Goal: Information Seeking & Learning: Learn about a topic

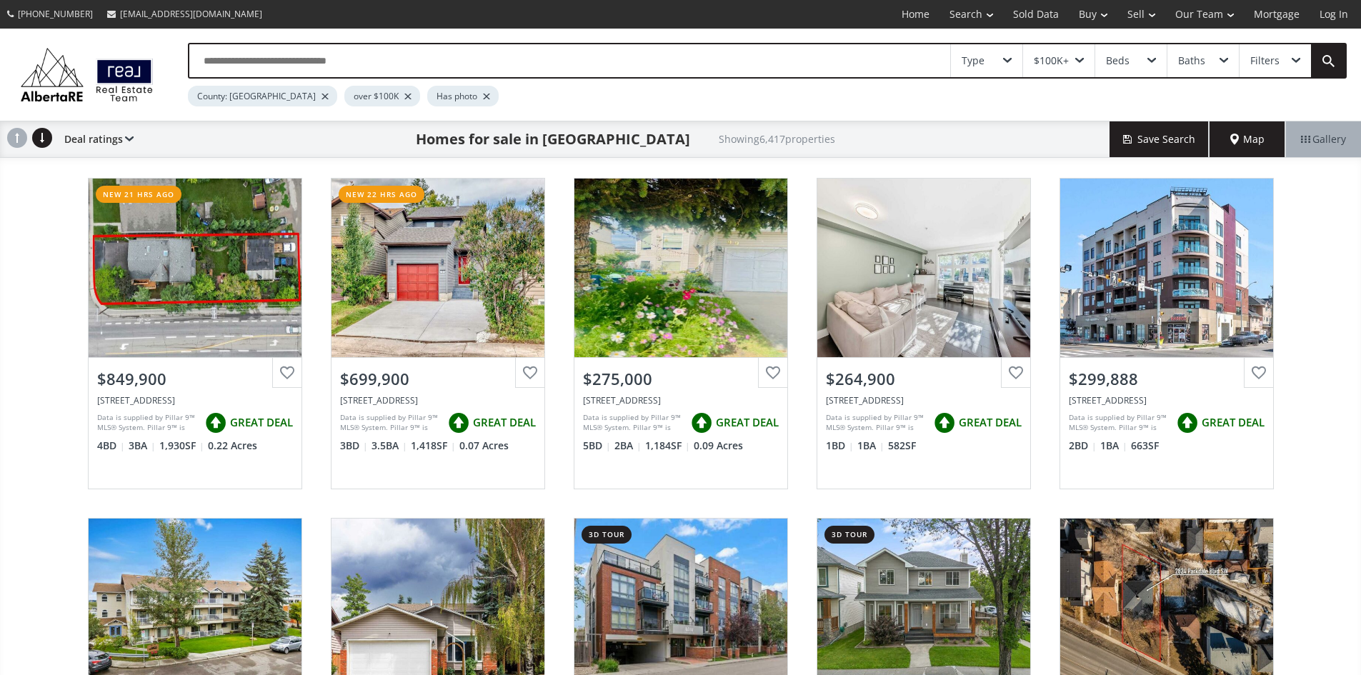
click at [1076, 64] on span at bounding box center [1079, 61] width 9 height 6
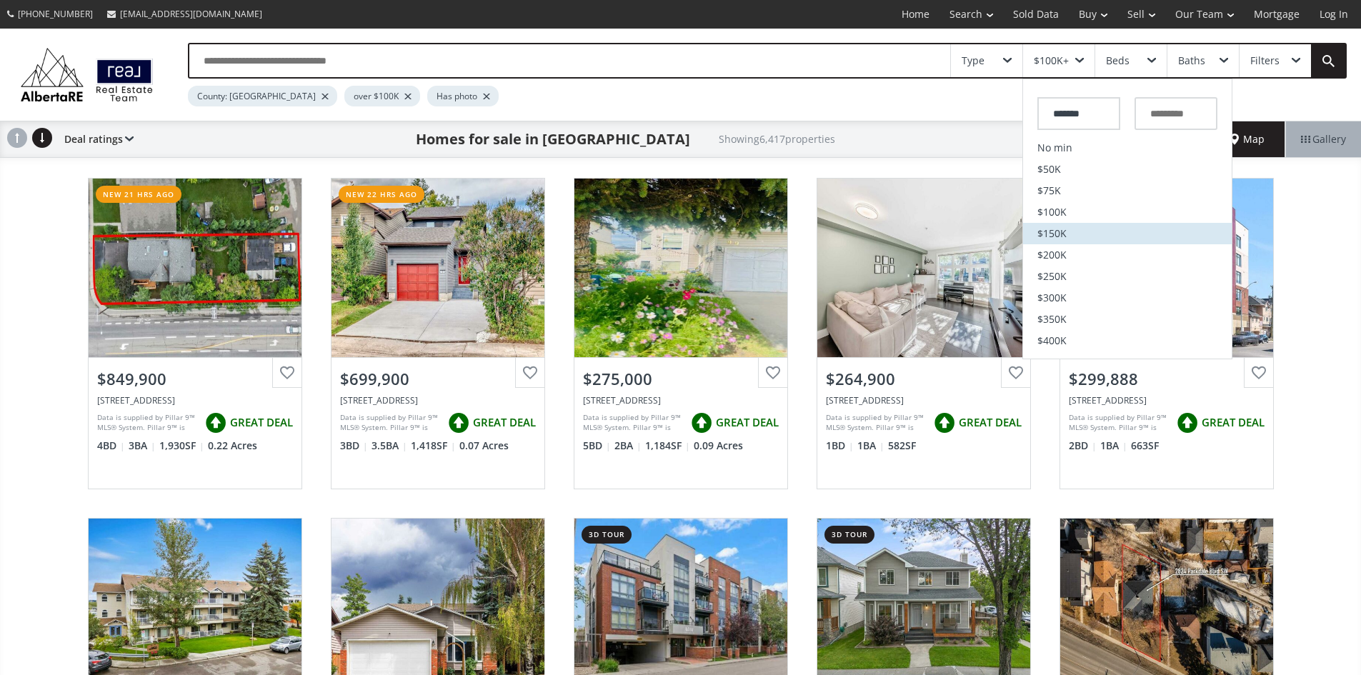
scroll to position [286, 0]
click at [1151, 130] on input "text" at bounding box center [1175, 113] width 83 height 33
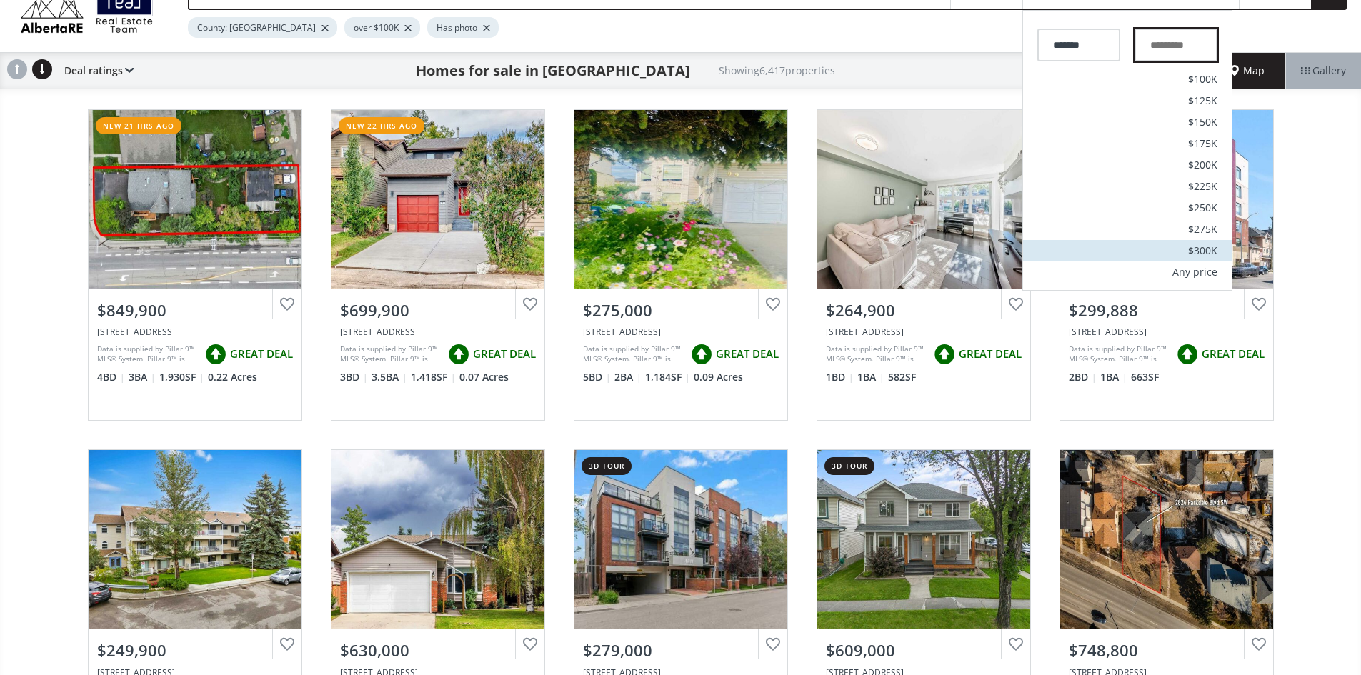
scroll to position [143, 0]
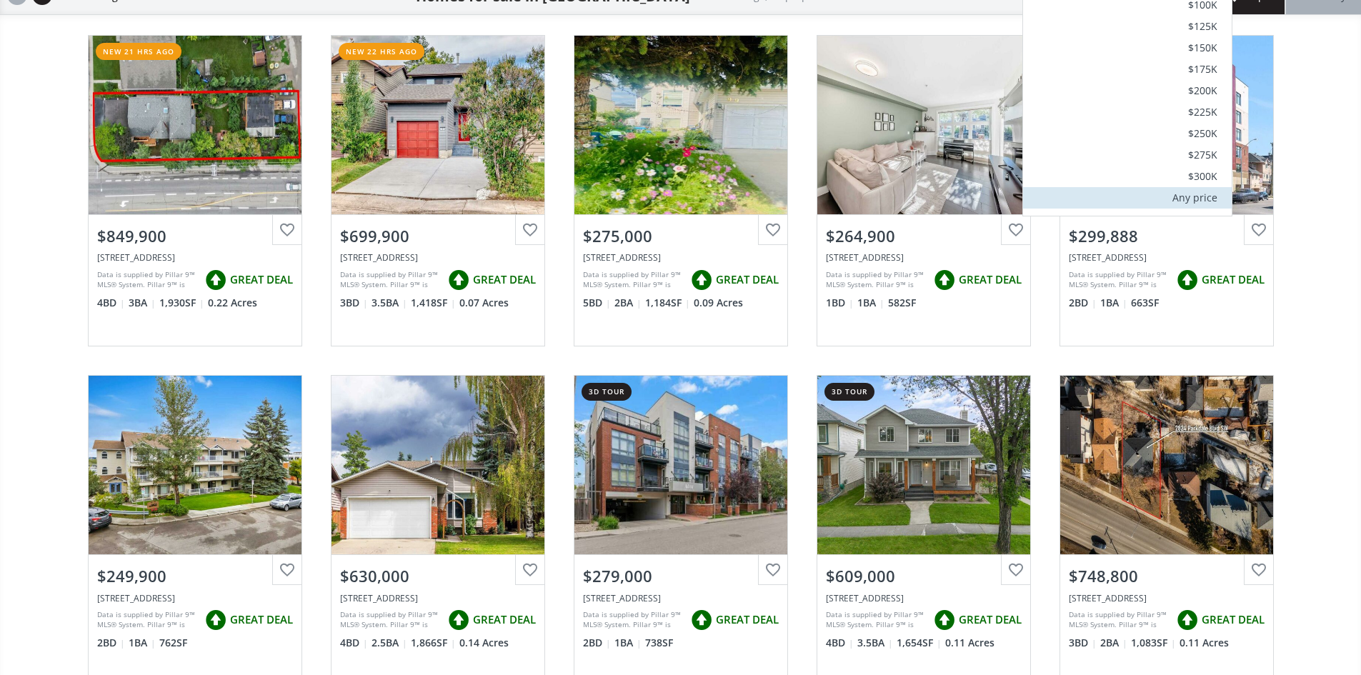
click at [1193, 203] on div "Any price" at bounding box center [1194, 198] width 45 height 10
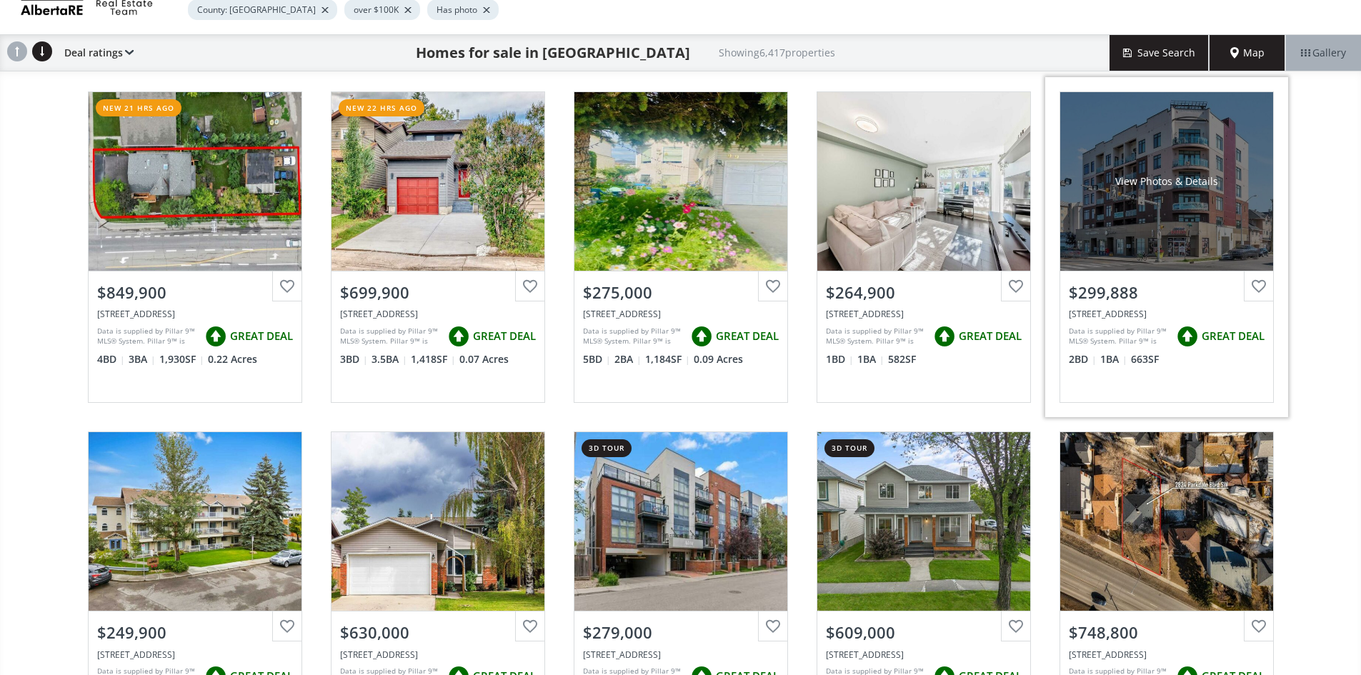
scroll to position [0, 0]
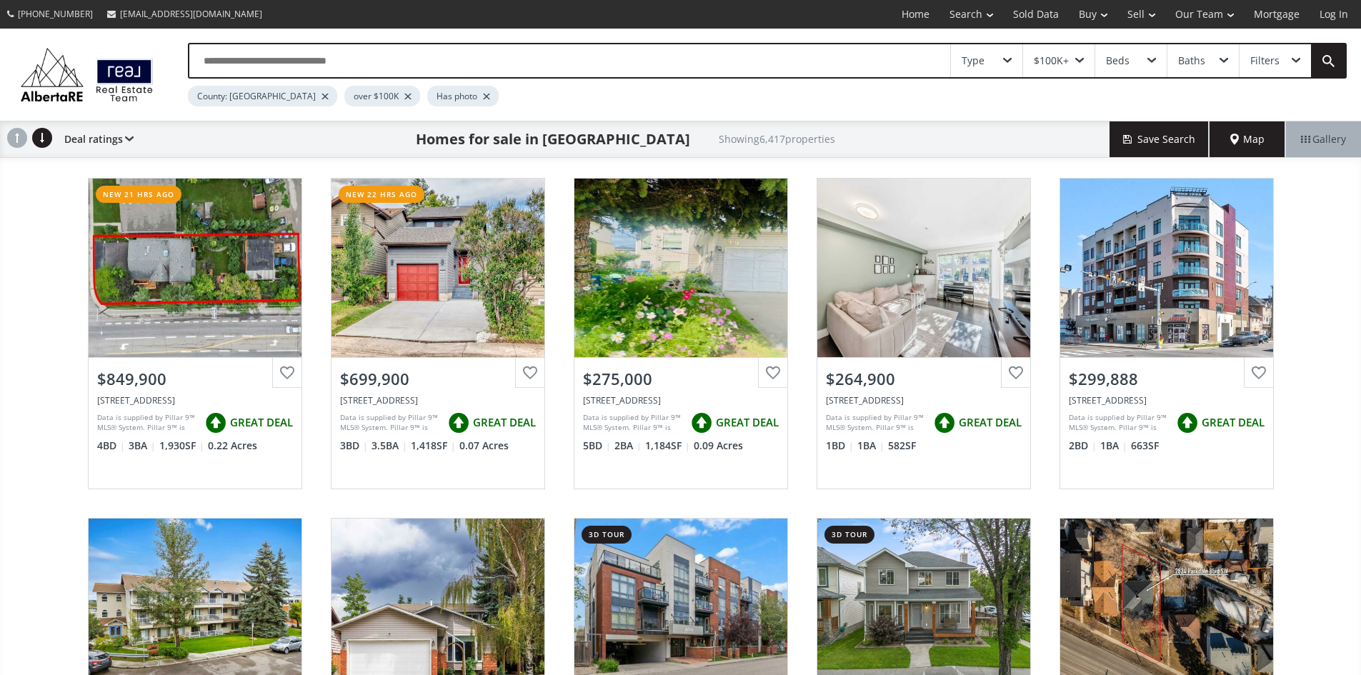
click at [1087, 69] on div "$100K+" at bounding box center [1058, 60] width 71 height 33
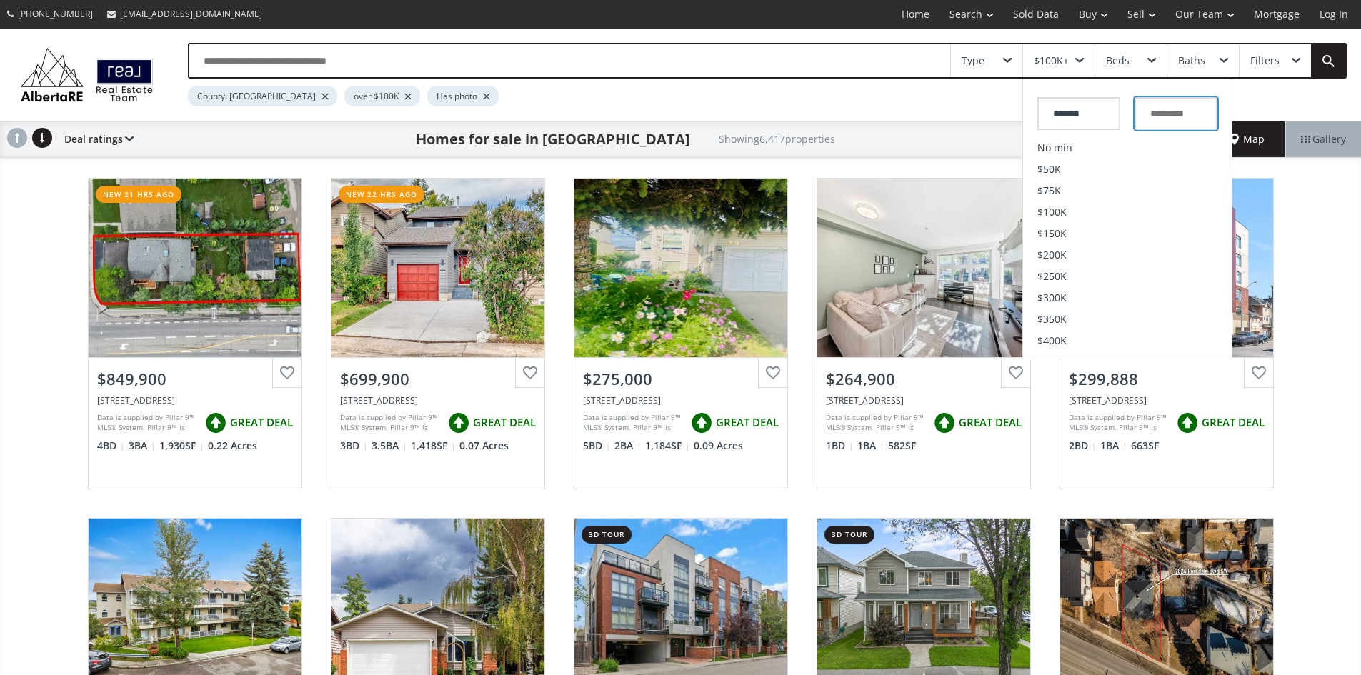
click at [1161, 125] on input "text" at bounding box center [1175, 113] width 83 height 33
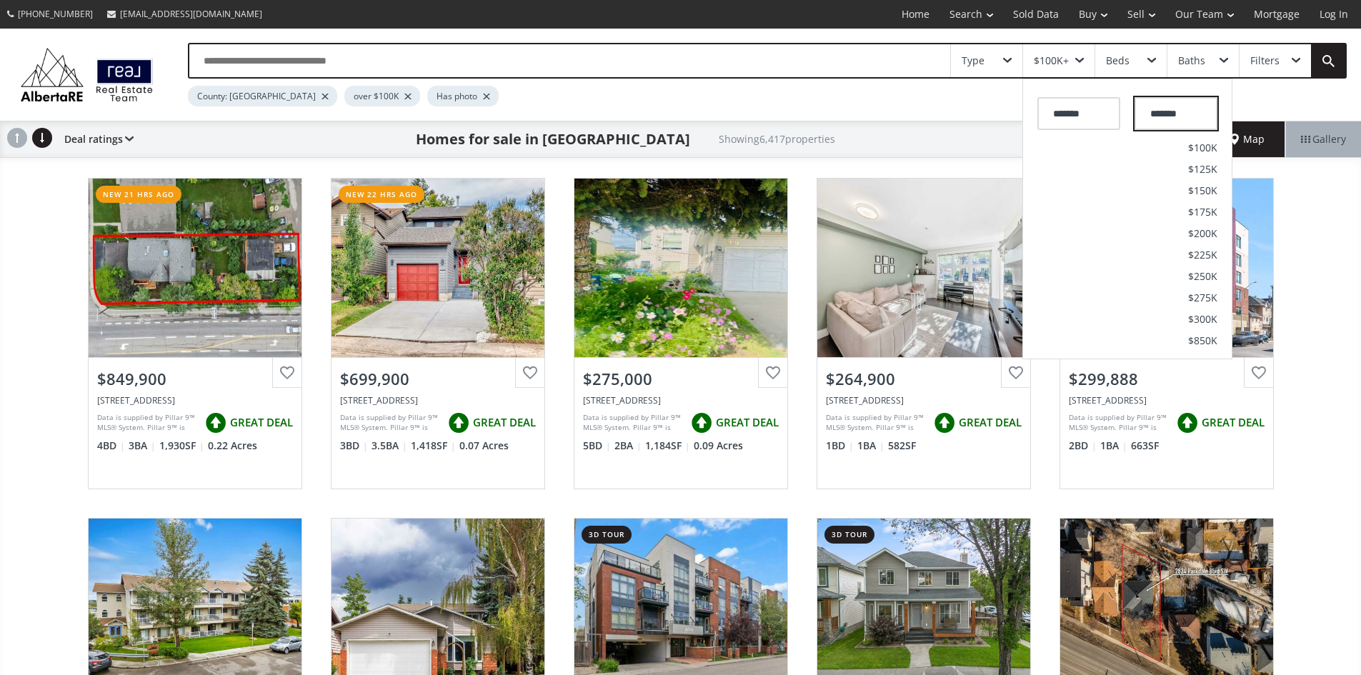
type input "*******"
click at [1064, 130] on input "*******" at bounding box center [1078, 113] width 83 height 33
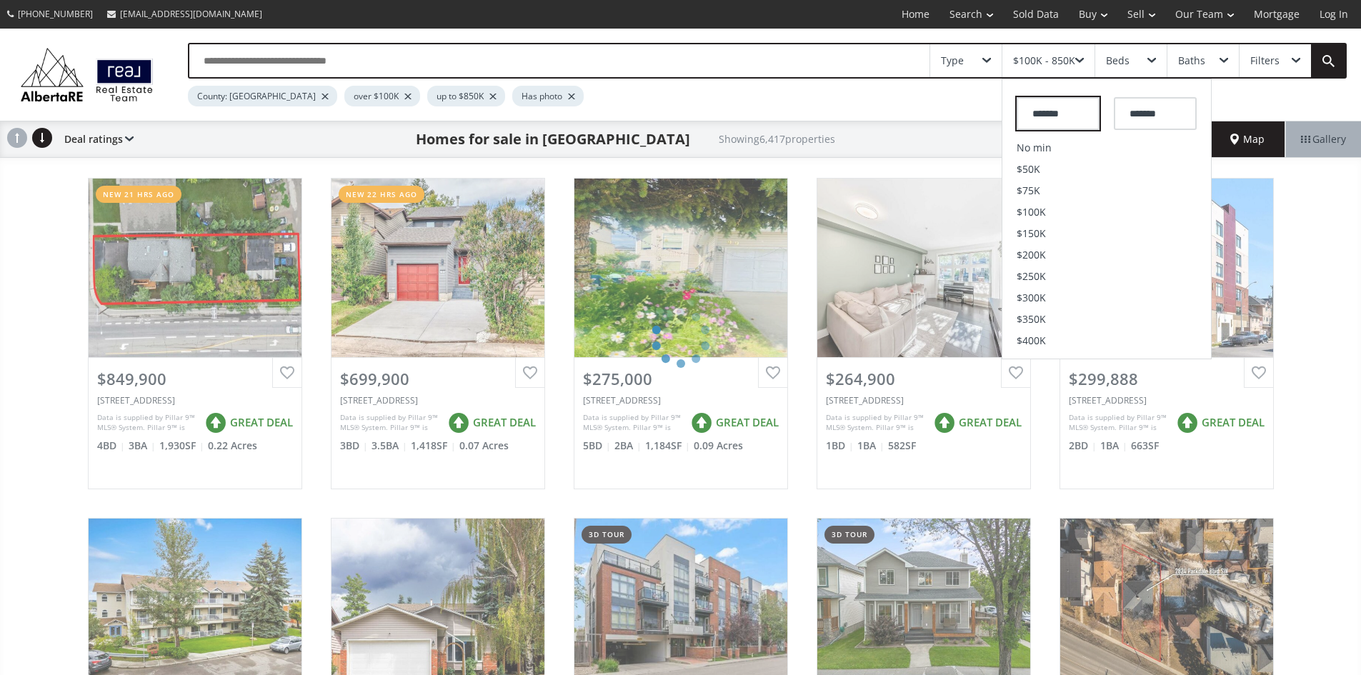
drag, startPoint x: 1098, startPoint y: 121, endPoint x: 922, endPoint y: 129, distance: 175.9
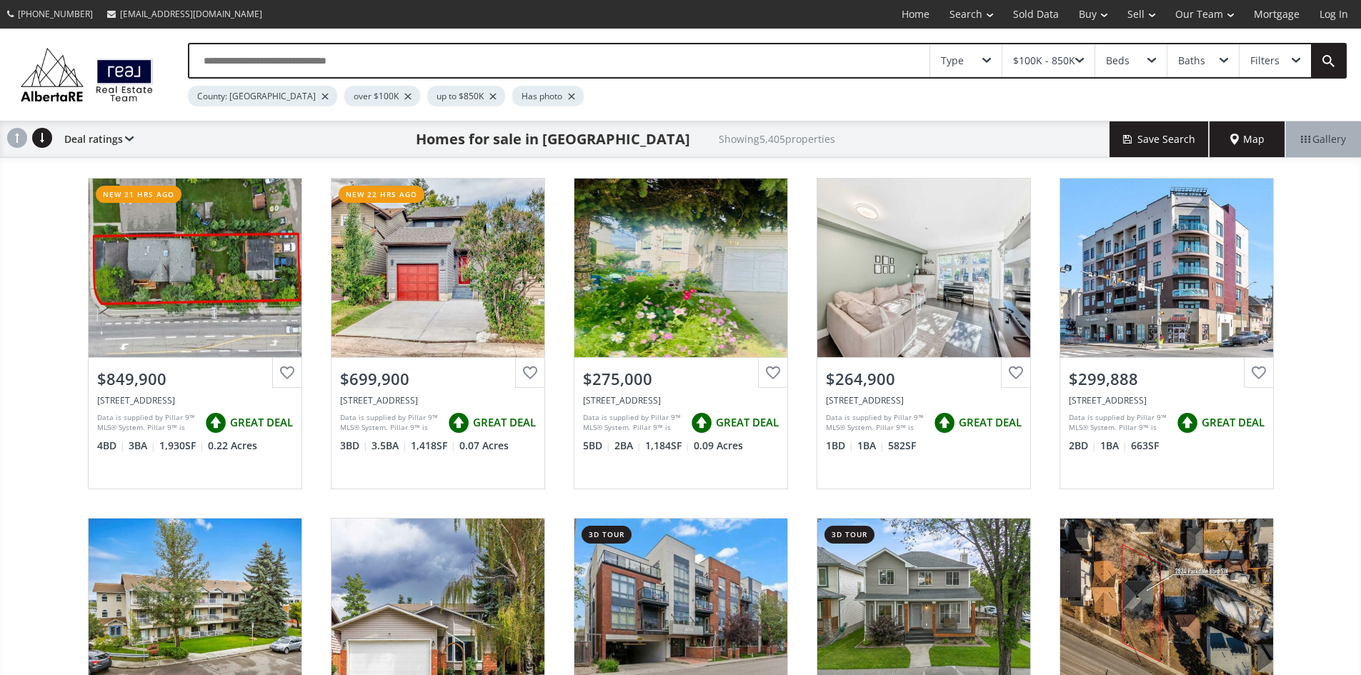
click at [1066, 61] on div "$100K - 850K" at bounding box center [1044, 61] width 62 height 10
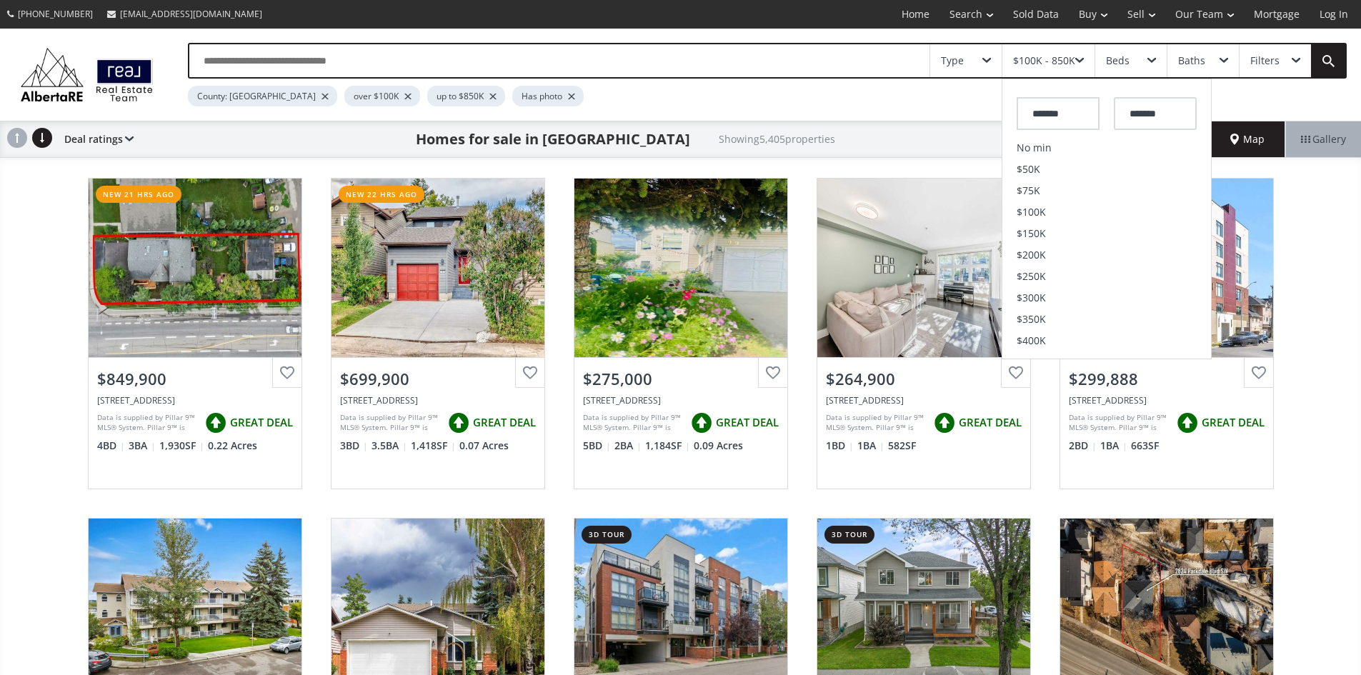
drag, startPoint x: 1076, startPoint y: 122, endPoint x: 1004, endPoint y: 131, distance: 72.6
click at [1004, 131] on div "******* *******" at bounding box center [1106, 110] width 209 height 54
type input "*******"
click at [971, 103] on div "County: Calgary over $100K up to $850K Has photo" at bounding box center [713, 93] width 1051 height 28
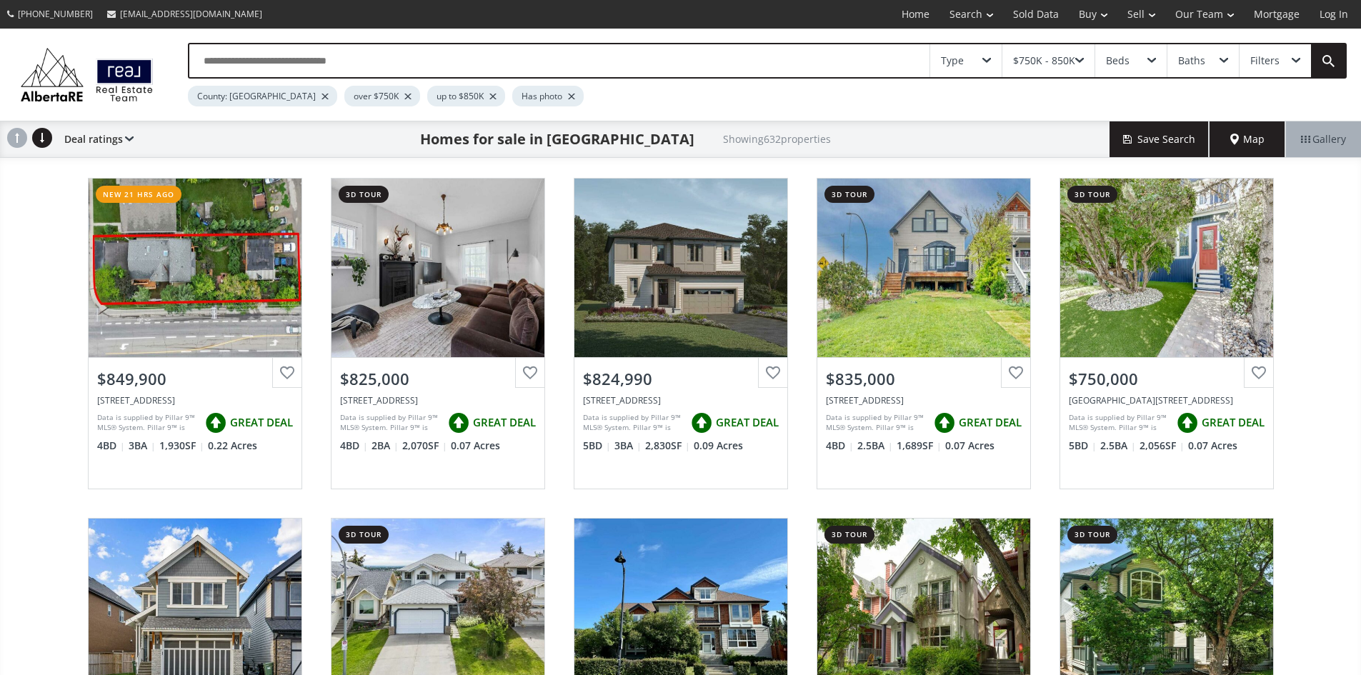
click at [1291, 64] on div "Filters" at bounding box center [1274, 60] width 71 height 33
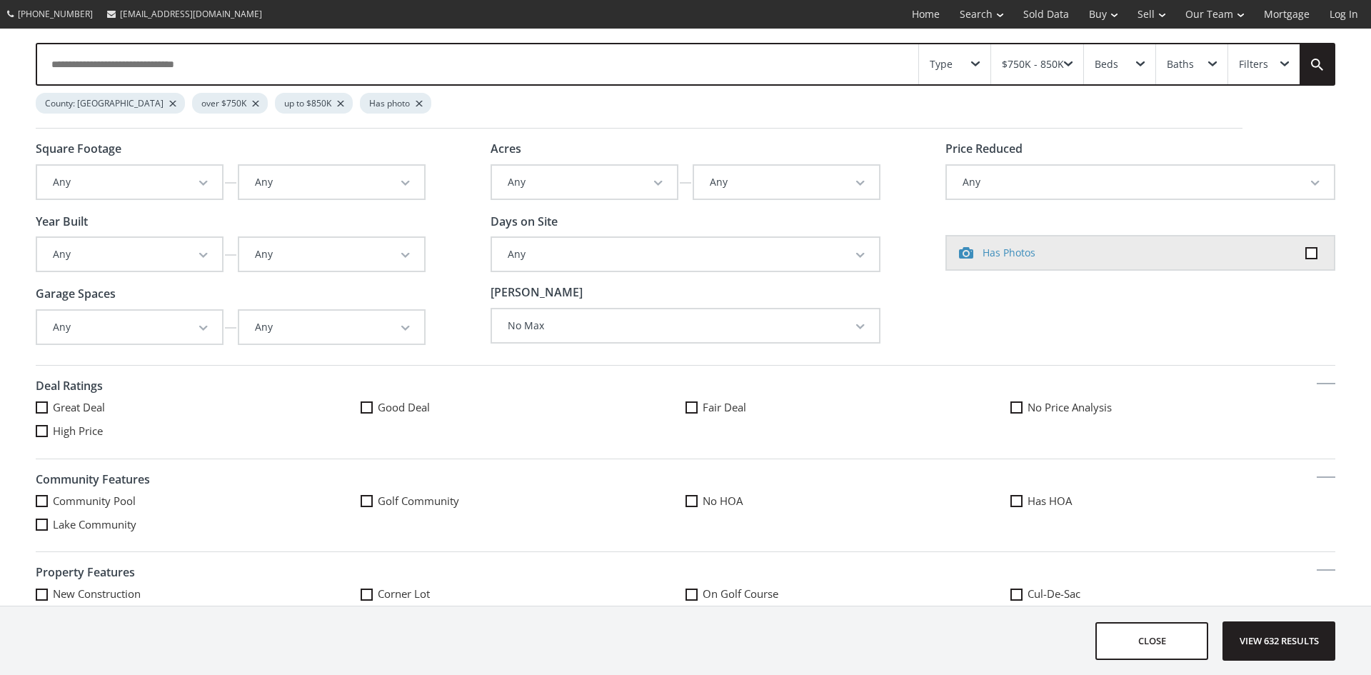
click at [291, 264] on button "Any" at bounding box center [331, 254] width 185 height 33
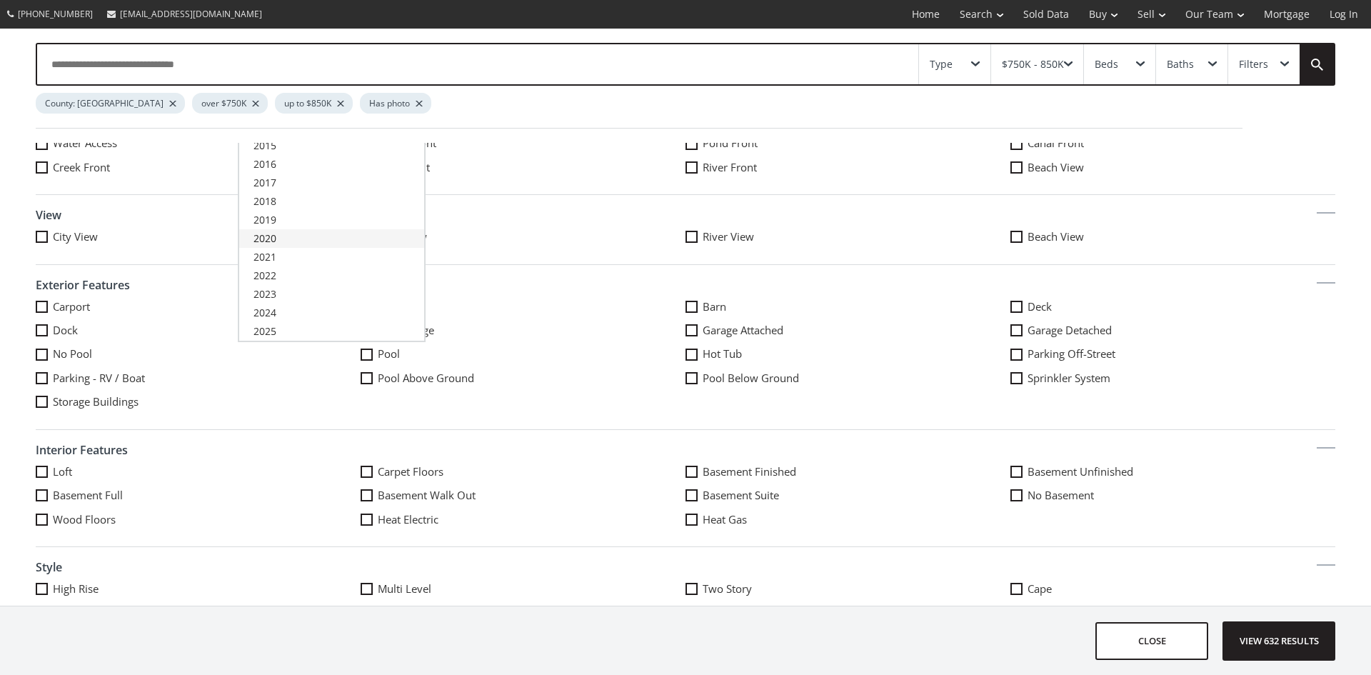
scroll to position [426, 0]
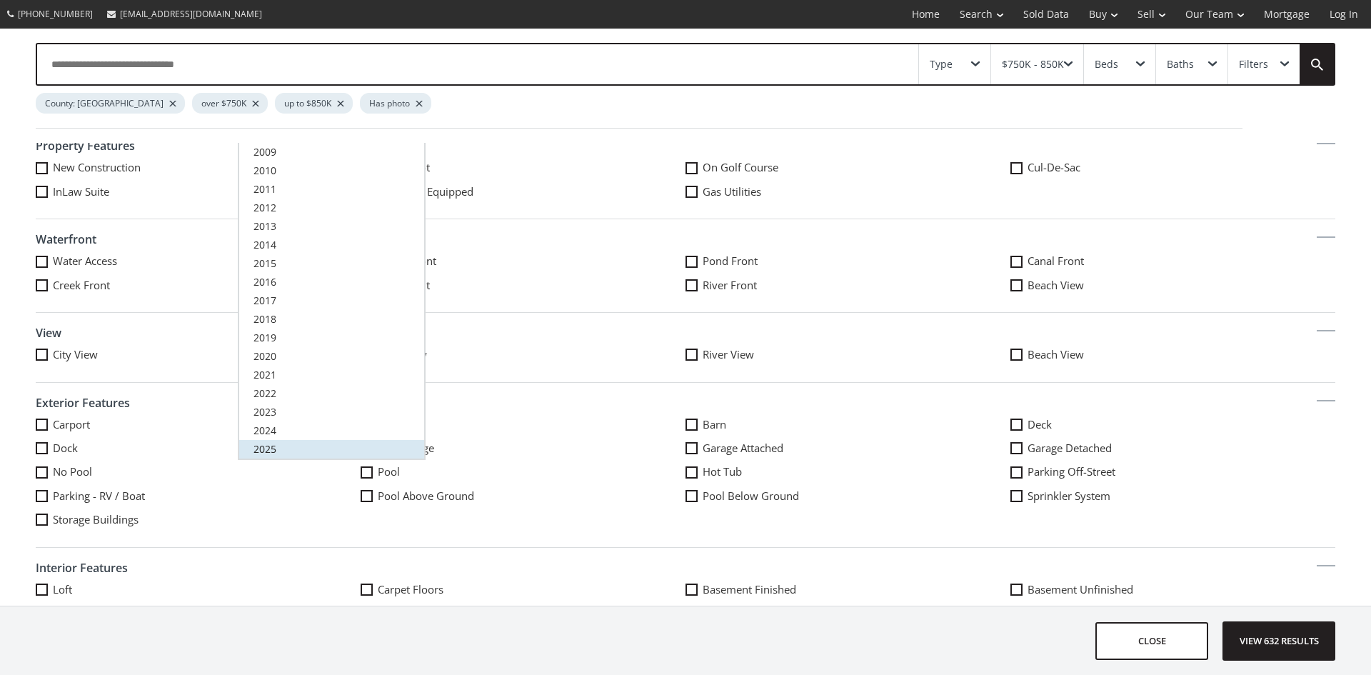
click at [282, 449] on link "2025" at bounding box center [331, 449] width 185 height 19
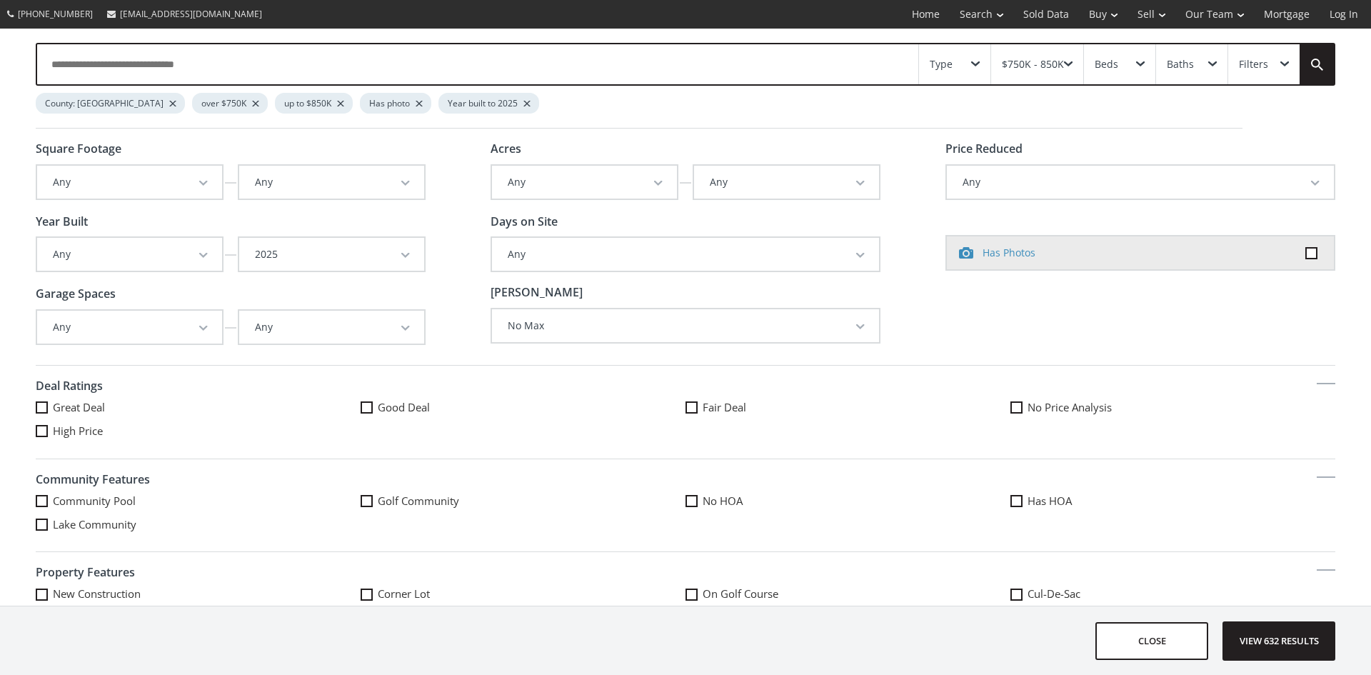
click at [151, 254] on button "Any" at bounding box center [129, 254] width 185 height 33
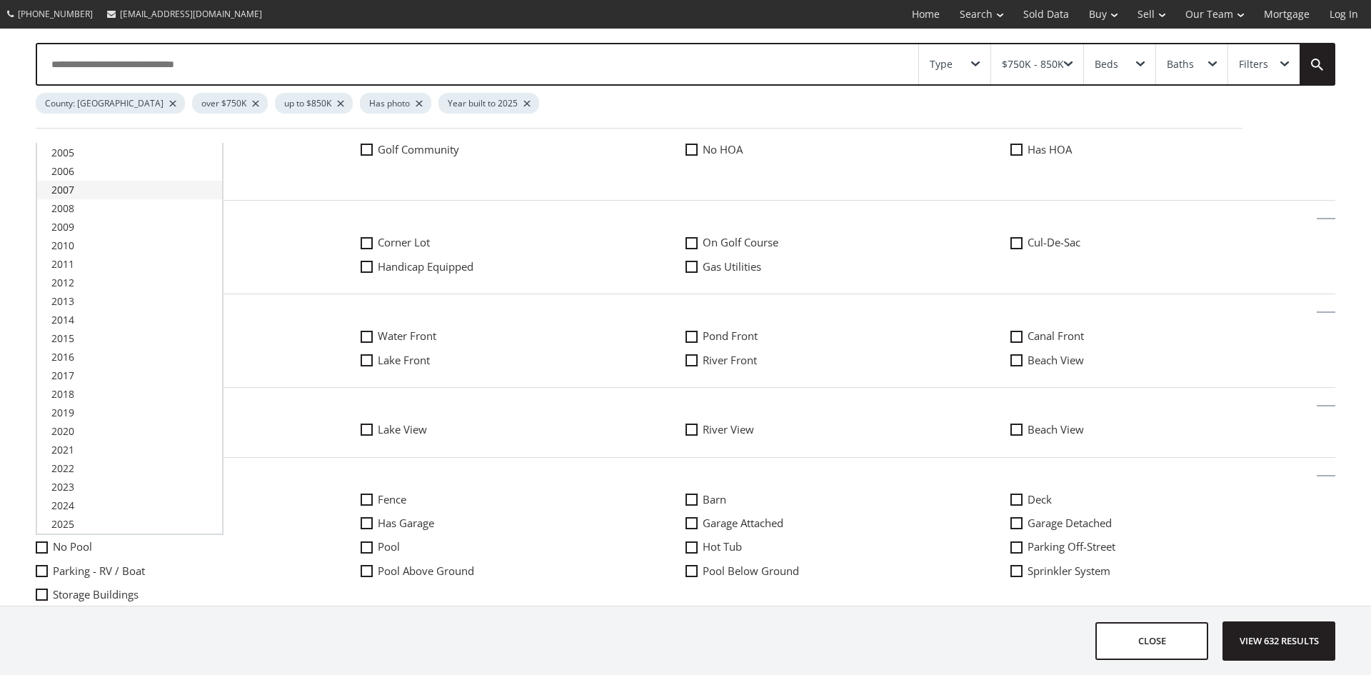
scroll to position [357, 0]
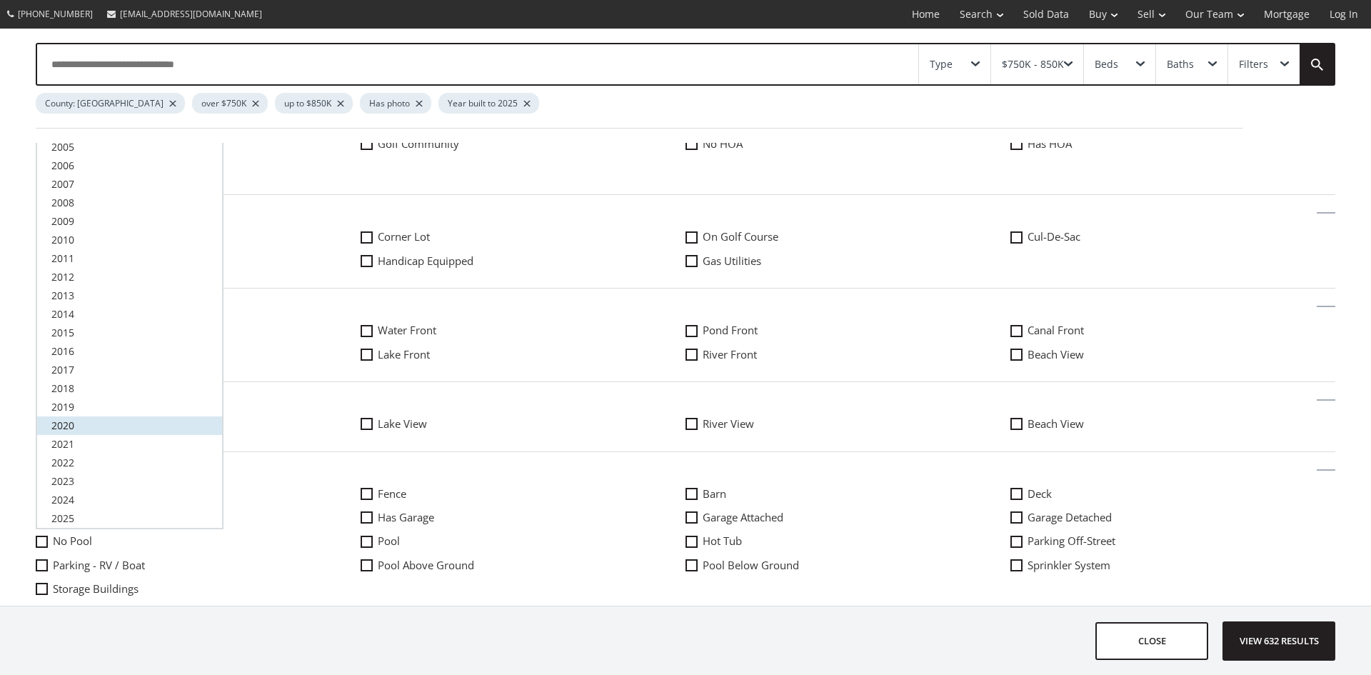
click at [99, 431] on link "2020" at bounding box center [129, 425] width 185 height 19
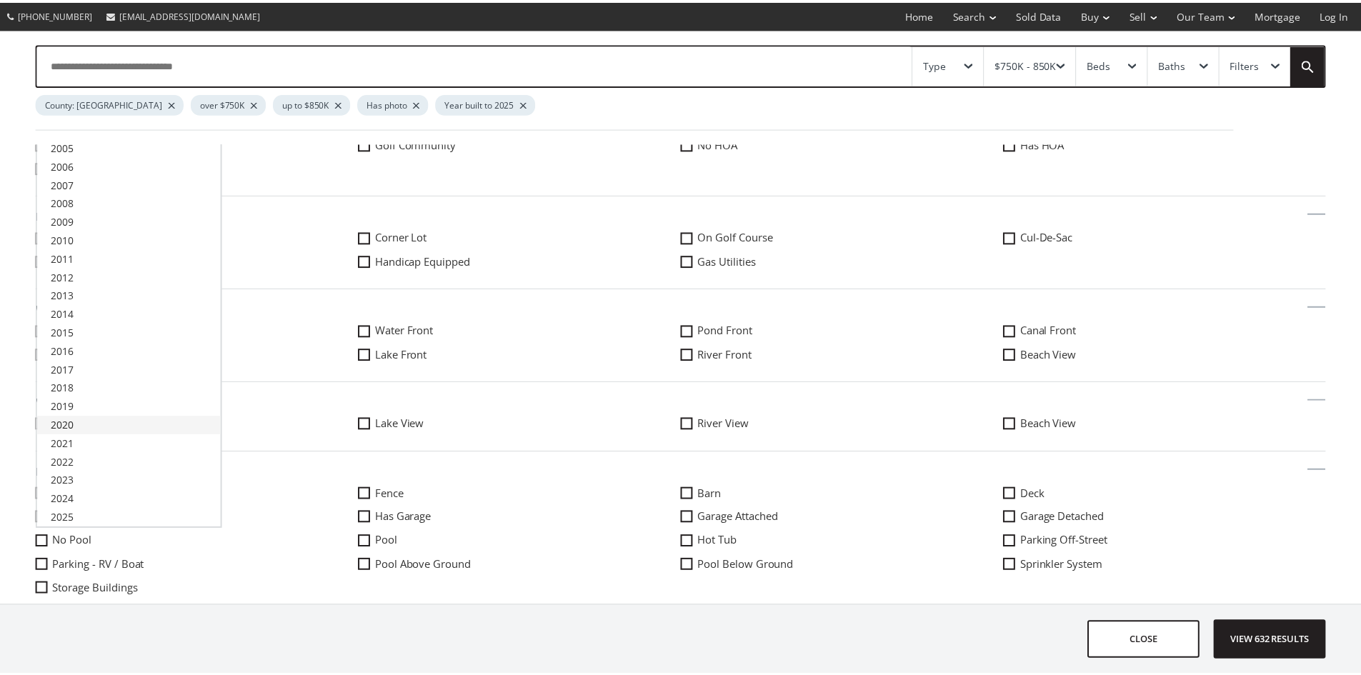
scroll to position [0, 0]
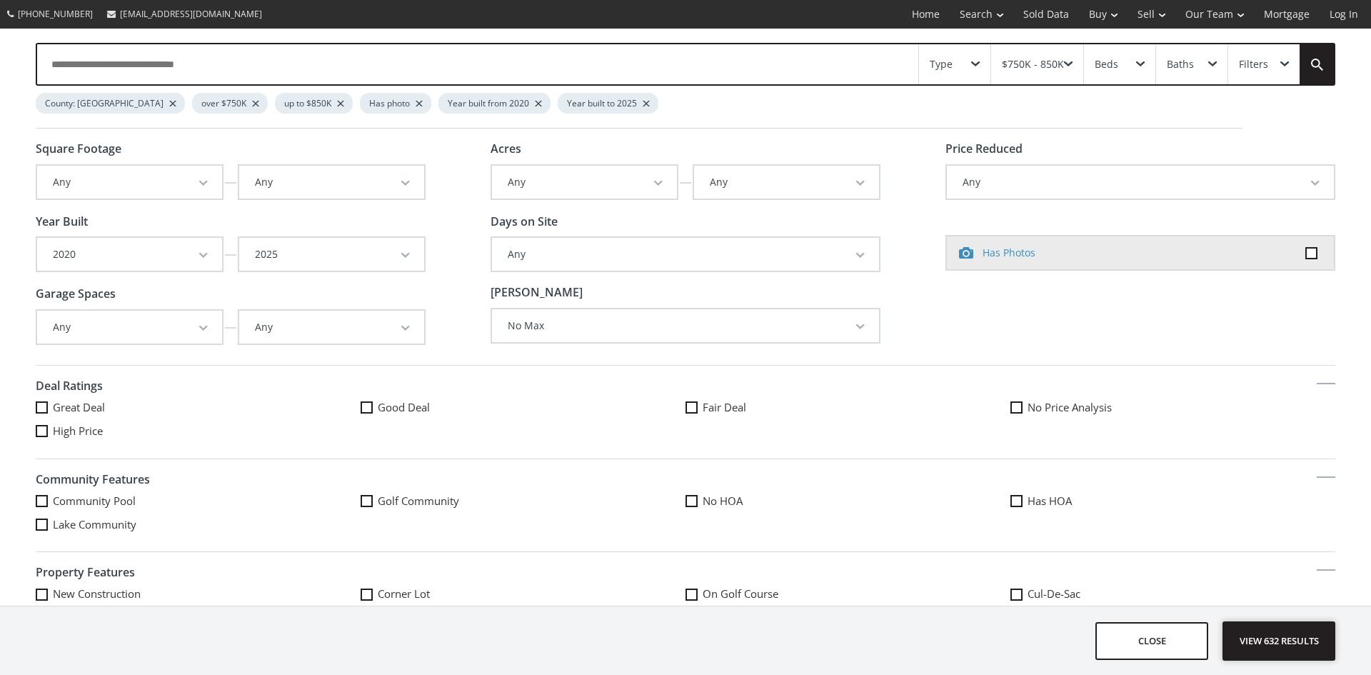
click at [1281, 640] on span "View 632 results" at bounding box center [1279, 641] width 104 height 38
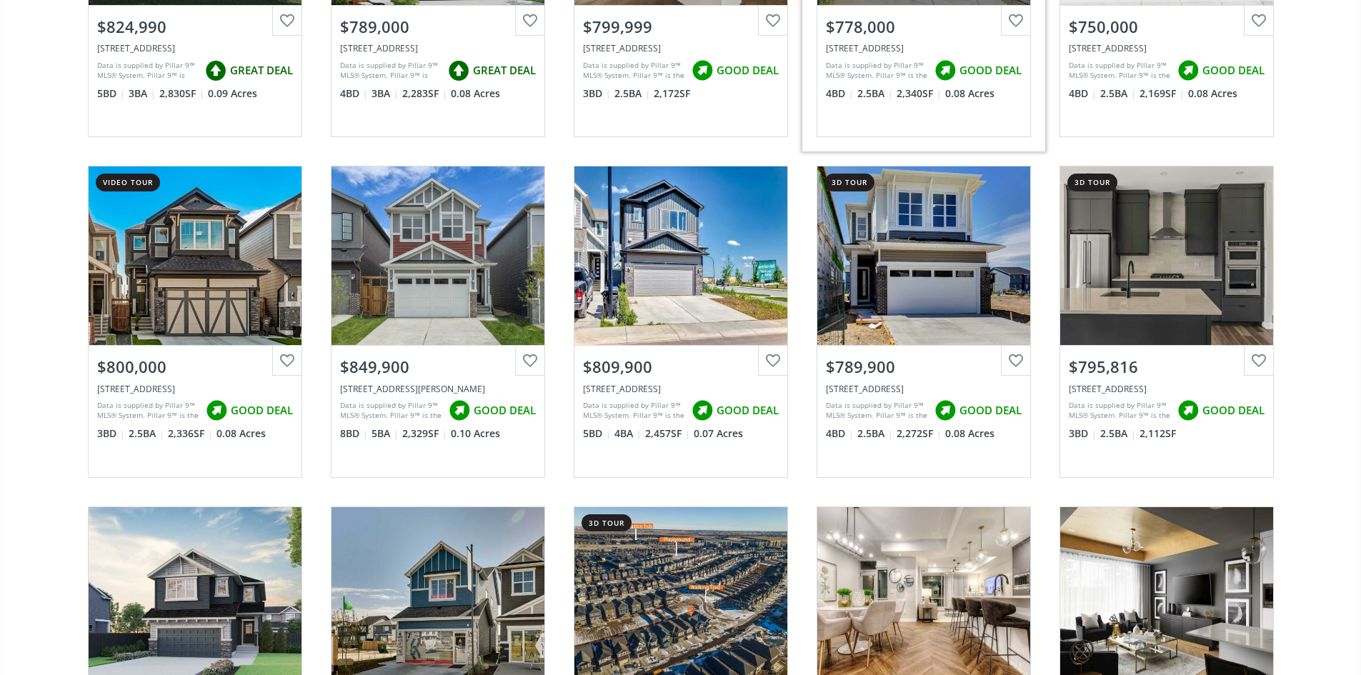
scroll to position [357, 0]
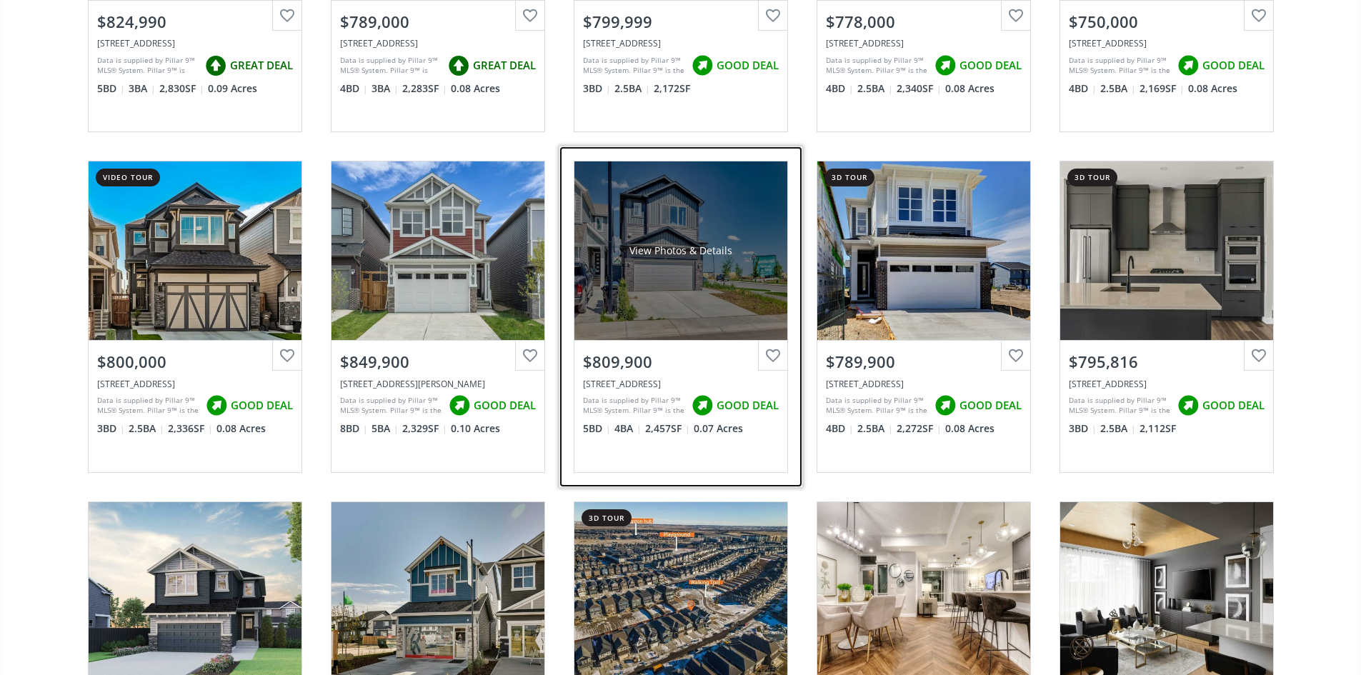
click at [630, 304] on div "View Photos & Details" at bounding box center [680, 250] width 213 height 179
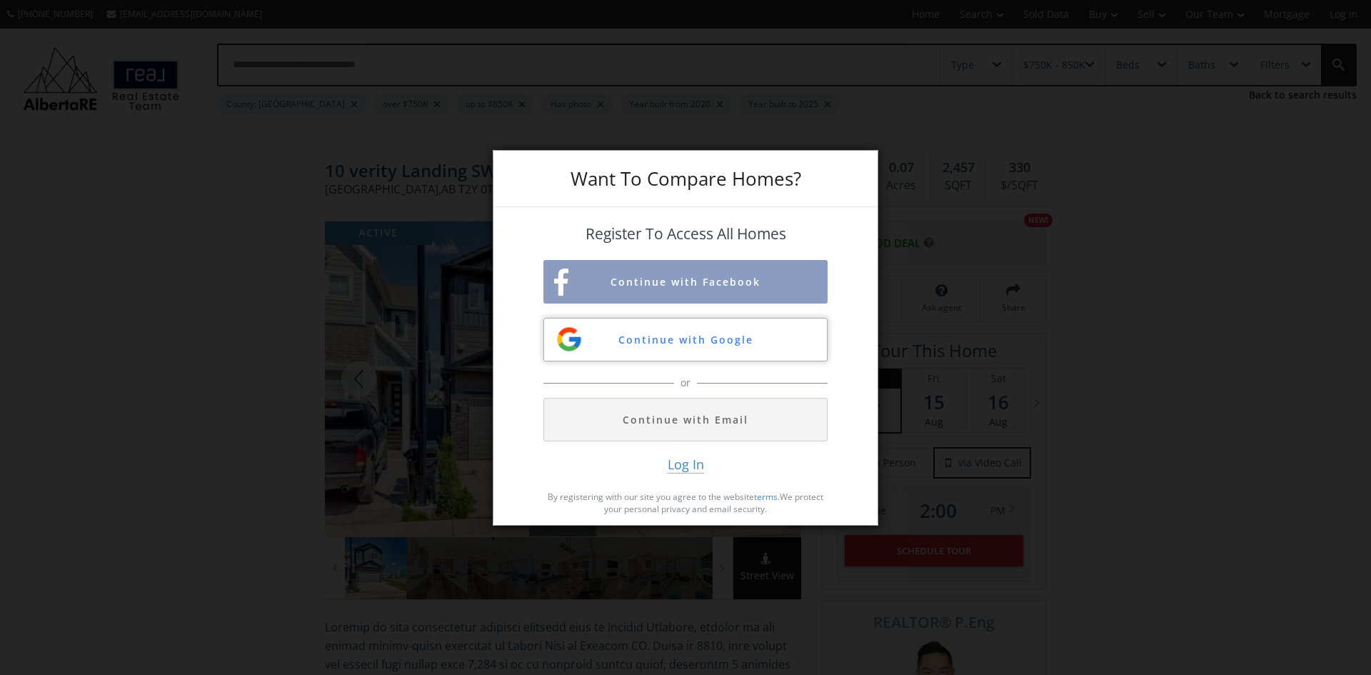
click at [677, 340] on button "Continue with Google" at bounding box center [686, 340] width 284 height 44
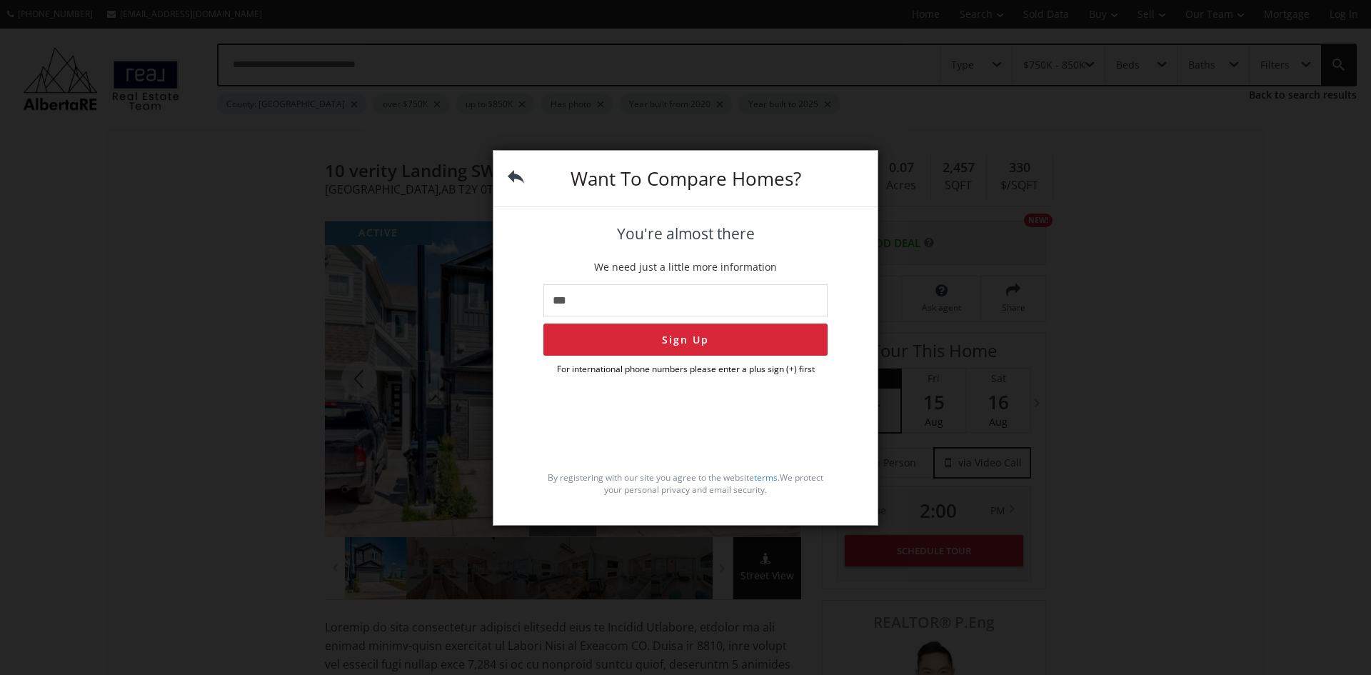
type input "**"
type input "**********"
click at [667, 345] on button "Sign Up" at bounding box center [686, 340] width 284 height 32
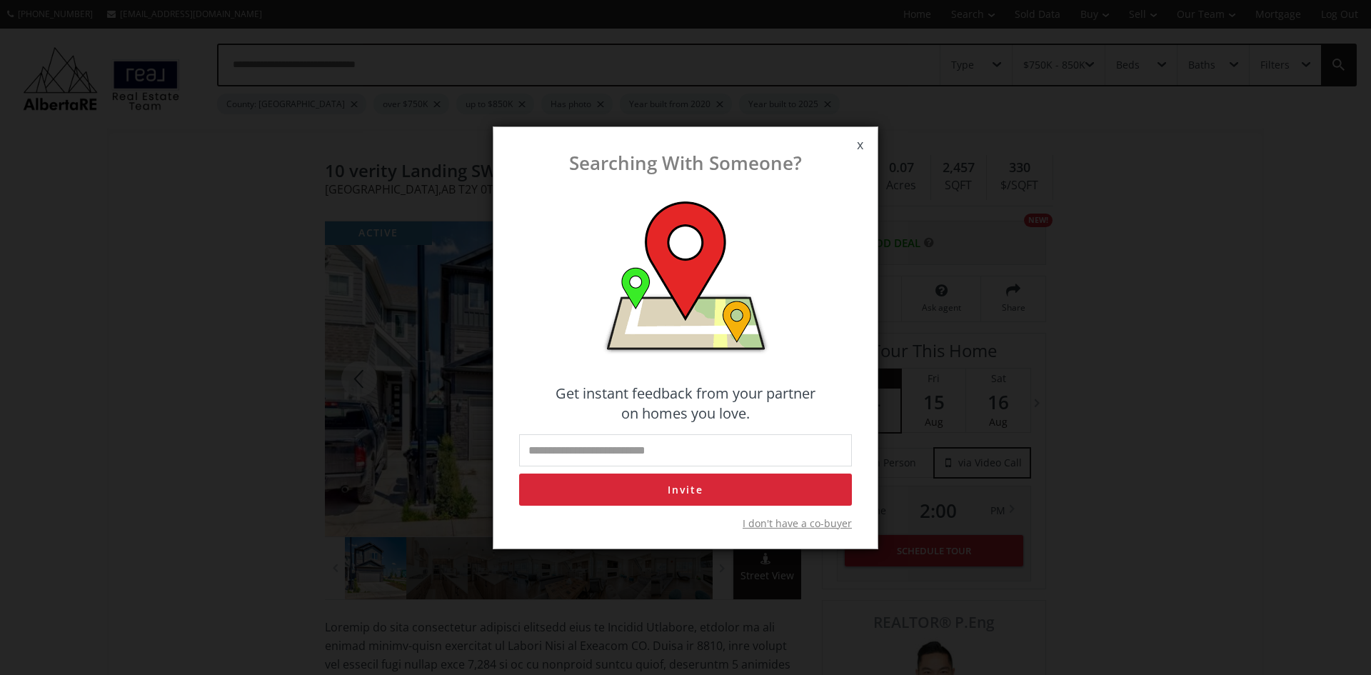
click at [861, 145] on span "x" at bounding box center [860, 145] width 35 height 40
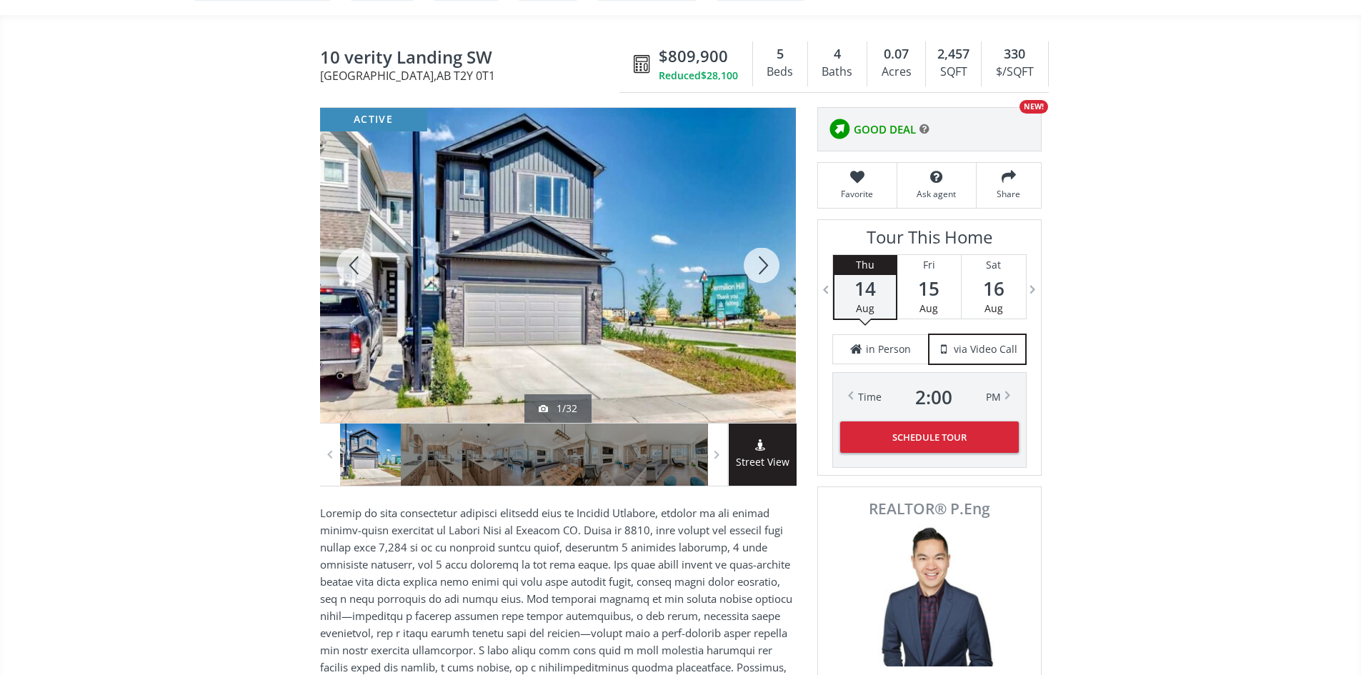
scroll to position [71, 0]
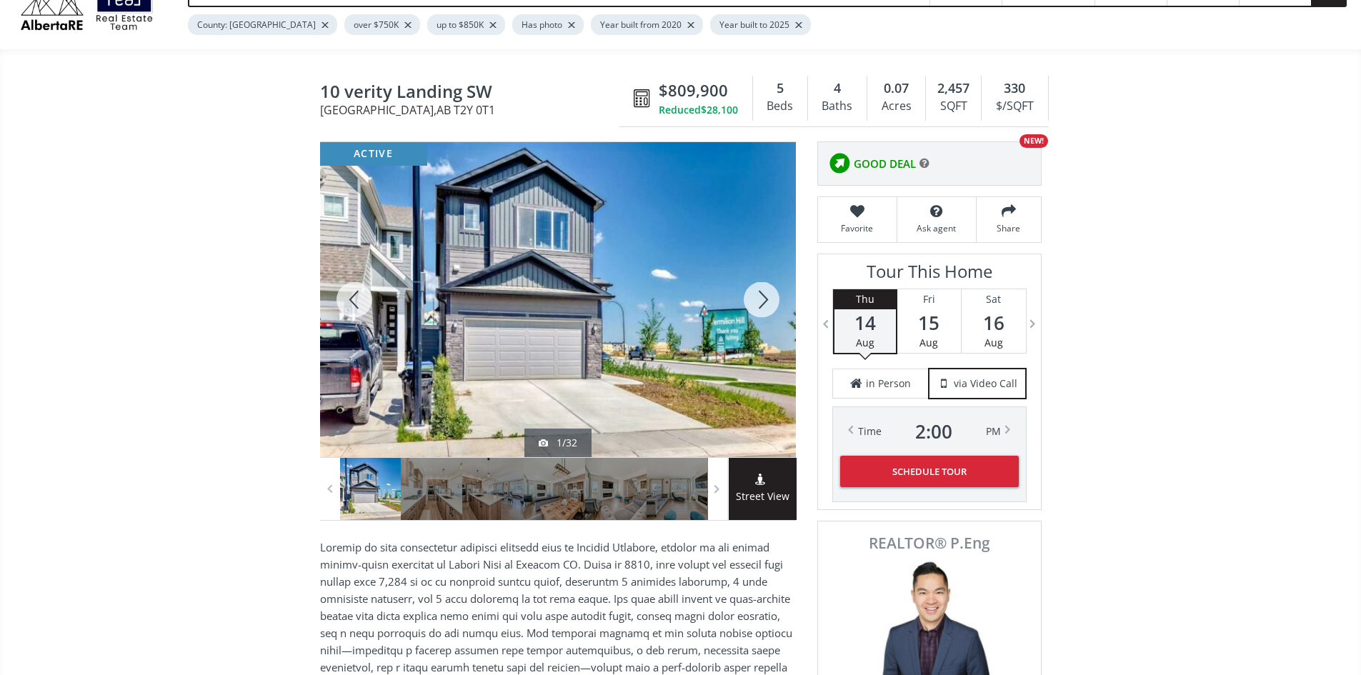
click at [763, 310] on div at bounding box center [761, 299] width 69 height 315
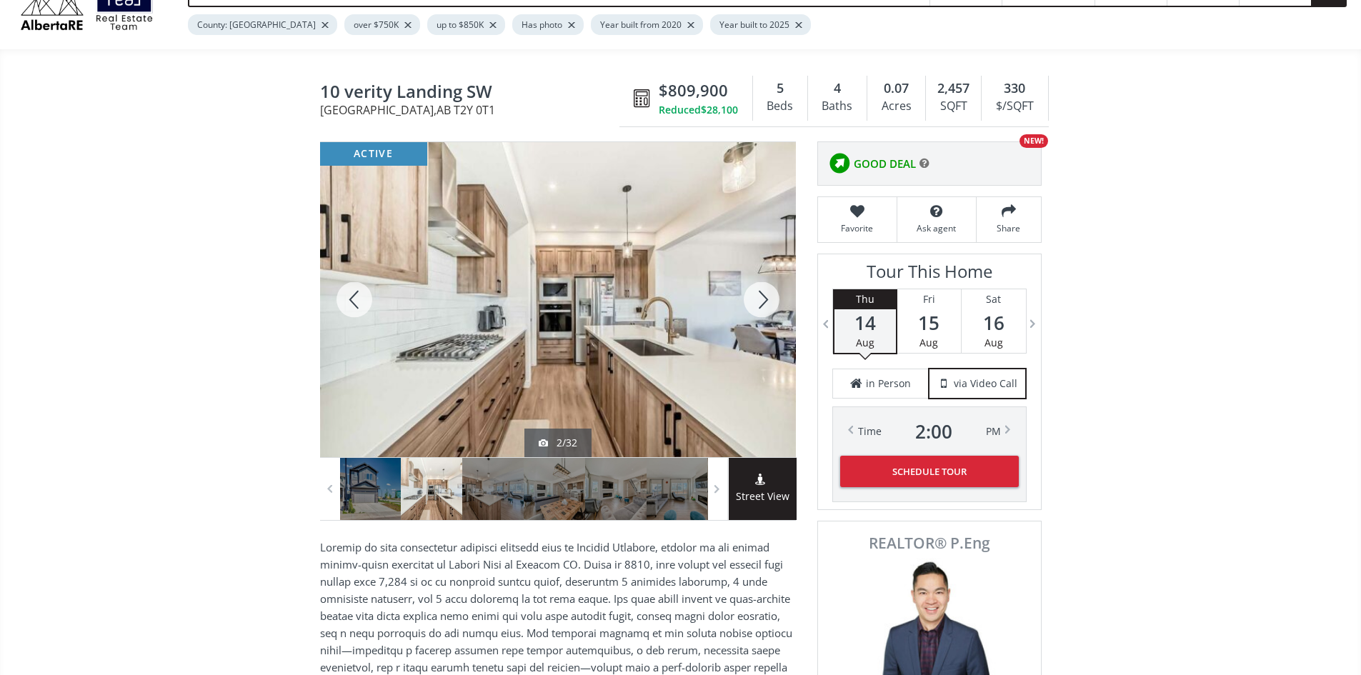
click at [763, 309] on div at bounding box center [761, 299] width 69 height 315
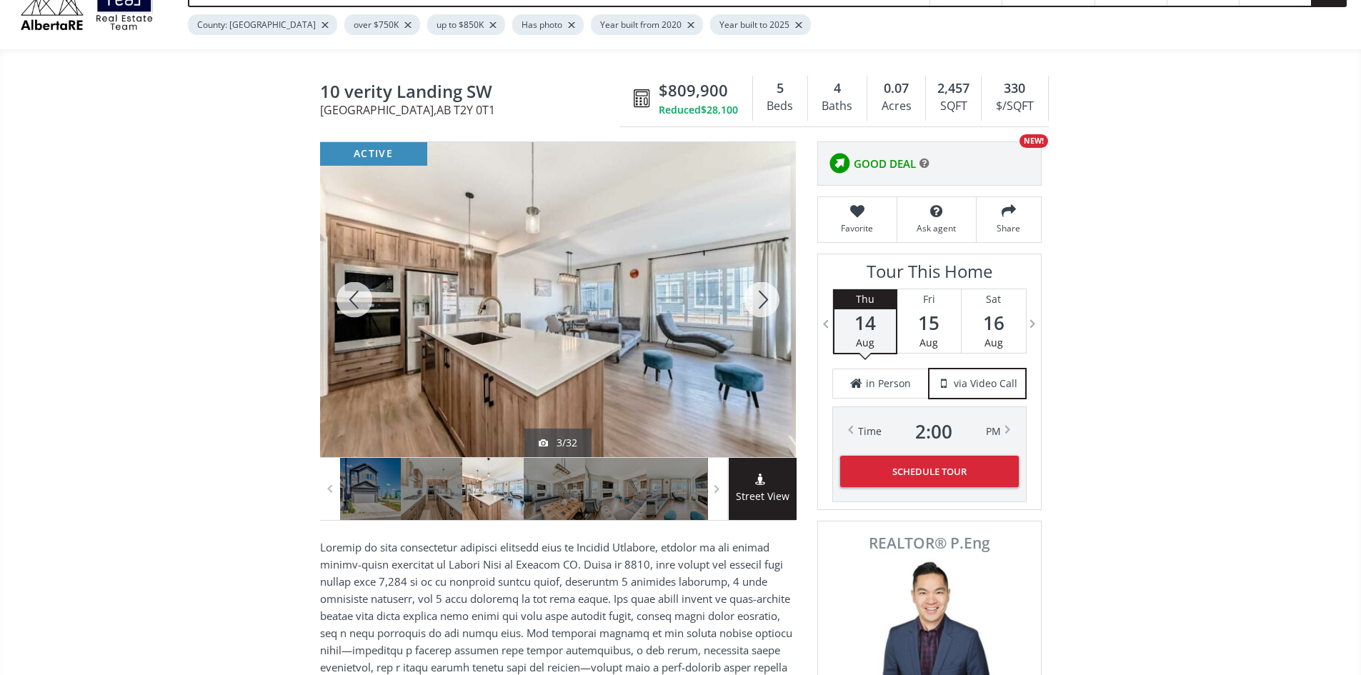
click at [763, 309] on div at bounding box center [761, 299] width 69 height 315
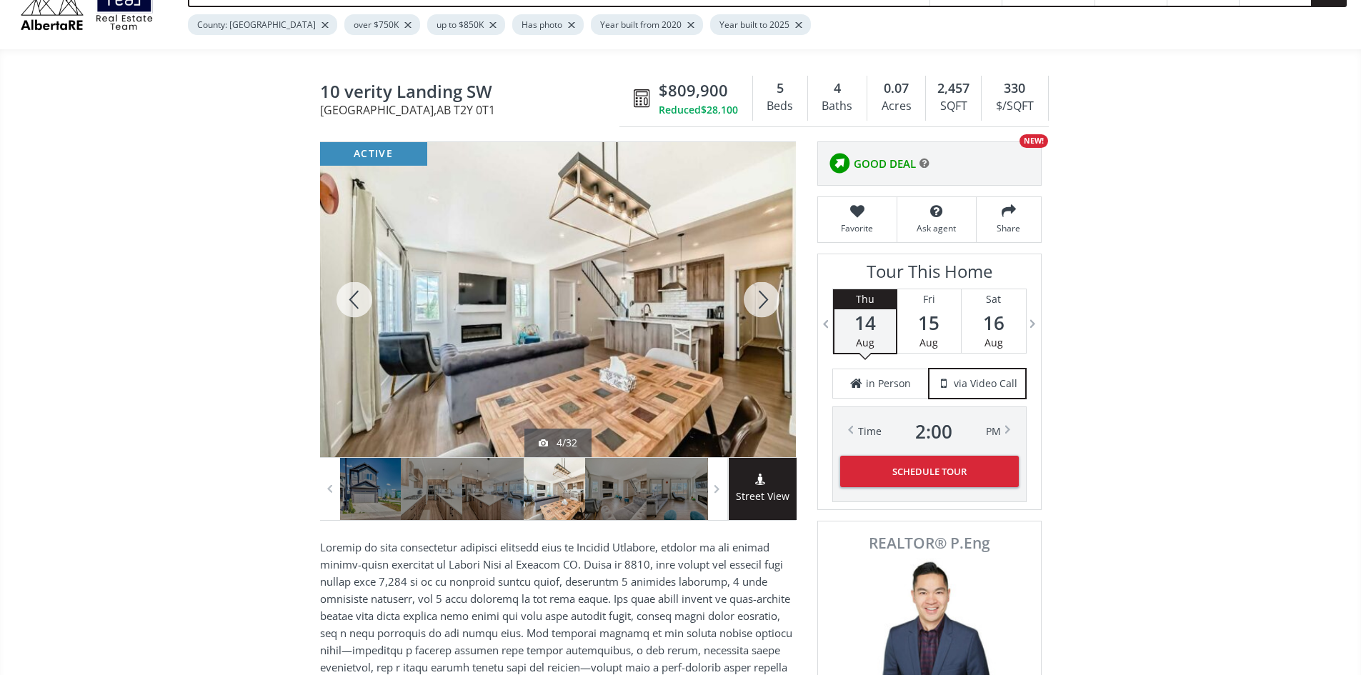
click at [763, 309] on div at bounding box center [761, 299] width 69 height 315
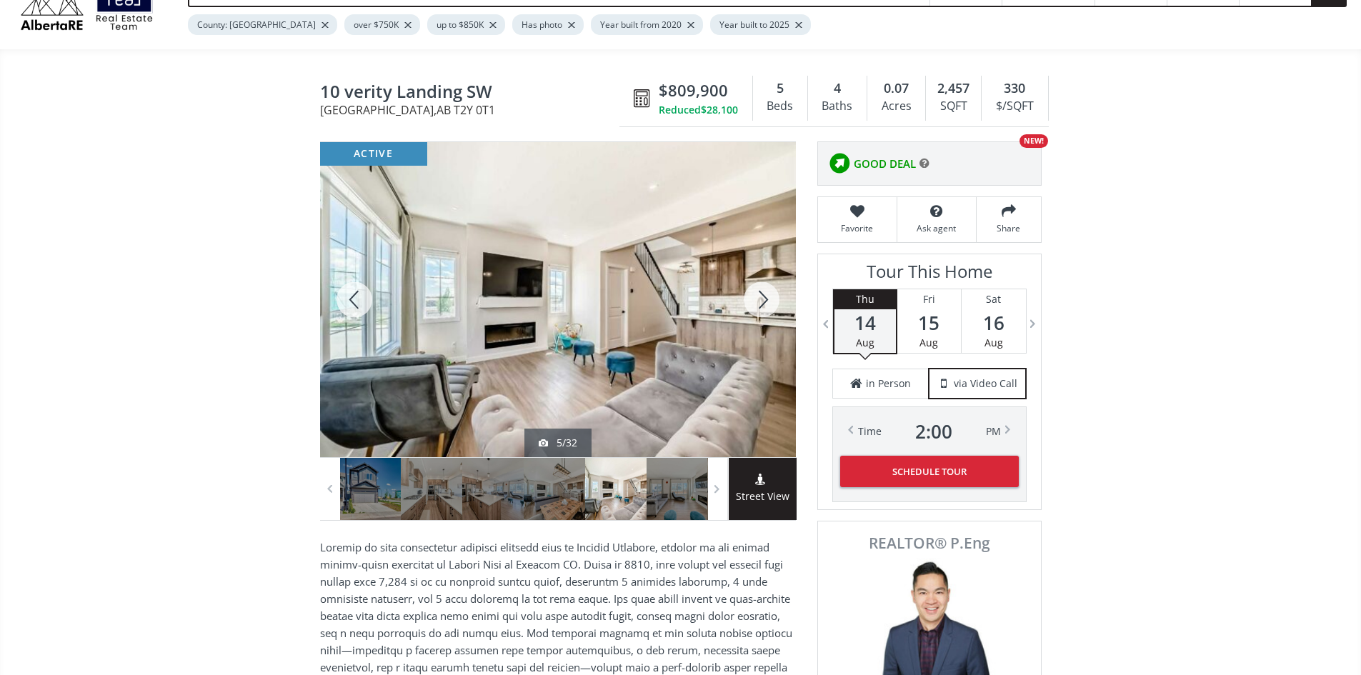
click at [763, 309] on div at bounding box center [761, 299] width 69 height 315
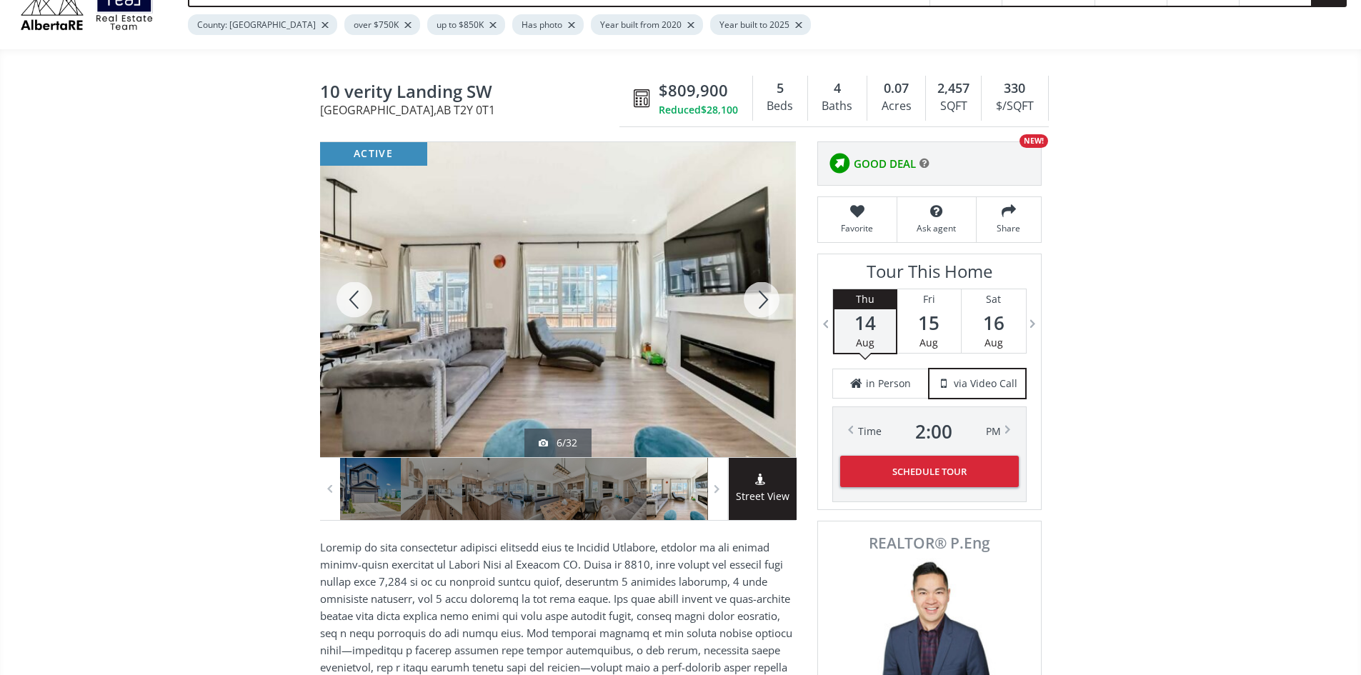
click at [763, 309] on div at bounding box center [761, 299] width 69 height 315
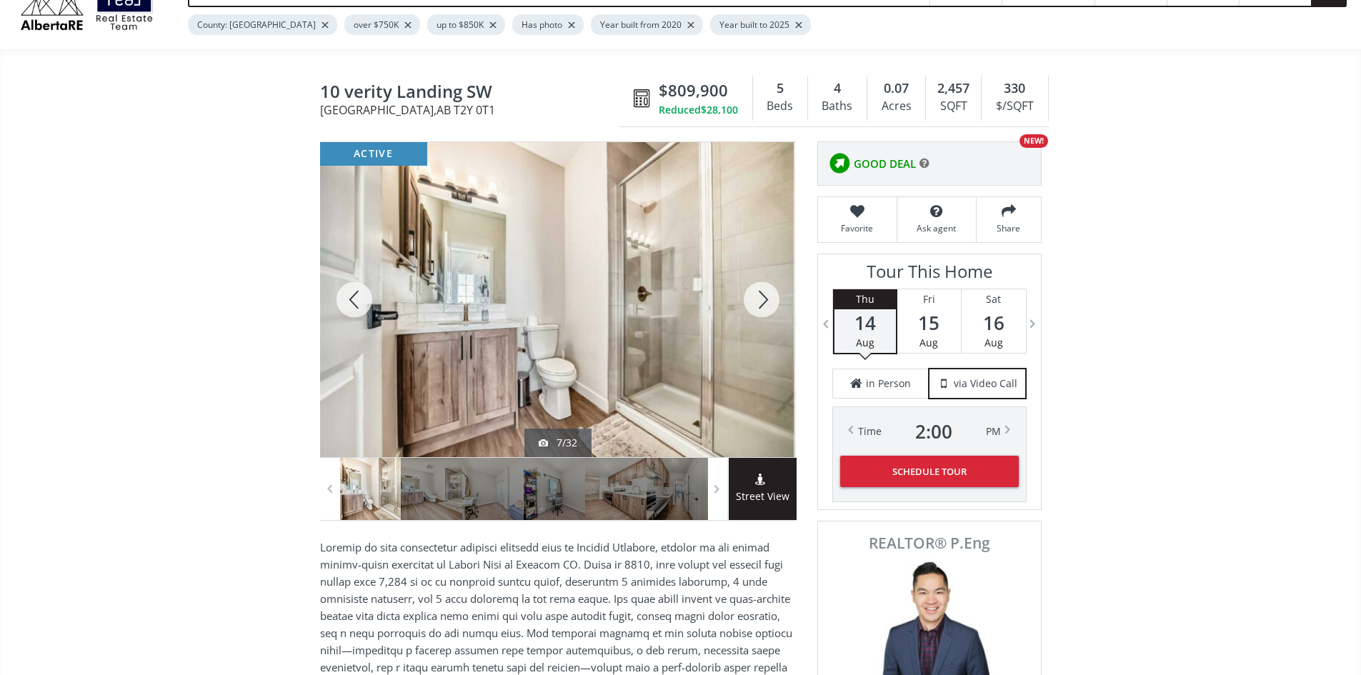
click at [763, 309] on div at bounding box center [761, 299] width 69 height 315
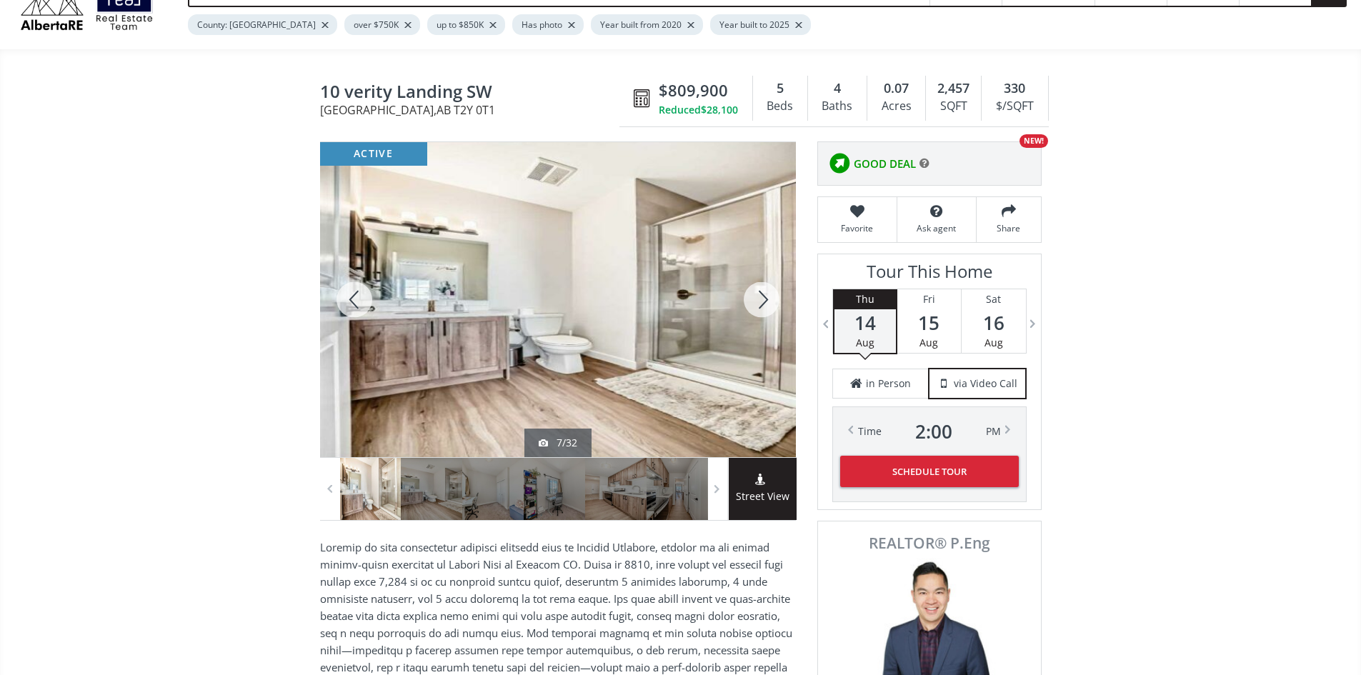
click at [763, 309] on div at bounding box center [761, 299] width 69 height 315
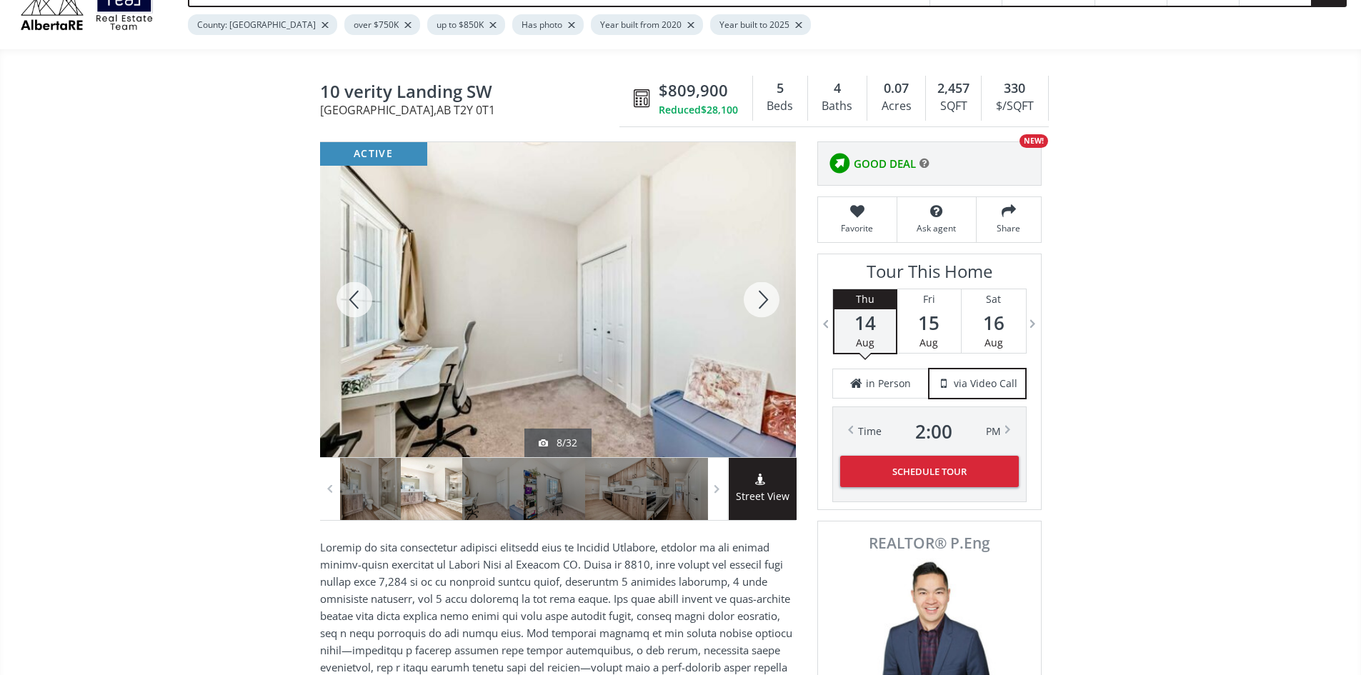
click at [763, 309] on div at bounding box center [761, 299] width 69 height 315
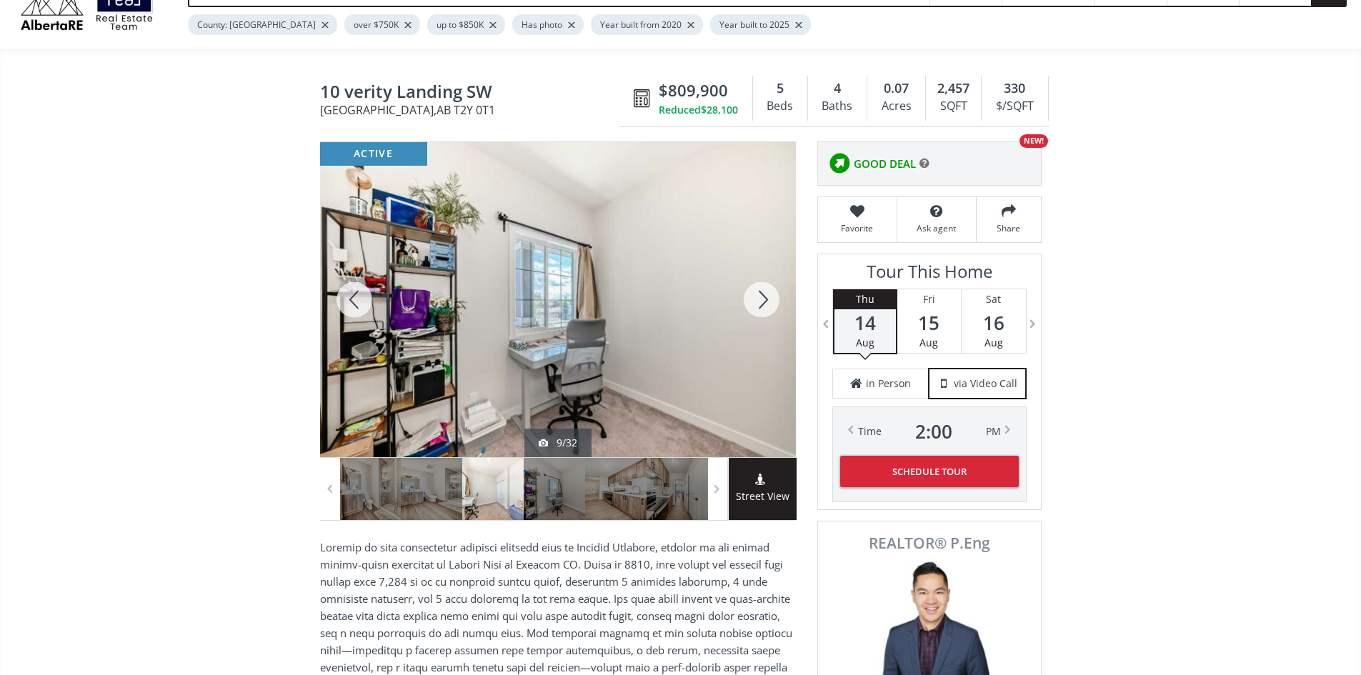
click at [763, 309] on div at bounding box center [761, 299] width 69 height 315
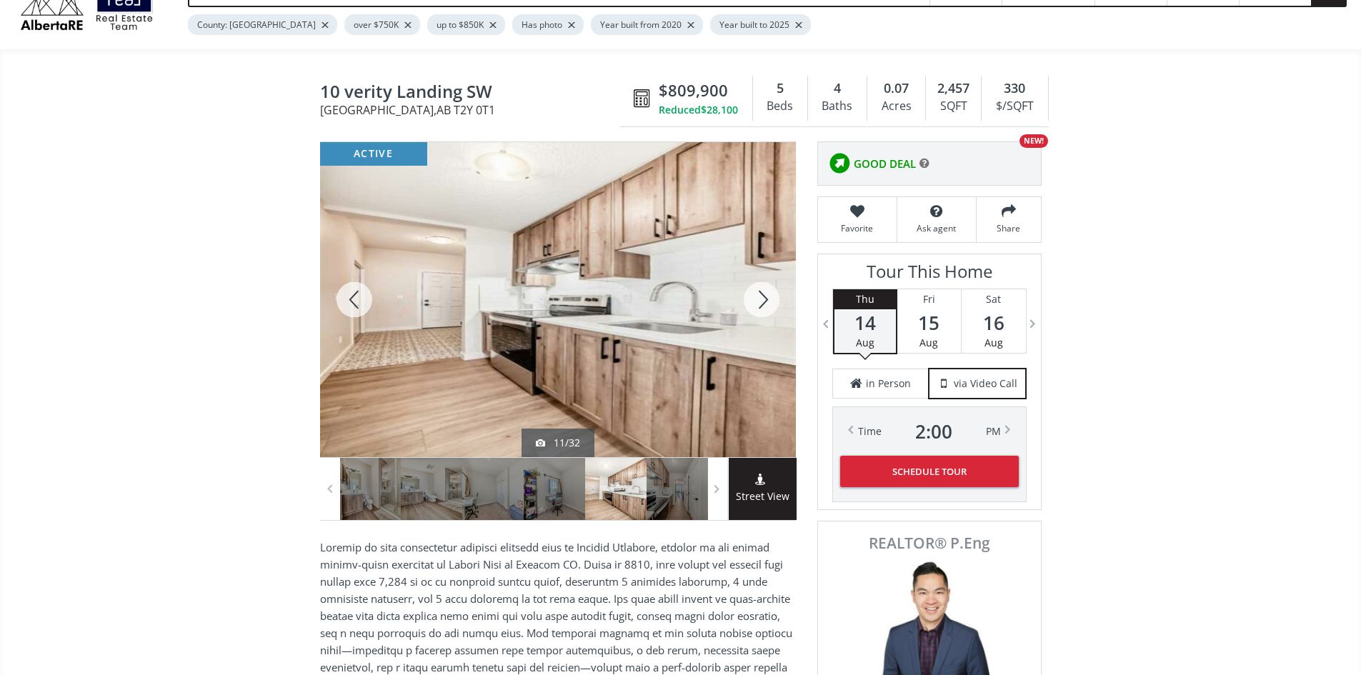
click at [763, 309] on div at bounding box center [761, 299] width 69 height 315
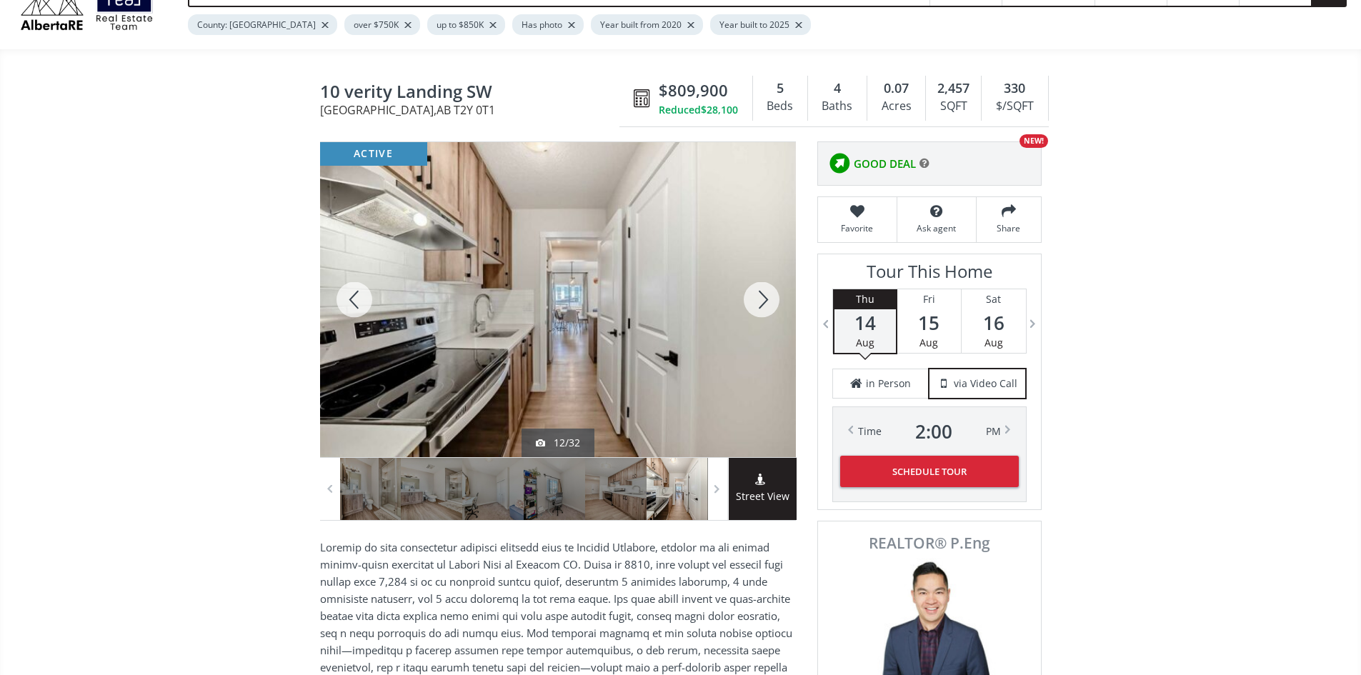
click at [763, 309] on div at bounding box center [761, 299] width 69 height 315
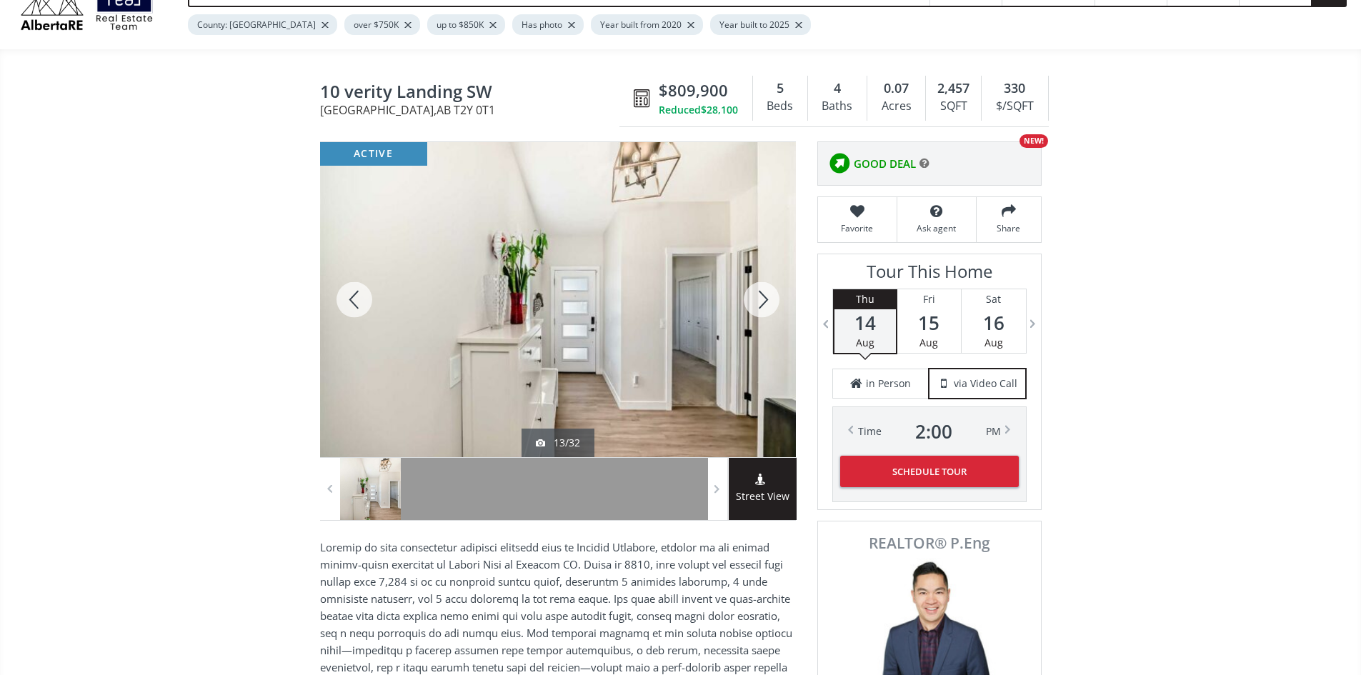
click at [763, 309] on div at bounding box center [761, 299] width 69 height 315
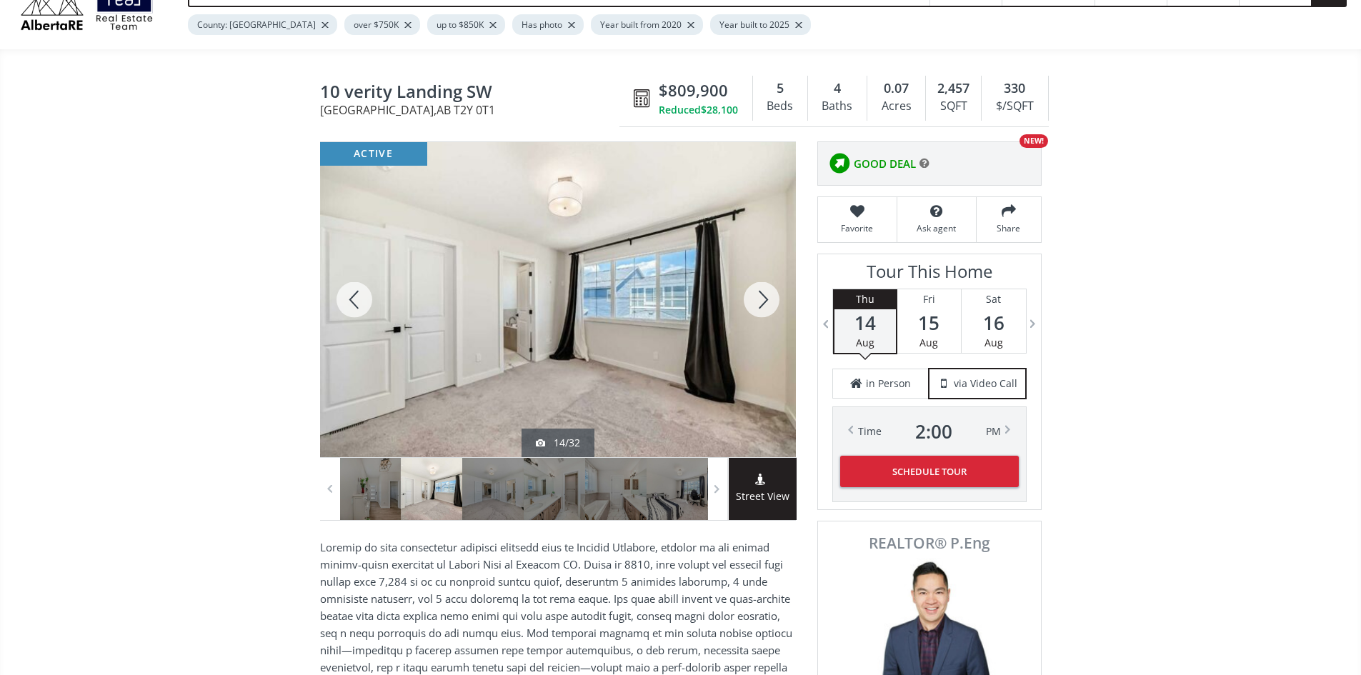
click at [763, 309] on div at bounding box center [761, 299] width 69 height 315
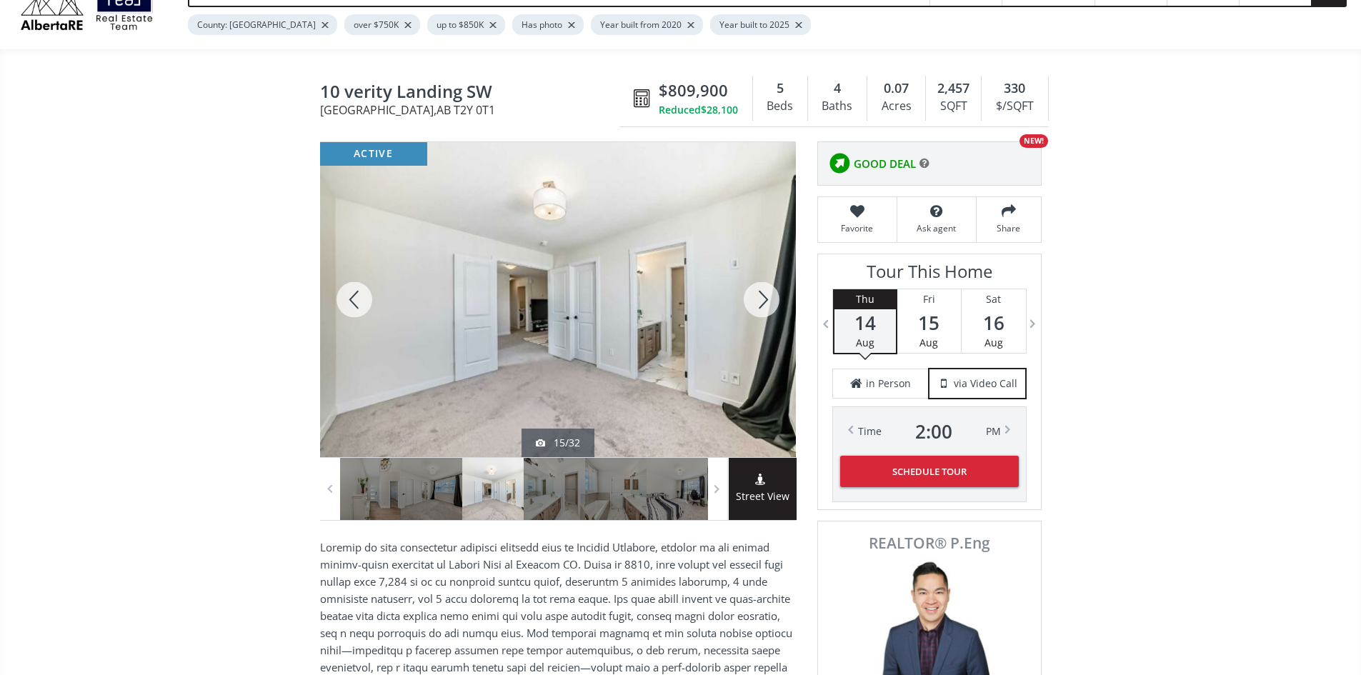
click at [763, 309] on div at bounding box center [761, 299] width 69 height 315
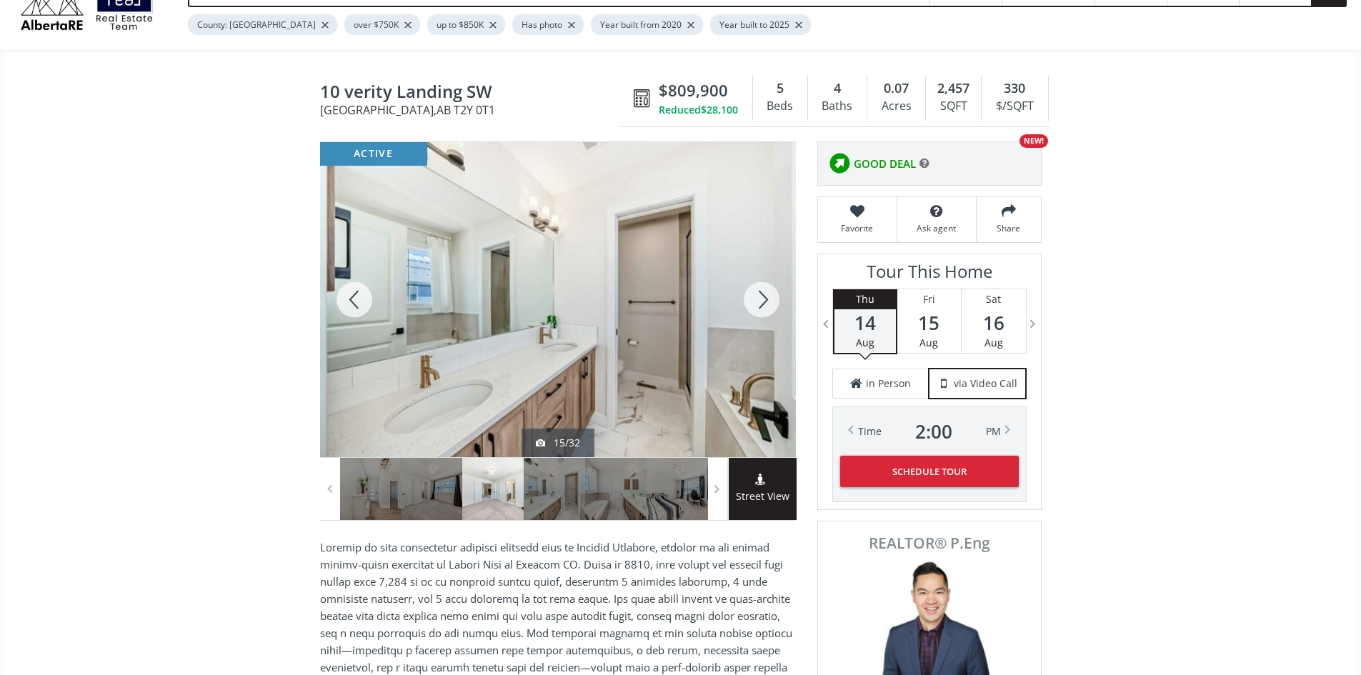
click at [763, 309] on div at bounding box center [761, 299] width 69 height 315
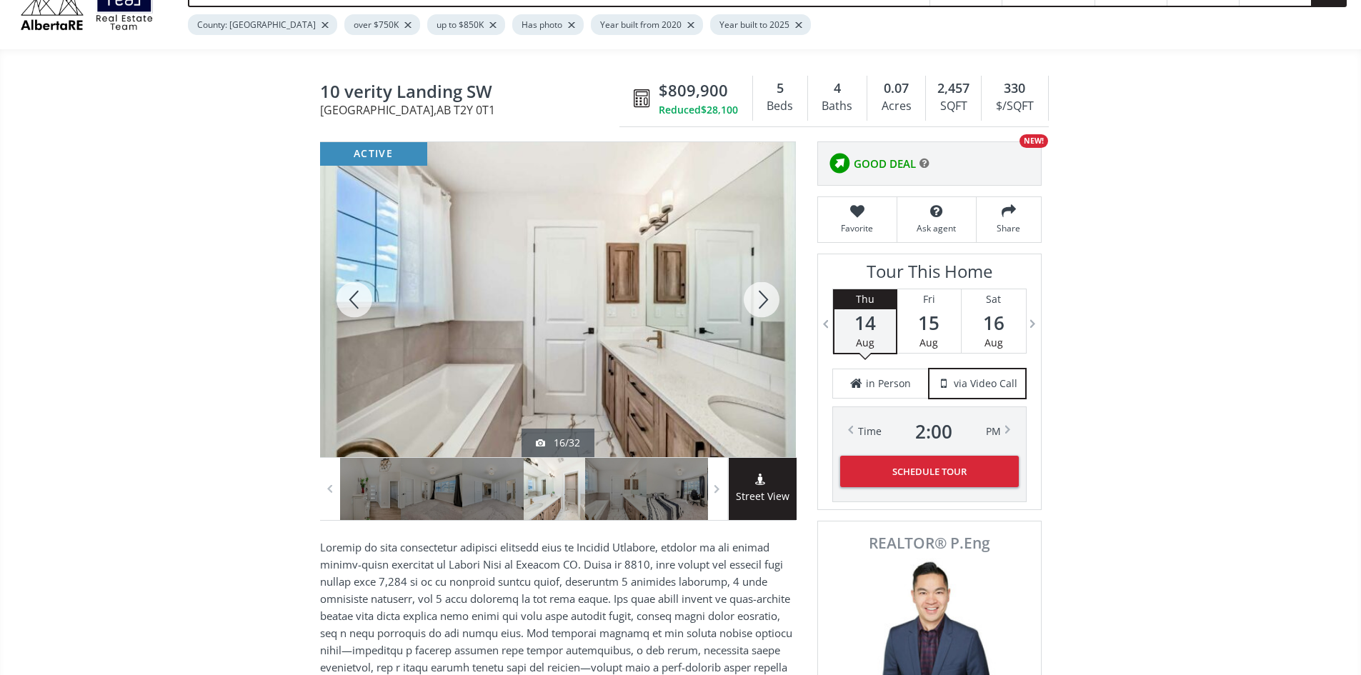
click at [763, 309] on div at bounding box center [761, 299] width 69 height 315
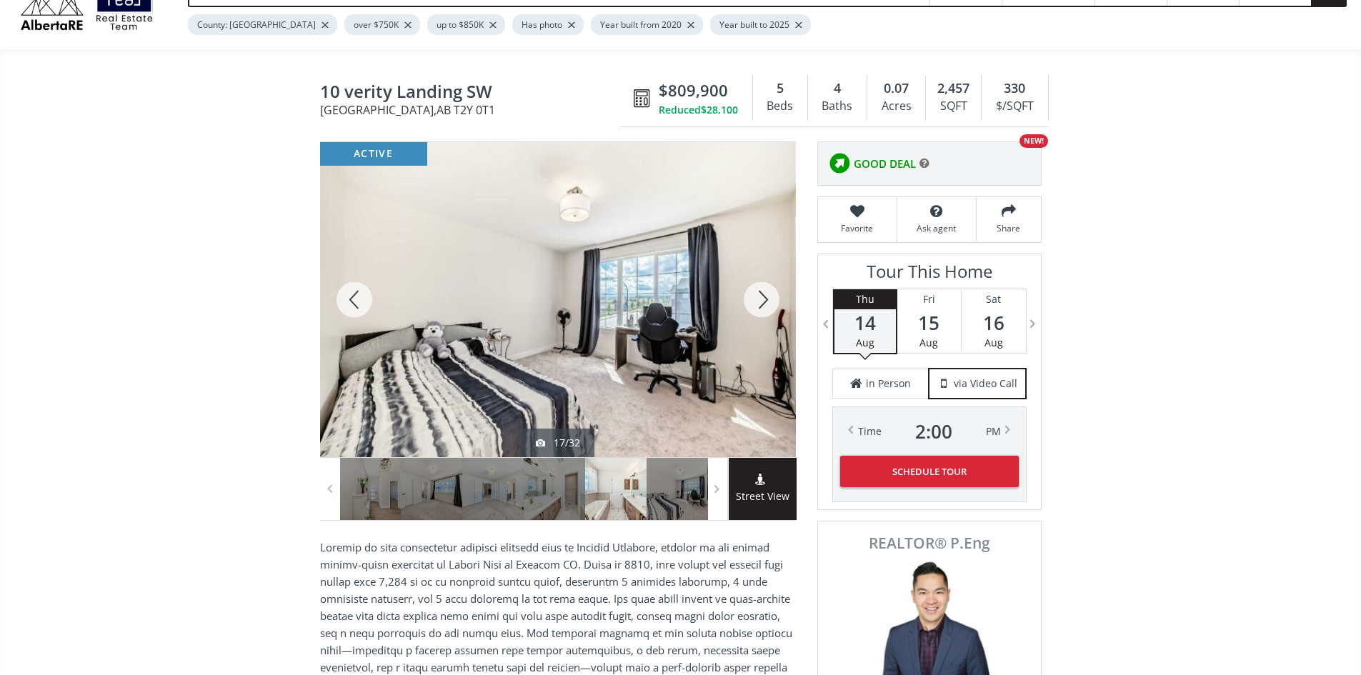
click at [763, 309] on div at bounding box center [761, 299] width 69 height 315
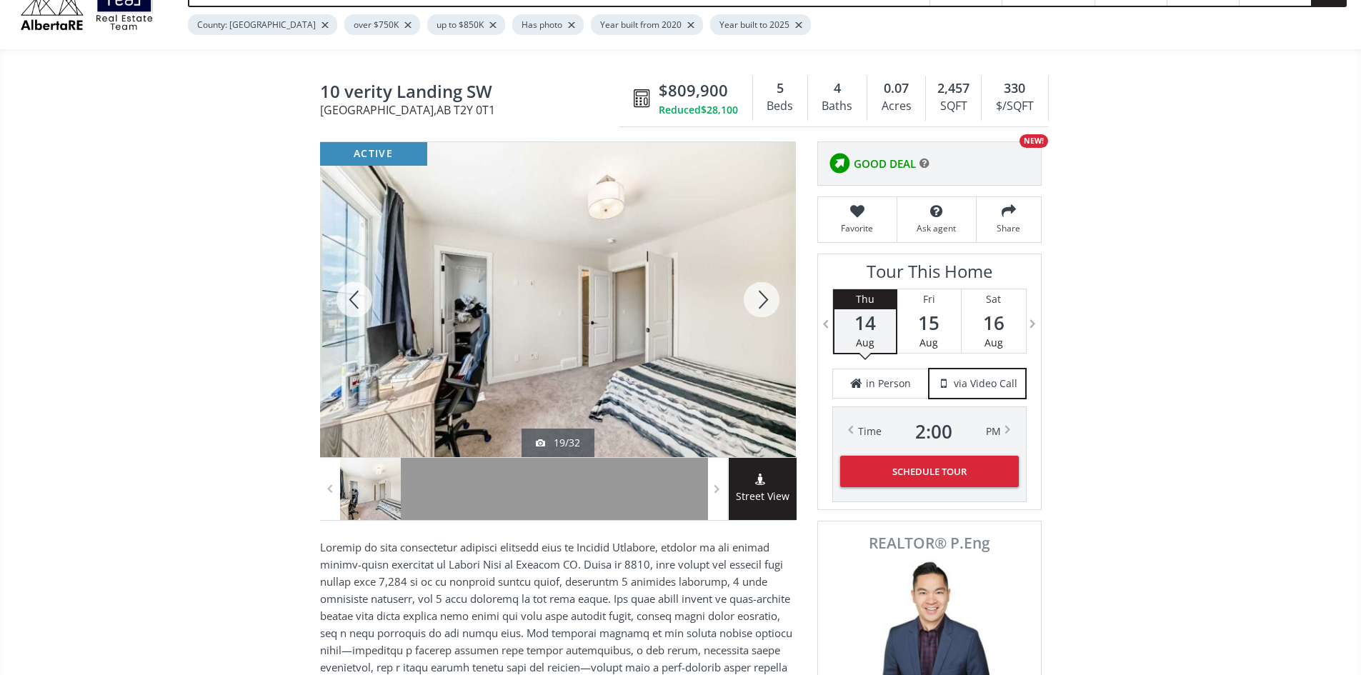
click at [763, 309] on div at bounding box center [761, 299] width 69 height 315
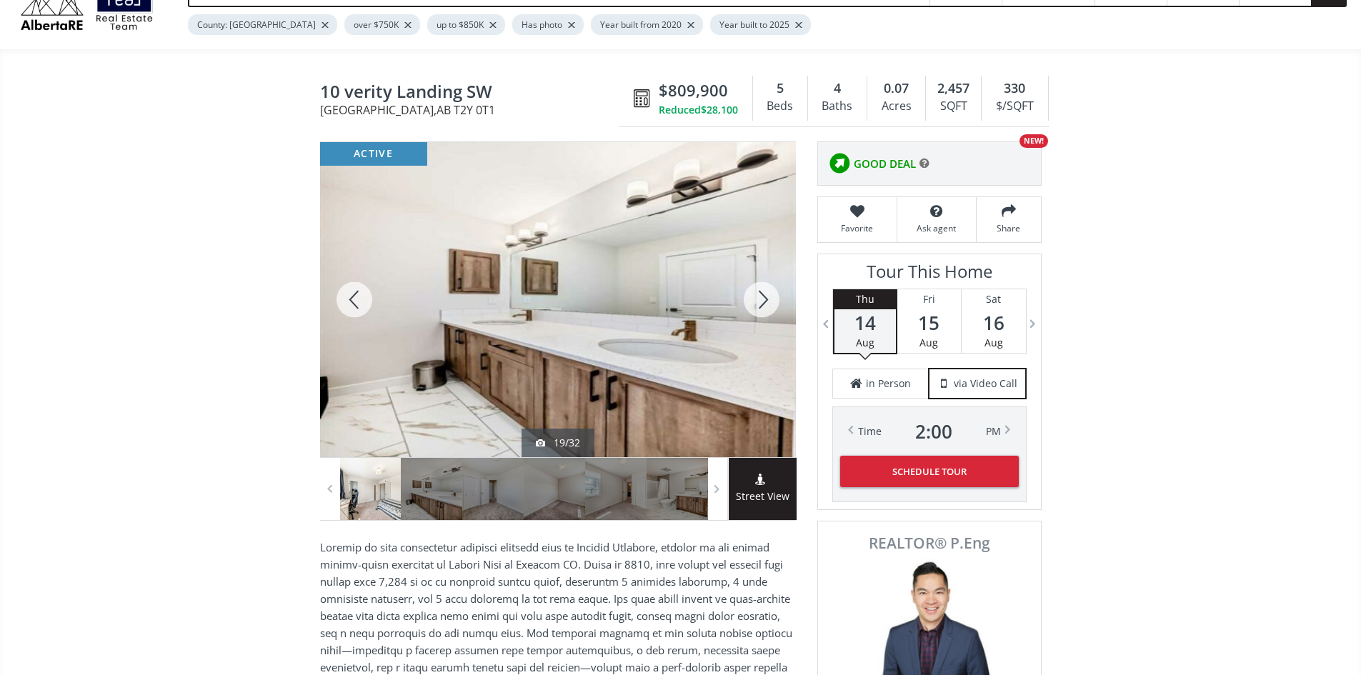
click at [763, 309] on div at bounding box center [761, 299] width 69 height 315
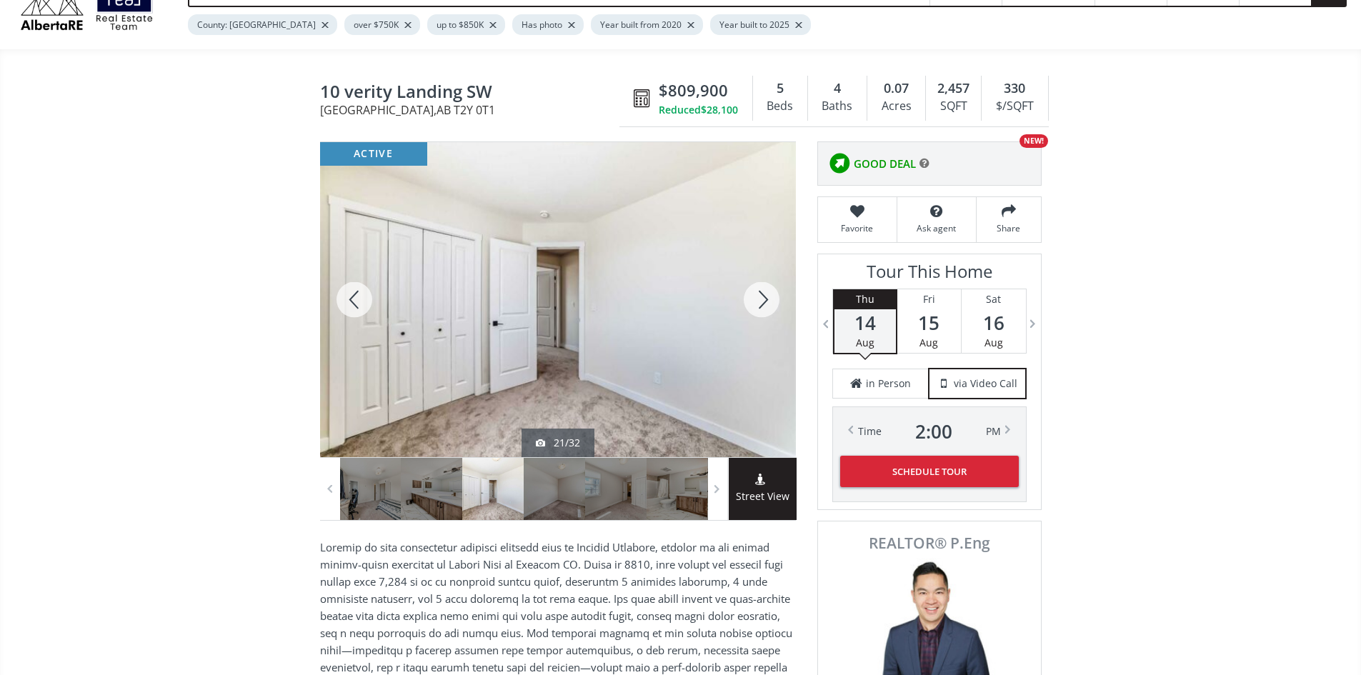
click at [763, 309] on div at bounding box center [761, 299] width 69 height 315
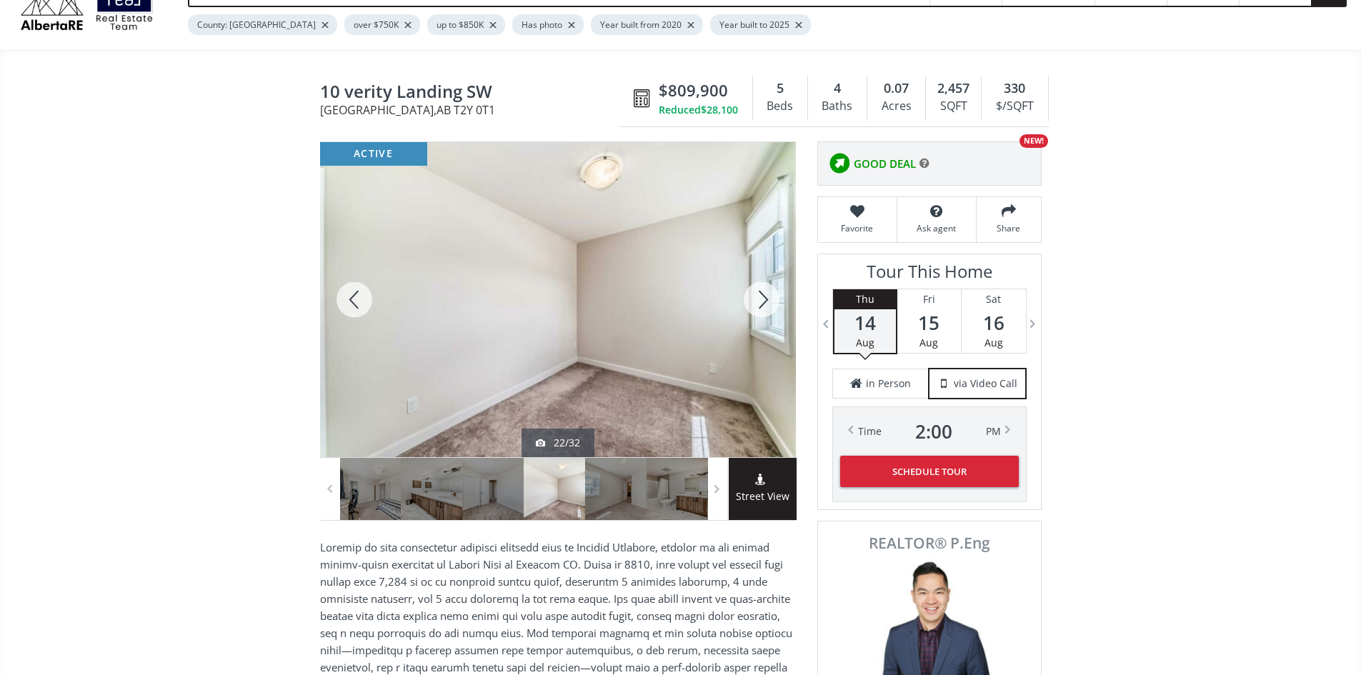
click at [763, 309] on div at bounding box center [761, 299] width 69 height 315
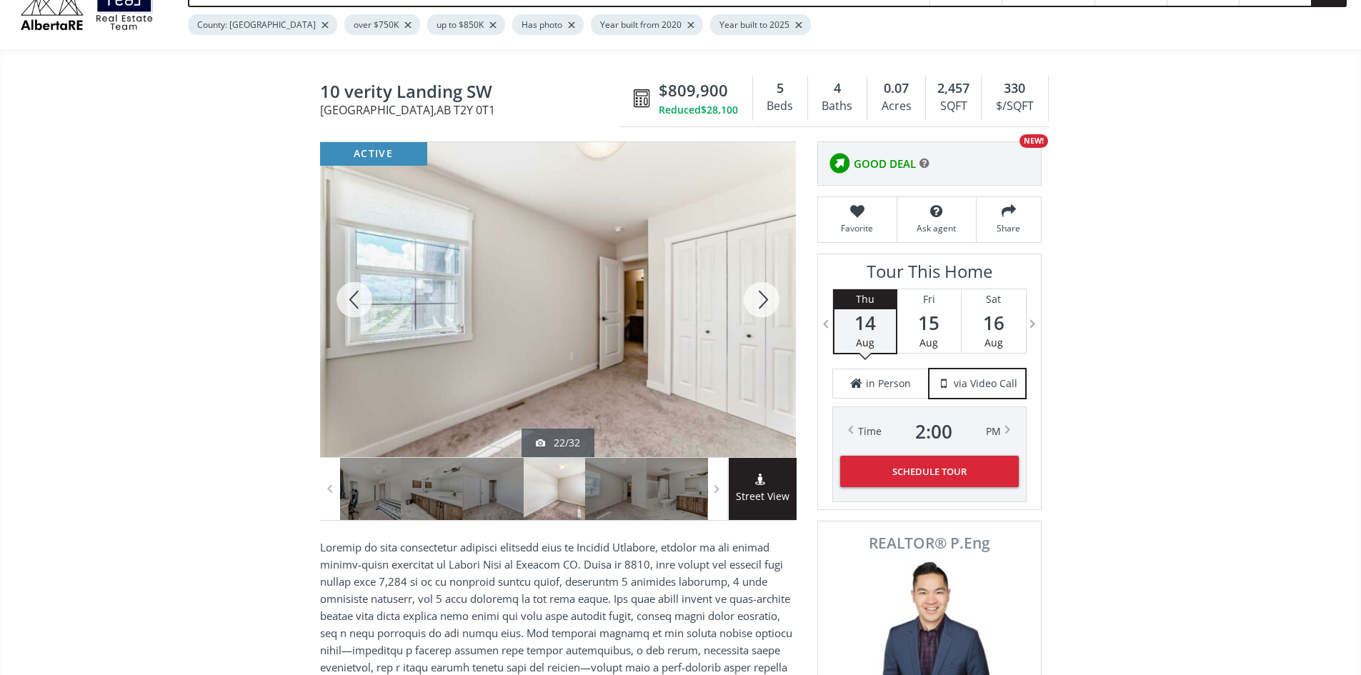
click at [763, 309] on div at bounding box center [761, 299] width 69 height 315
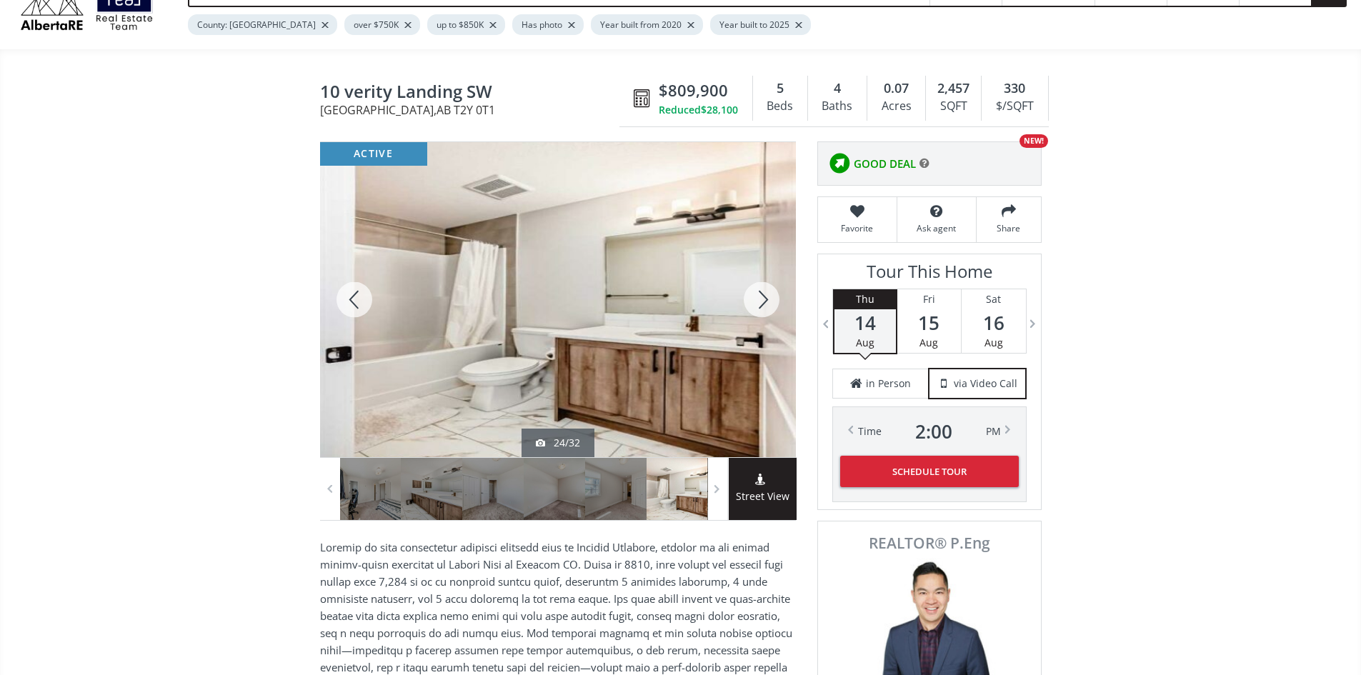
click at [763, 309] on div at bounding box center [761, 299] width 69 height 315
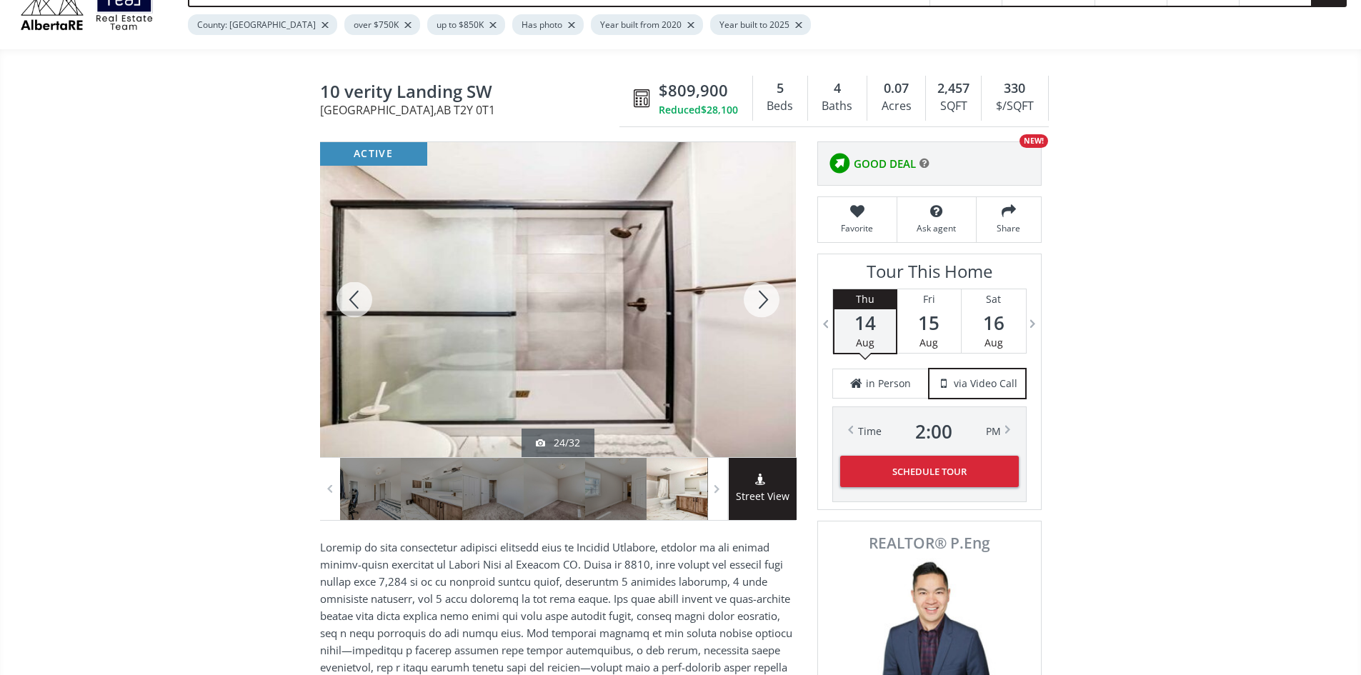
click at [763, 309] on div at bounding box center [761, 299] width 69 height 315
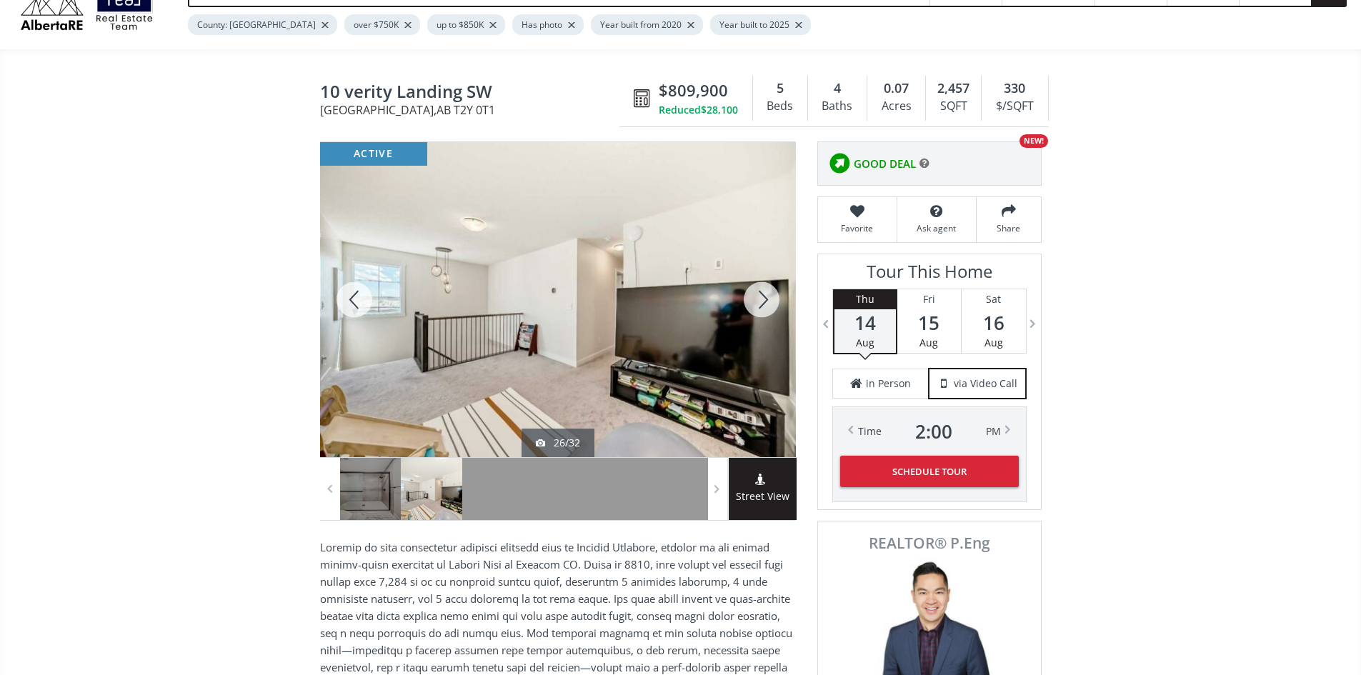
click at [763, 309] on div at bounding box center [761, 299] width 69 height 315
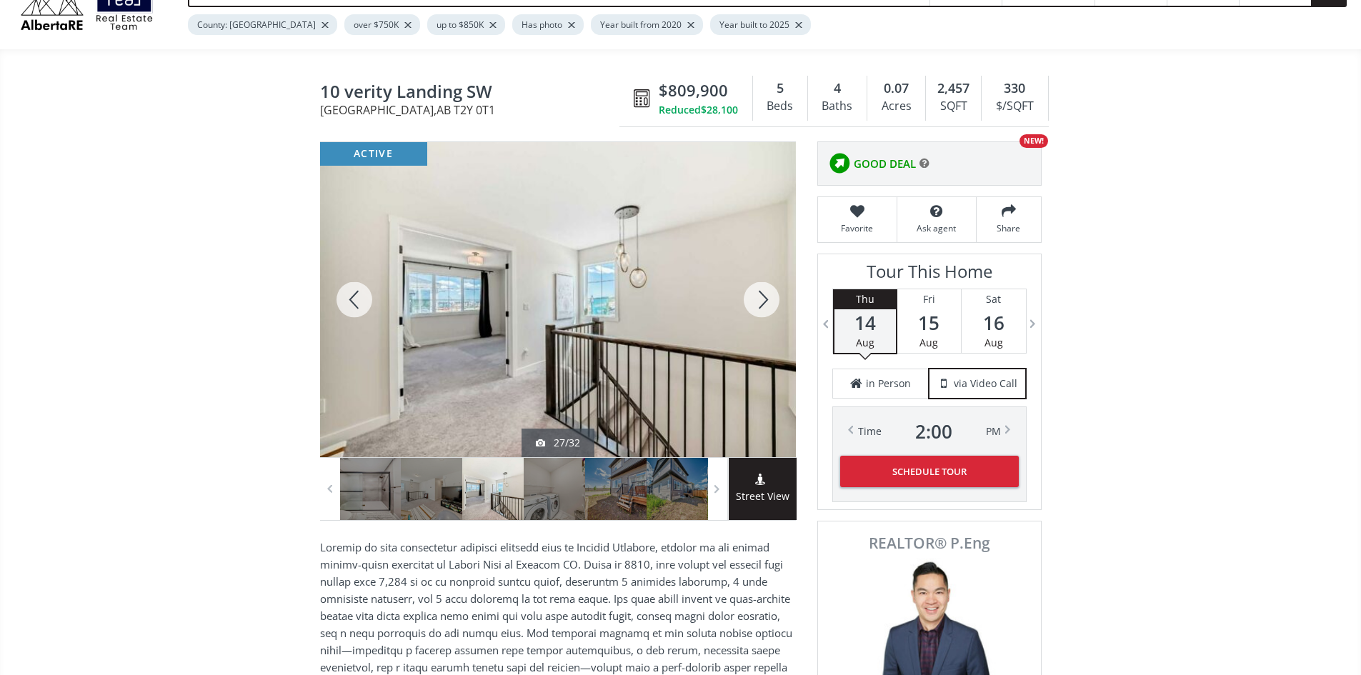
click at [763, 309] on div at bounding box center [761, 299] width 69 height 315
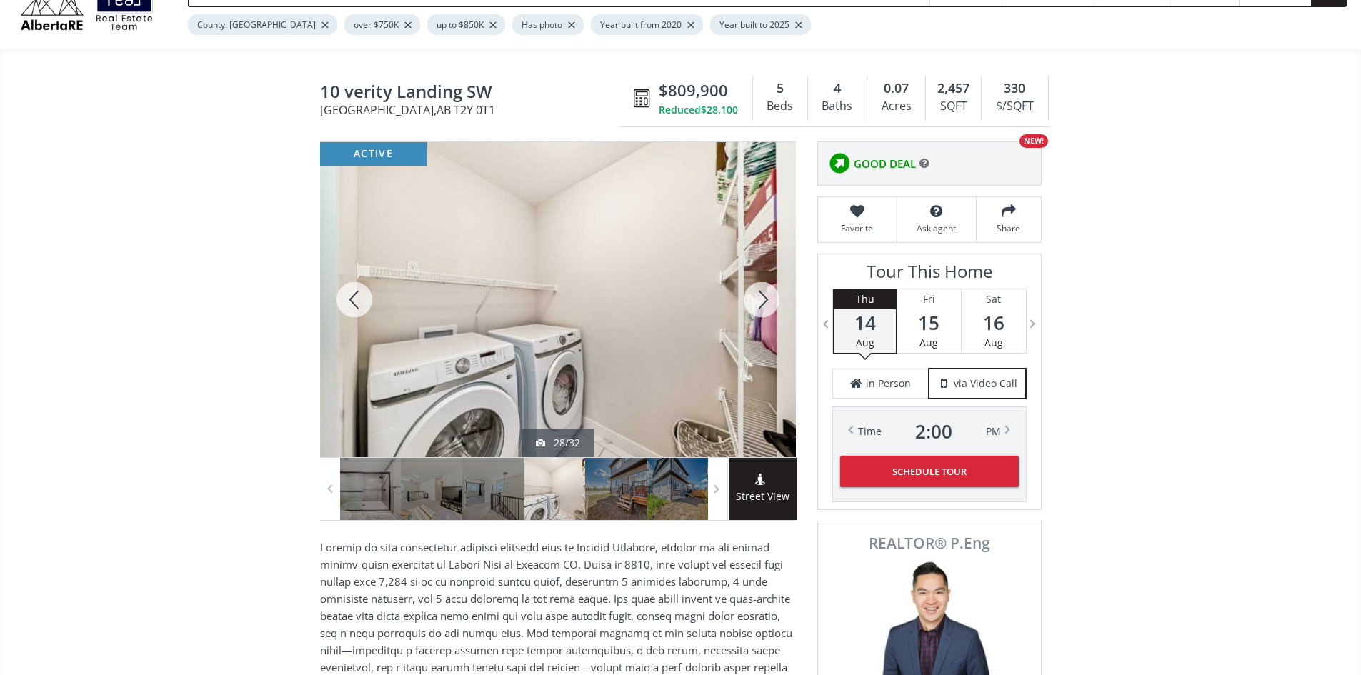
click at [763, 309] on div at bounding box center [761, 299] width 69 height 315
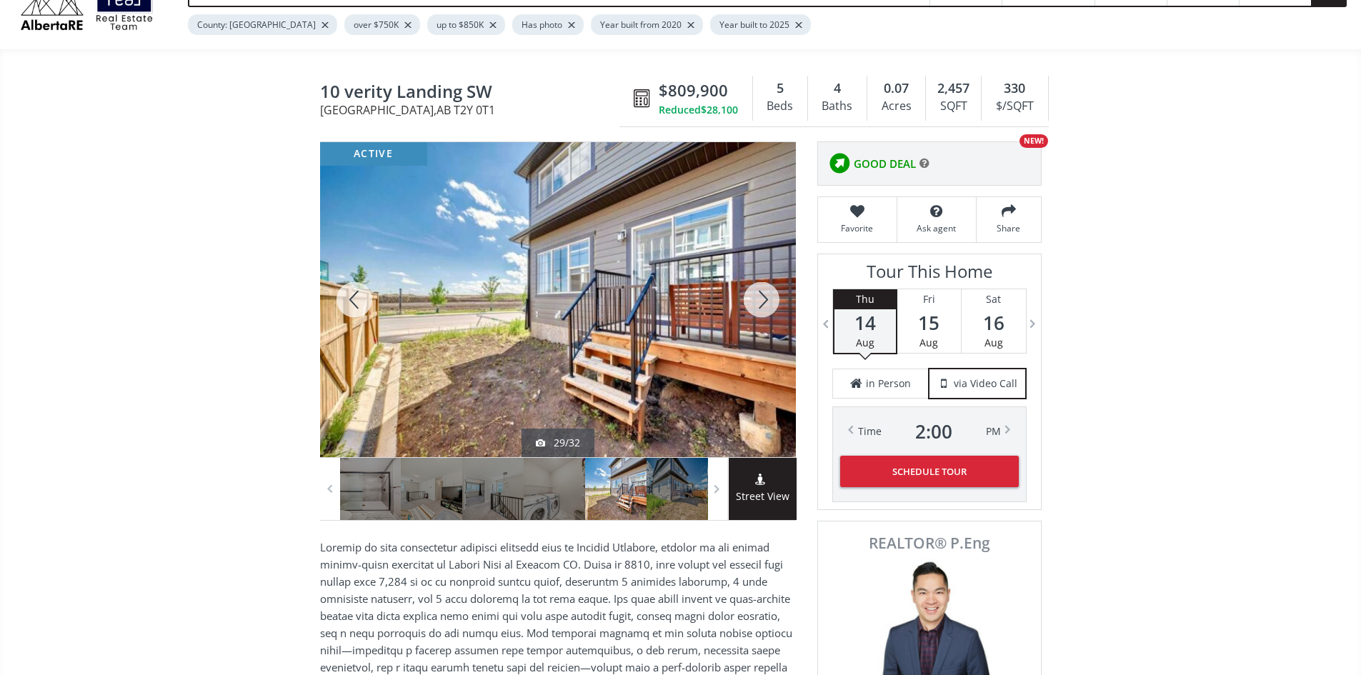
click at [763, 309] on div at bounding box center [761, 299] width 69 height 315
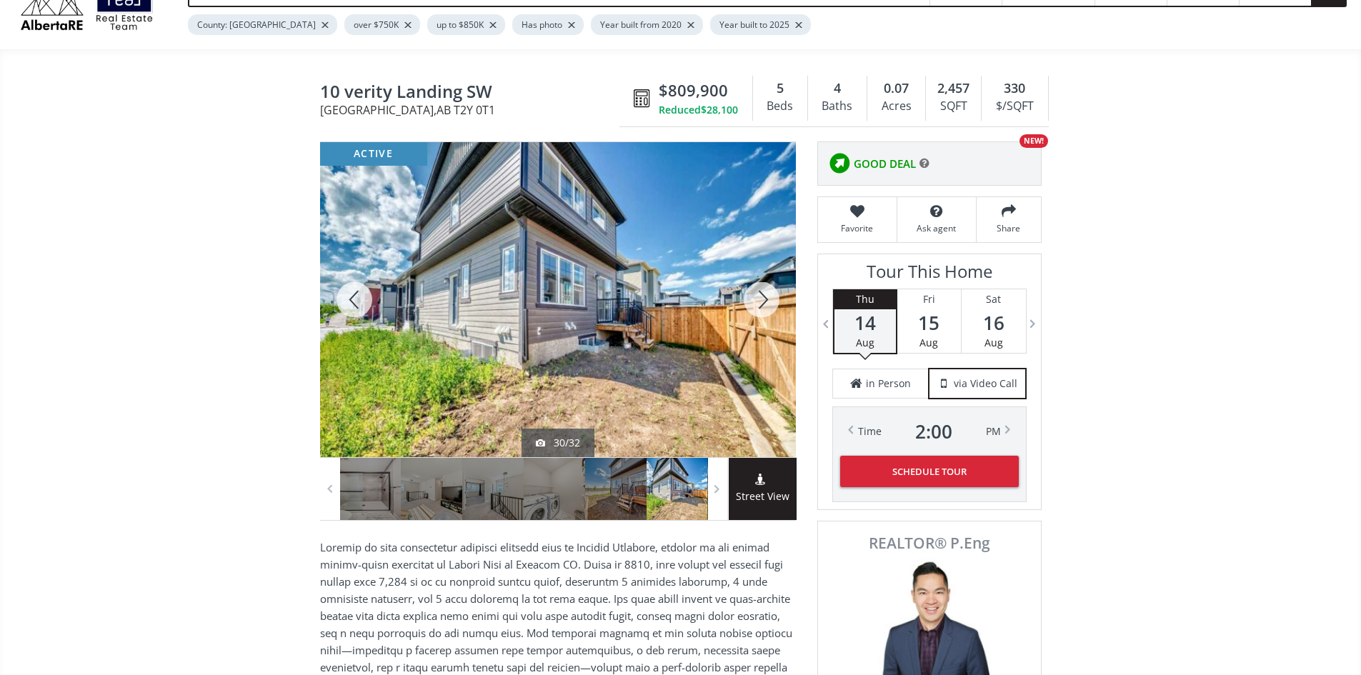
click at [763, 309] on div at bounding box center [761, 299] width 69 height 315
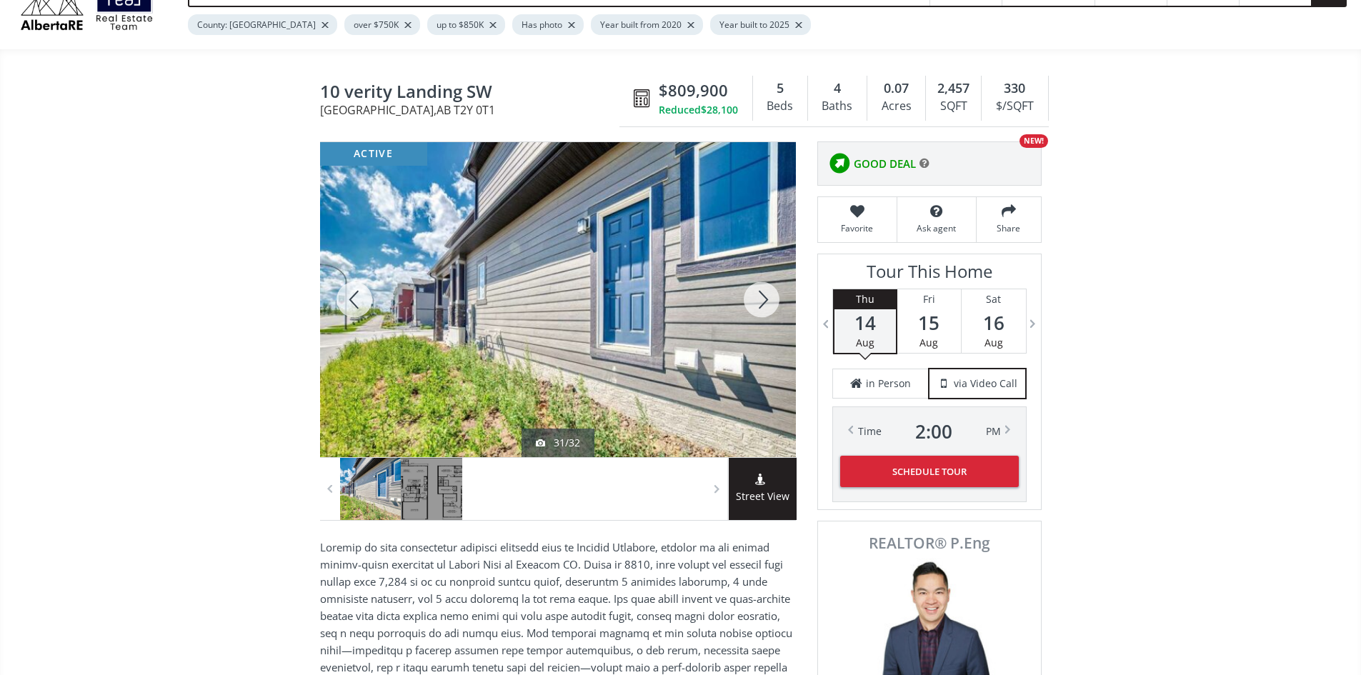
click at [763, 309] on div at bounding box center [761, 299] width 69 height 315
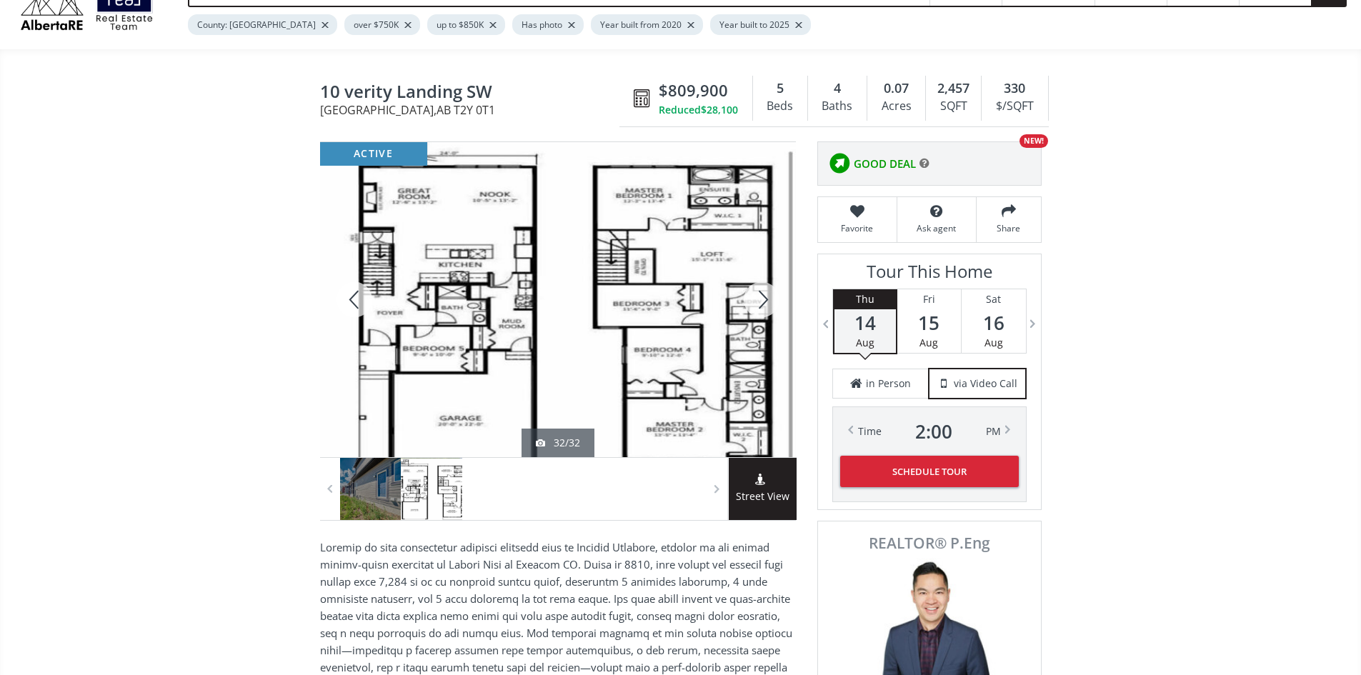
click at [763, 309] on div at bounding box center [761, 299] width 69 height 315
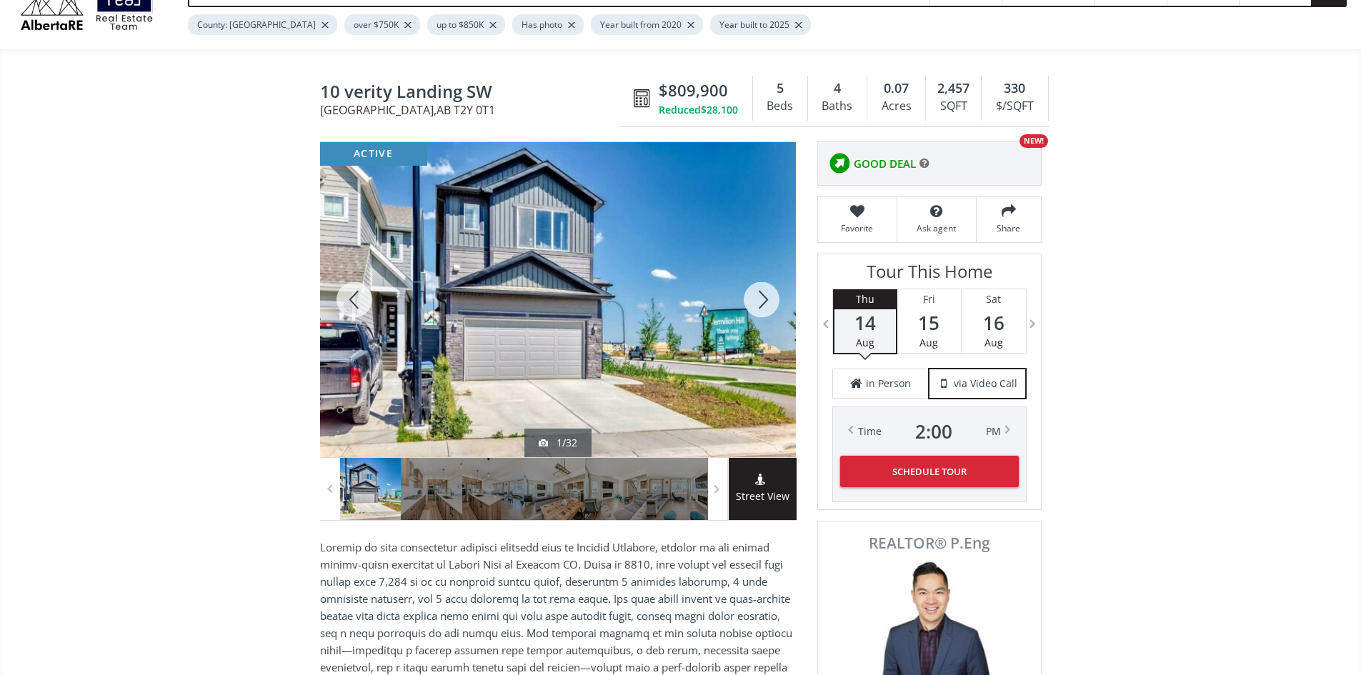
click at [763, 309] on div at bounding box center [761, 299] width 69 height 315
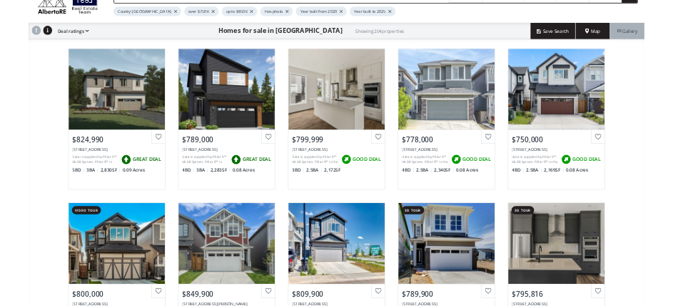
scroll to position [357, 0]
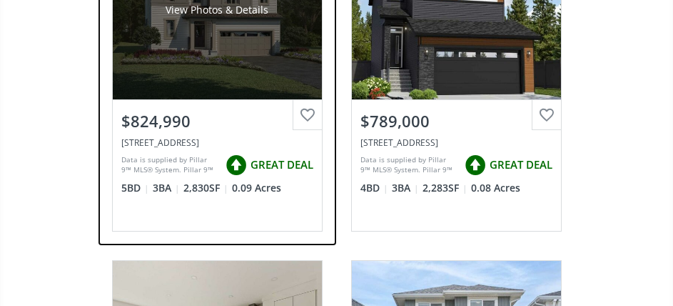
click at [331, 245] on link "View Photos & Details $824,990 228 Carringford View NW, Calgary, AB T3P2N2 Data…" at bounding box center [217, 76] width 239 height 340
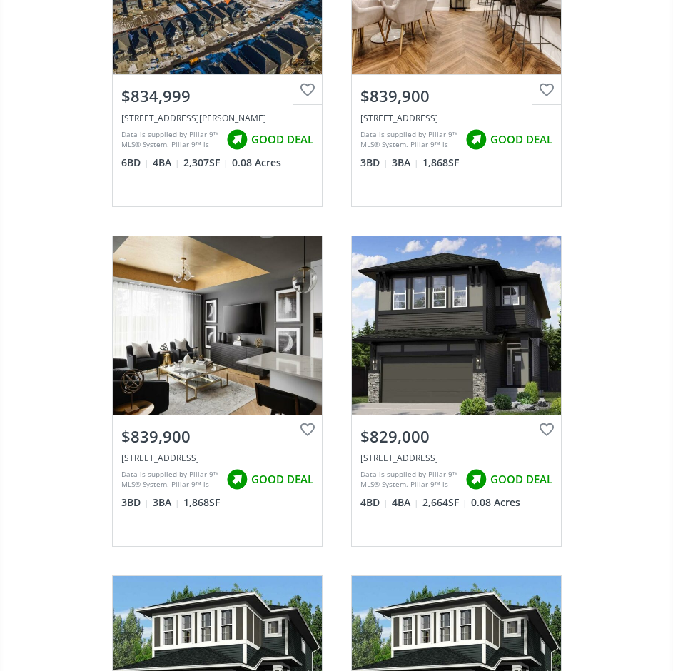
scroll to position [2571, 0]
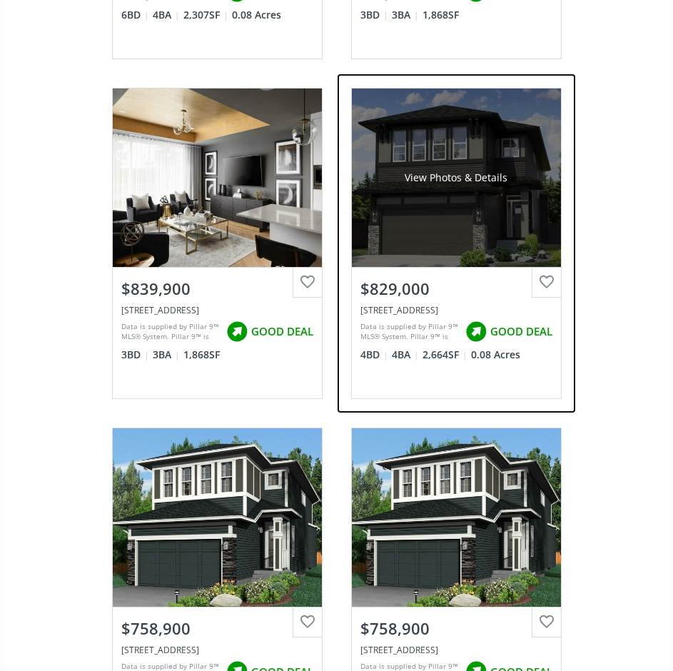
click at [433, 231] on div "View Photos & Details" at bounding box center [456, 178] width 209 height 179
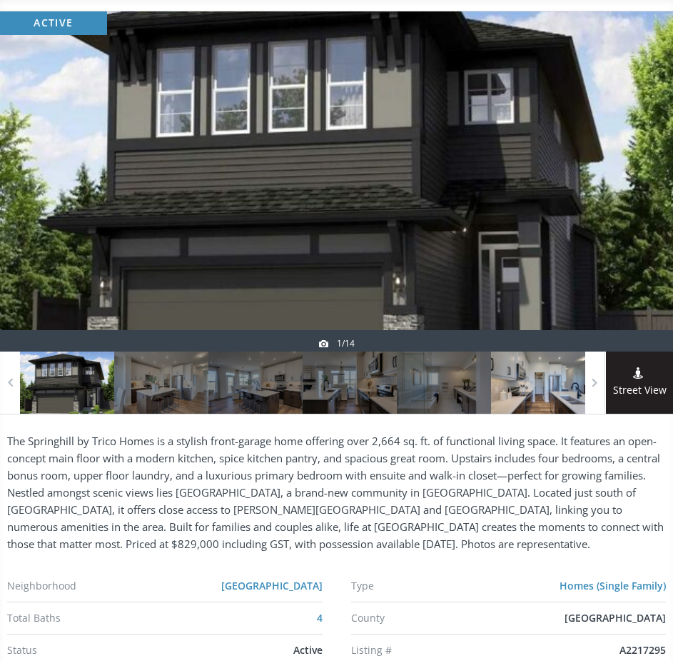
scroll to position [214, 0]
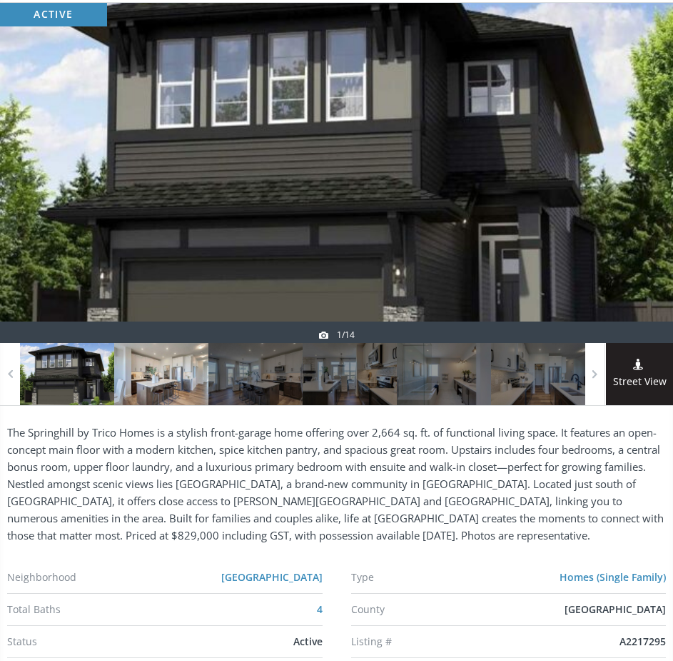
click at [195, 387] on div at bounding box center [161, 374] width 94 height 62
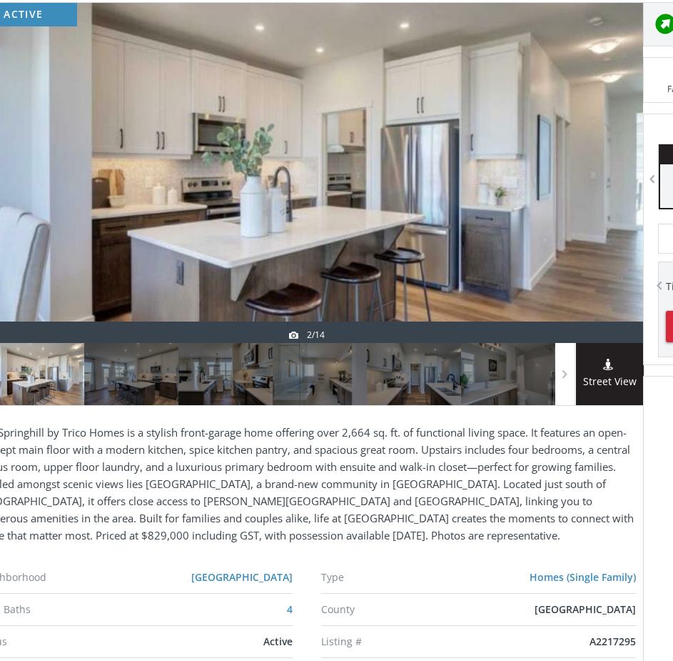
scroll to position [214, 29]
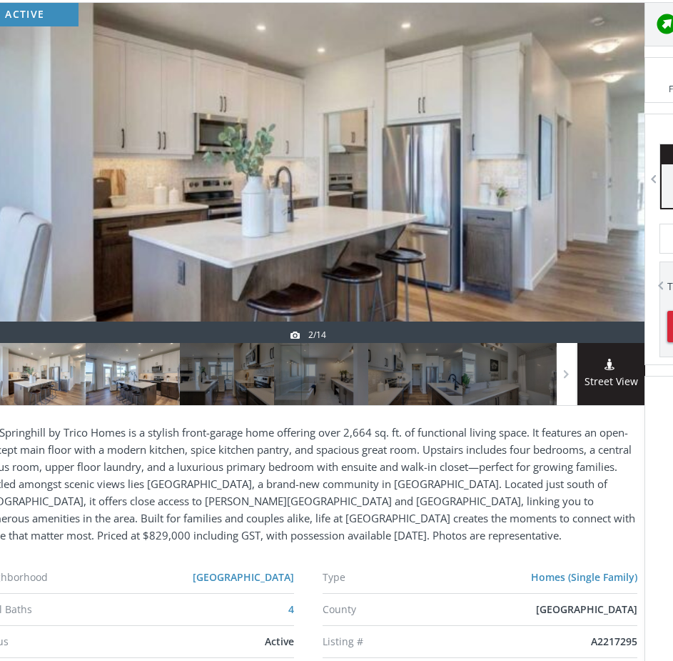
click at [140, 379] on div at bounding box center [133, 374] width 94 height 62
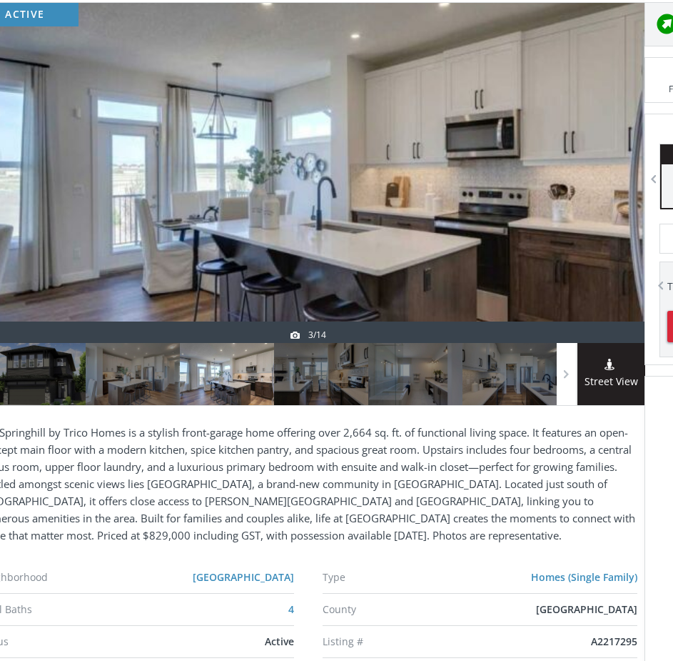
click at [226, 372] on div at bounding box center [227, 374] width 94 height 62
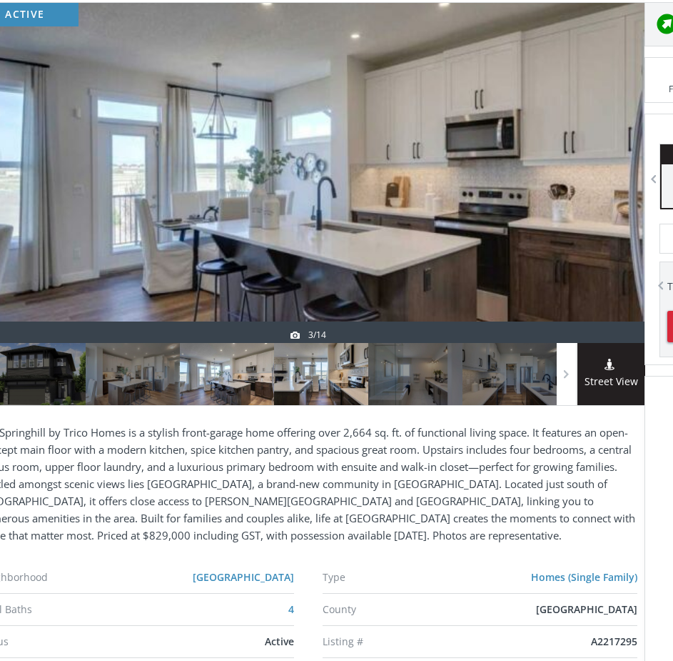
click at [303, 390] on div at bounding box center [321, 374] width 94 height 62
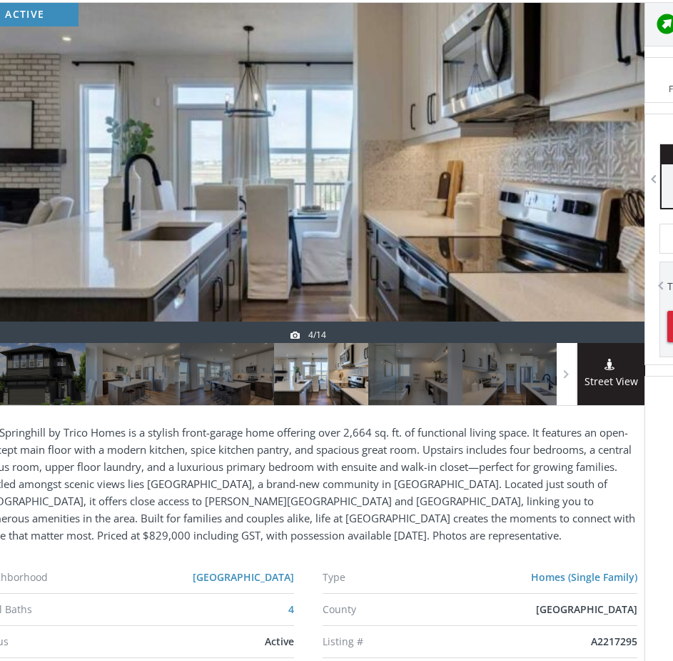
click at [359, 398] on div at bounding box center [321, 374] width 94 height 62
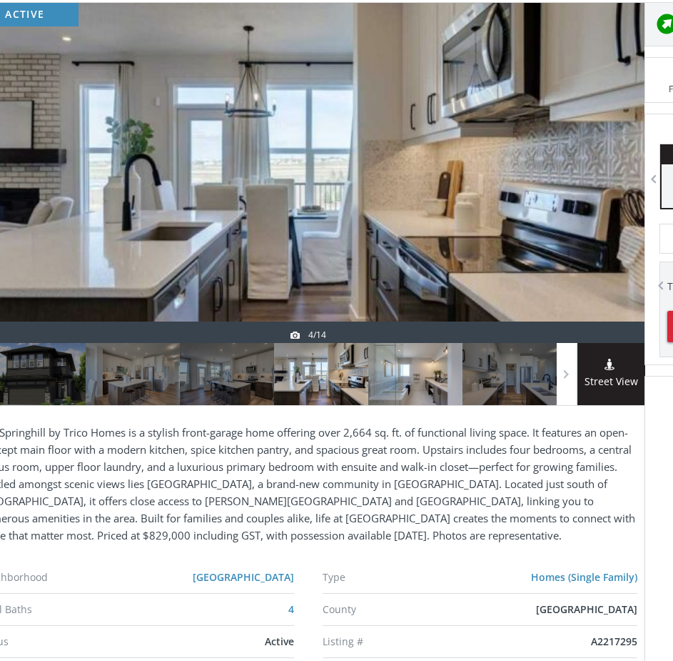
click at [399, 390] on div at bounding box center [416, 374] width 94 height 62
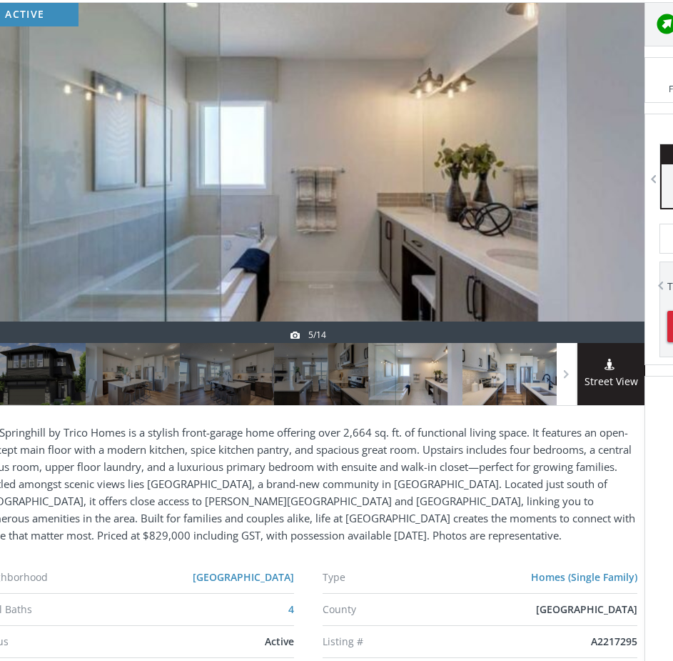
click at [501, 381] on div at bounding box center [510, 374] width 94 height 62
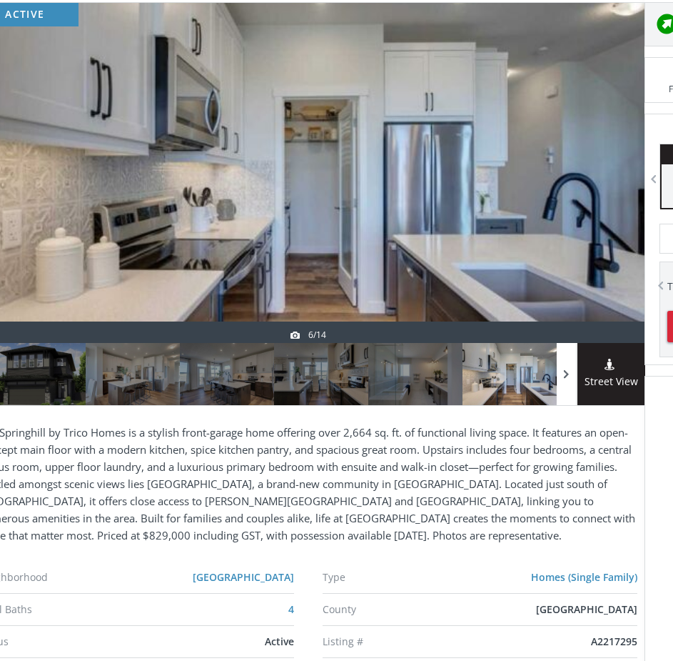
click at [562, 369] on span at bounding box center [567, 374] width 14 height 21
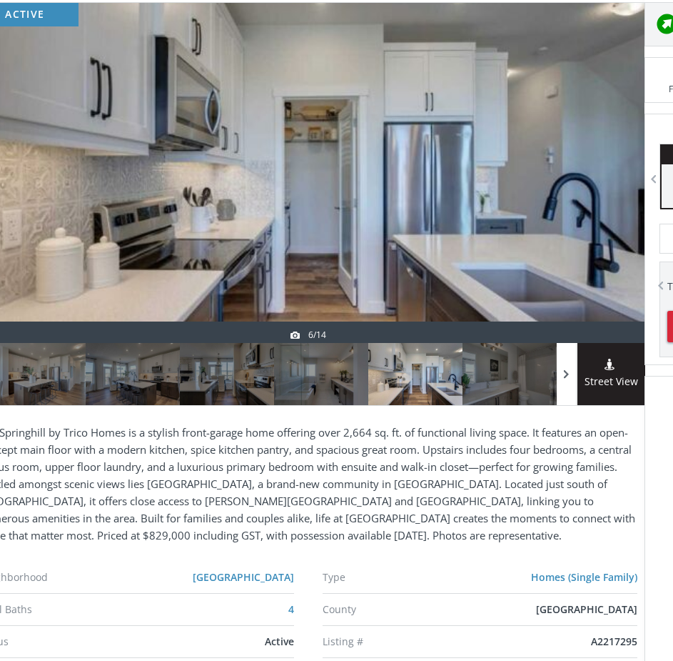
click at [562, 369] on span at bounding box center [567, 374] width 14 height 21
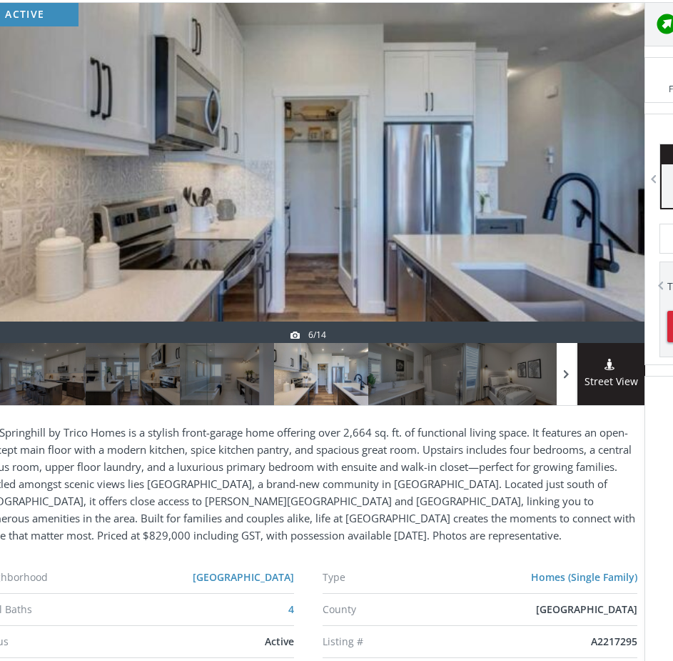
click at [563, 369] on span at bounding box center [567, 374] width 14 height 21
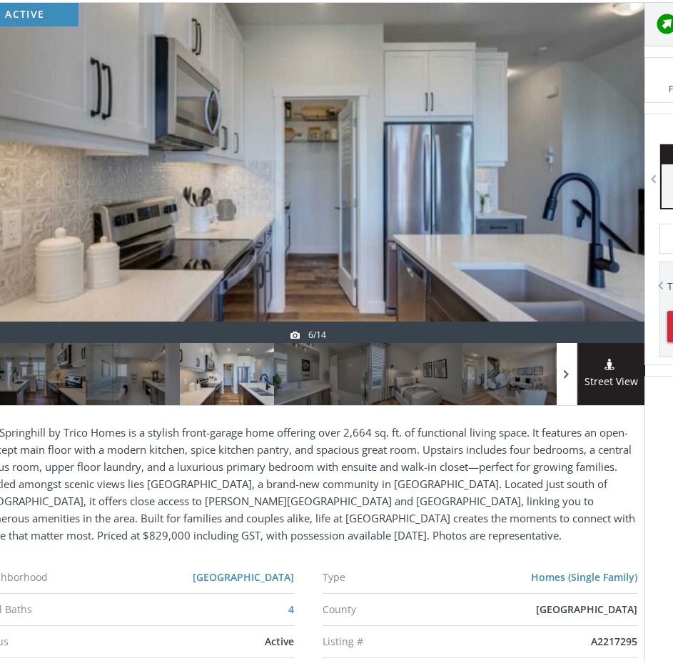
click at [563, 369] on span at bounding box center [567, 374] width 14 height 21
click at [563, 370] on span at bounding box center [567, 374] width 14 height 21
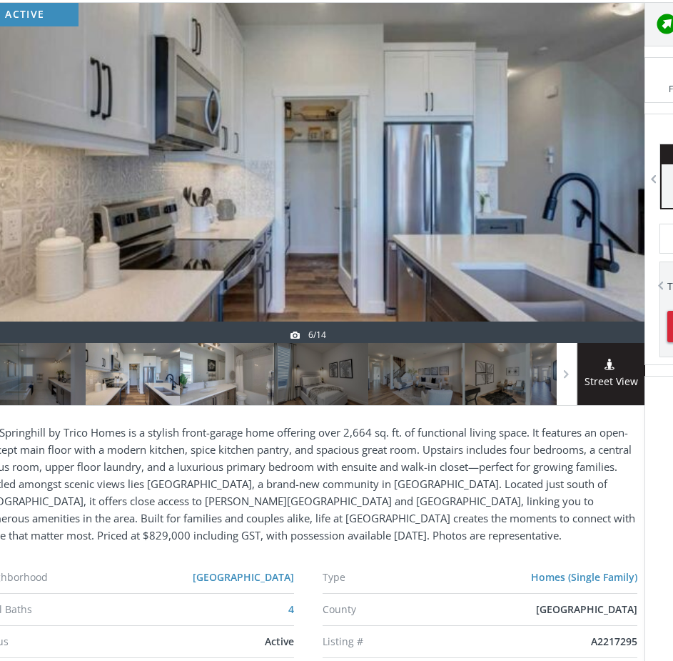
click at [257, 377] on div at bounding box center [227, 374] width 94 height 62
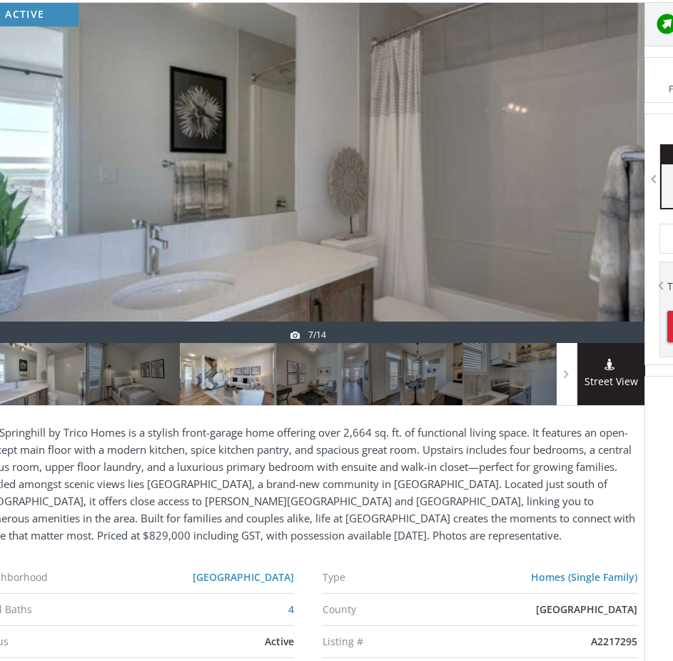
click at [254, 385] on div at bounding box center [227, 374] width 94 height 62
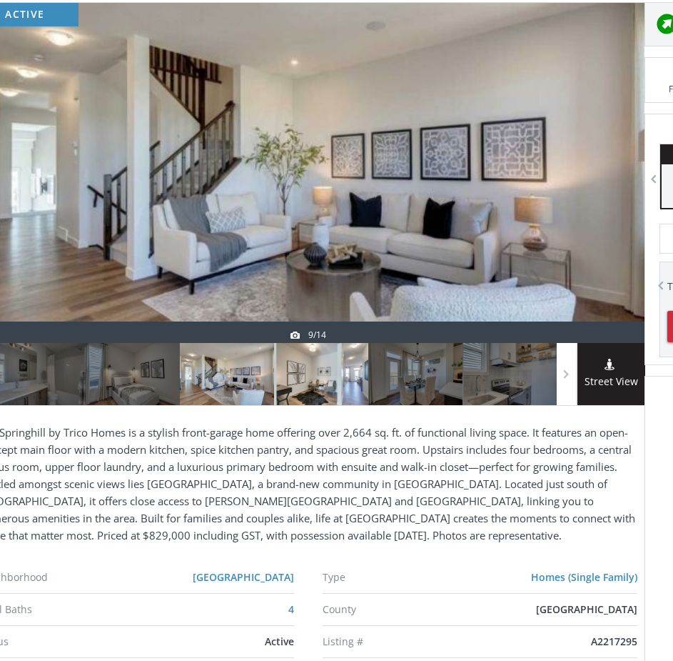
click at [313, 383] on div at bounding box center [321, 374] width 94 height 62
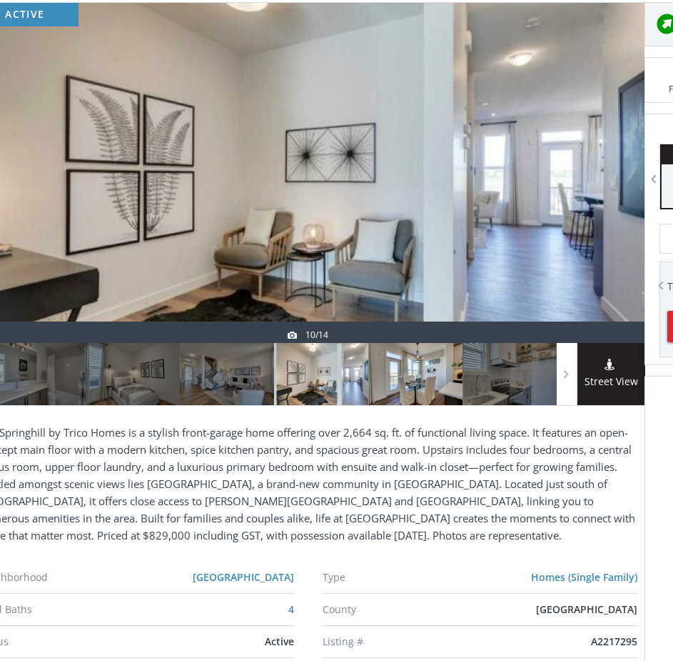
click at [397, 377] on div at bounding box center [416, 374] width 94 height 62
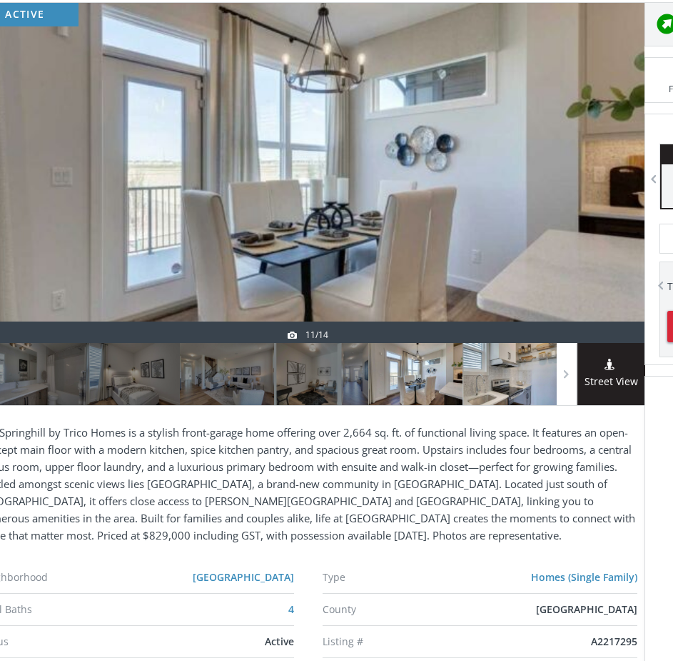
click at [495, 376] on div at bounding box center [510, 374] width 94 height 62
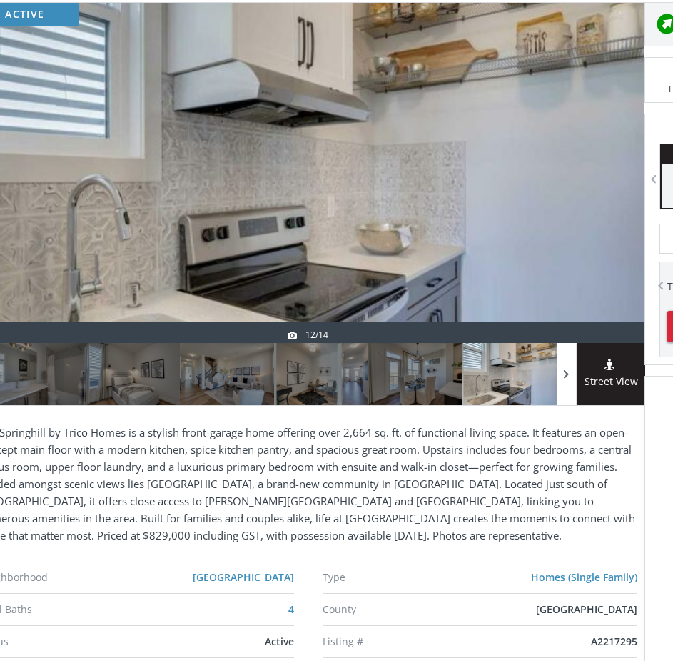
click at [562, 384] on span at bounding box center [567, 374] width 14 height 21
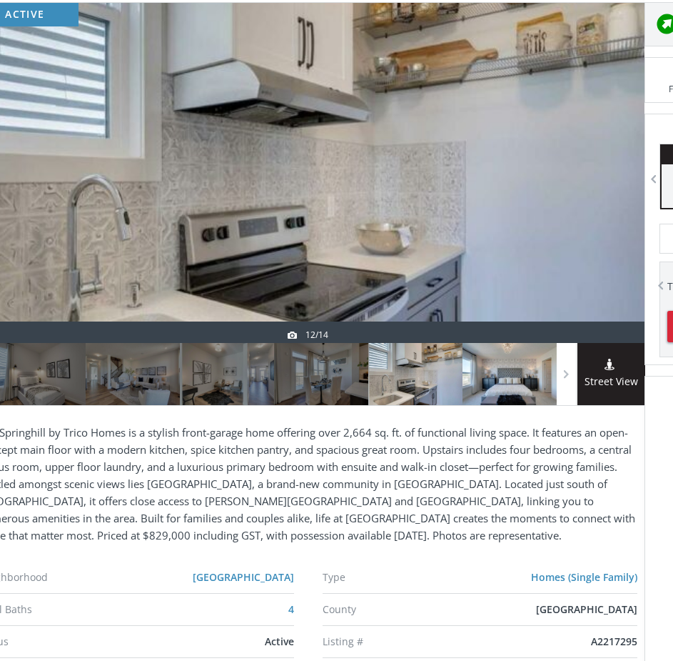
click at [509, 389] on div at bounding box center [510, 374] width 94 height 62
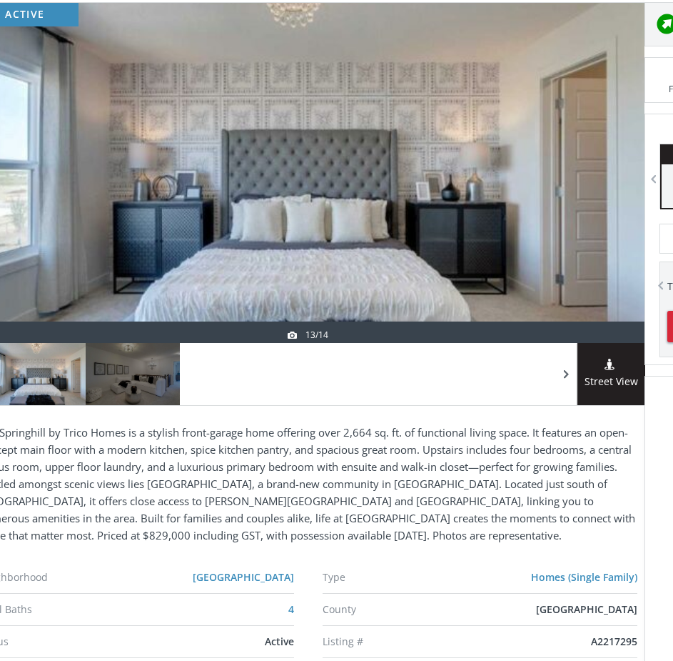
click at [563, 385] on div at bounding box center [567, 374] width 20 height 62
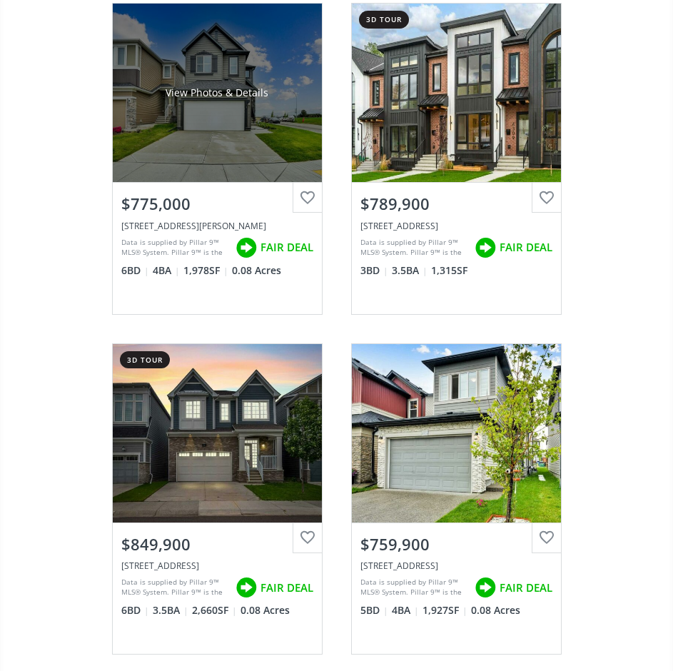
scroll to position [4571, 0]
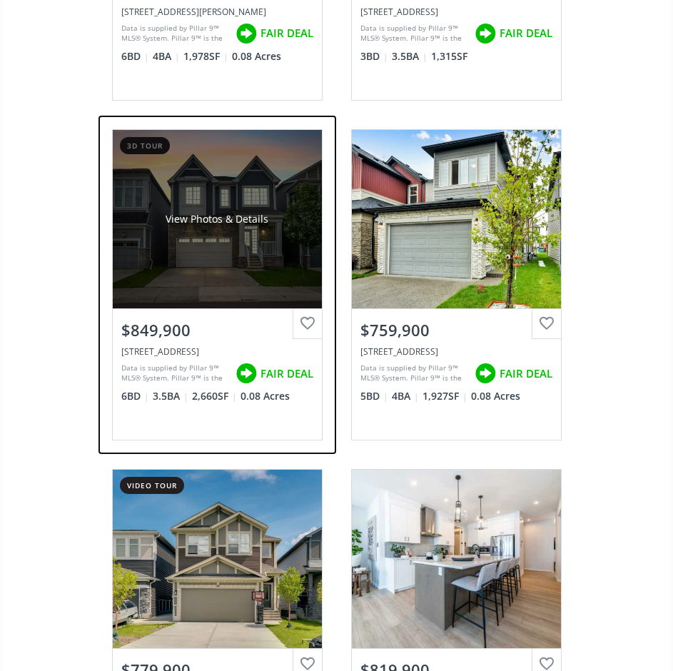
click at [203, 239] on div "View Photos & Details" at bounding box center [217, 219] width 209 height 179
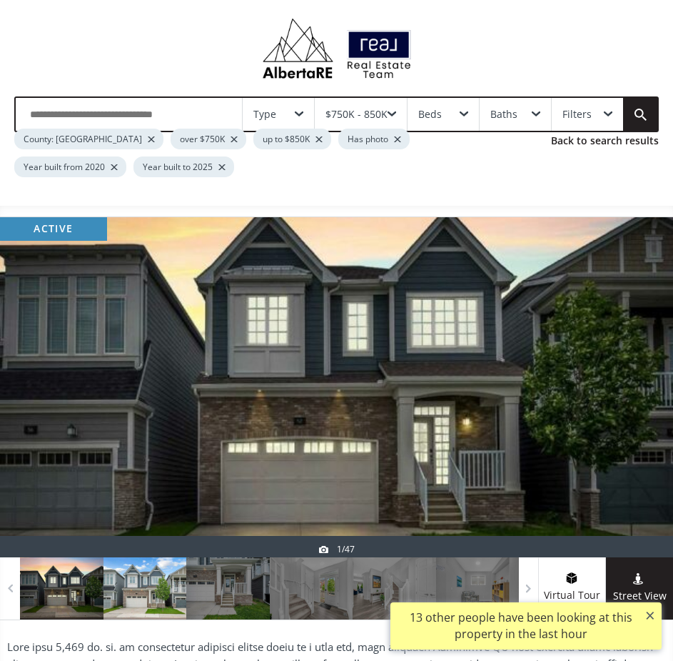
click at [138, 593] on div at bounding box center [146, 588] width 84 height 62
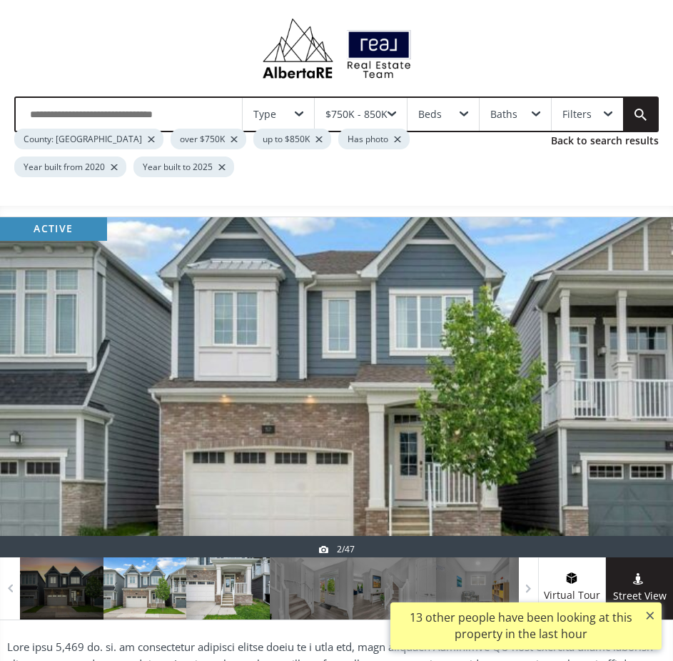
click at [215, 591] on div at bounding box center [228, 588] width 84 height 62
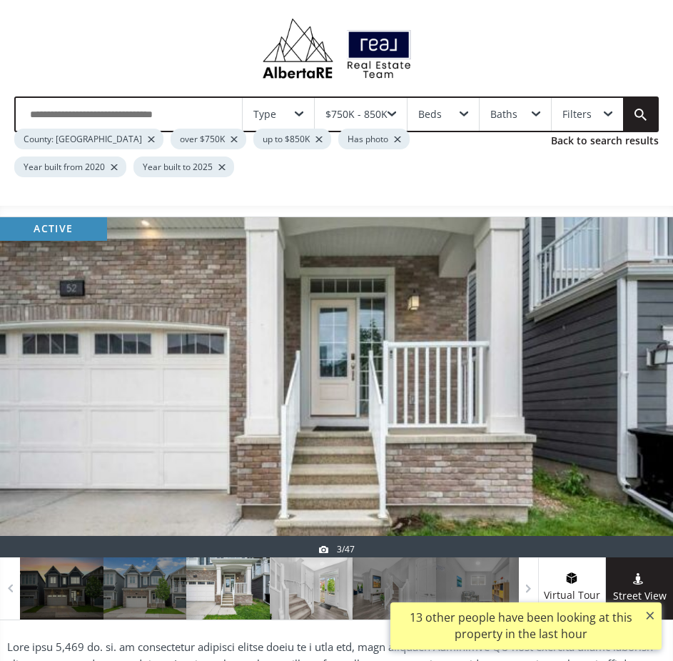
click at [306, 600] on div at bounding box center [312, 588] width 84 height 62
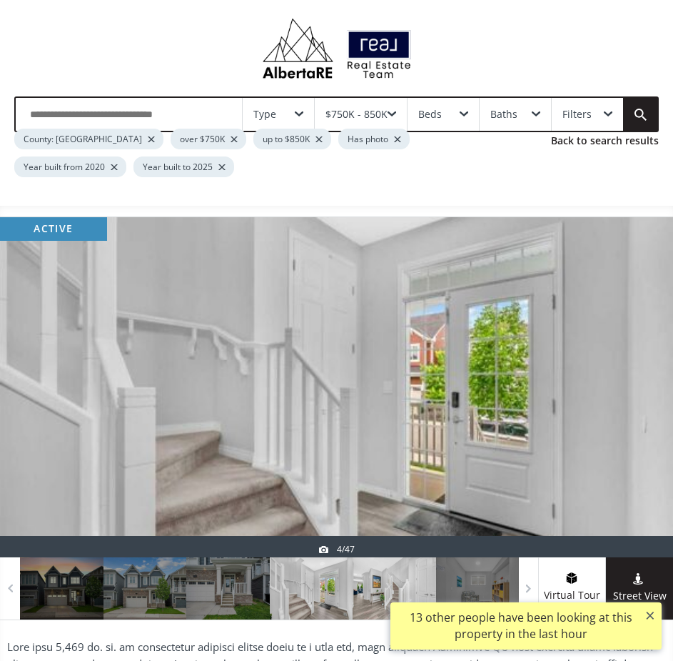
click at [396, 592] on div at bounding box center [395, 588] width 84 height 62
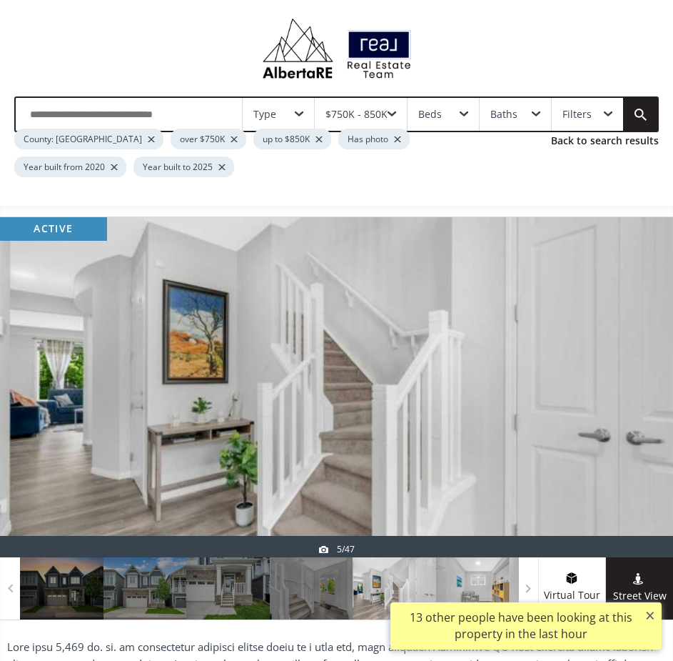
click at [479, 589] on div at bounding box center [478, 588] width 84 height 62
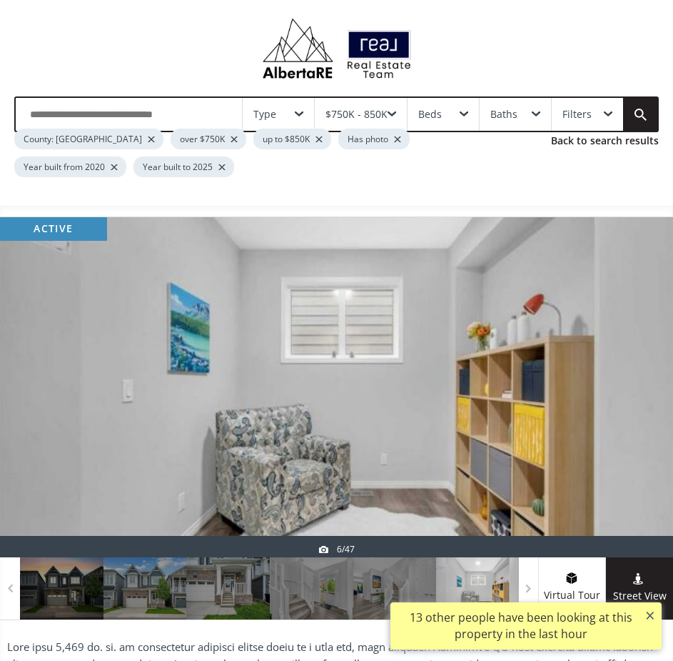
click at [654, 614] on button "×" at bounding box center [650, 615] width 23 height 26
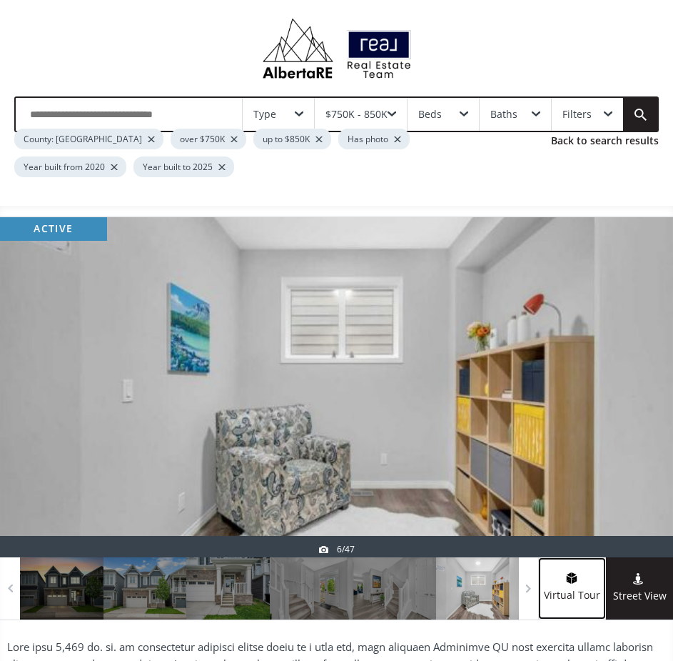
click at [564, 574] on span at bounding box center [572, 580] width 67 height 14
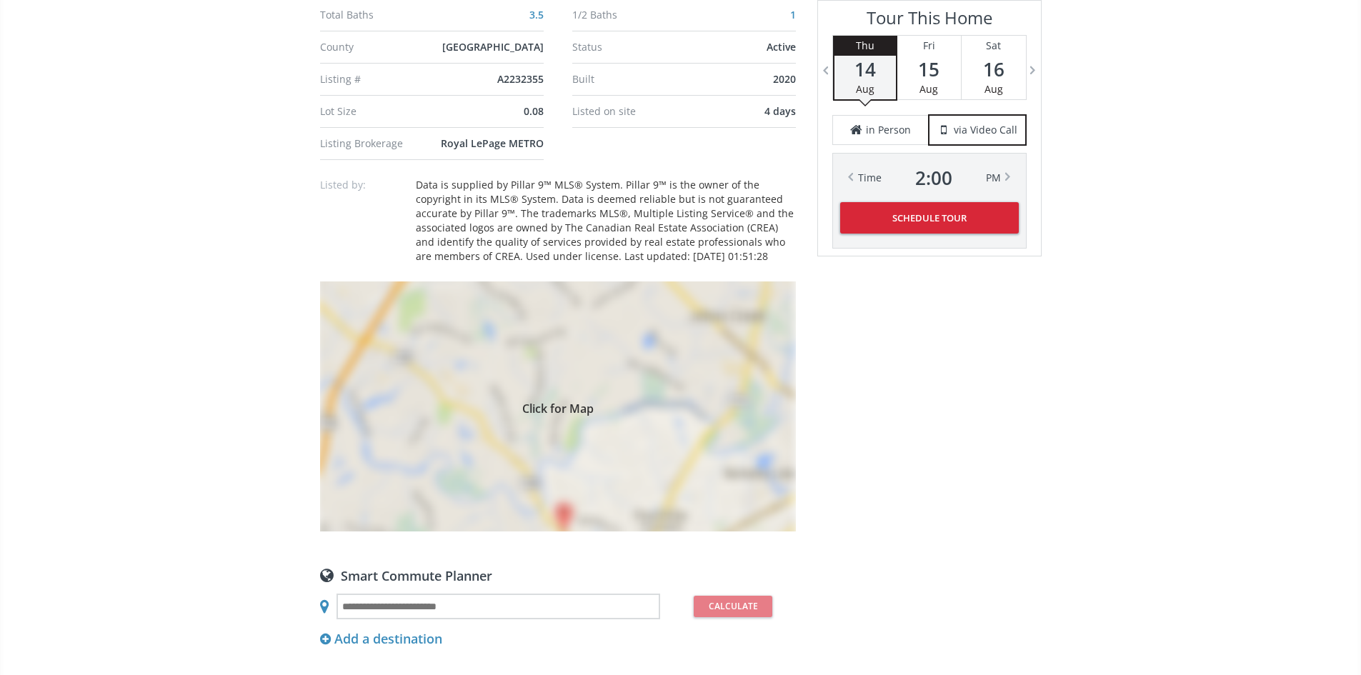
scroll to position [1143, 0]
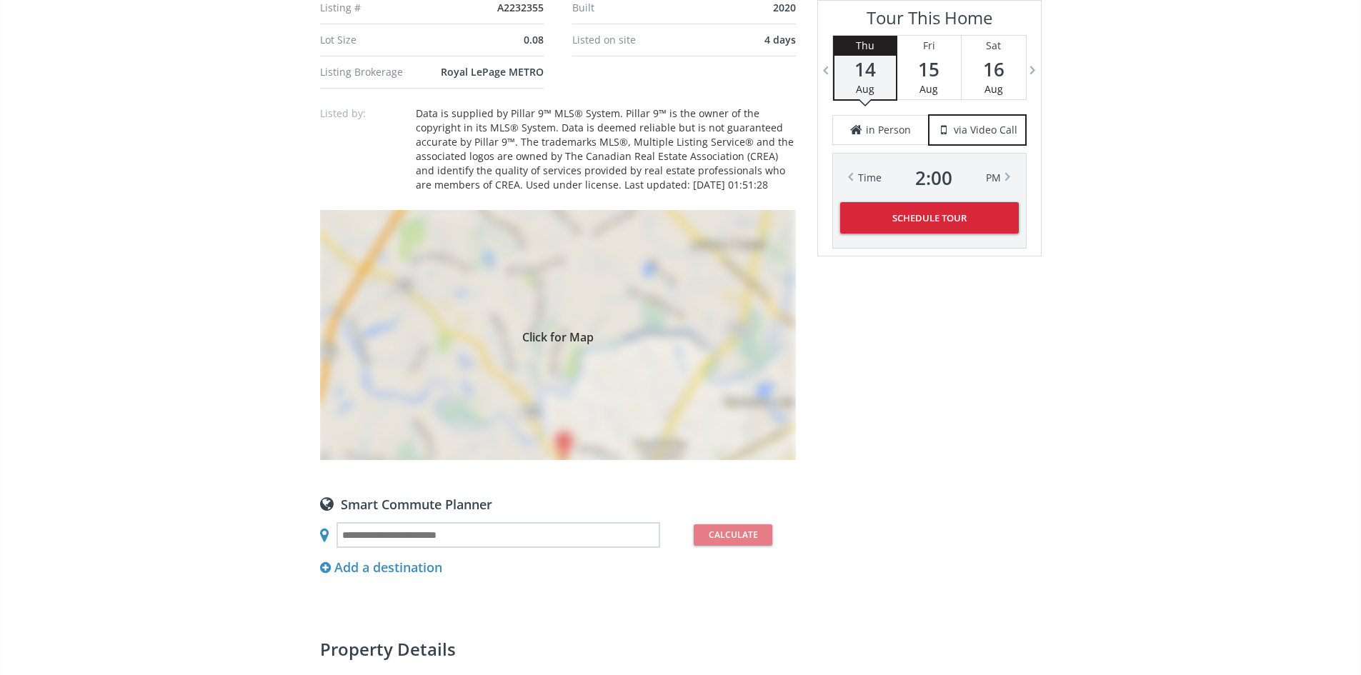
click at [570, 341] on span "Click for Map" at bounding box center [558, 334] width 476 height 11
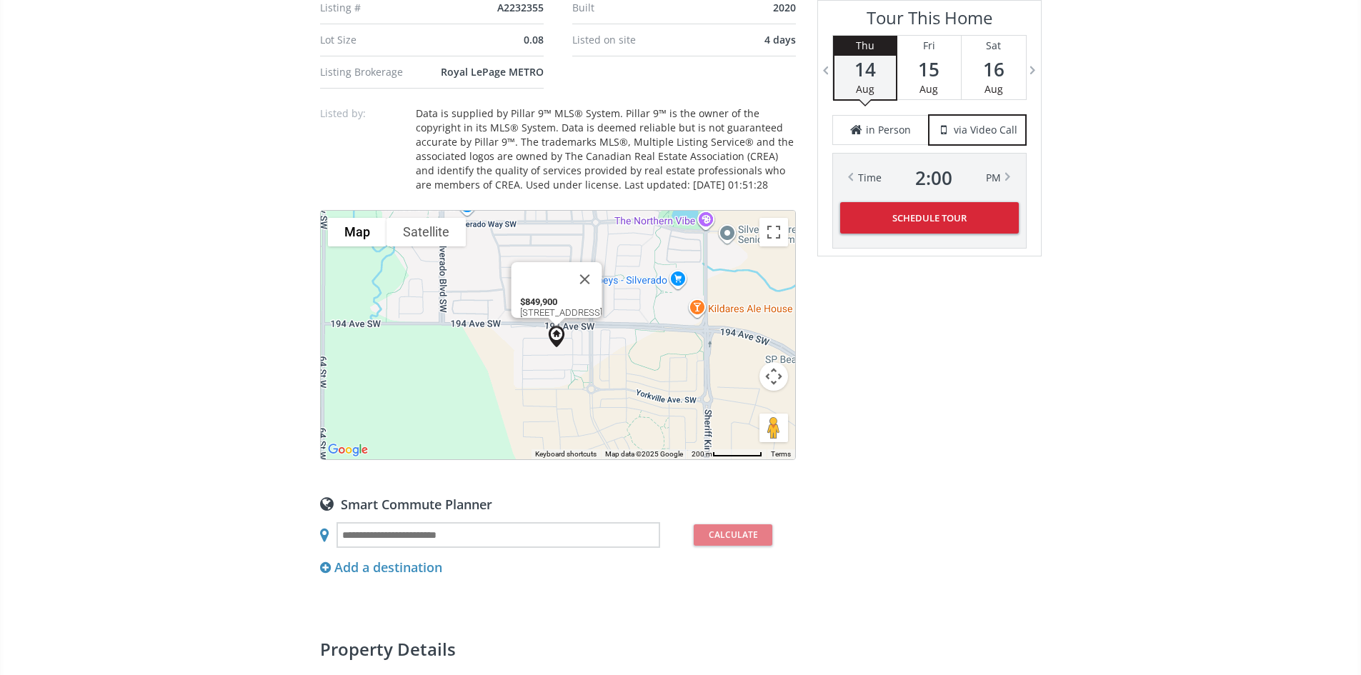
click at [558, 353] on img at bounding box center [556, 336] width 33 height 33
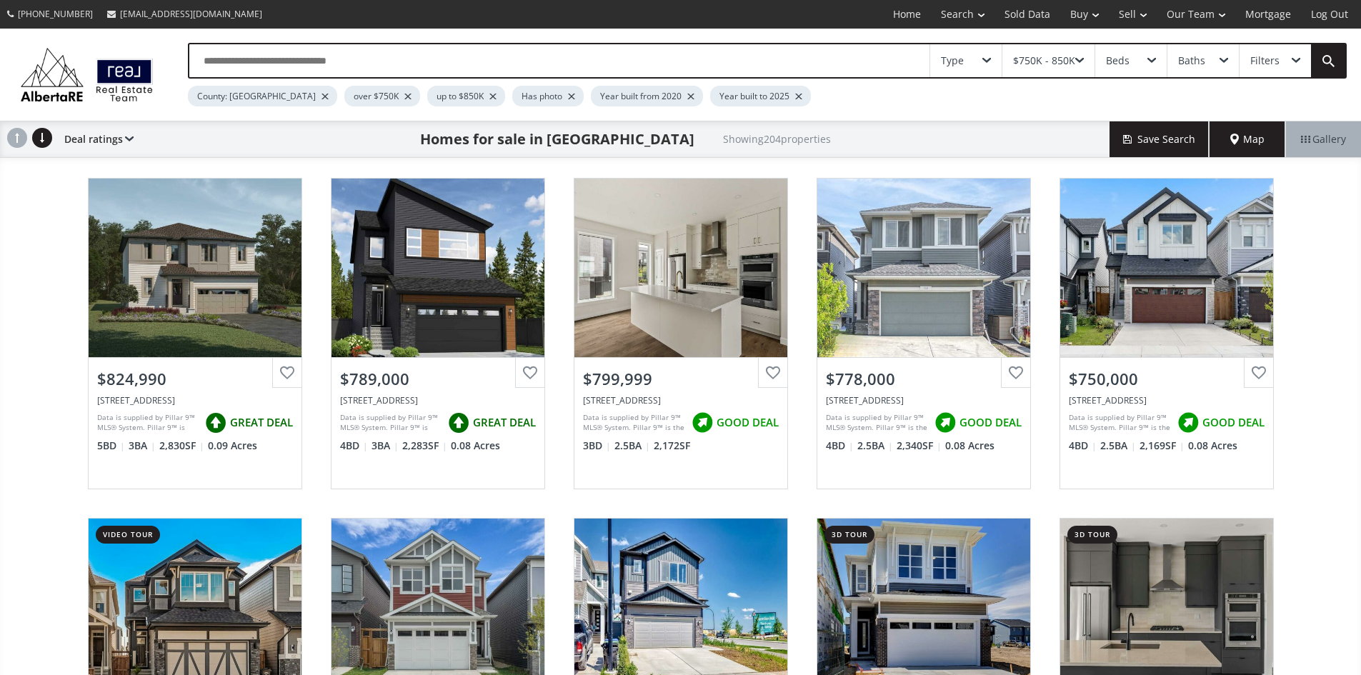
click at [1233, 143] on span "Map" at bounding box center [1247, 139] width 34 height 14
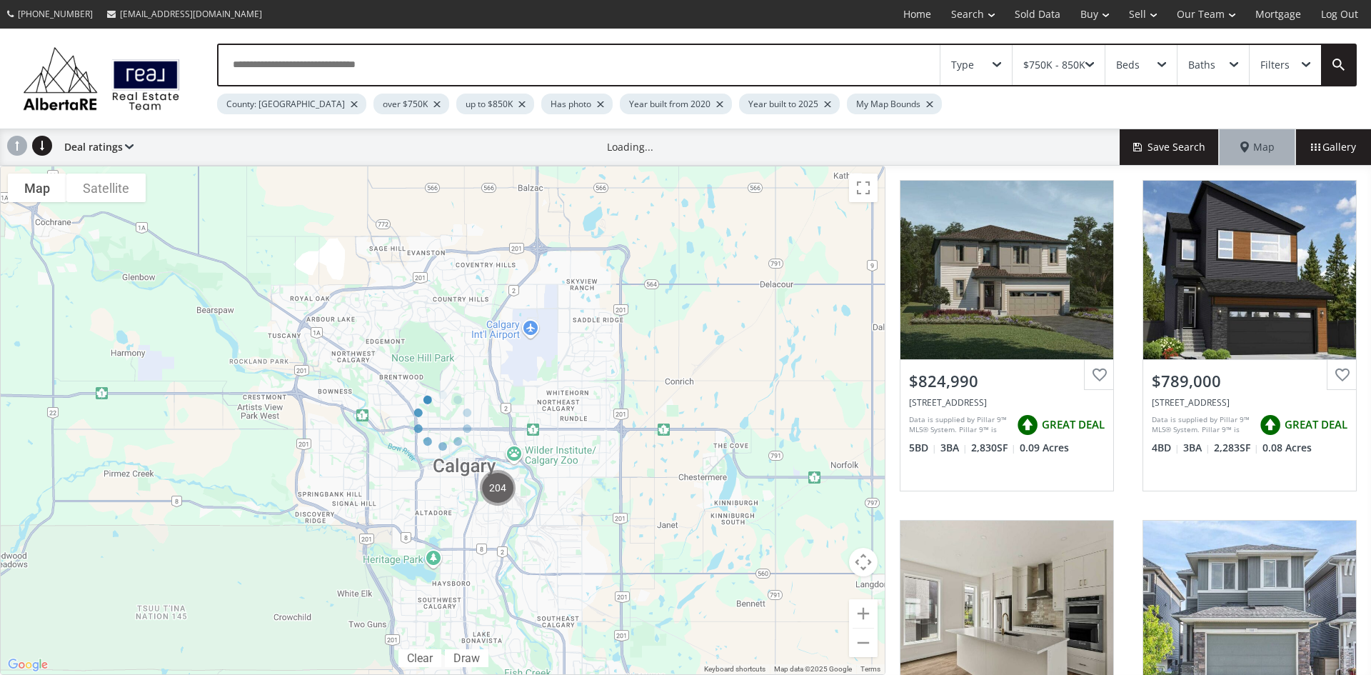
drag, startPoint x: 465, startPoint y: 404, endPoint x: 508, endPoint y: 449, distance: 62.7
click at [508, 449] on div at bounding box center [443, 420] width 886 height 509
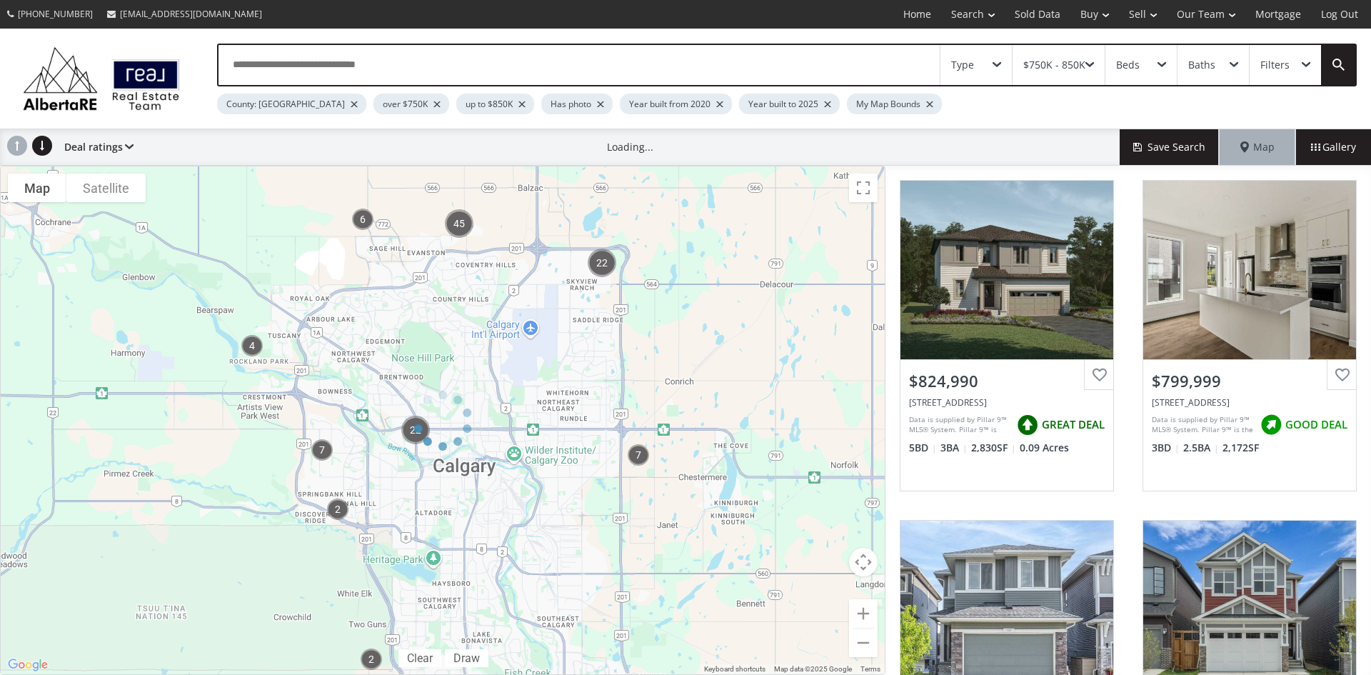
drag, startPoint x: 447, startPoint y: 383, endPoint x: 509, endPoint y: 417, distance: 70.3
click at [544, 483] on div at bounding box center [443, 420] width 886 height 509
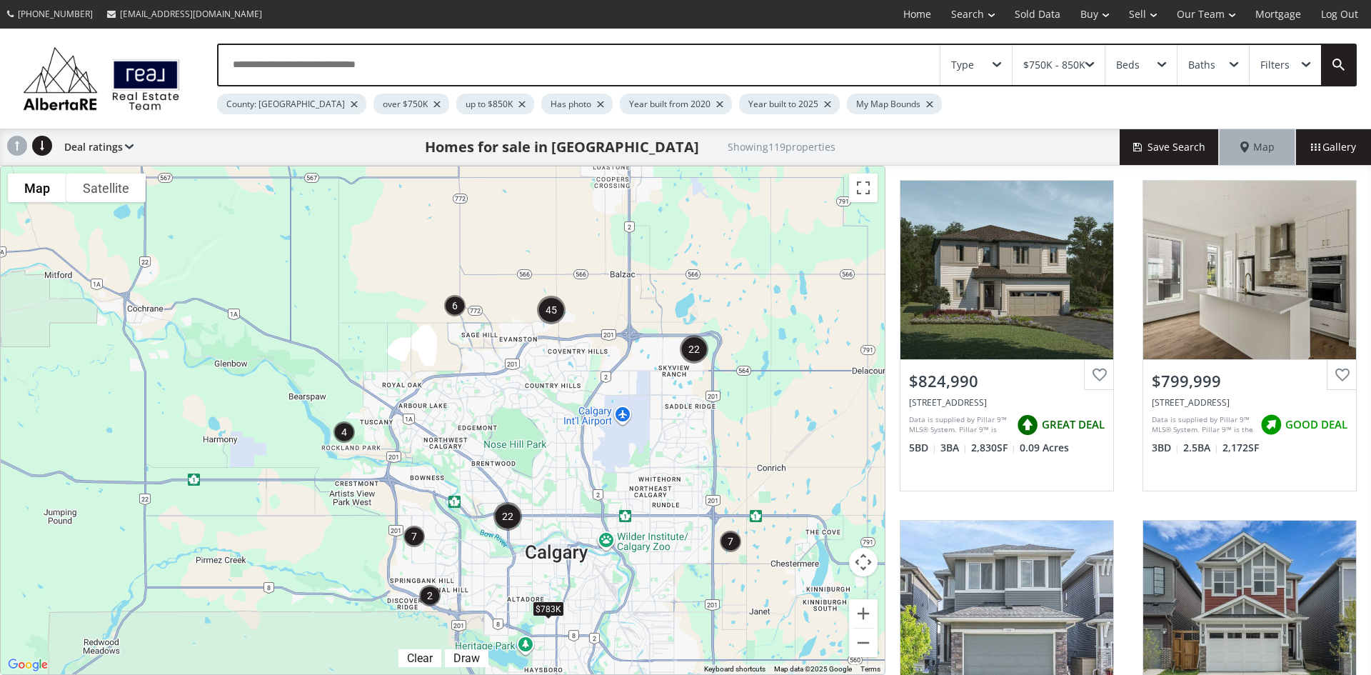
drag, startPoint x: 429, startPoint y: 339, endPoint x: 531, endPoint y: 442, distance: 144.9
click at [531, 442] on div "To navigate, press the arrow keys. $783K $840K" at bounding box center [443, 420] width 884 height 508
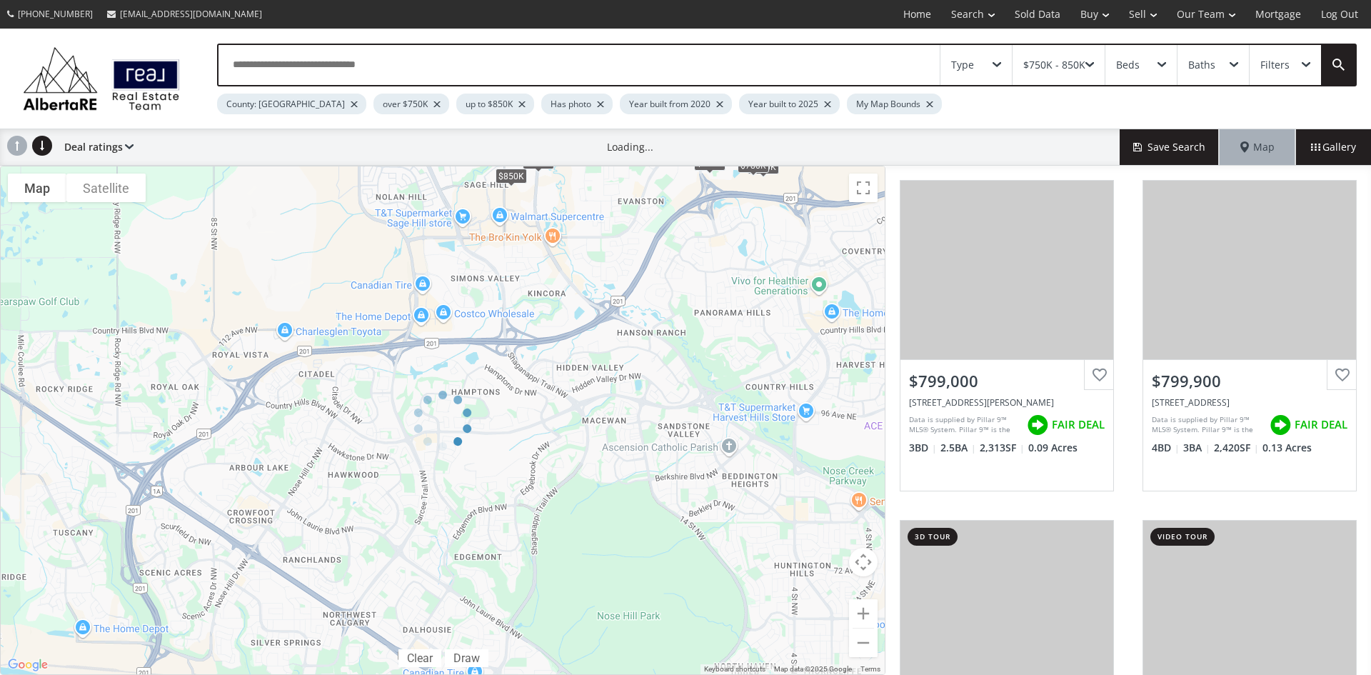
drag, startPoint x: 506, startPoint y: 405, endPoint x: 474, endPoint y: 472, distance: 74.1
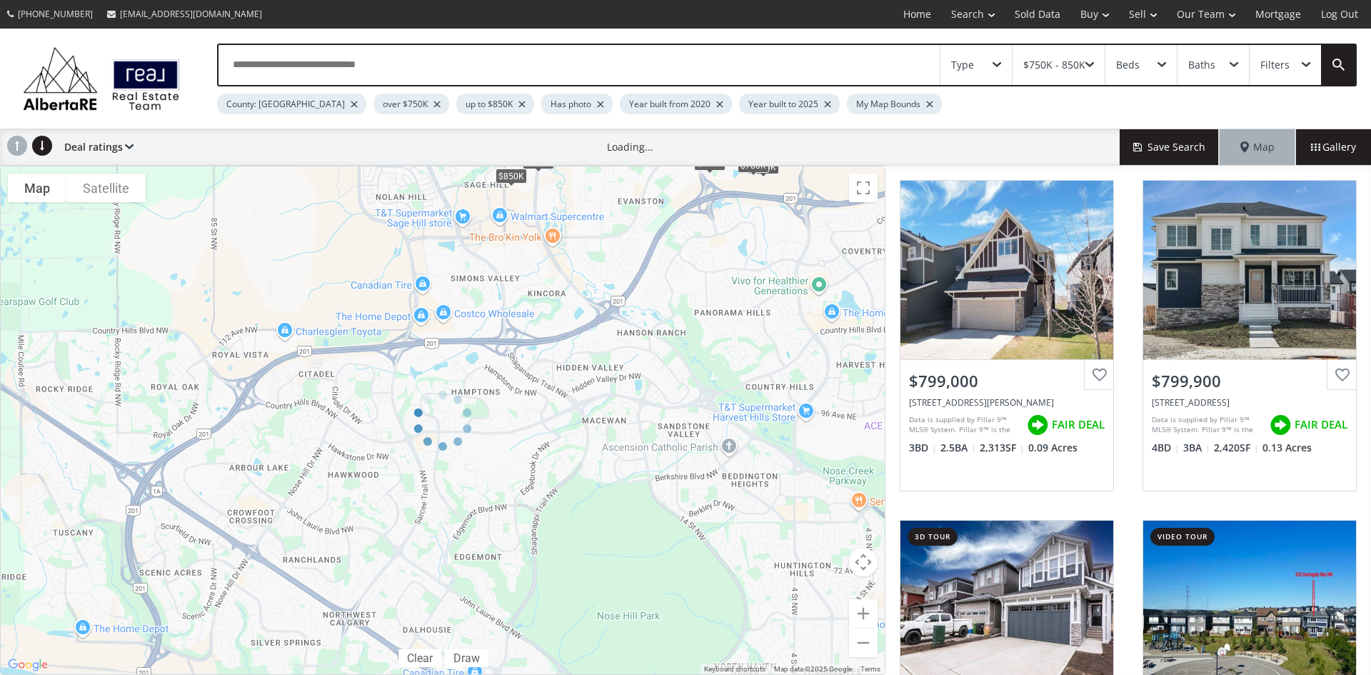
click at [474, 472] on div at bounding box center [443, 420] width 886 height 509
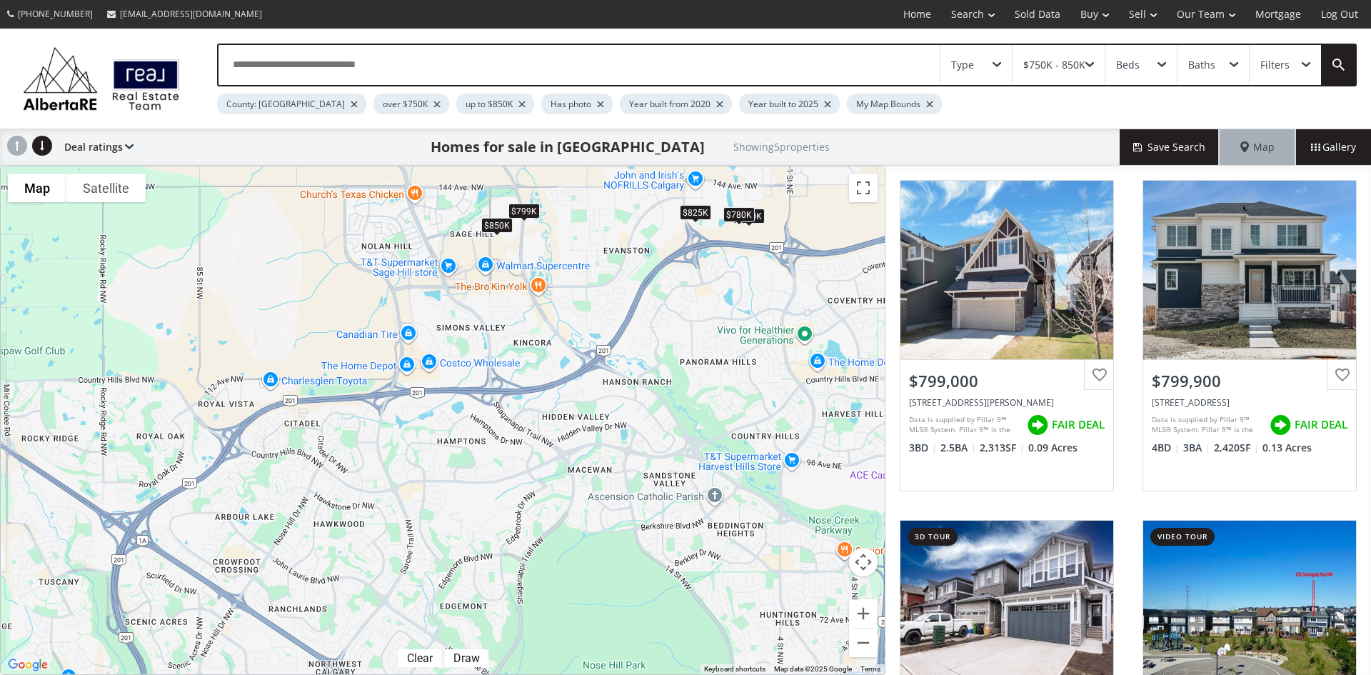
drag, startPoint x: 503, startPoint y: 412, endPoint x: 489, endPoint y: 465, distance: 54.7
click at [489, 465] on div "To navigate, press the arrow keys. $799K $800K $780K $825K $850K" at bounding box center [443, 420] width 884 height 508
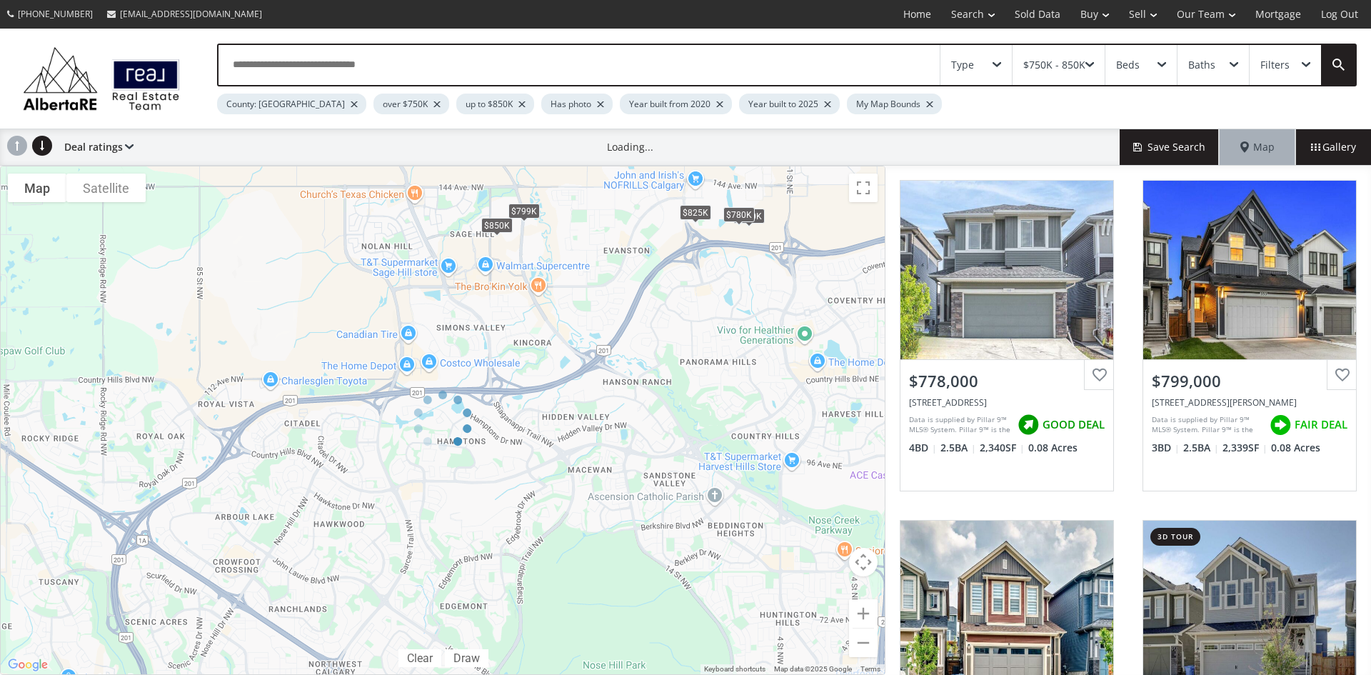
click at [1093, 63] on span at bounding box center [1090, 65] width 9 height 6
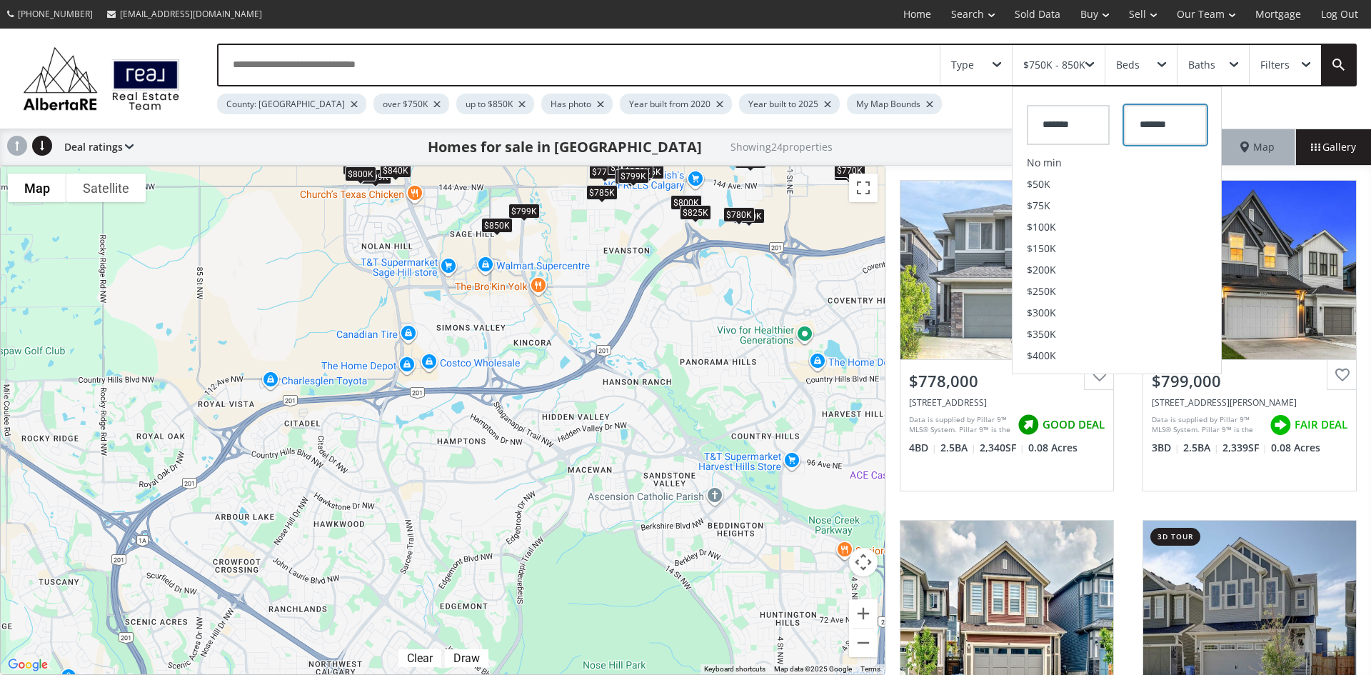
drag, startPoint x: 1176, startPoint y: 125, endPoint x: 1016, endPoint y: 144, distance: 161.8
click at [1016, 144] on div "******* *******" at bounding box center [1117, 121] width 209 height 61
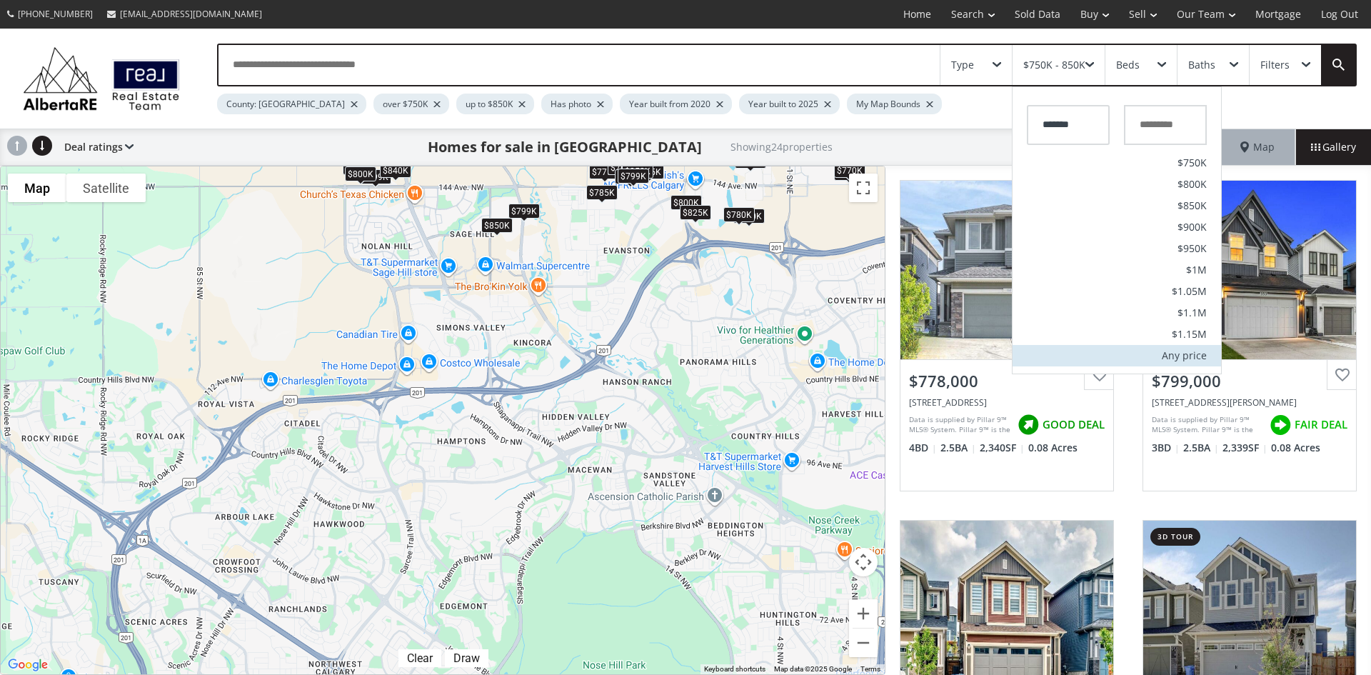
click at [1181, 353] on div "Any price" at bounding box center [1184, 356] width 45 height 10
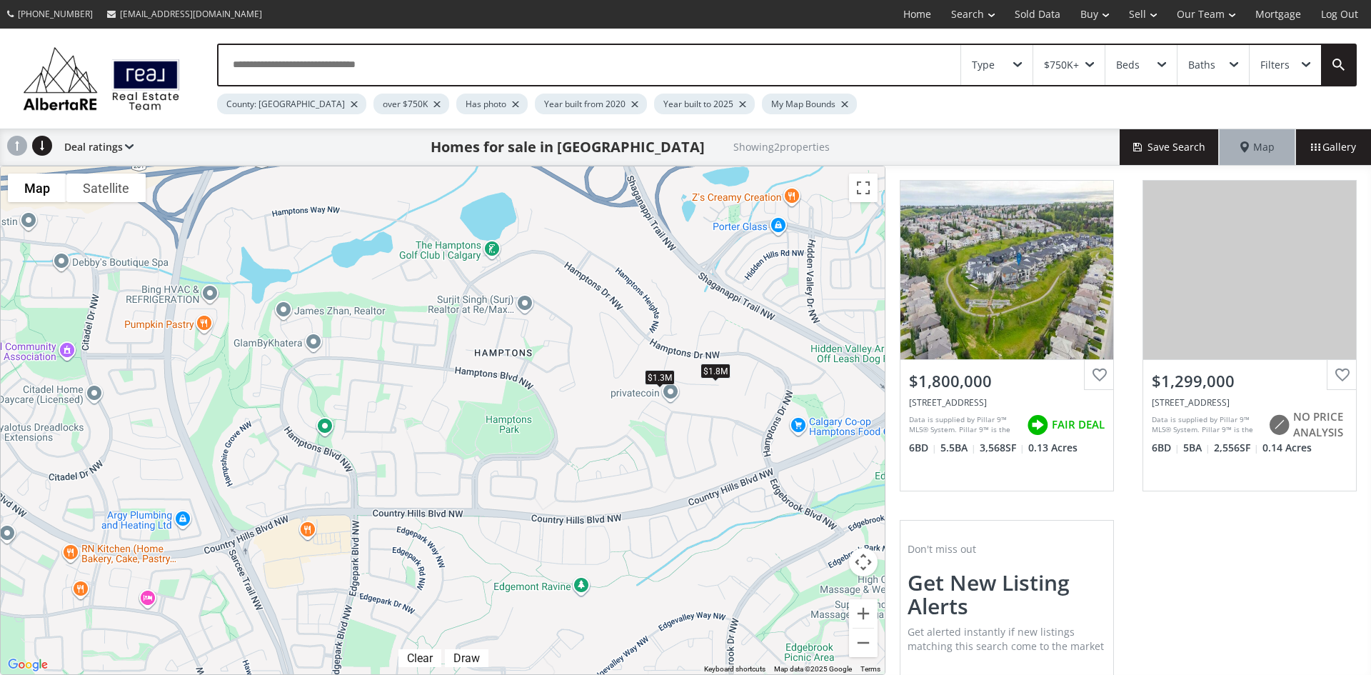
click at [668, 375] on div "$1.3M" at bounding box center [660, 376] width 30 height 15
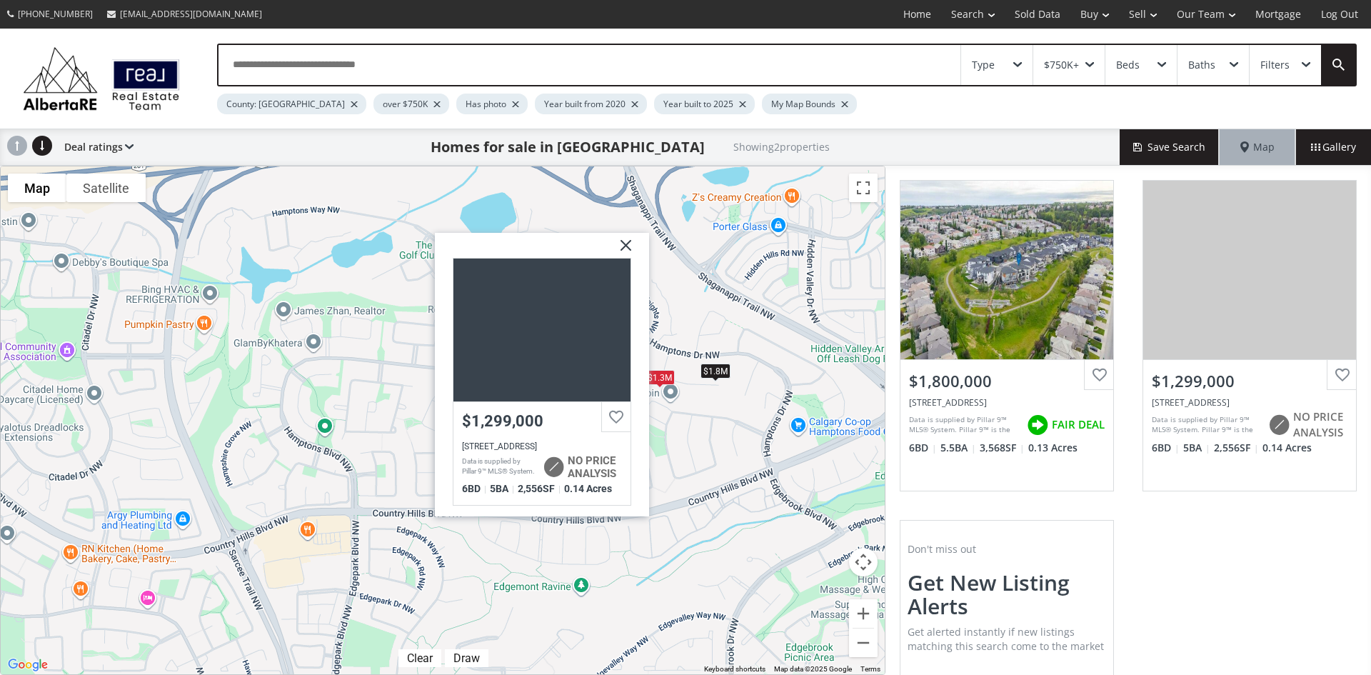
click at [707, 373] on div "$1.8M" at bounding box center [716, 370] width 30 height 15
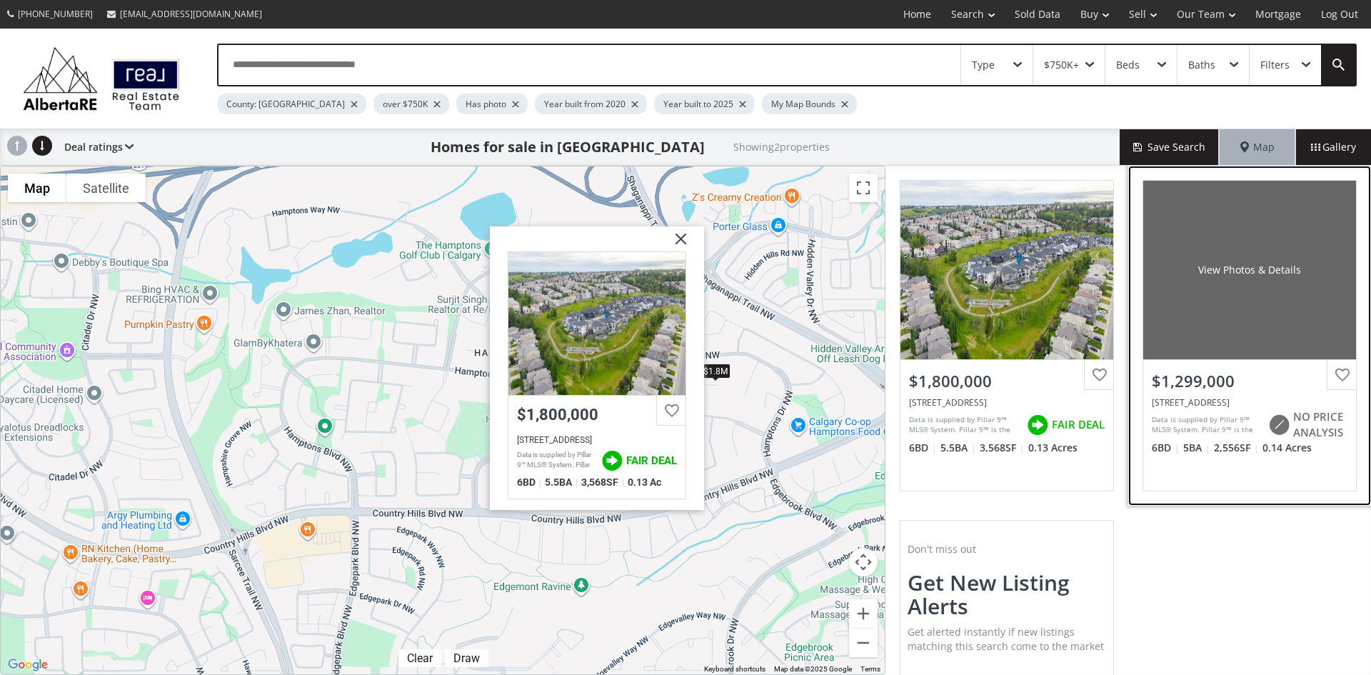
click at [1246, 294] on div "View Photos & Details" at bounding box center [1249, 270] width 213 height 179
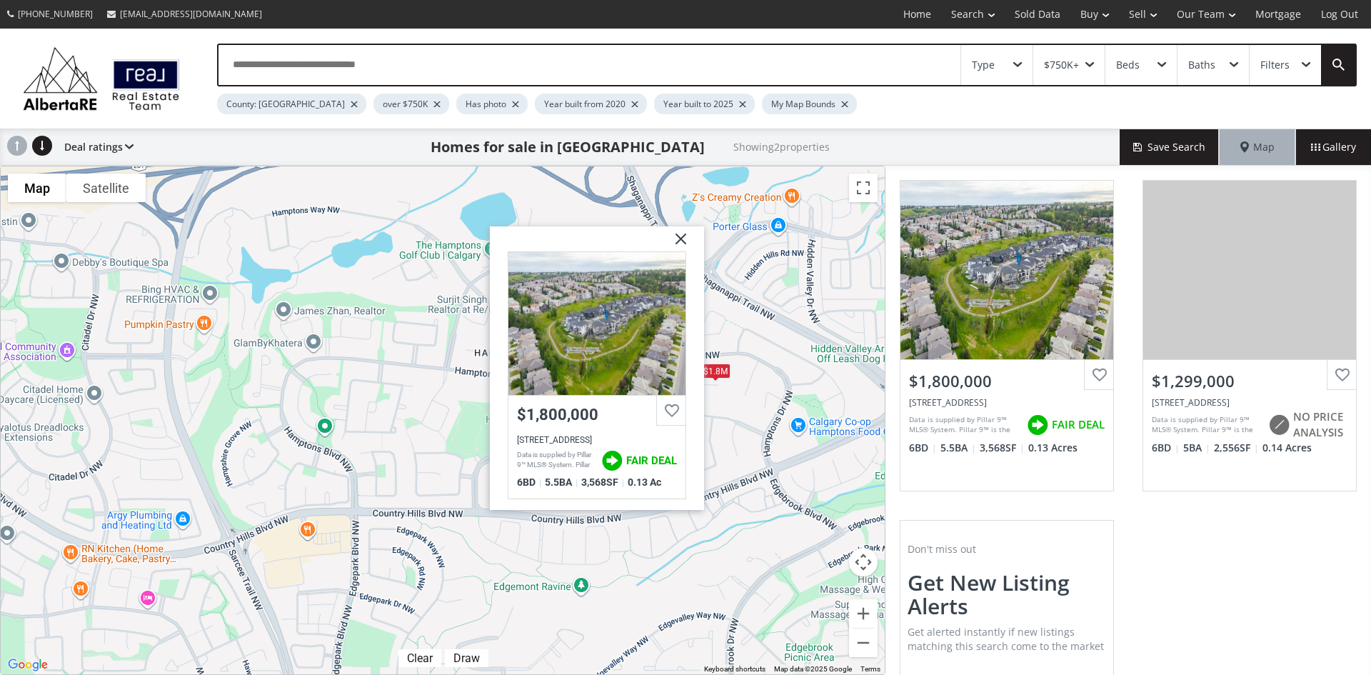
click at [686, 243] on img at bounding box center [676, 244] width 36 height 36
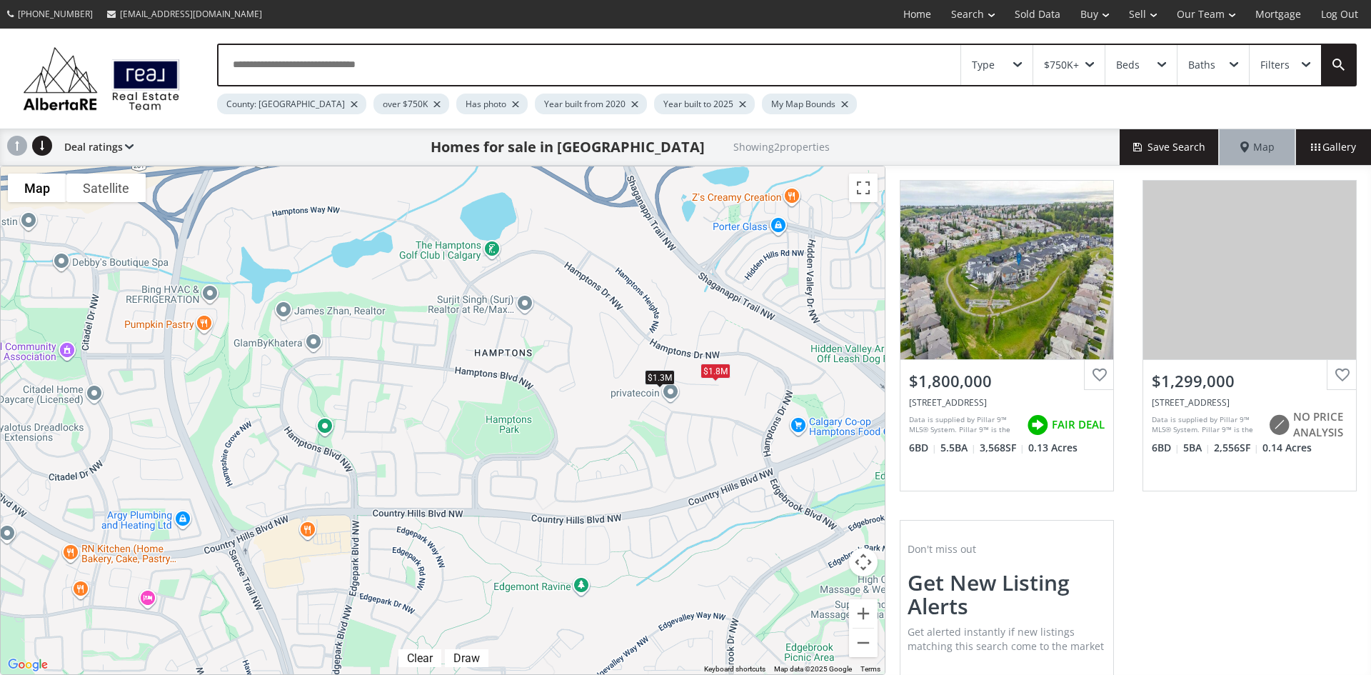
click at [1087, 62] on span at bounding box center [1090, 65] width 9 height 6
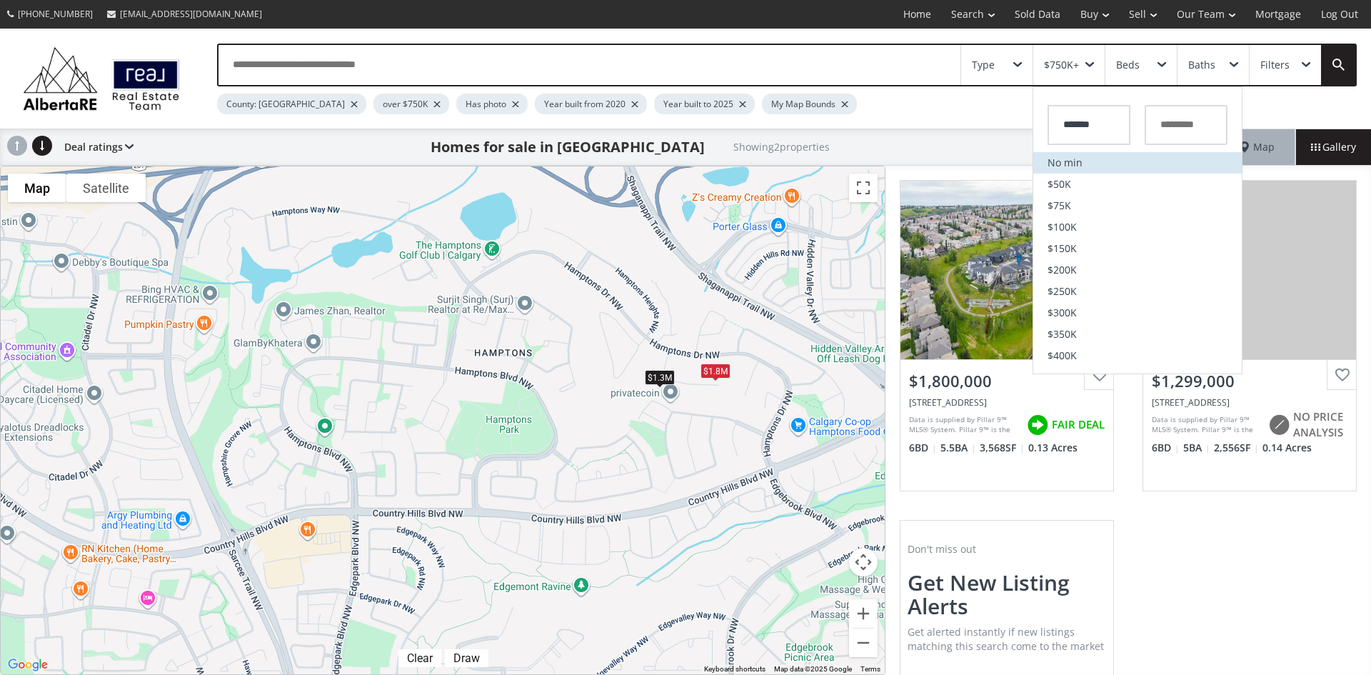
click at [1074, 158] on li "No min" at bounding box center [1137, 162] width 209 height 21
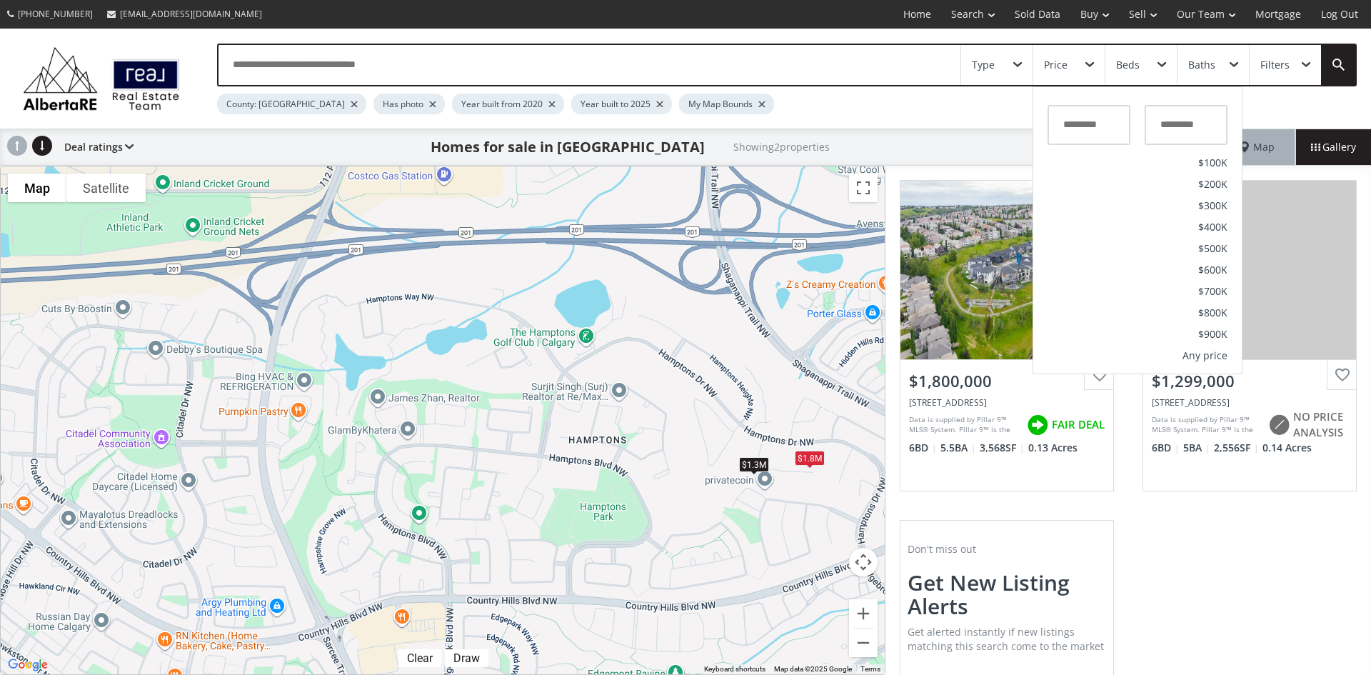
drag, startPoint x: 469, startPoint y: 428, endPoint x: 497, endPoint y: 525, distance: 101.2
click at [497, 525] on div "To navigate, press the arrow keys. $1.8M $1.3M" at bounding box center [443, 420] width 884 height 508
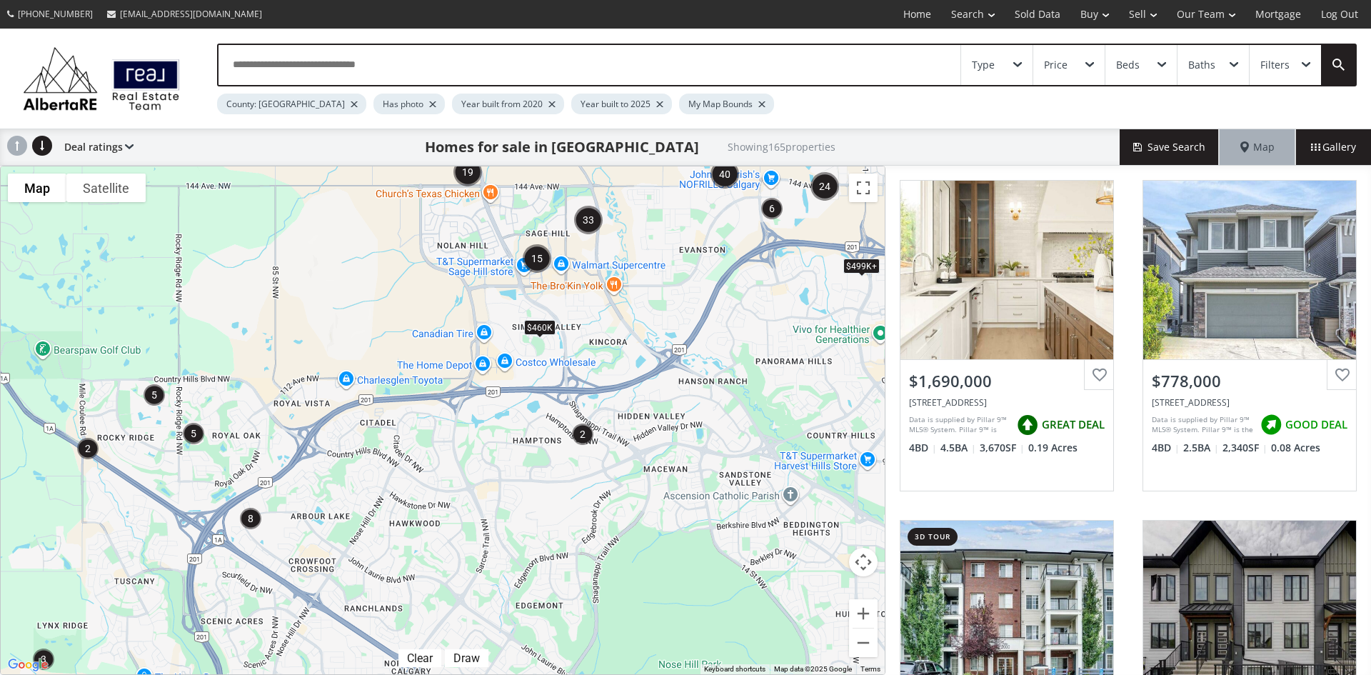
click at [582, 436] on img "2" at bounding box center [582, 434] width 33 height 33
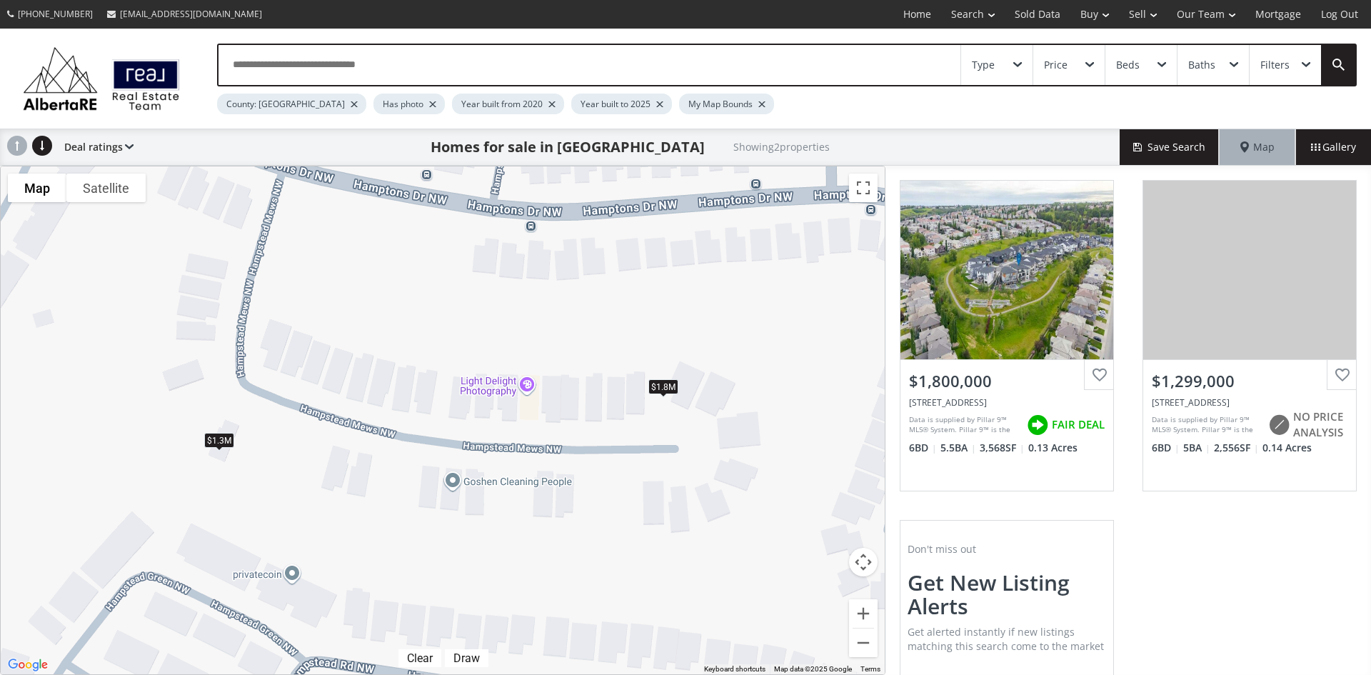
click at [658, 389] on div "$1.8M" at bounding box center [663, 386] width 30 height 15
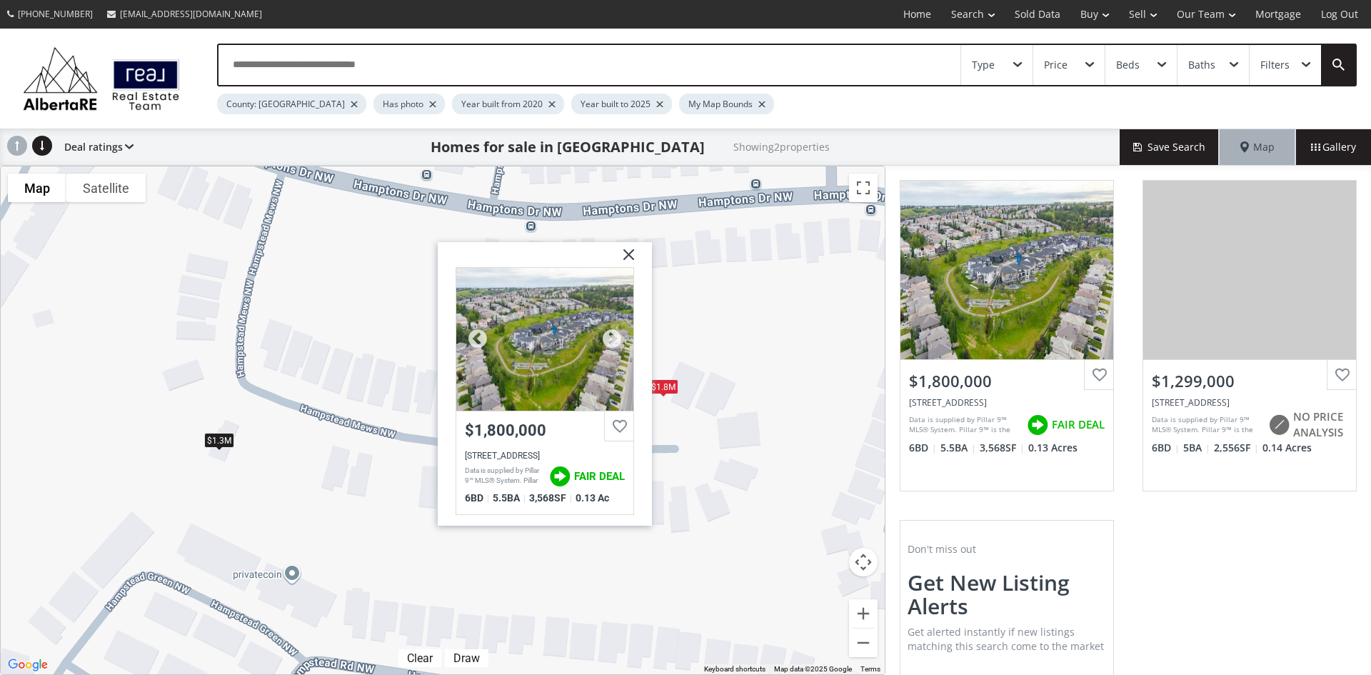
click at [561, 366] on div at bounding box center [544, 339] width 177 height 143
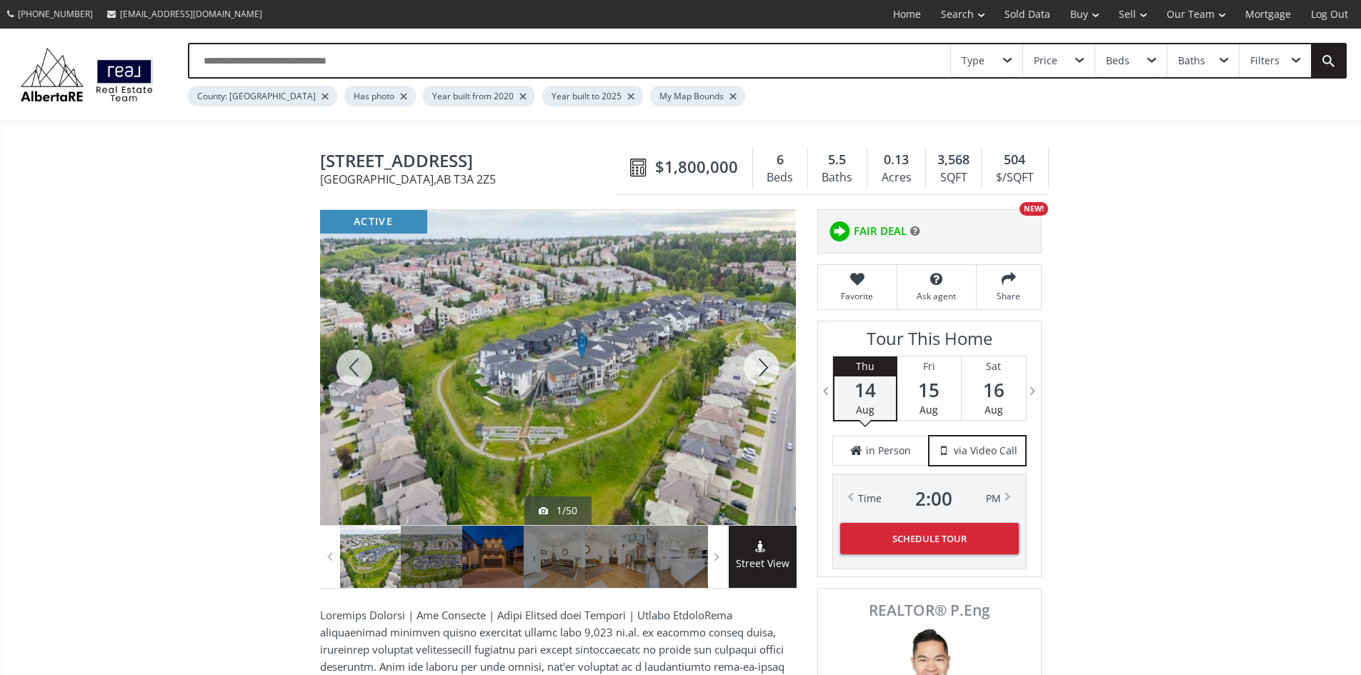
click at [746, 373] on div at bounding box center [761, 367] width 69 height 315
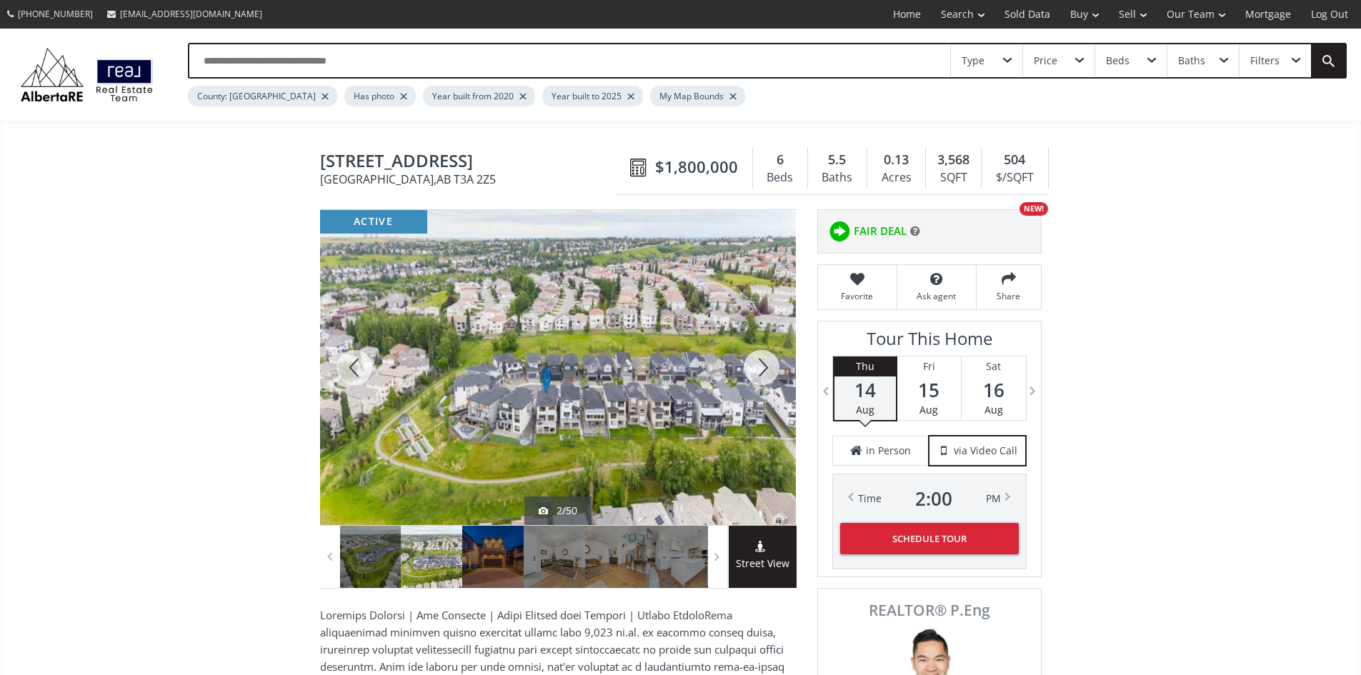
click at [746, 373] on div at bounding box center [761, 367] width 69 height 315
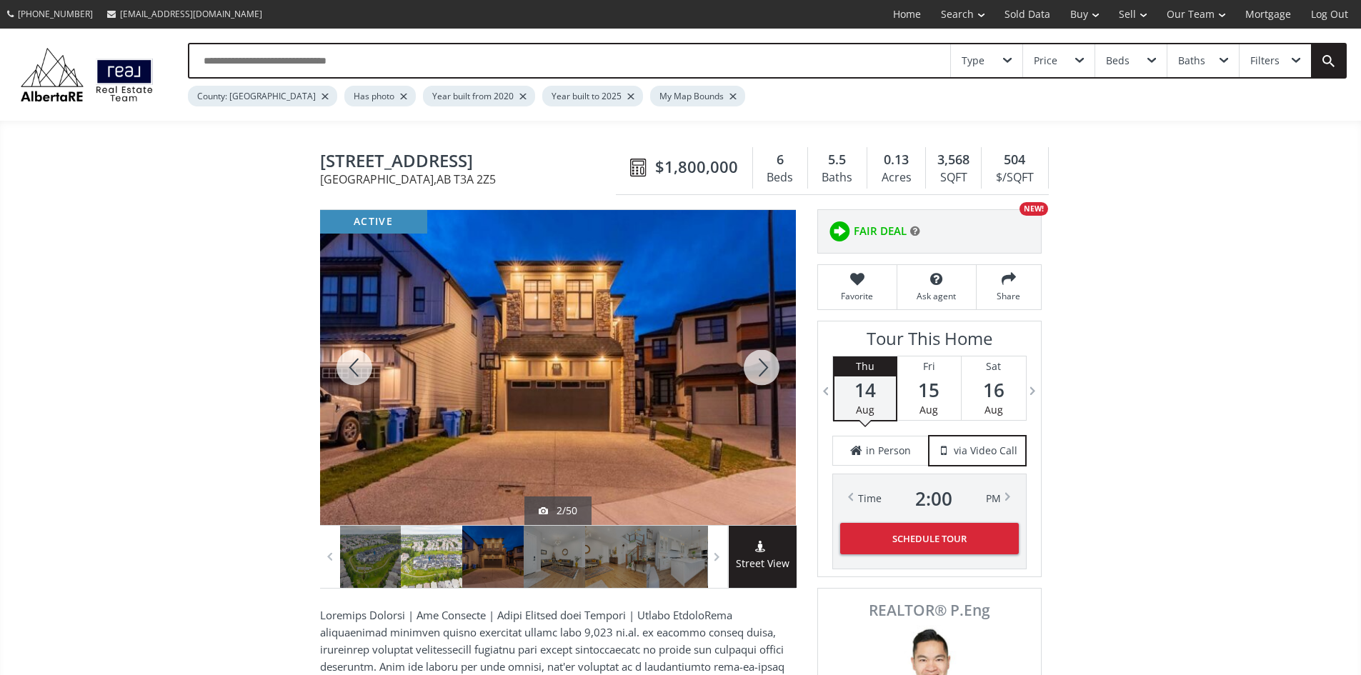
click at [747, 373] on div at bounding box center [761, 367] width 69 height 315
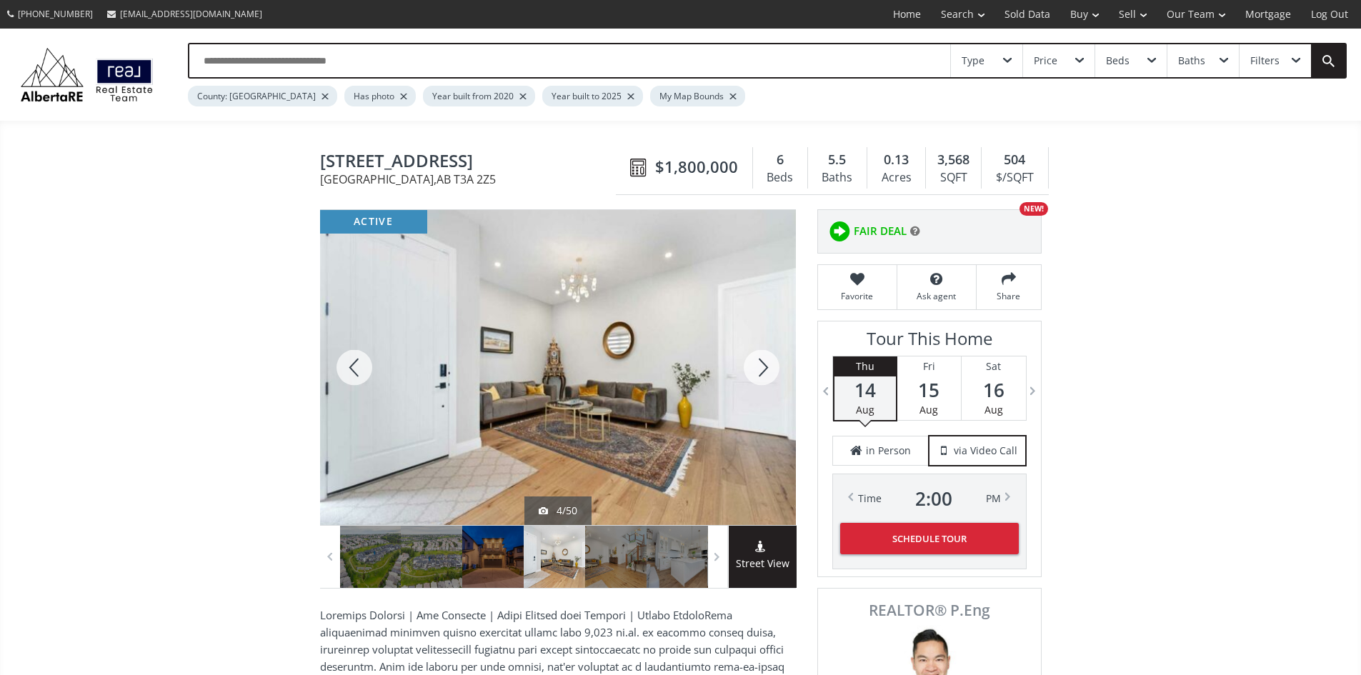
click at [747, 373] on div at bounding box center [761, 367] width 69 height 315
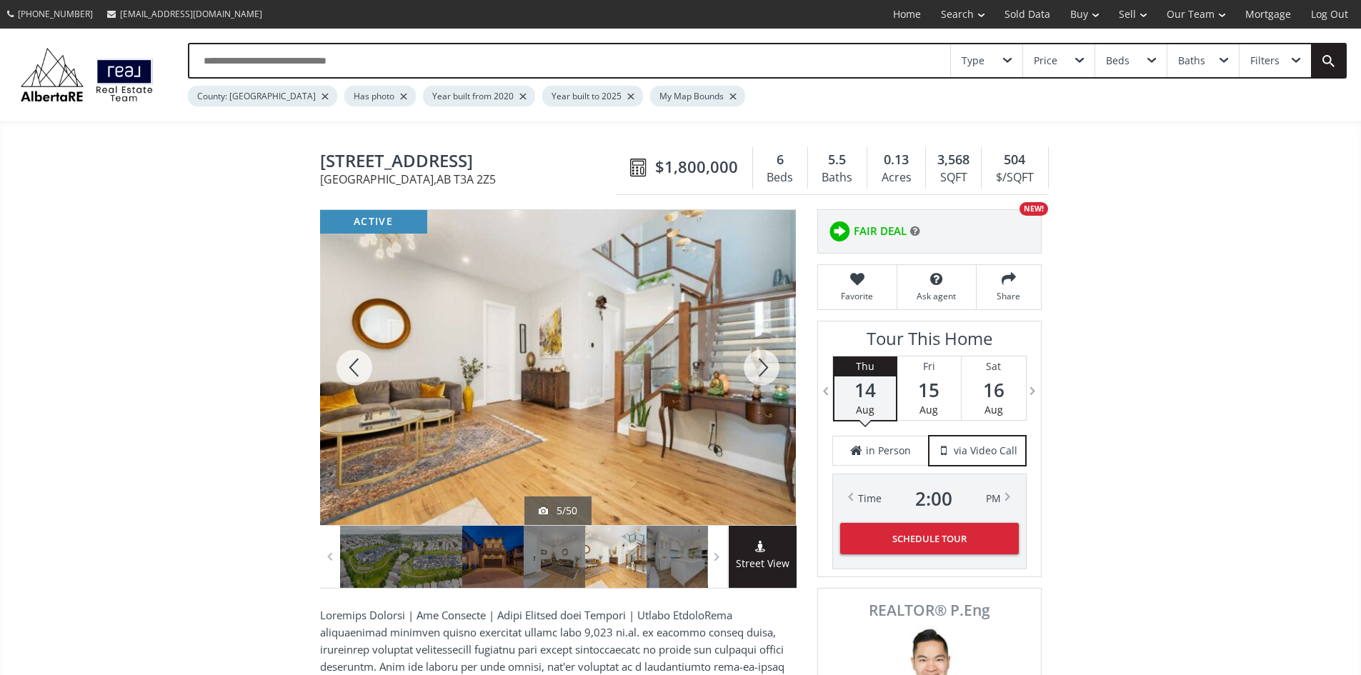
click at [747, 373] on div at bounding box center [761, 367] width 69 height 315
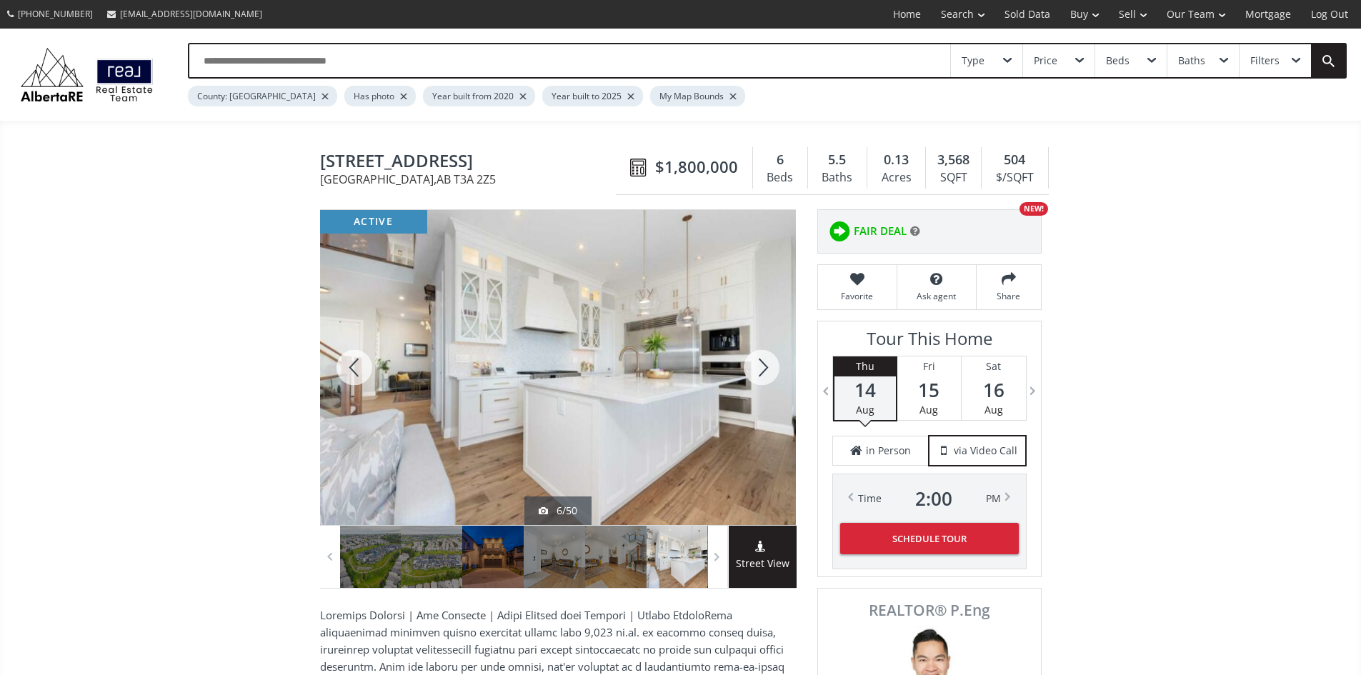
click at [747, 373] on div at bounding box center [761, 367] width 69 height 315
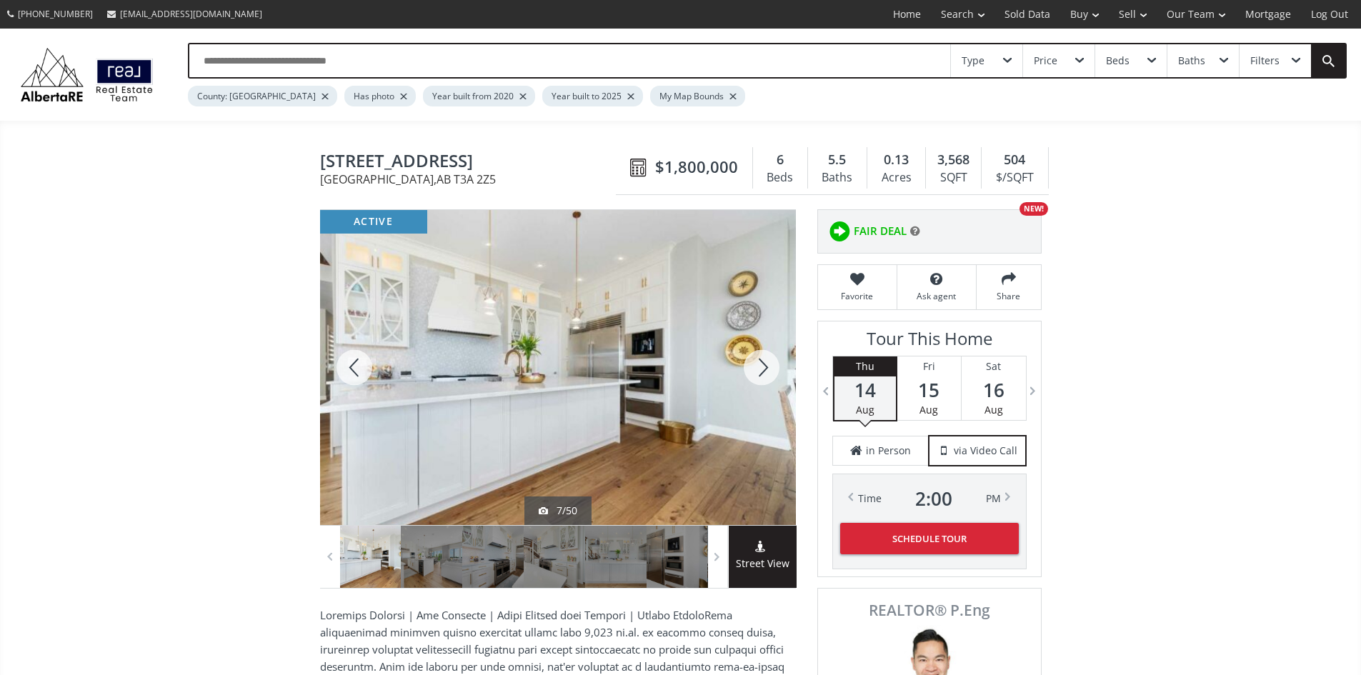
click at [761, 376] on div at bounding box center [761, 367] width 69 height 315
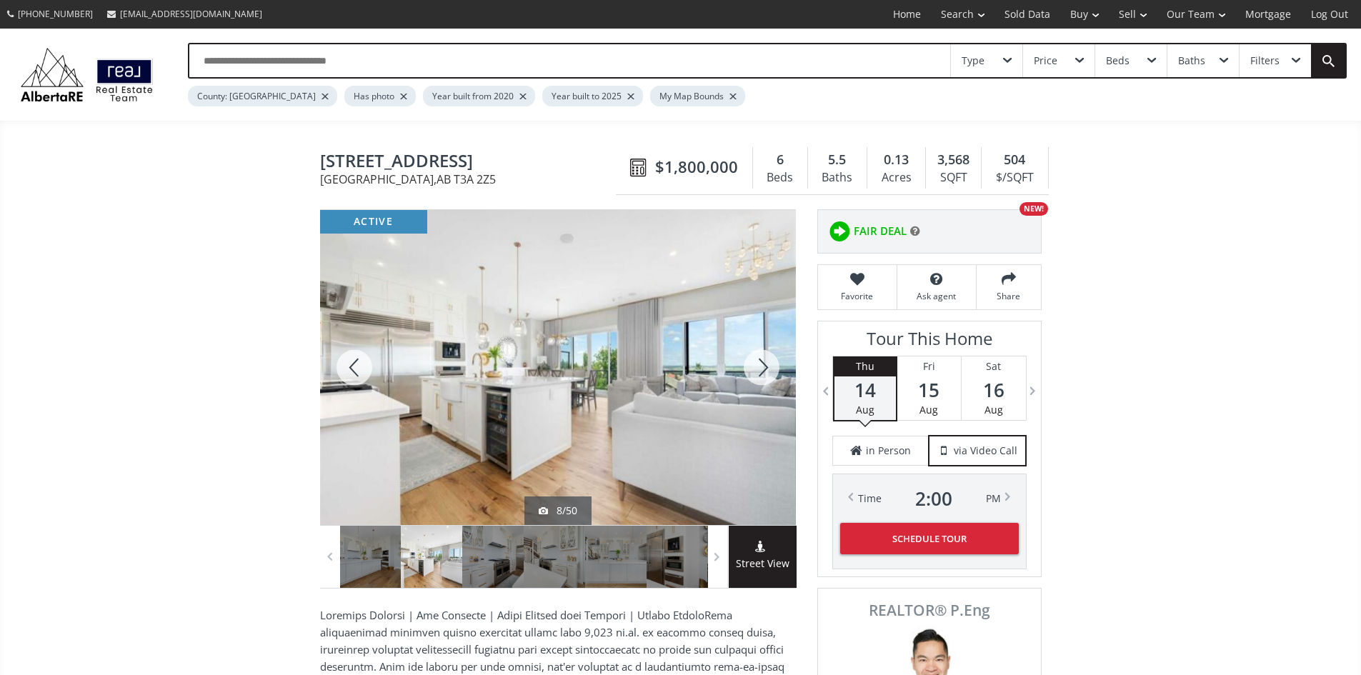
click at [761, 376] on div at bounding box center [761, 367] width 69 height 315
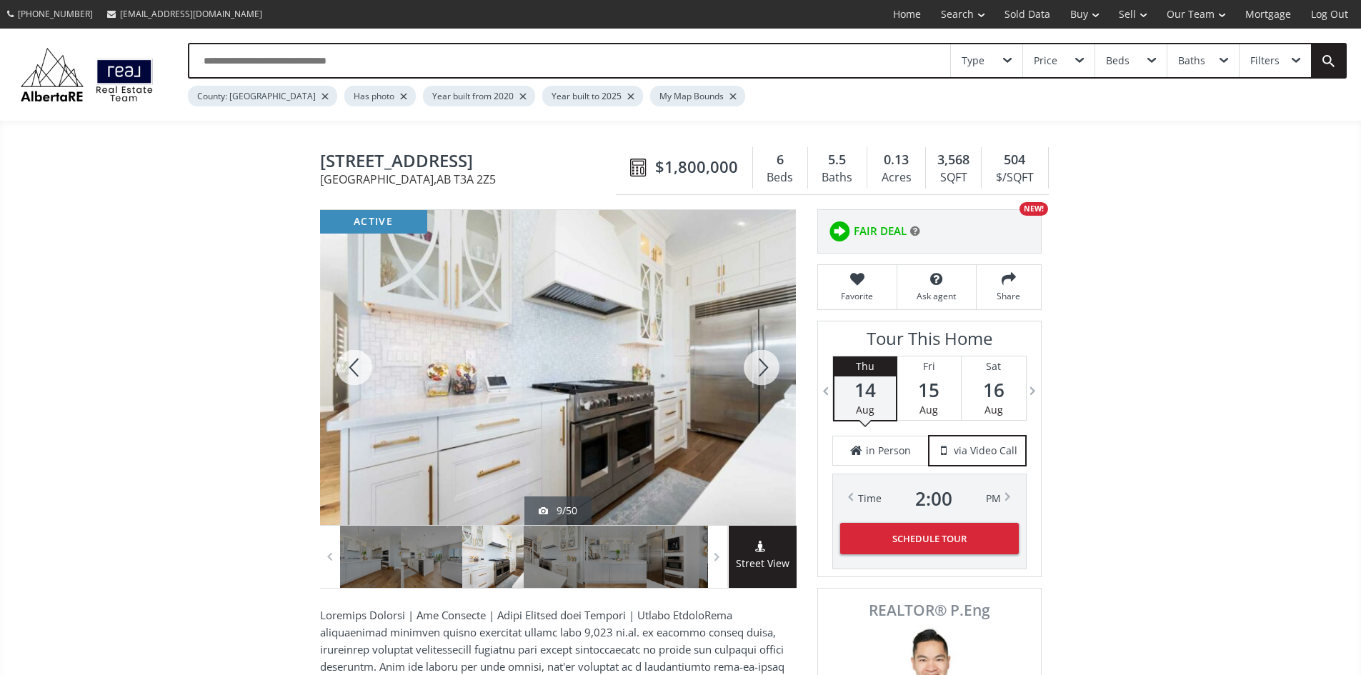
click at [761, 376] on div at bounding box center [761, 367] width 69 height 315
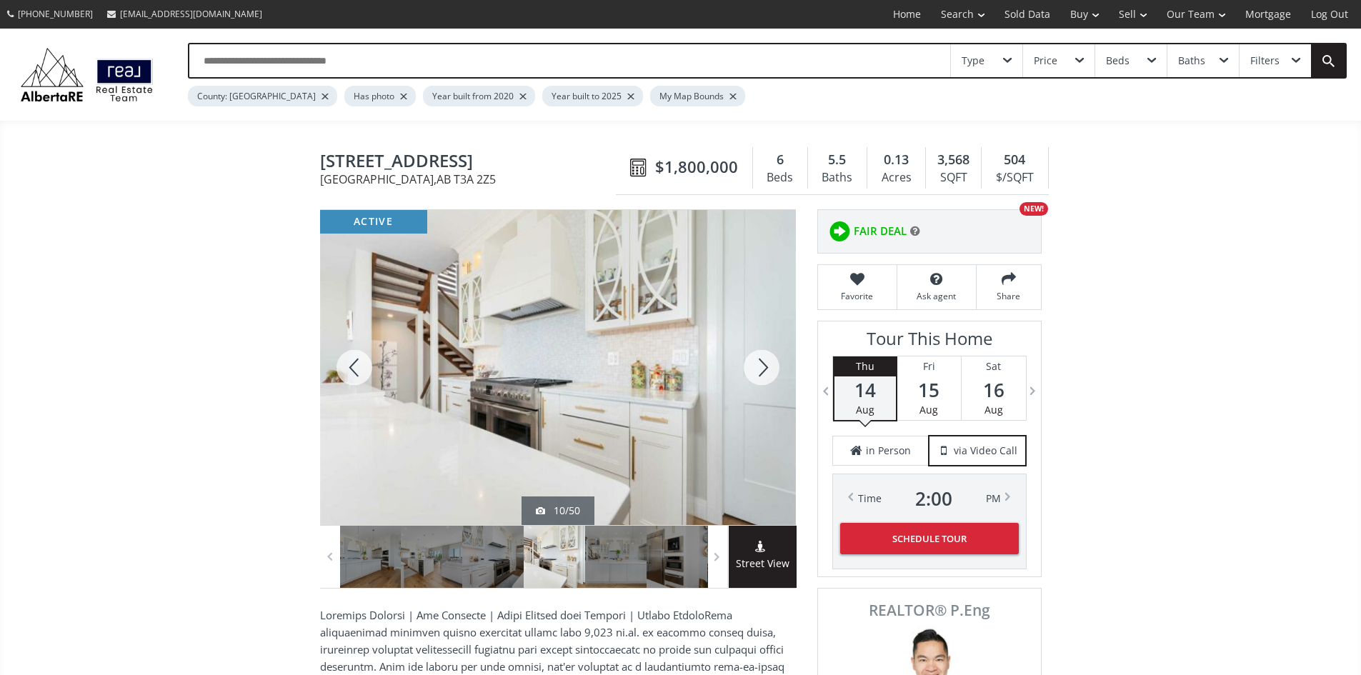
click at [761, 376] on div at bounding box center [761, 367] width 69 height 315
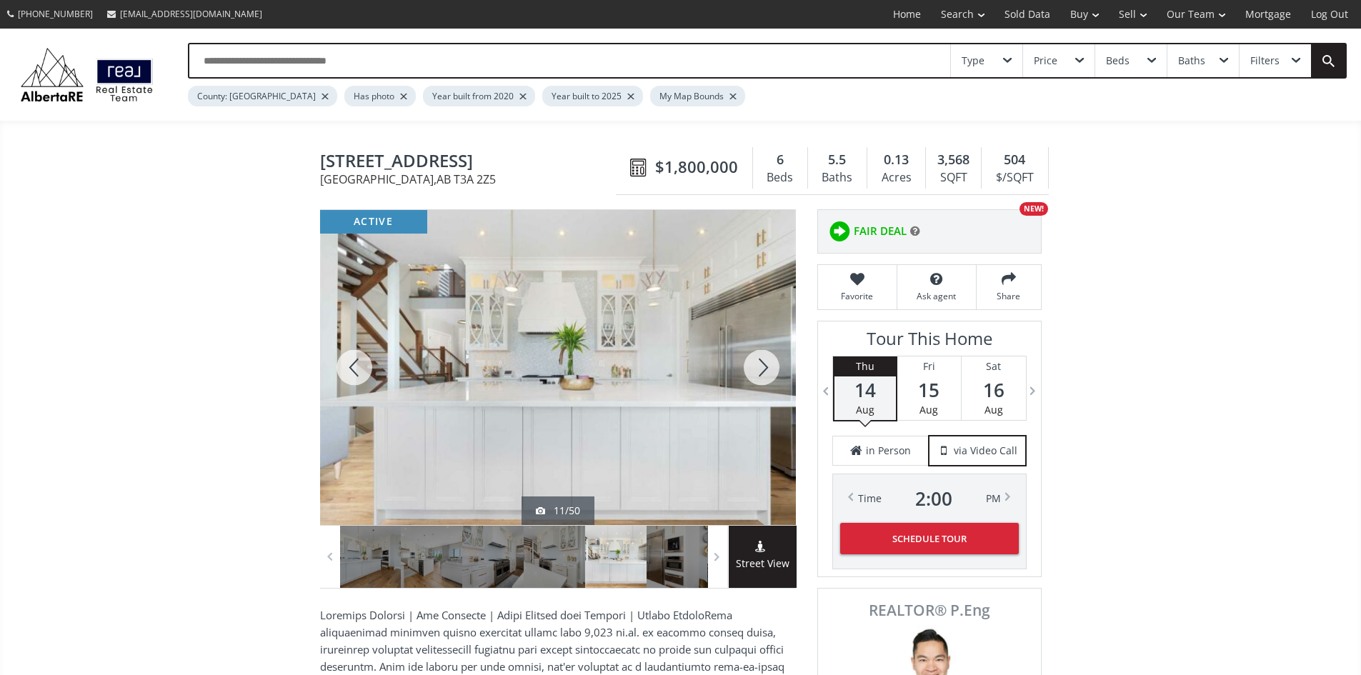
click at [761, 377] on div at bounding box center [761, 367] width 69 height 315
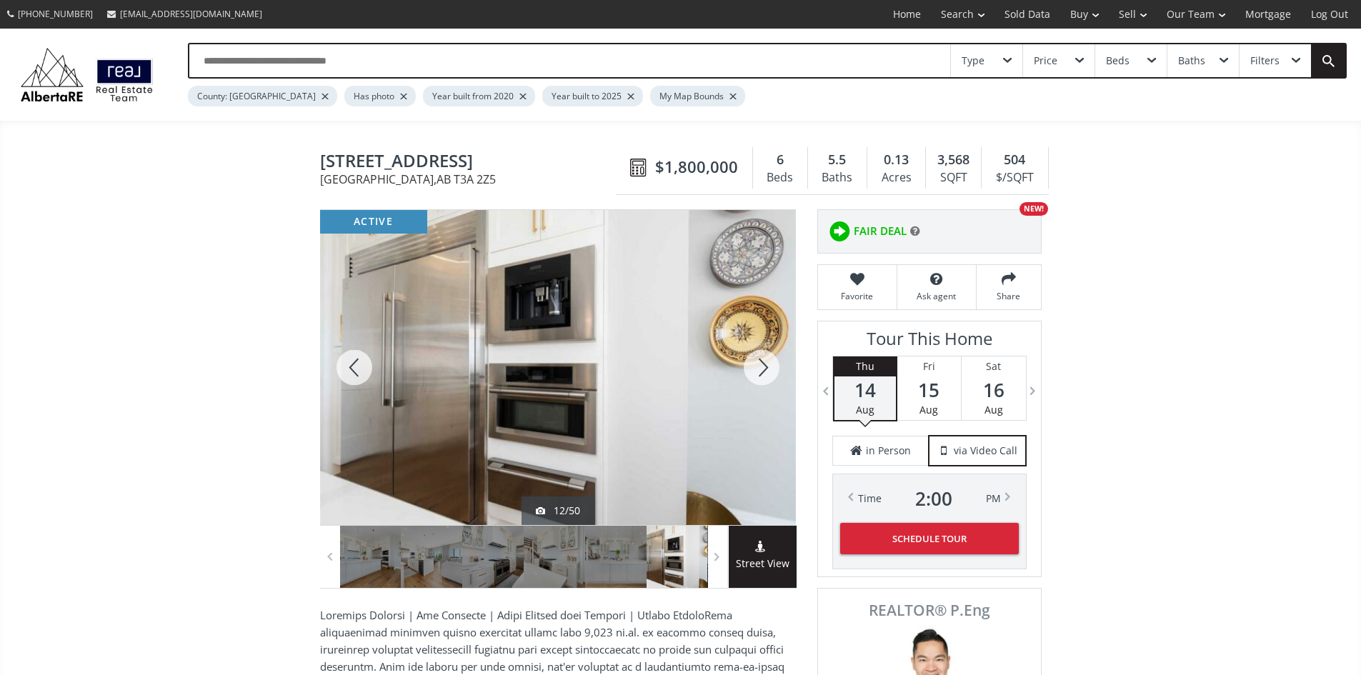
click at [761, 377] on div at bounding box center [761, 367] width 69 height 315
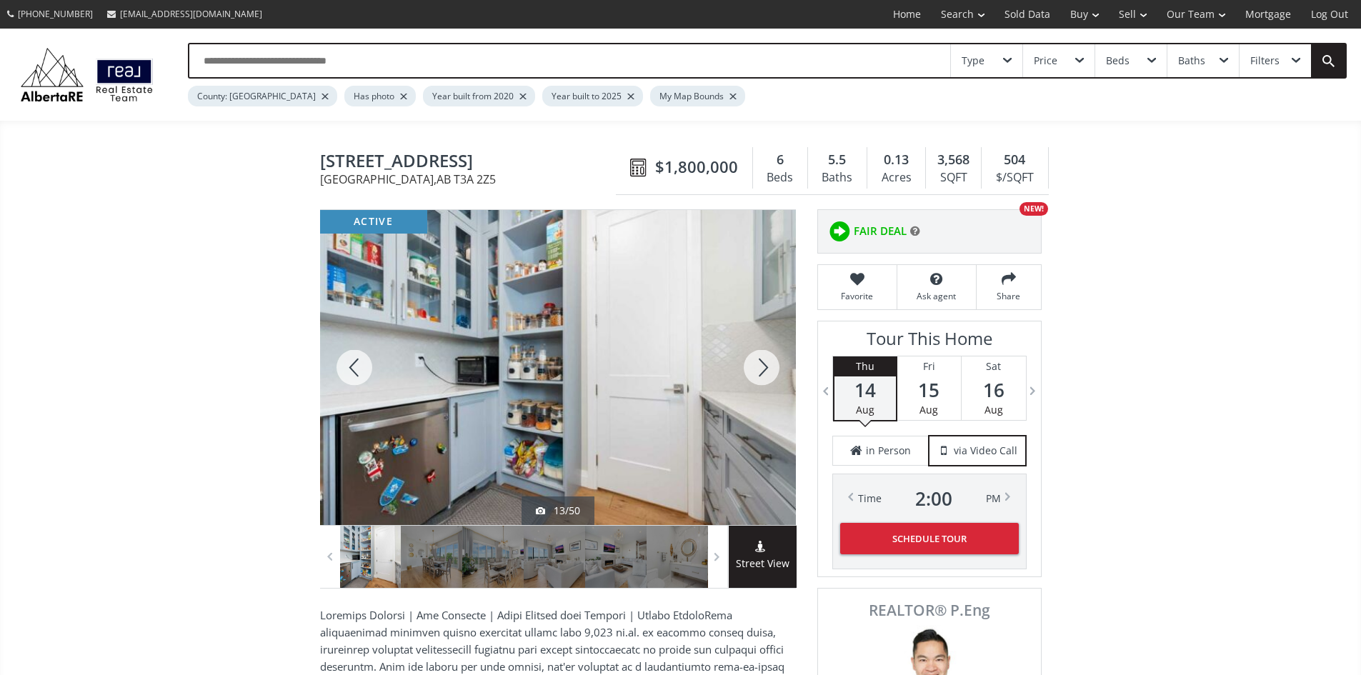
click at [761, 377] on div at bounding box center [761, 367] width 69 height 315
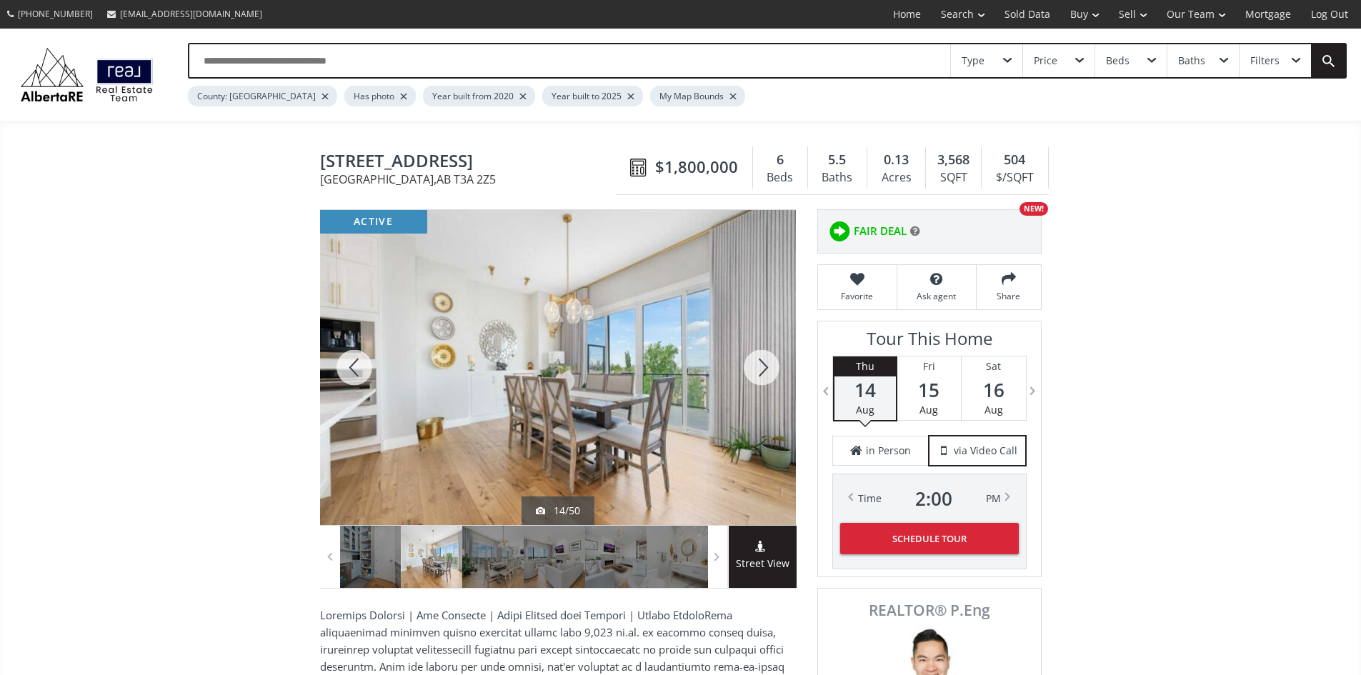
click at [761, 377] on div at bounding box center [761, 367] width 69 height 315
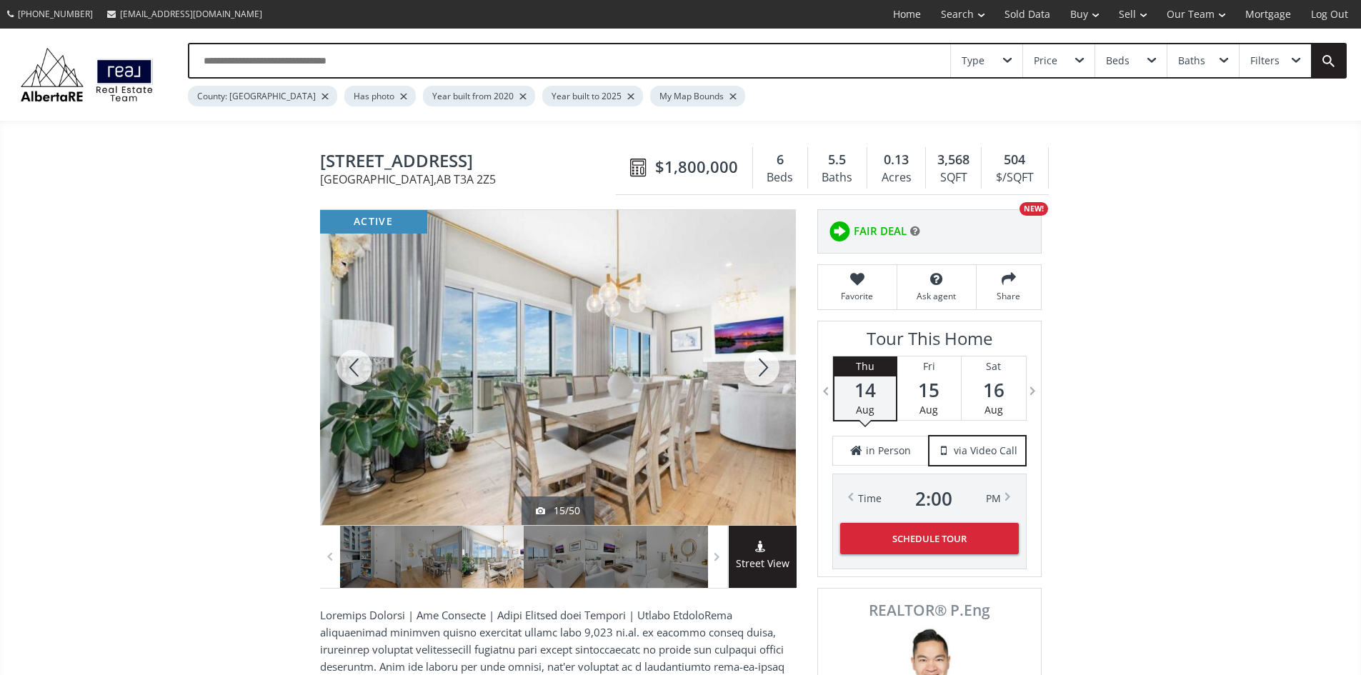
click at [761, 377] on div at bounding box center [761, 367] width 69 height 315
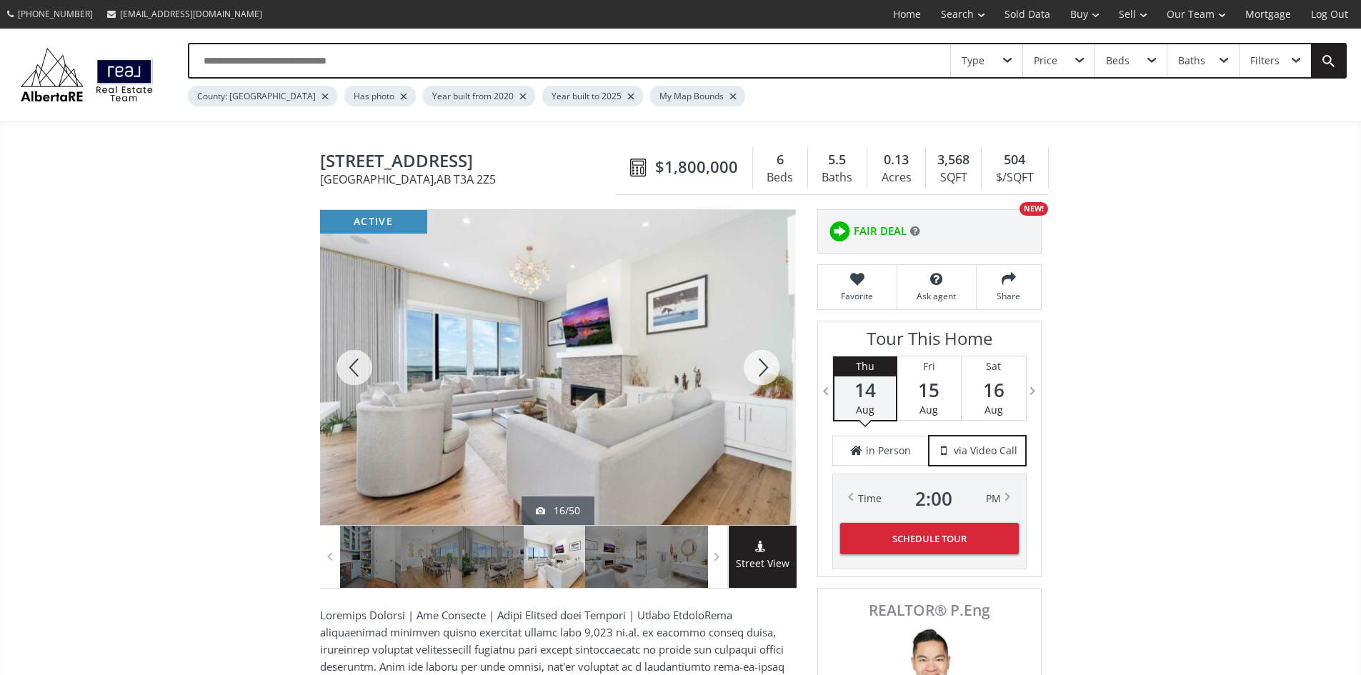
click at [761, 377] on div at bounding box center [761, 367] width 69 height 315
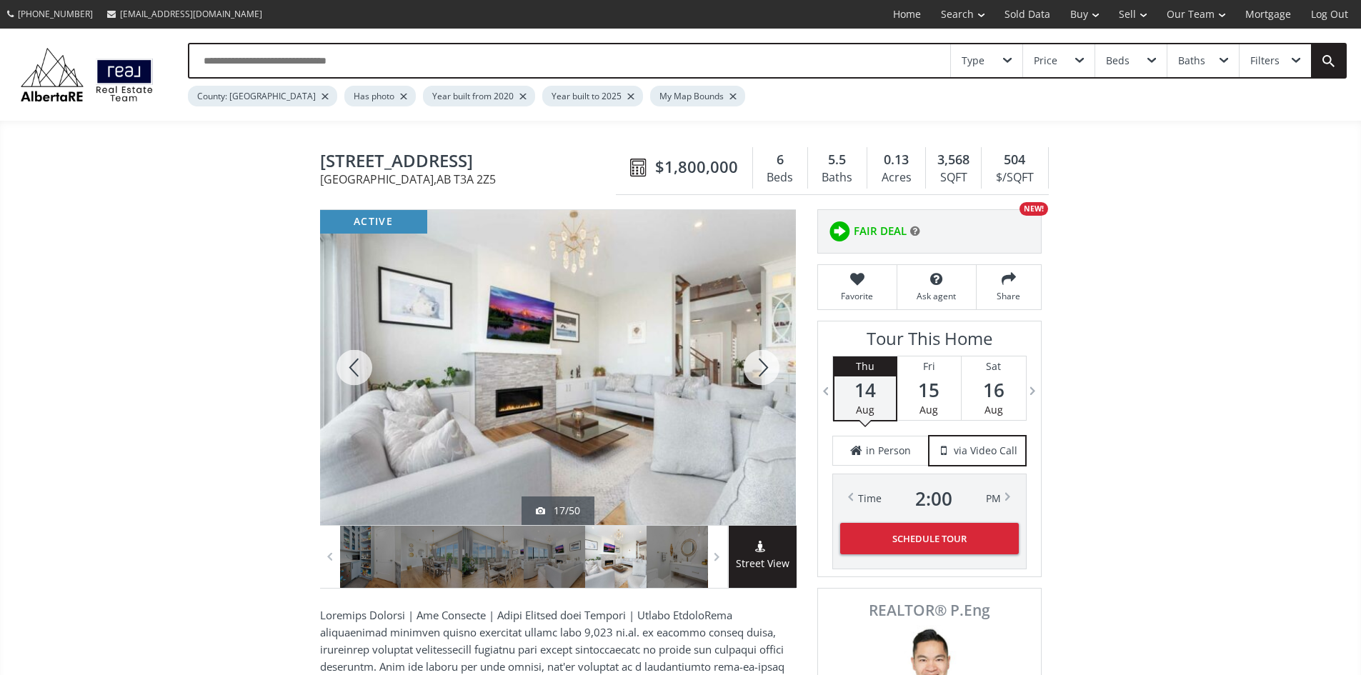
click at [761, 377] on div at bounding box center [761, 367] width 69 height 315
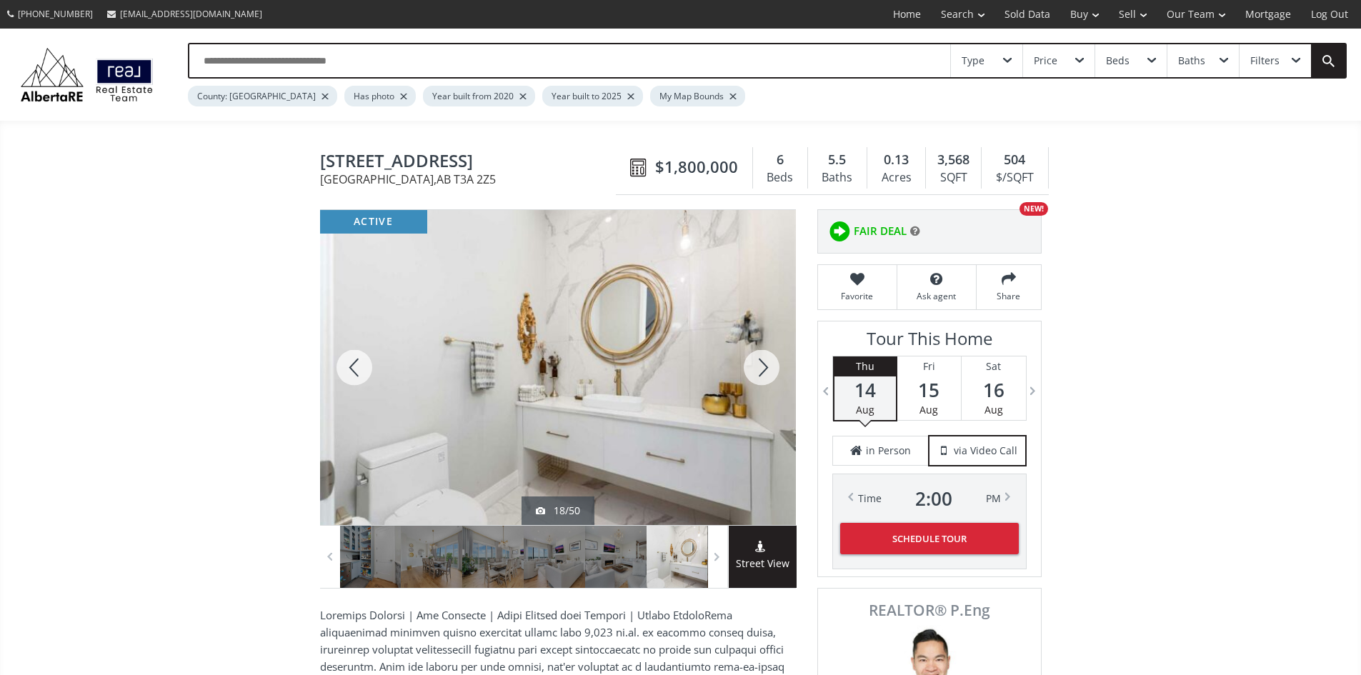
click at [761, 378] on div at bounding box center [761, 367] width 69 height 315
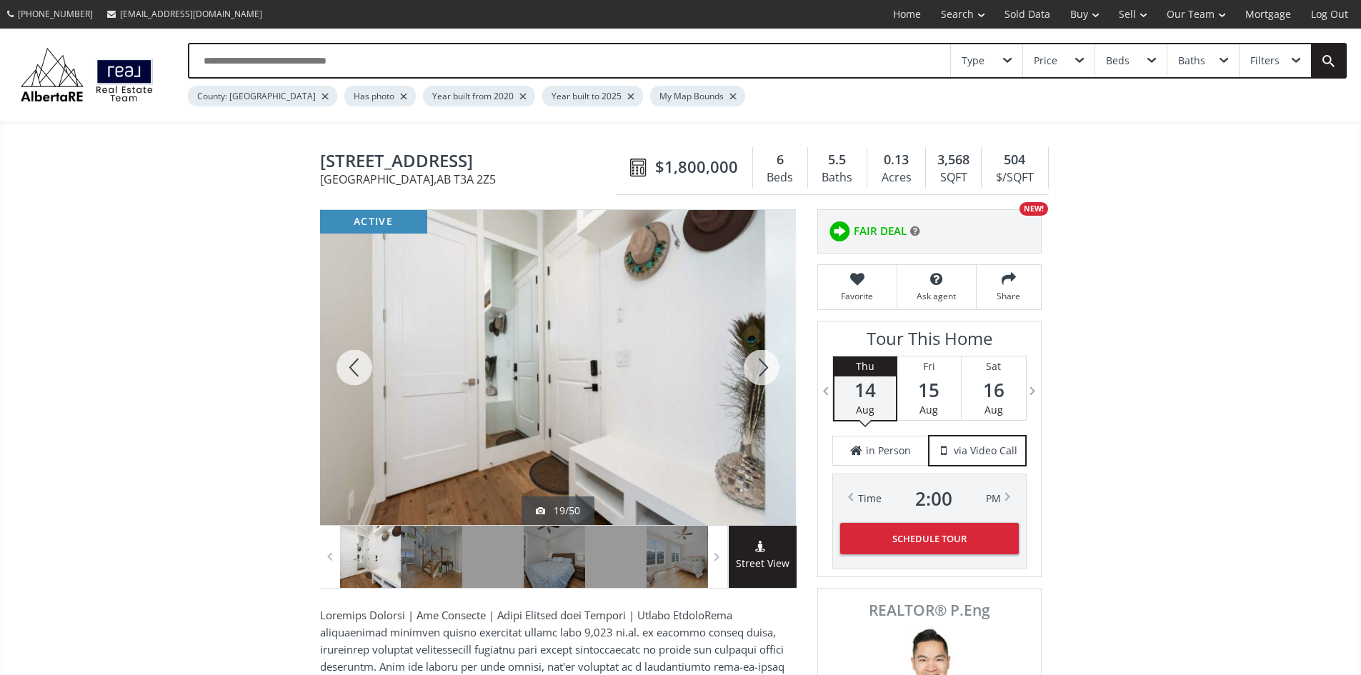
click at [761, 379] on div at bounding box center [761, 367] width 69 height 315
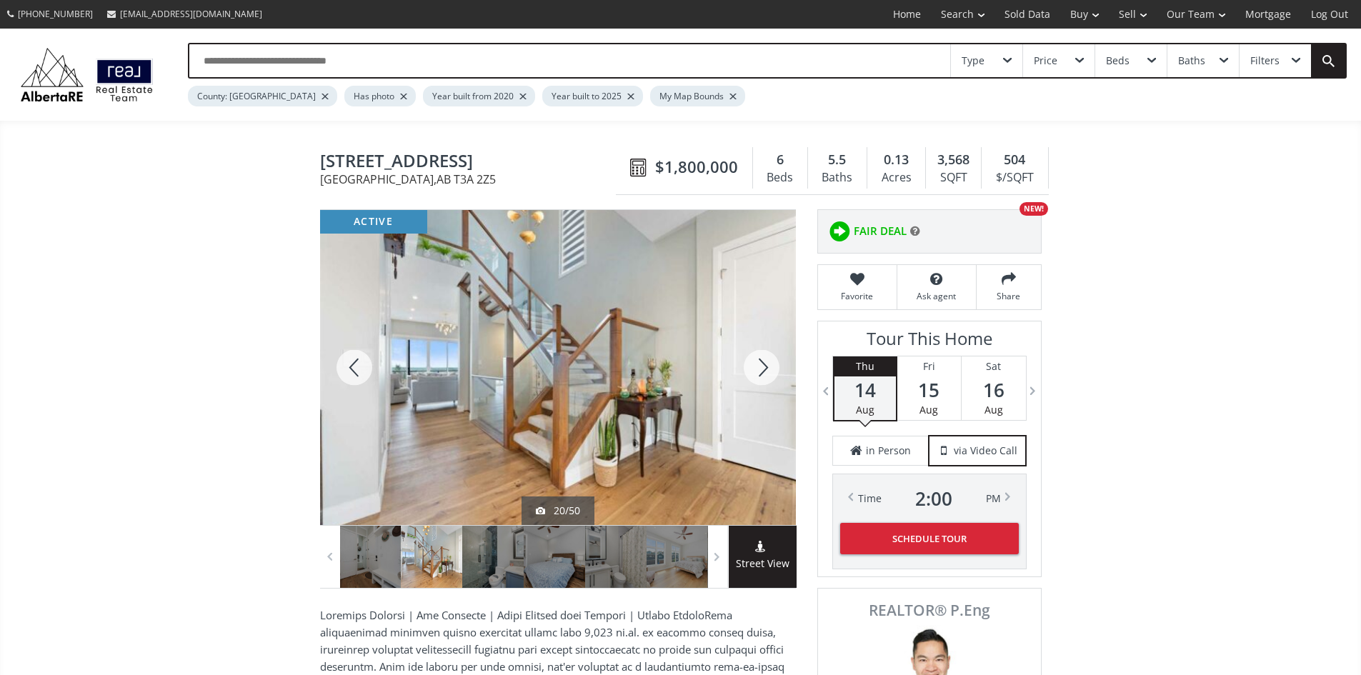
click at [761, 379] on div at bounding box center [761, 367] width 69 height 315
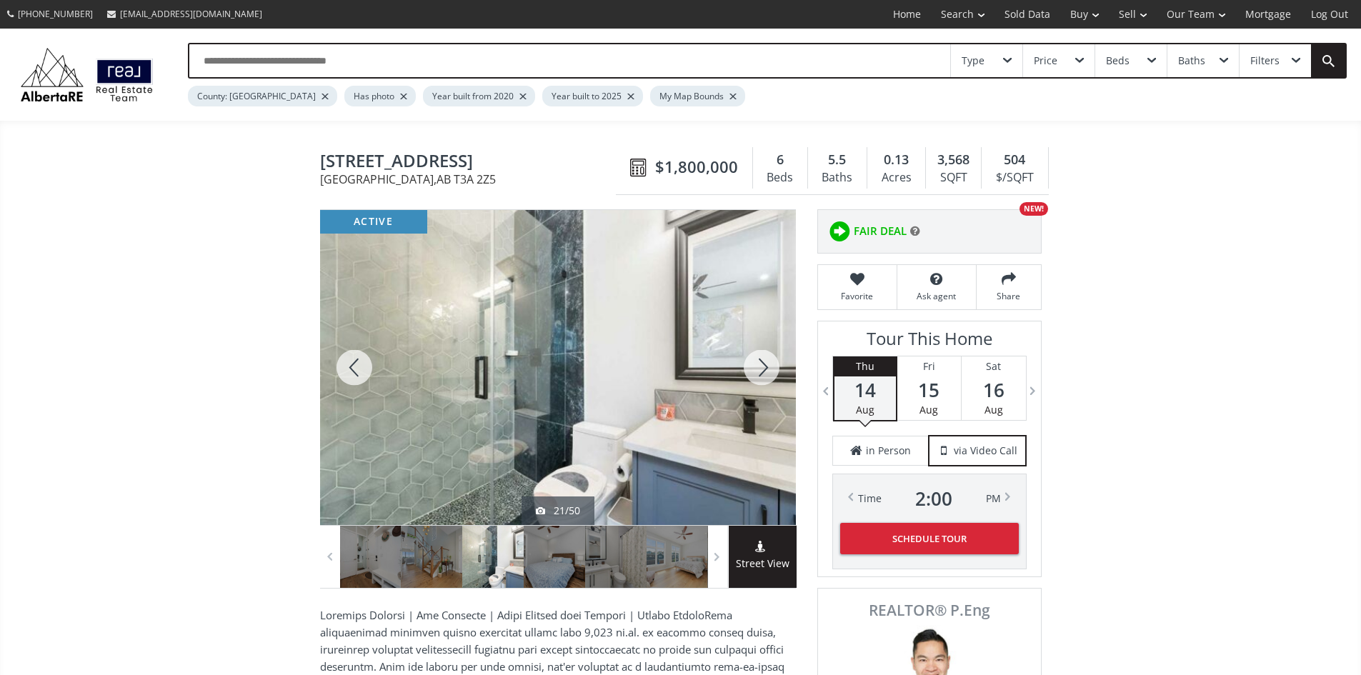
click at [761, 379] on div at bounding box center [761, 367] width 69 height 315
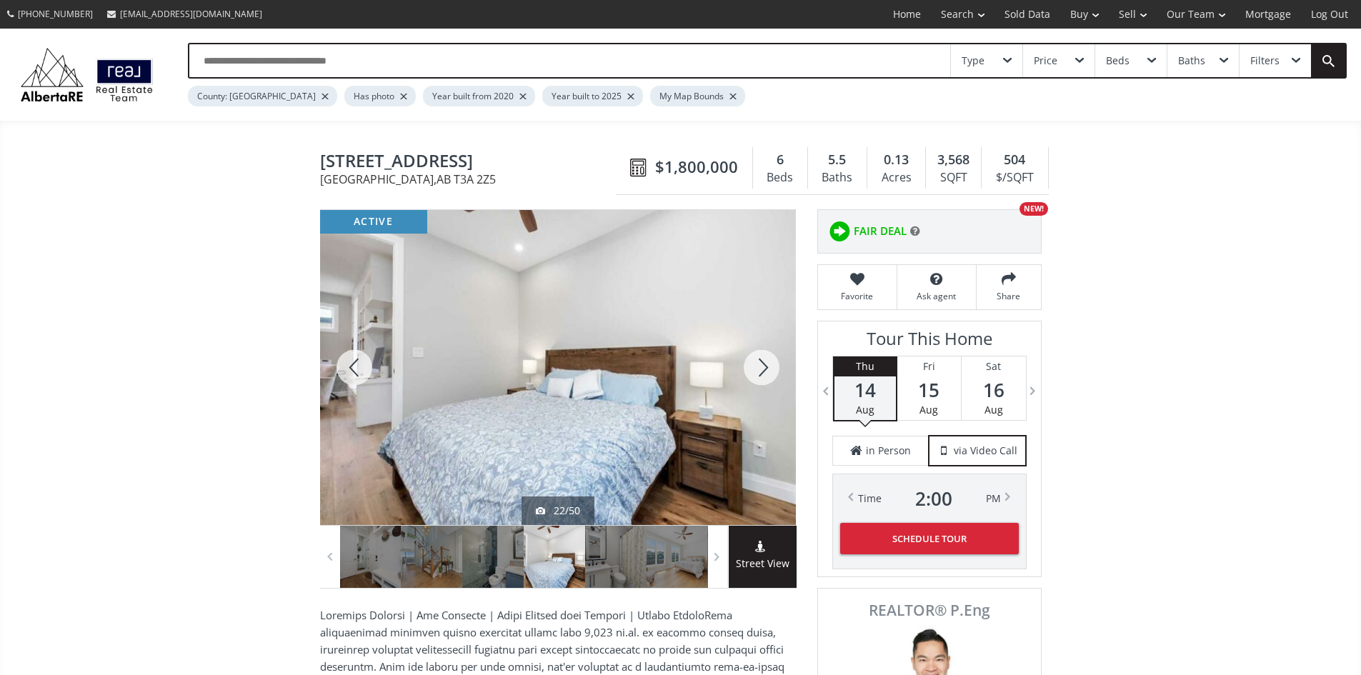
click at [761, 379] on div at bounding box center [761, 367] width 69 height 315
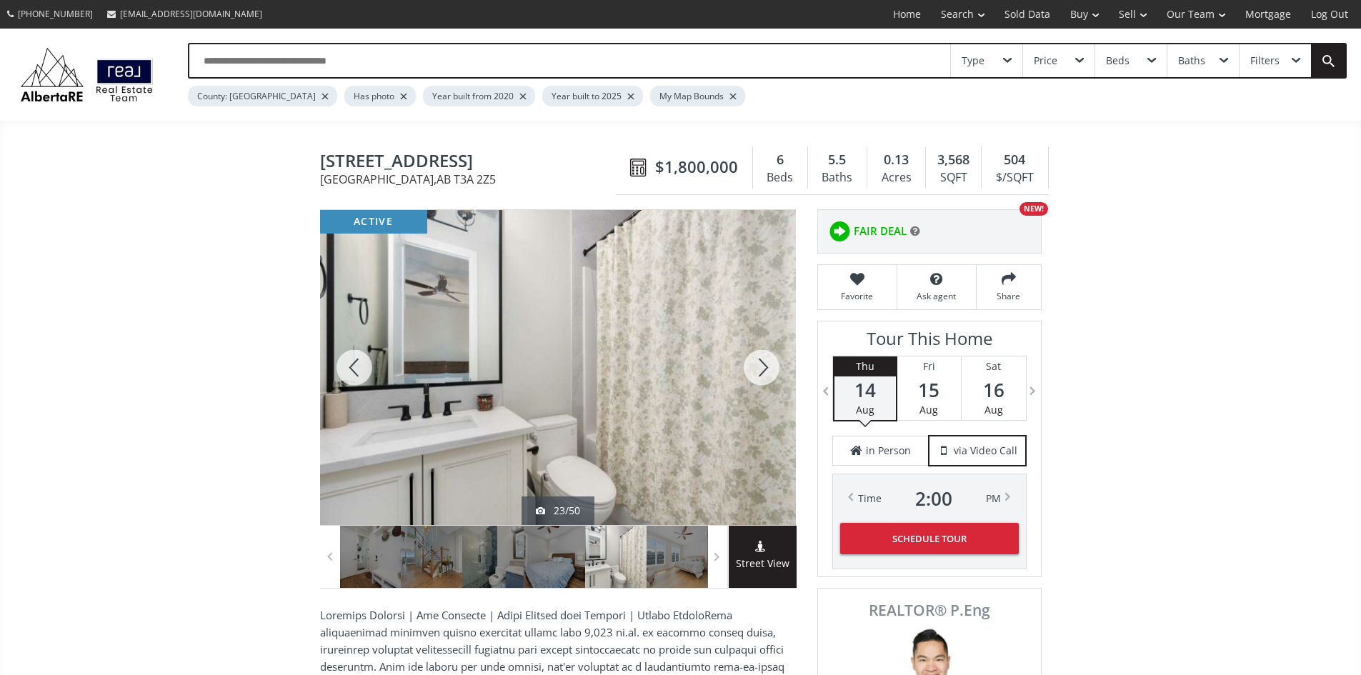
click at [761, 379] on div at bounding box center [761, 367] width 69 height 315
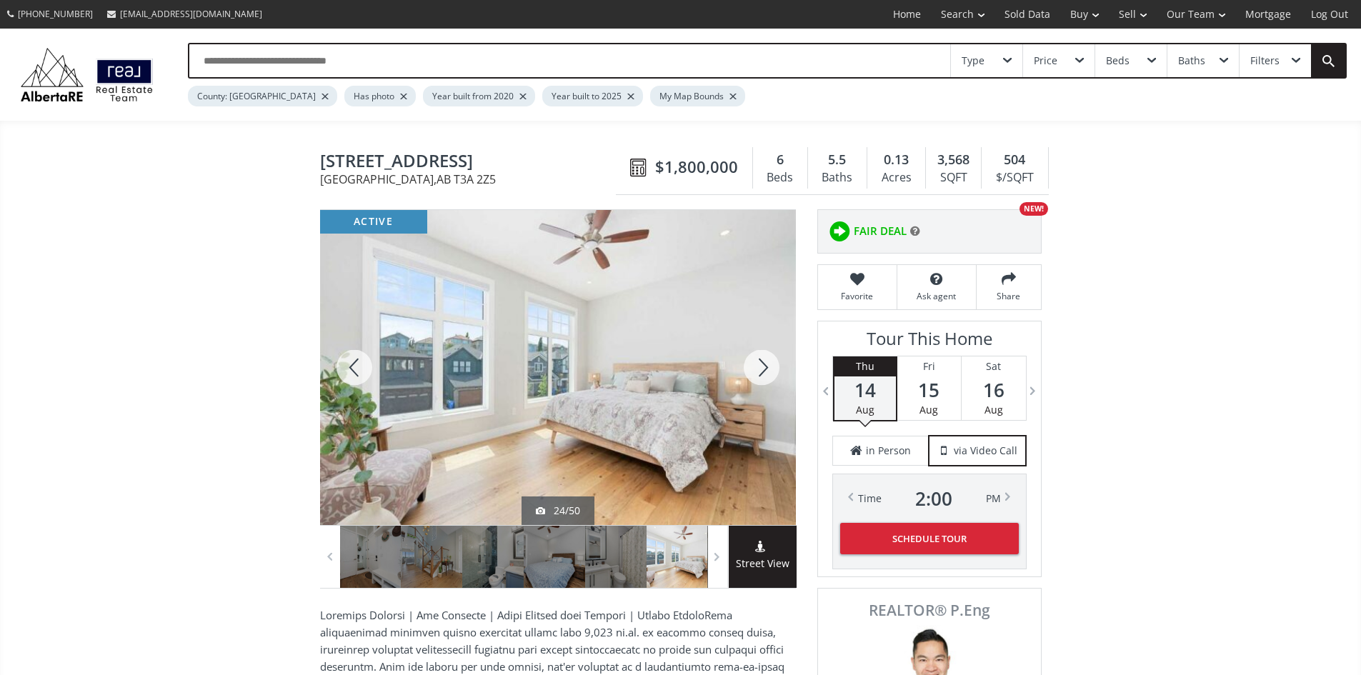
click at [761, 379] on div at bounding box center [761, 367] width 69 height 315
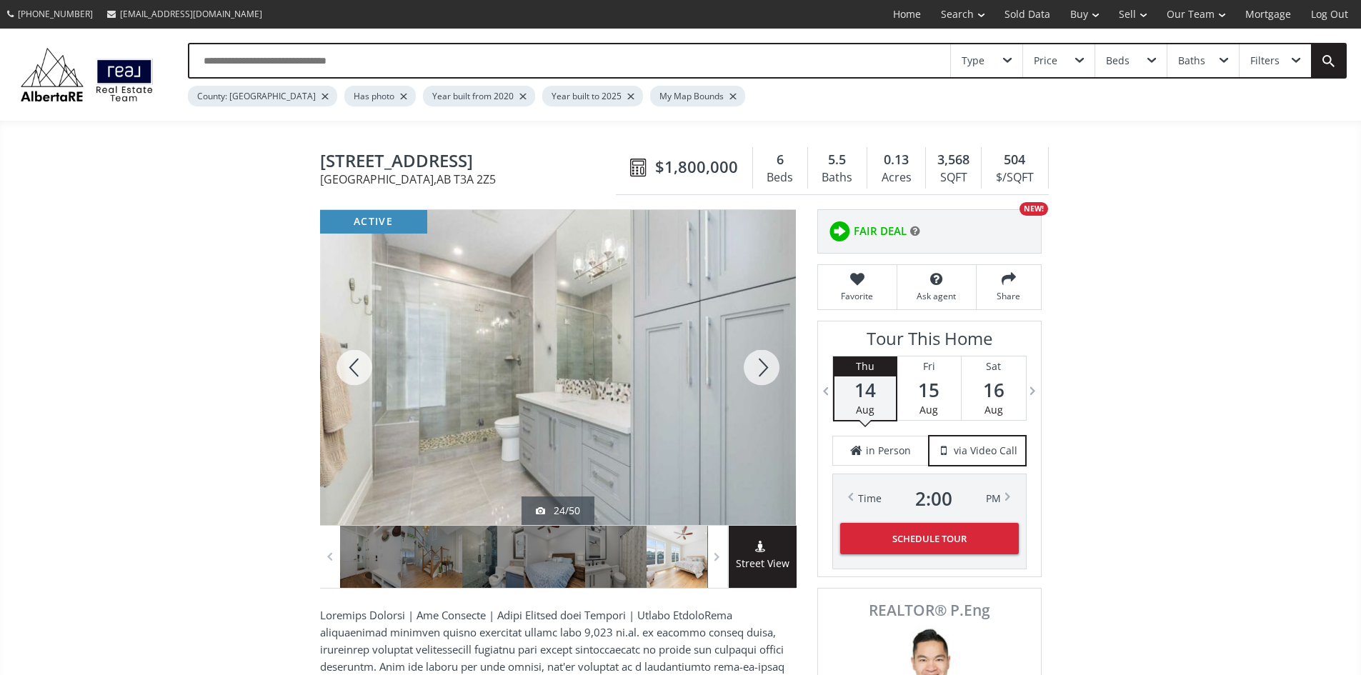
click at [761, 379] on div at bounding box center [761, 367] width 69 height 315
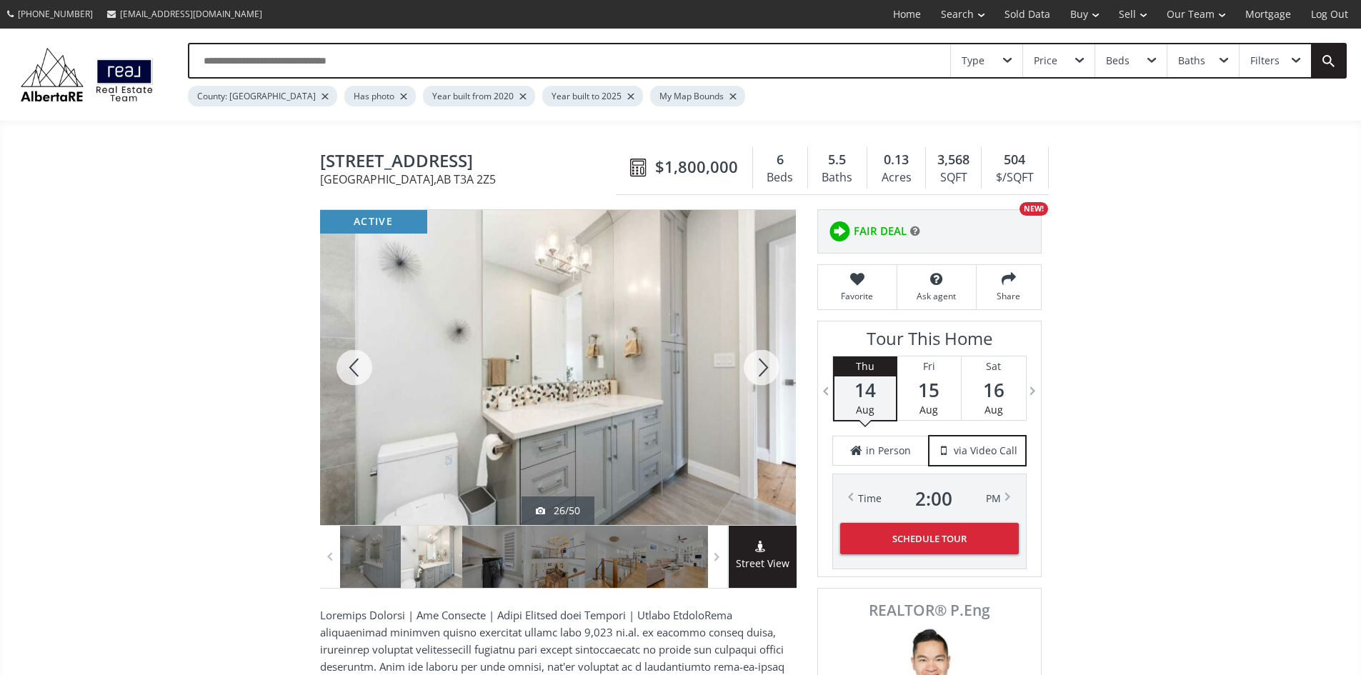
click at [761, 379] on div at bounding box center [761, 367] width 69 height 315
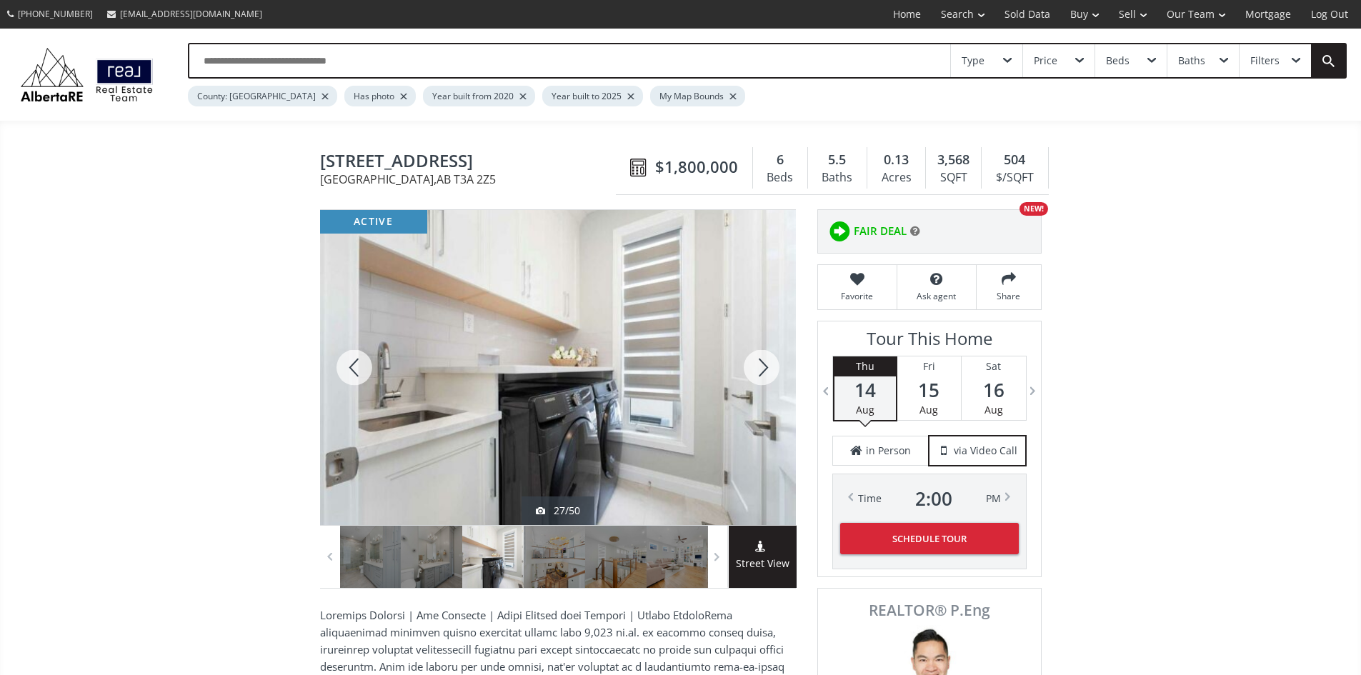
click at [761, 379] on div at bounding box center [761, 367] width 69 height 315
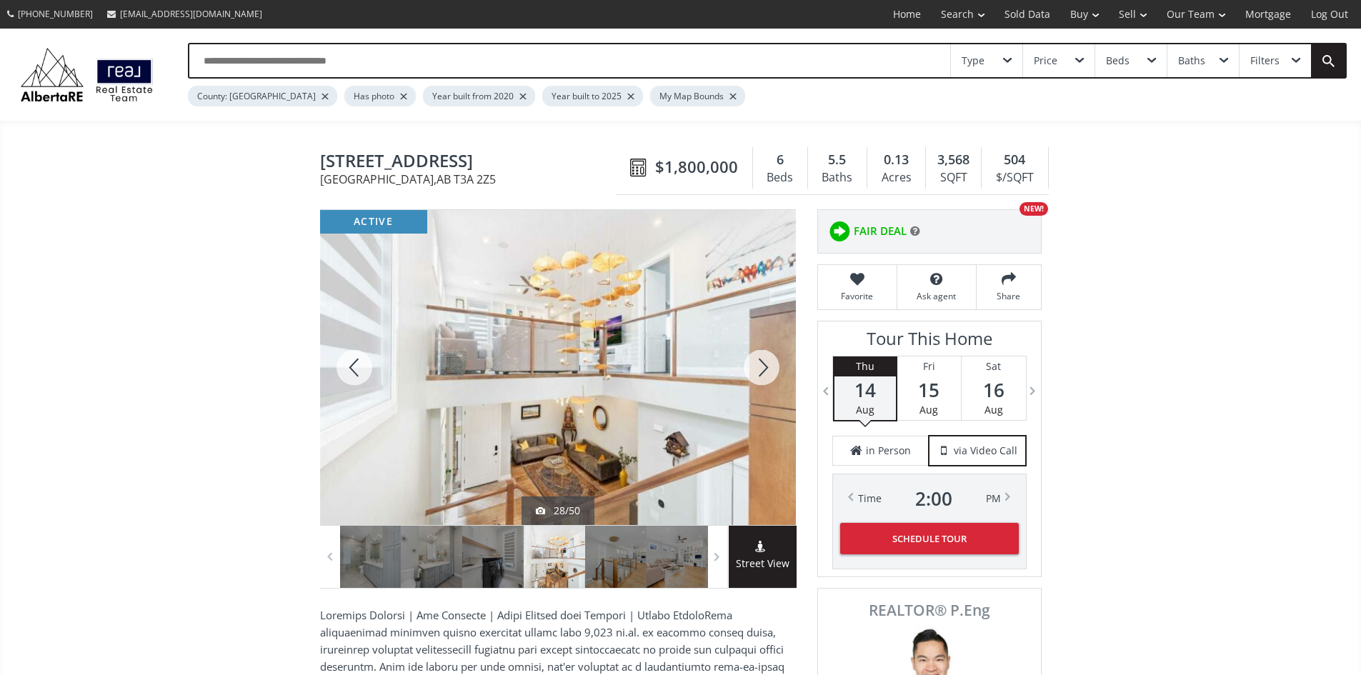
click at [761, 379] on div at bounding box center [761, 367] width 69 height 315
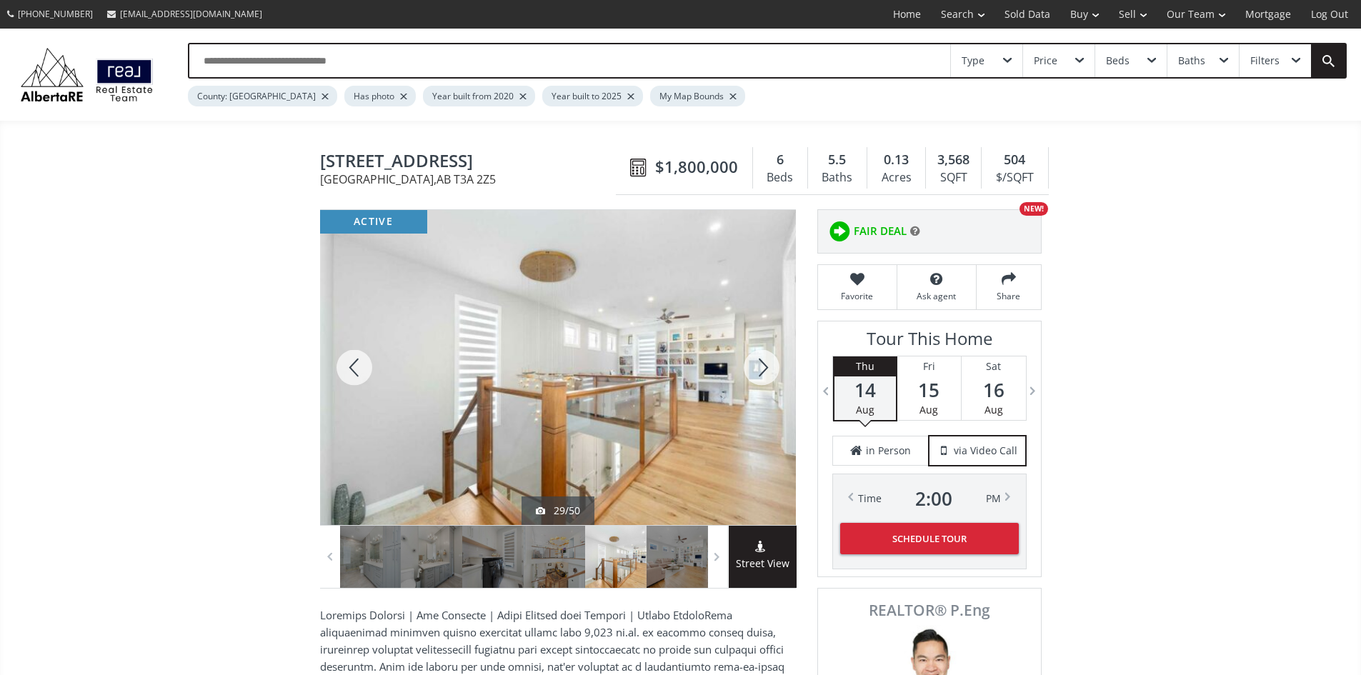
click at [761, 379] on div at bounding box center [761, 367] width 69 height 315
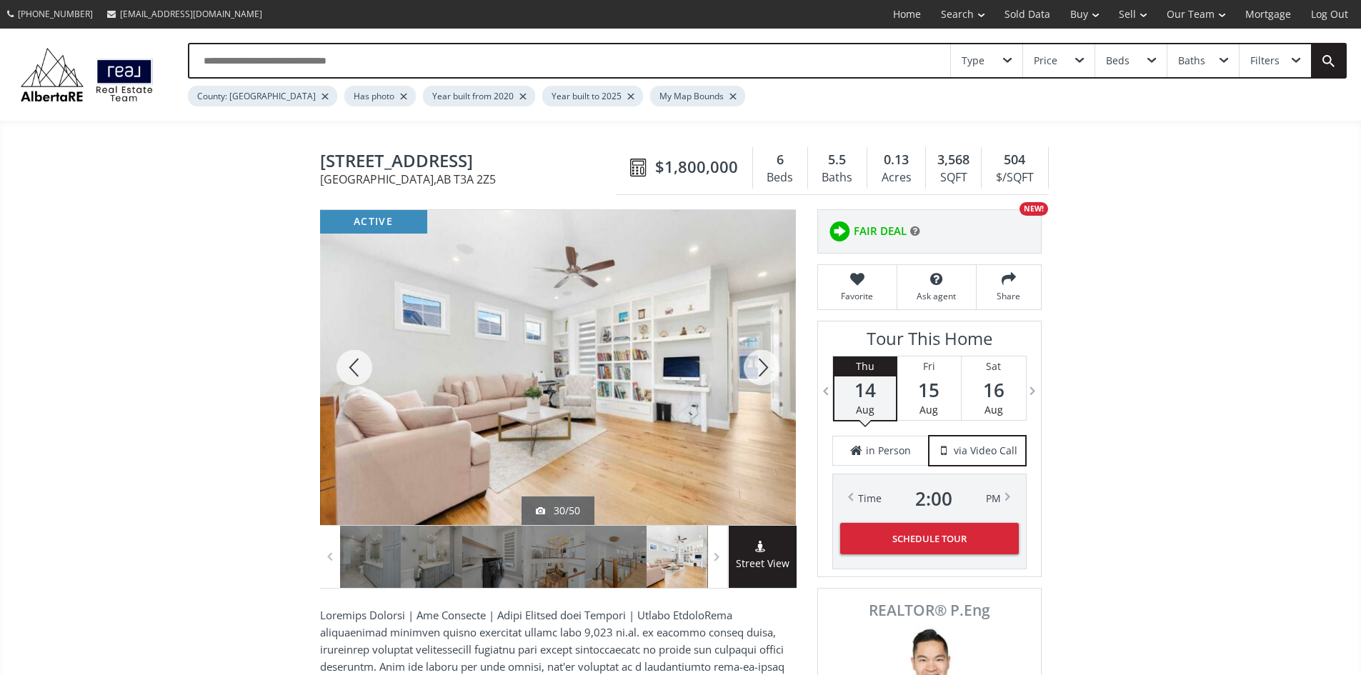
click at [761, 379] on div at bounding box center [761, 367] width 69 height 315
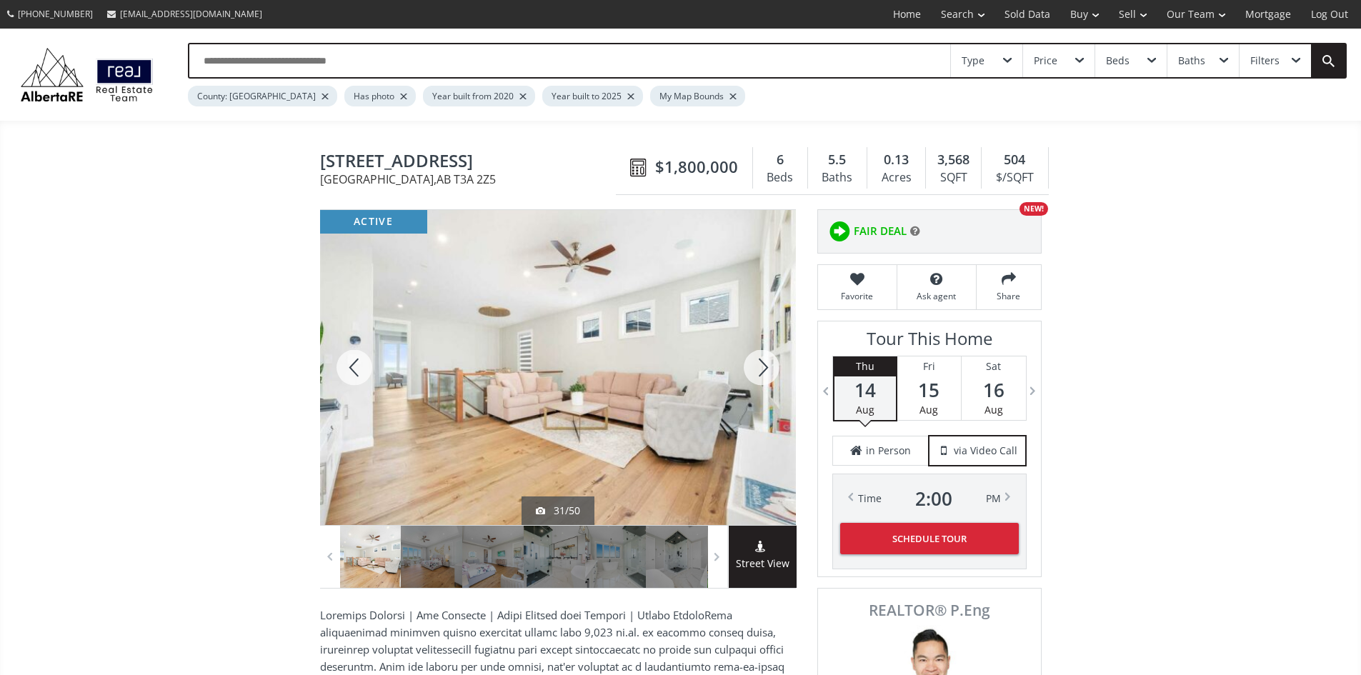
click at [761, 379] on div at bounding box center [761, 367] width 69 height 315
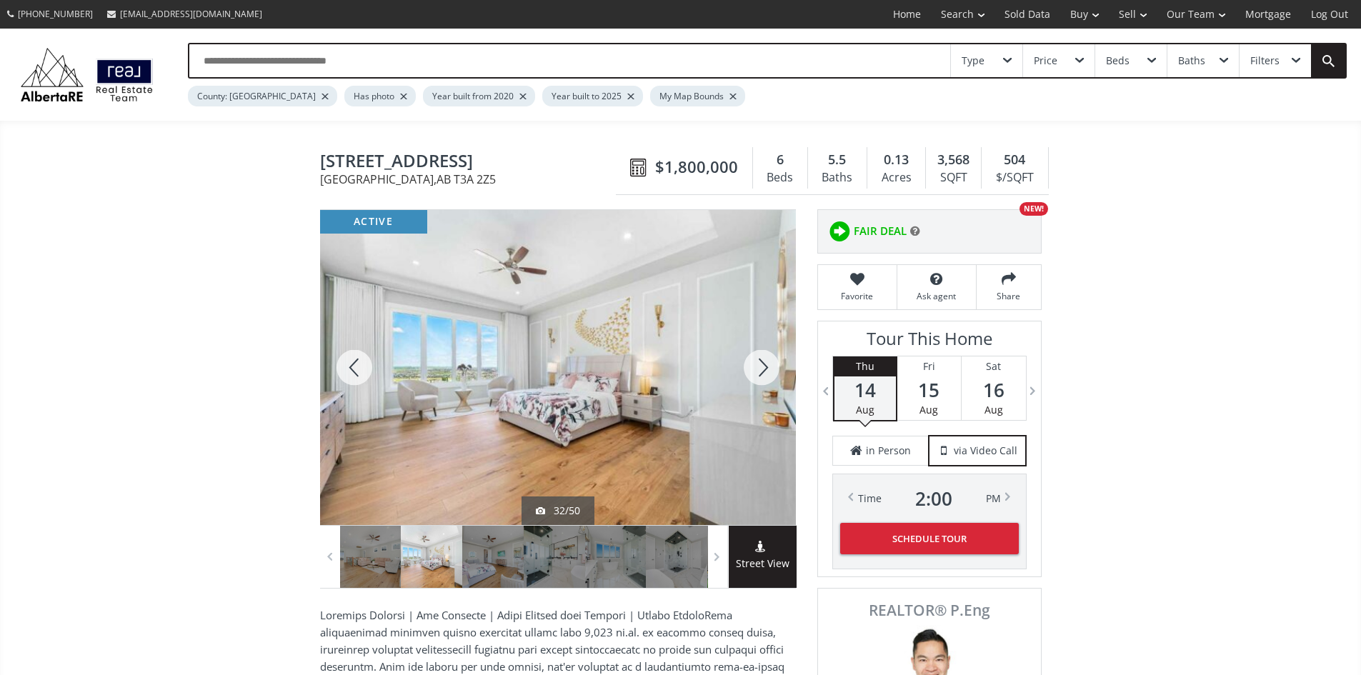
click at [761, 379] on div at bounding box center [761, 367] width 69 height 315
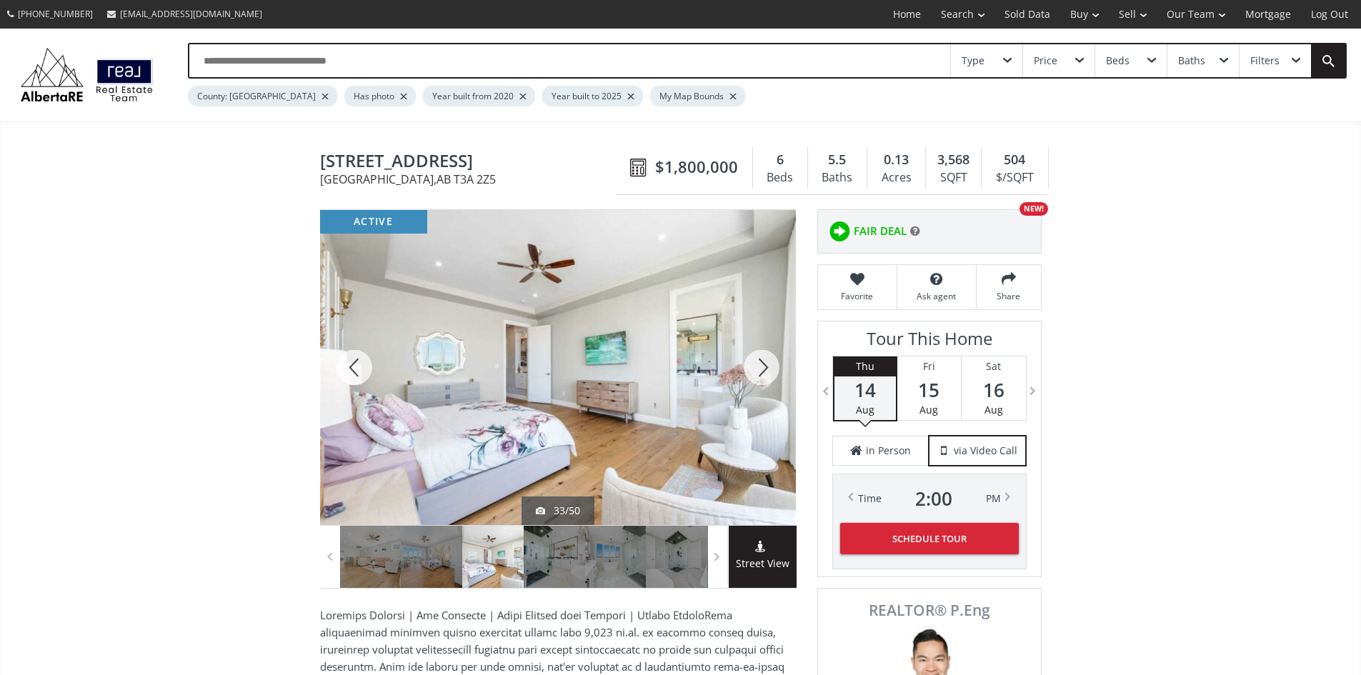
click at [761, 379] on div at bounding box center [761, 367] width 69 height 315
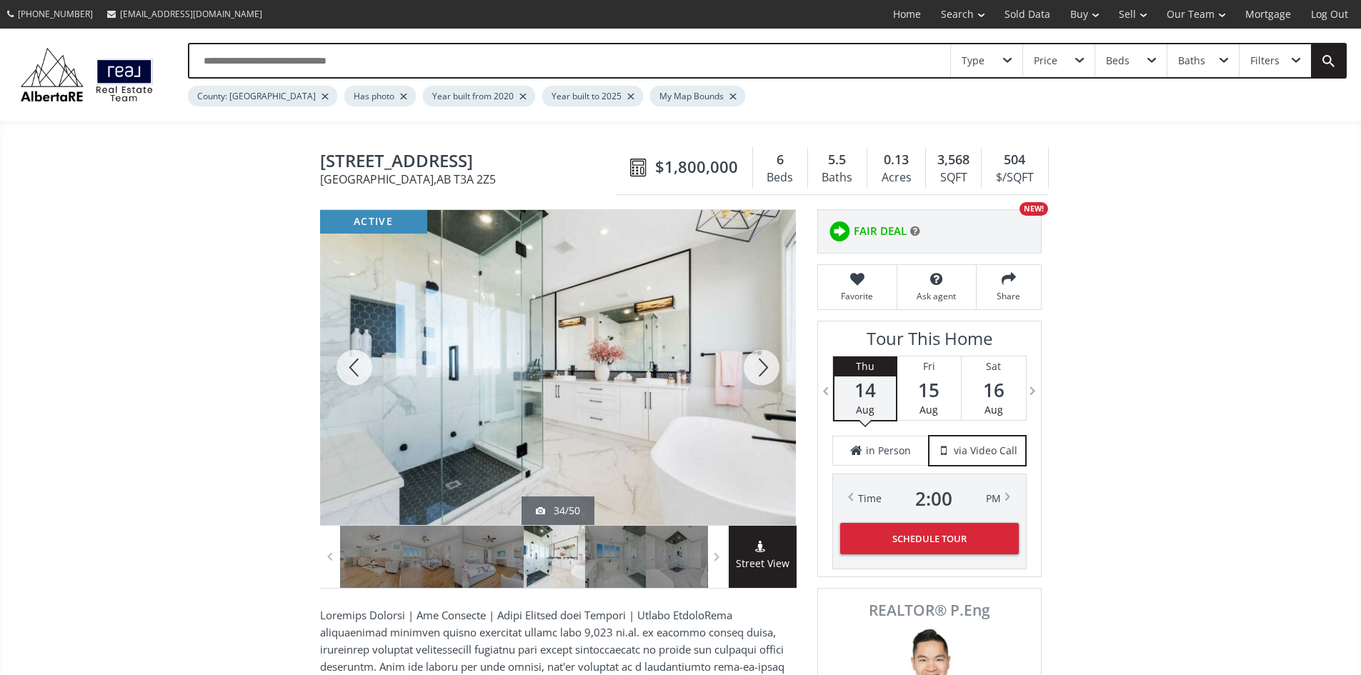
click at [761, 380] on div at bounding box center [761, 367] width 69 height 315
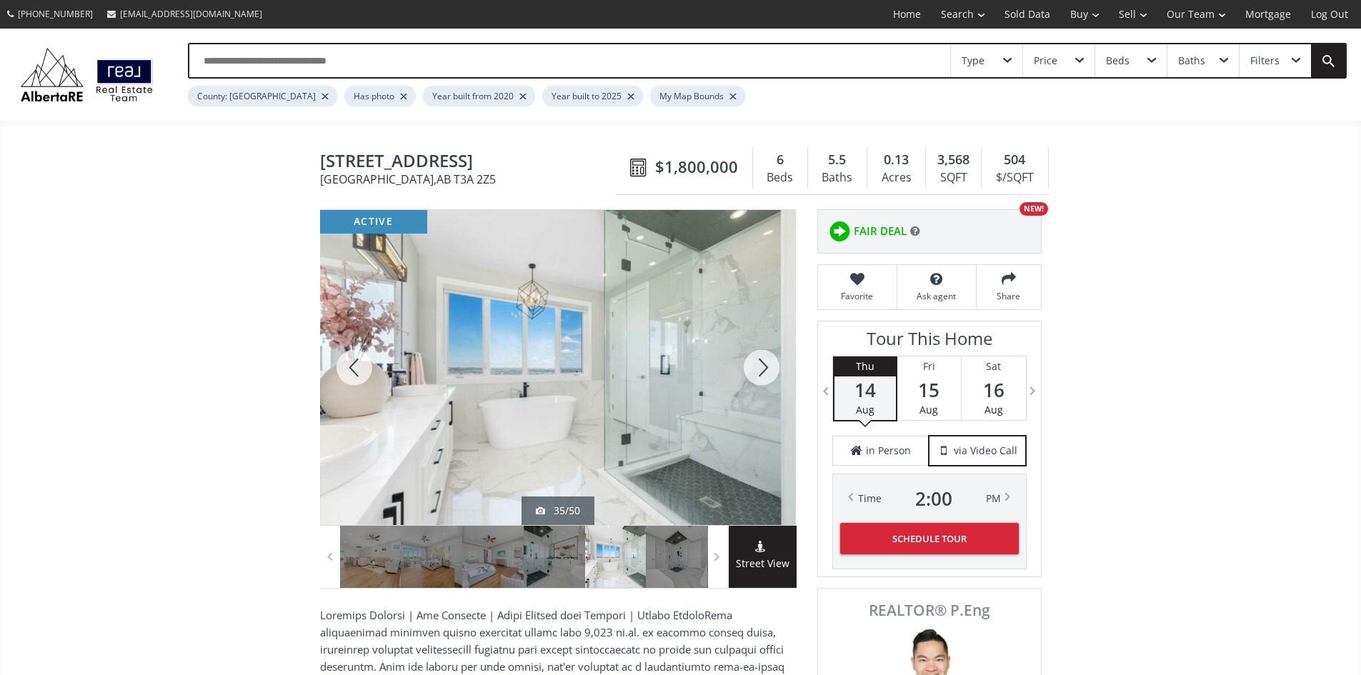
click at [761, 380] on div at bounding box center [761, 367] width 69 height 315
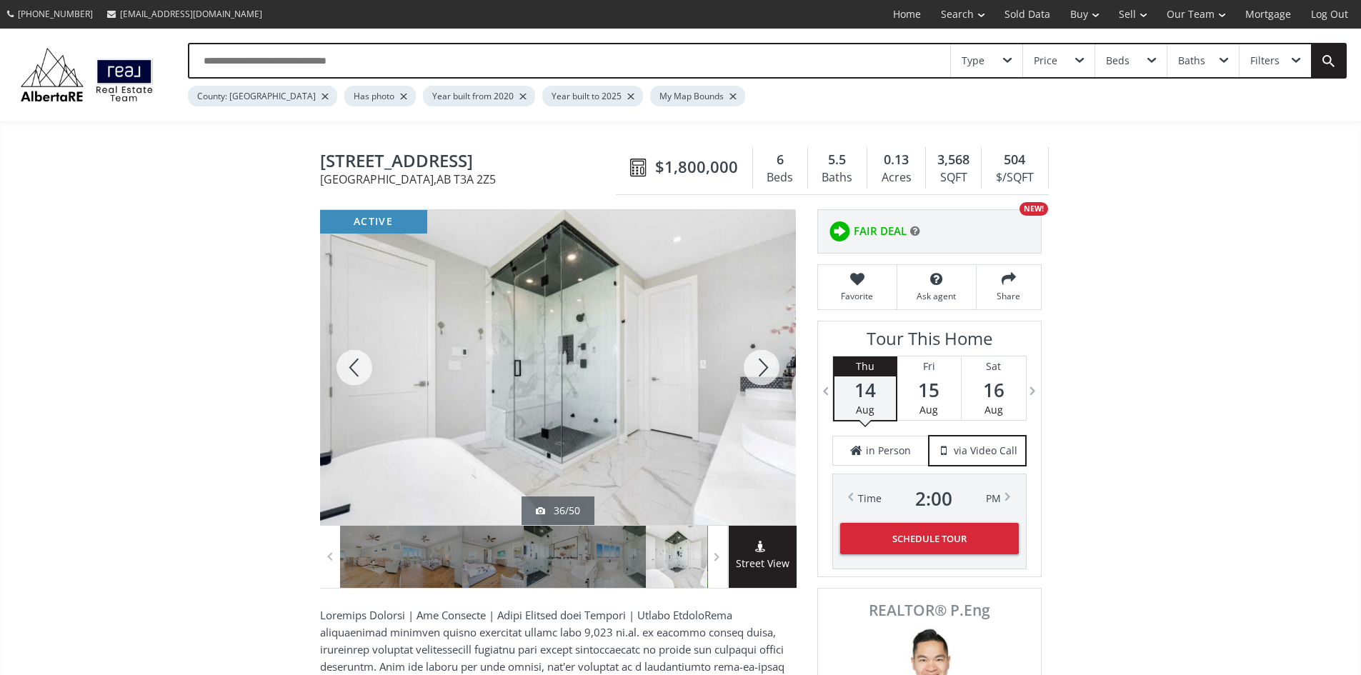
click at [761, 380] on div at bounding box center [761, 367] width 69 height 315
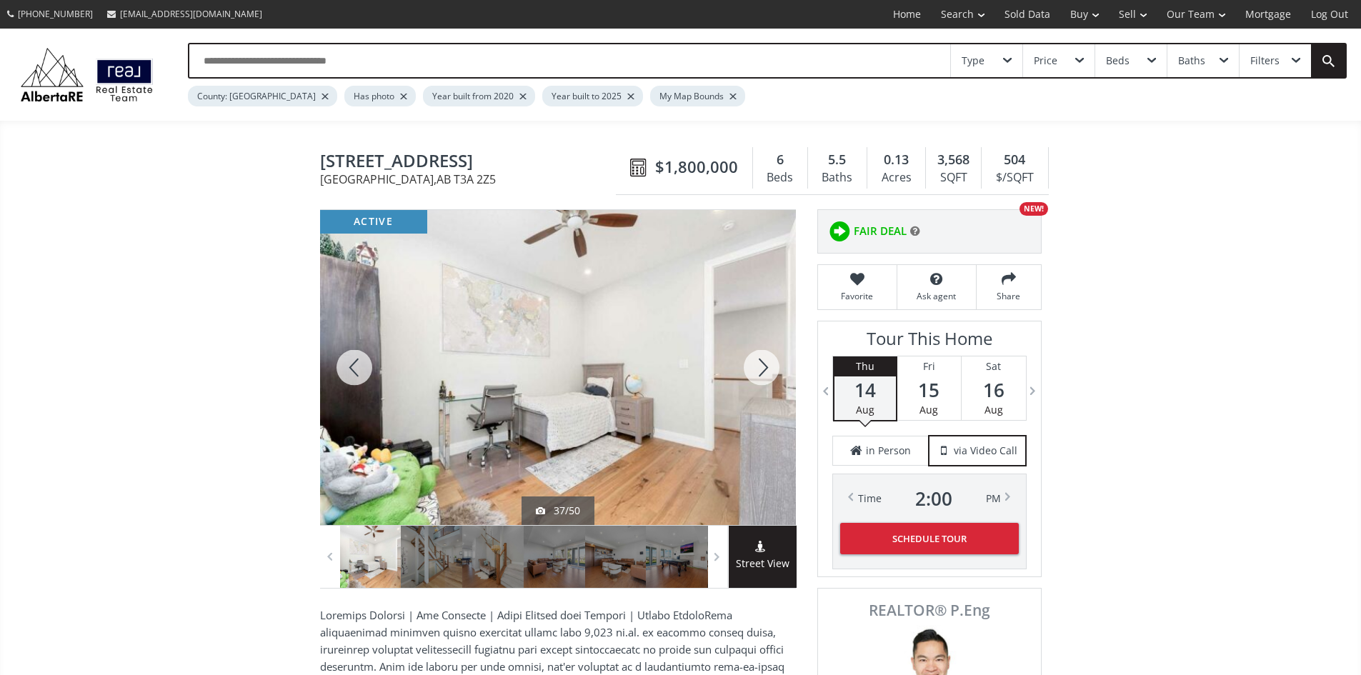
click at [761, 380] on div at bounding box center [761, 367] width 69 height 315
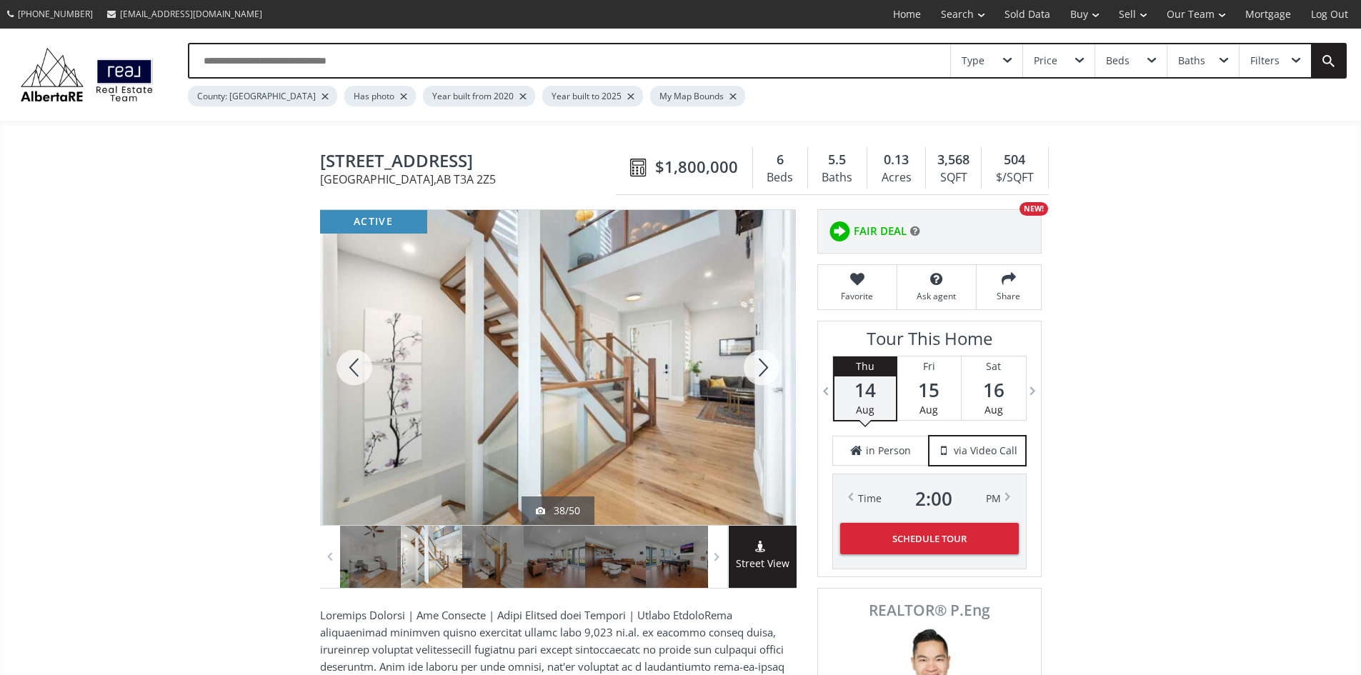
click at [761, 380] on div at bounding box center [761, 367] width 69 height 315
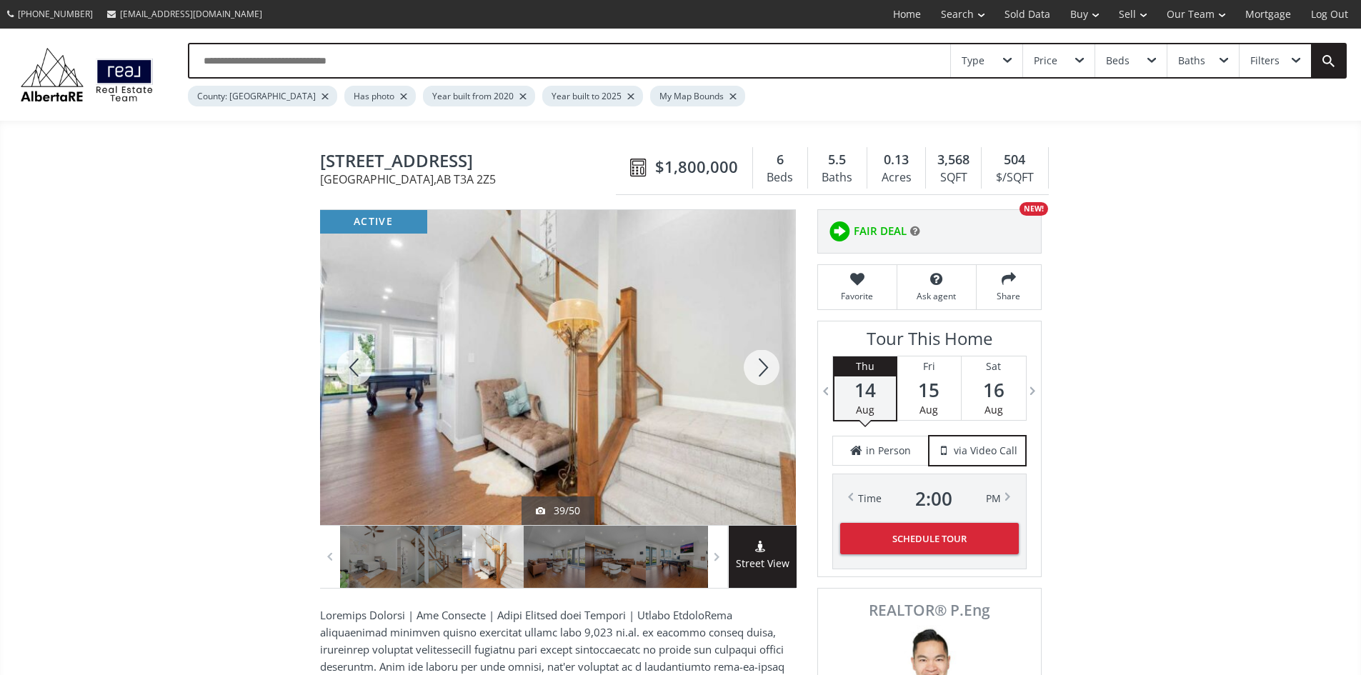
click at [761, 380] on div at bounding box center [761, 367] width 69 height 315
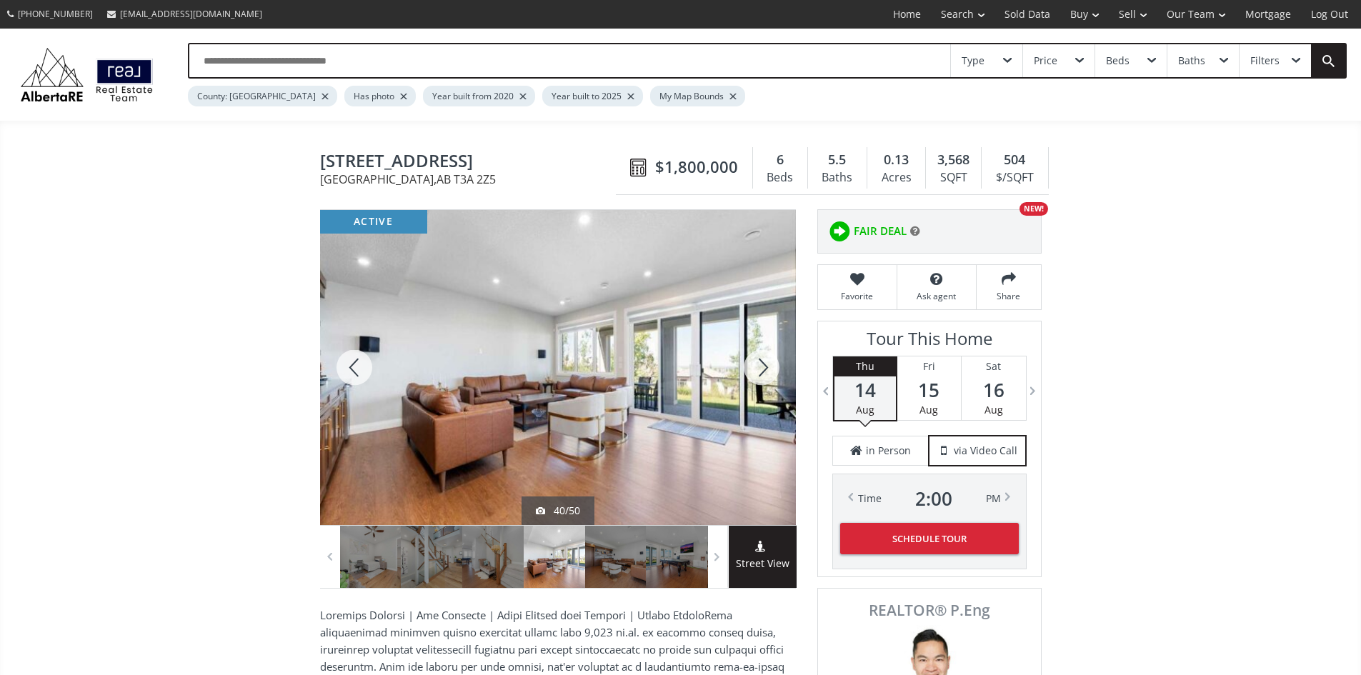
click at [760, 381] on div at bounding box center [761, 367] width 69 height 315
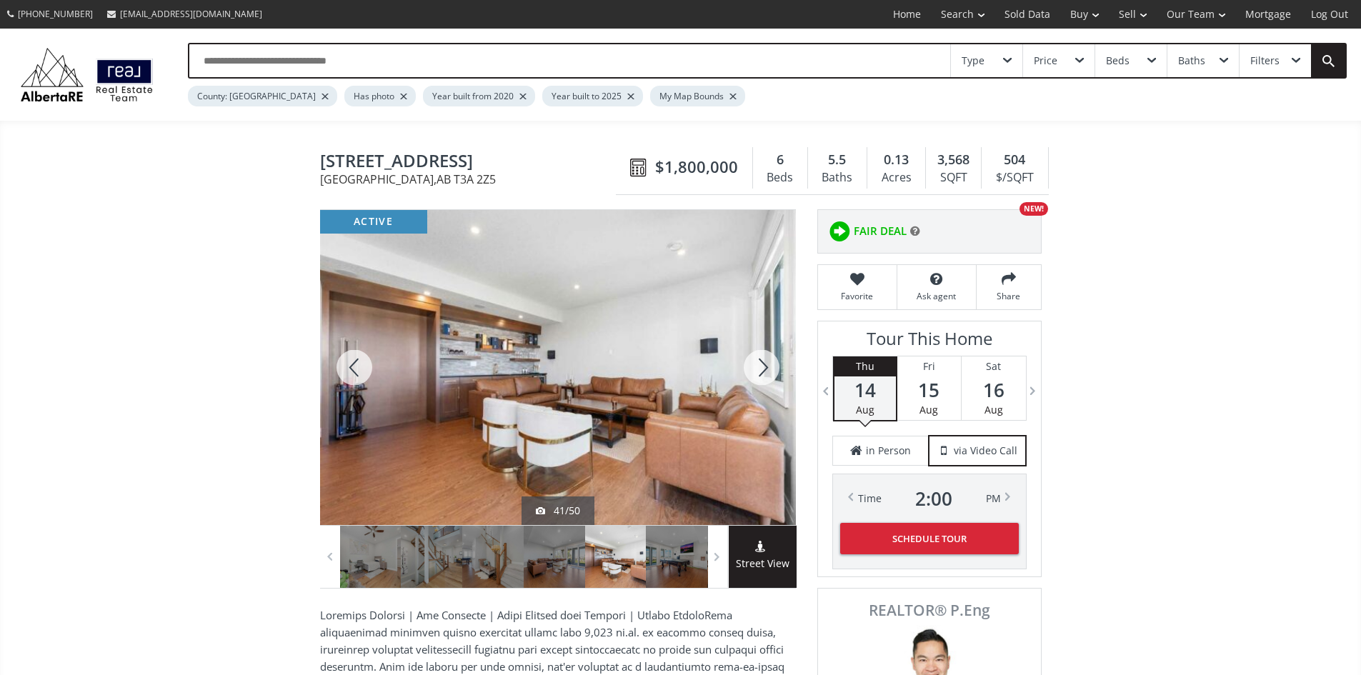
click at [760, 381] on div at bounding box center [761, 367] width 69 height 315
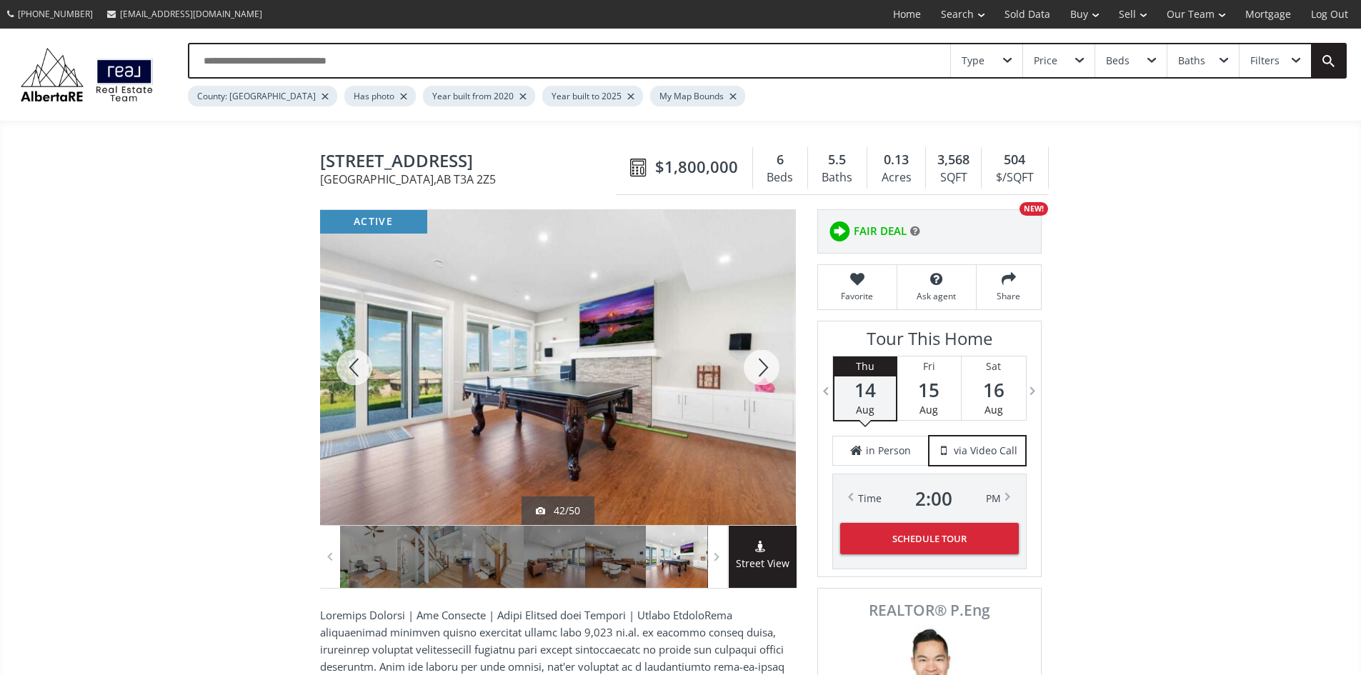
click at [759, 382] on div at bounding box center [761, 367] width 69 height 315
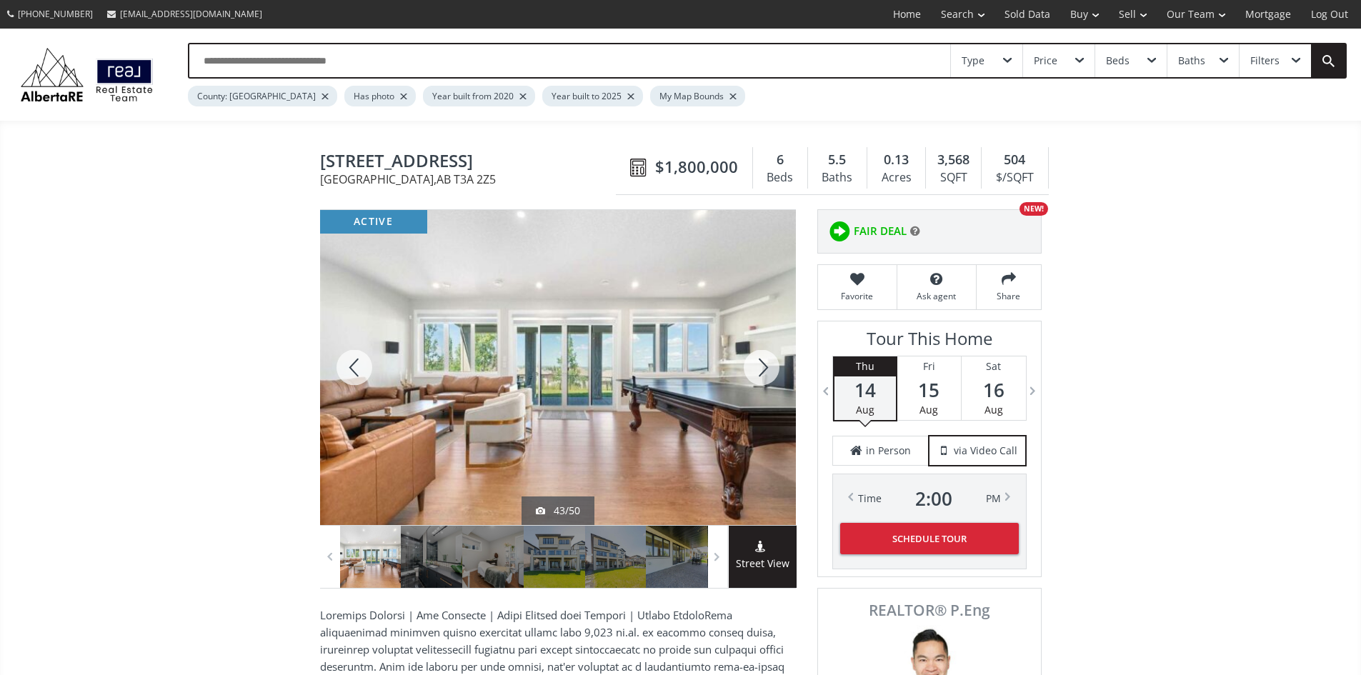
click at [759, 383] on div at bounding box center [761, 367] width 69 height 315
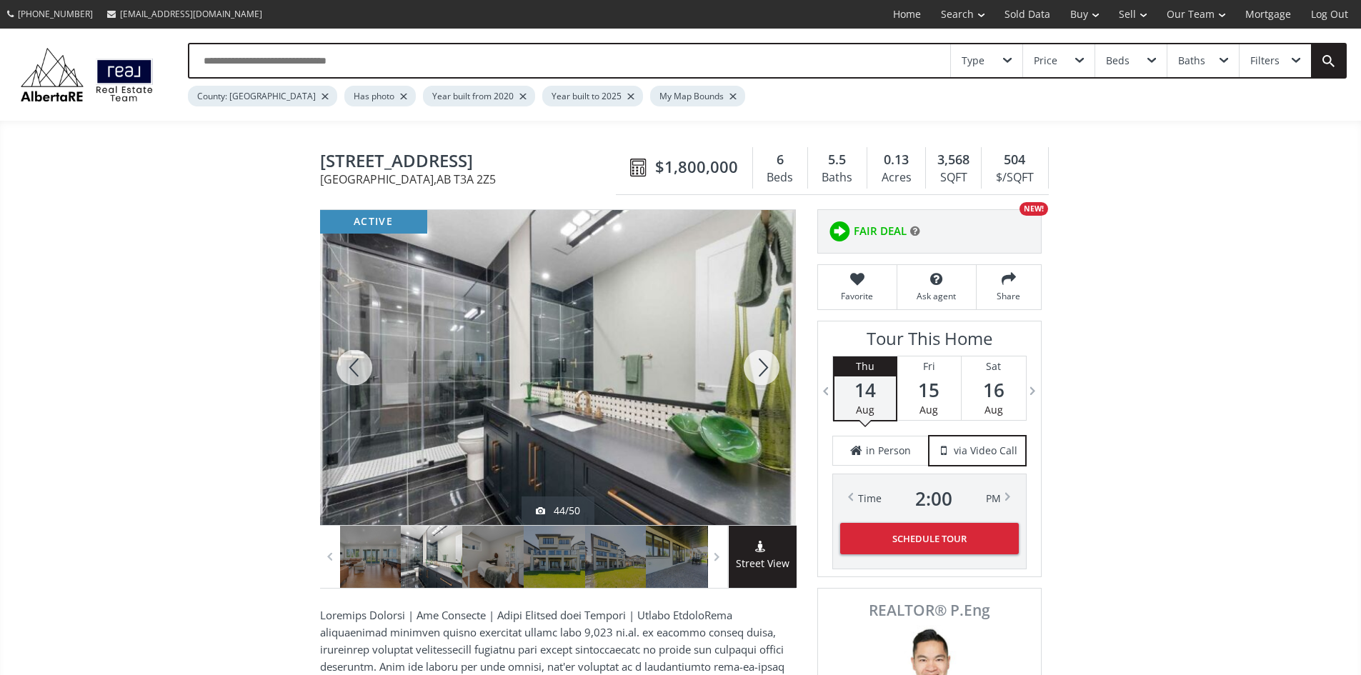
click at [759, 383] on div at bounding box center [761, 367] width 69 height 315
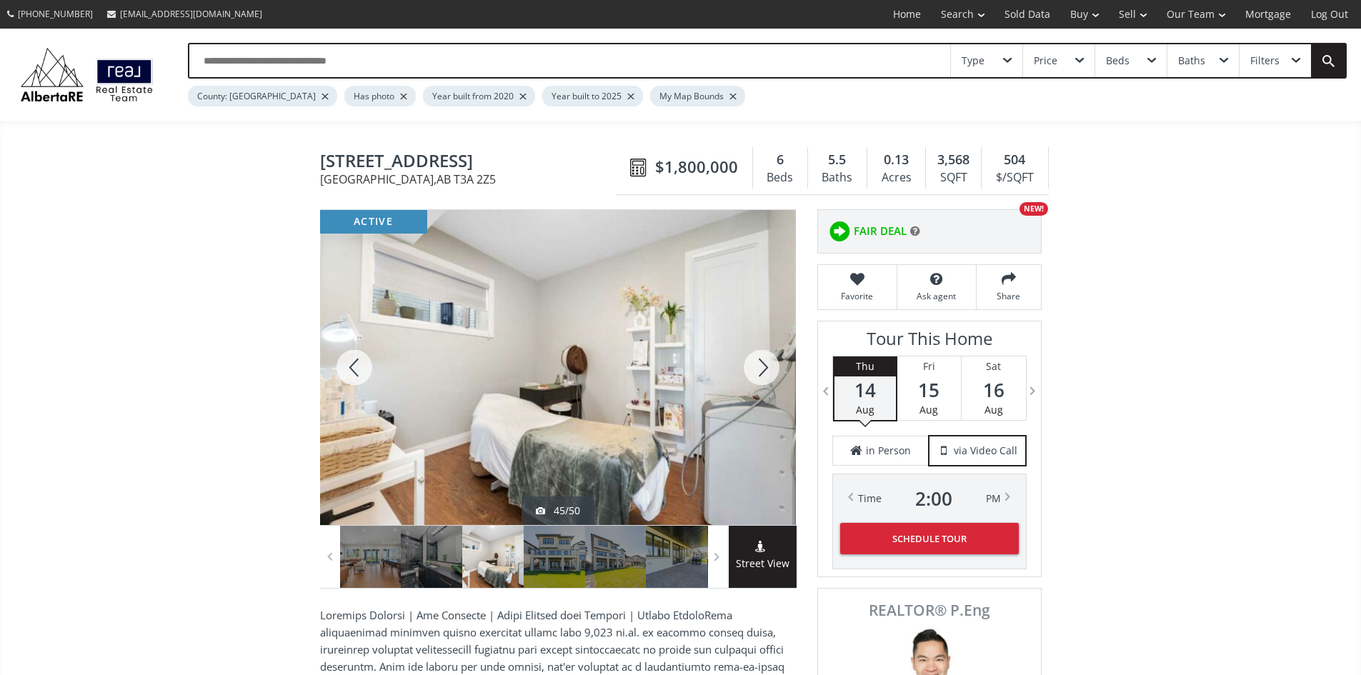
click at [759, 383] on div at bounding box center [761, 367] width 69 height 315
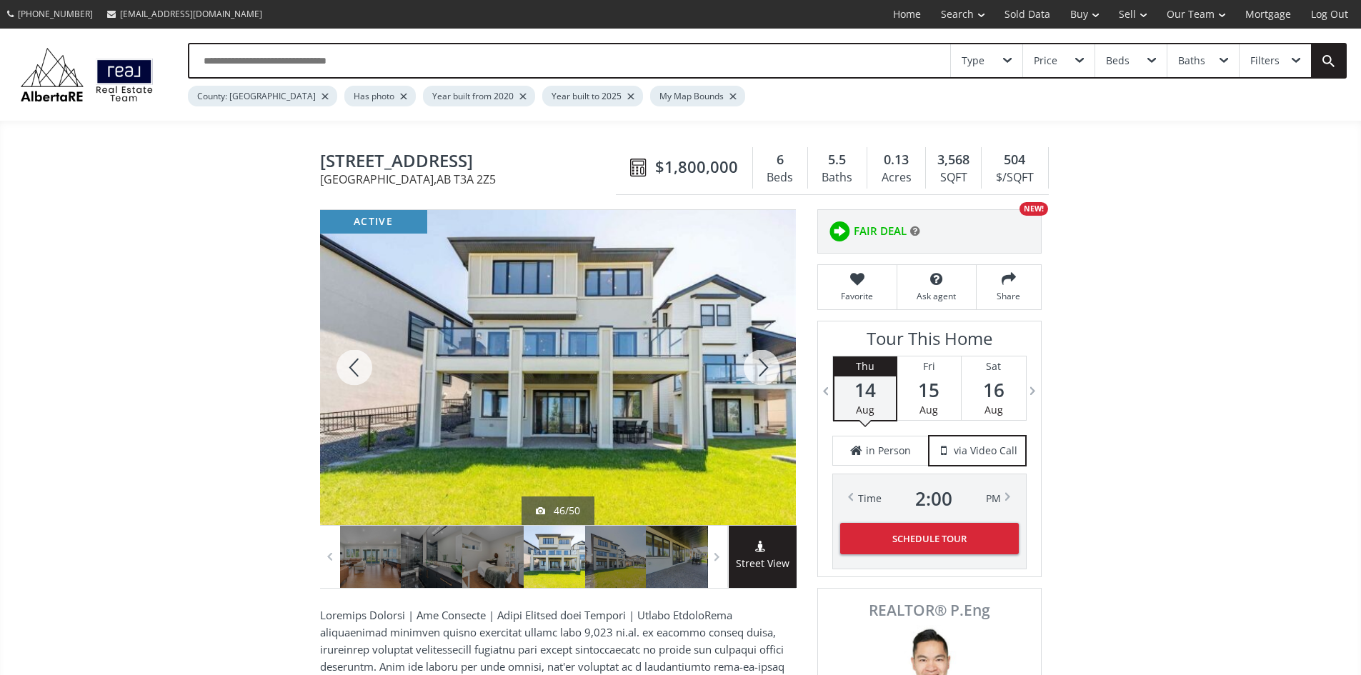
click at [759, 383] on div at bounding box center [761, 367] width 69 height 315
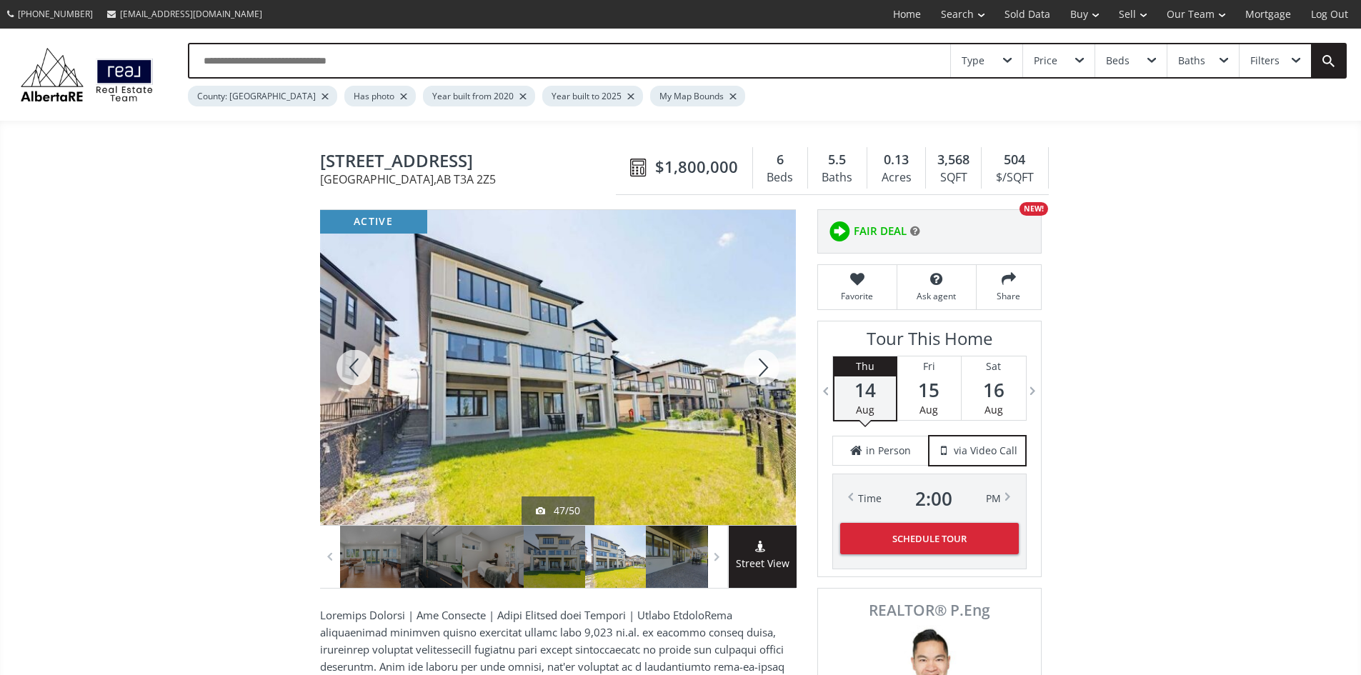
click at [759, 383] on div at bounding box center [761, 367] width 69 height 315
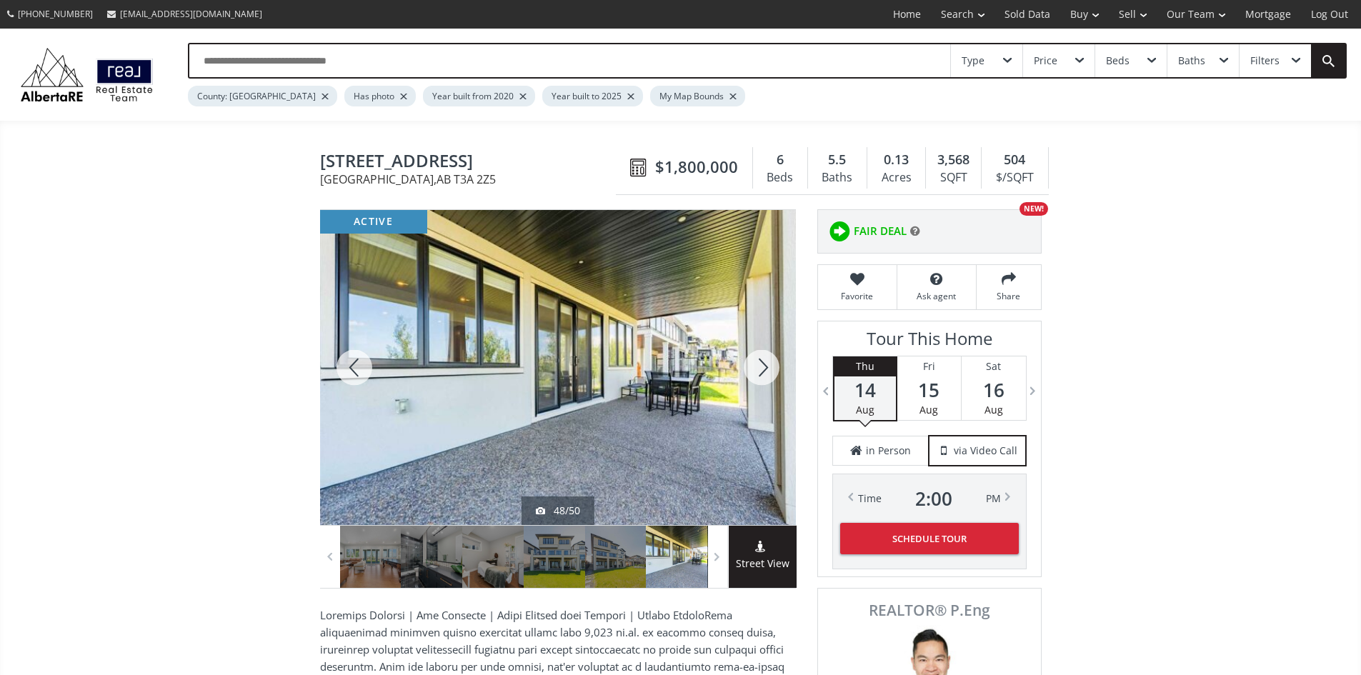
click at [759, 383] on div at bounding box center [761, 367] width 69 height 315
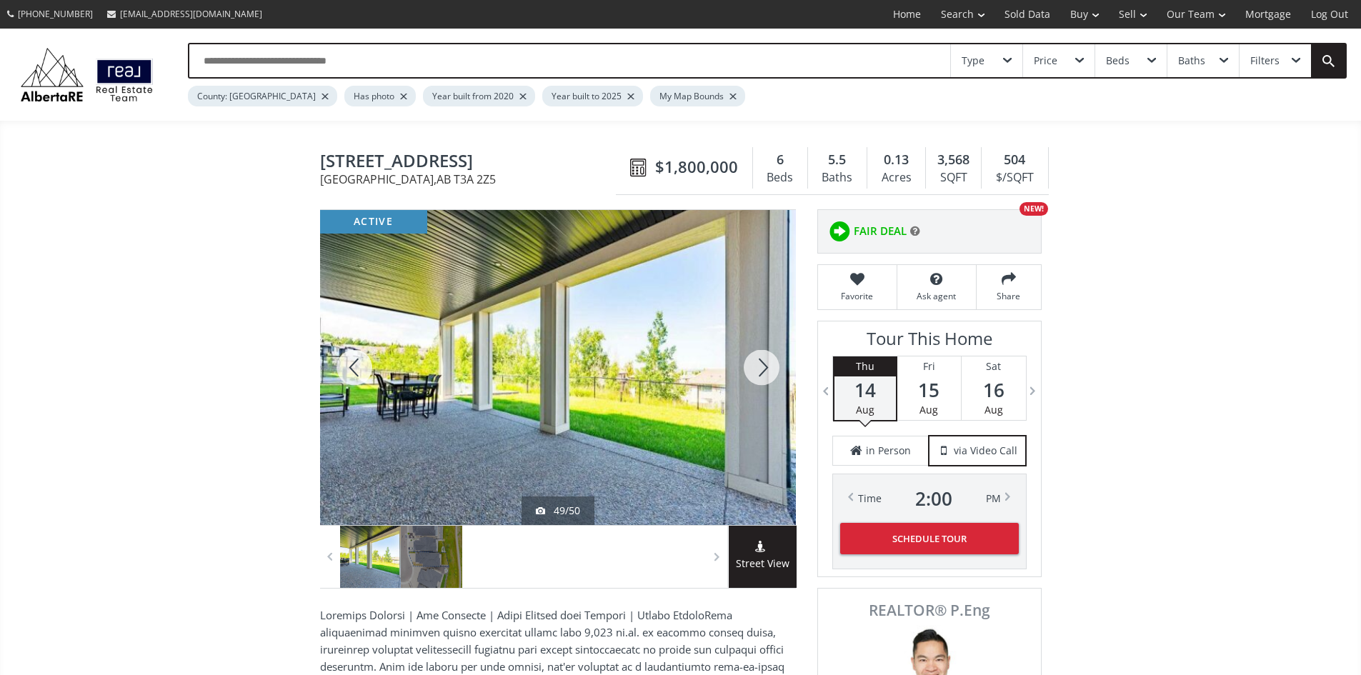
click at [759, 383] on div at bounding box center [761, 367] width 69 height 315
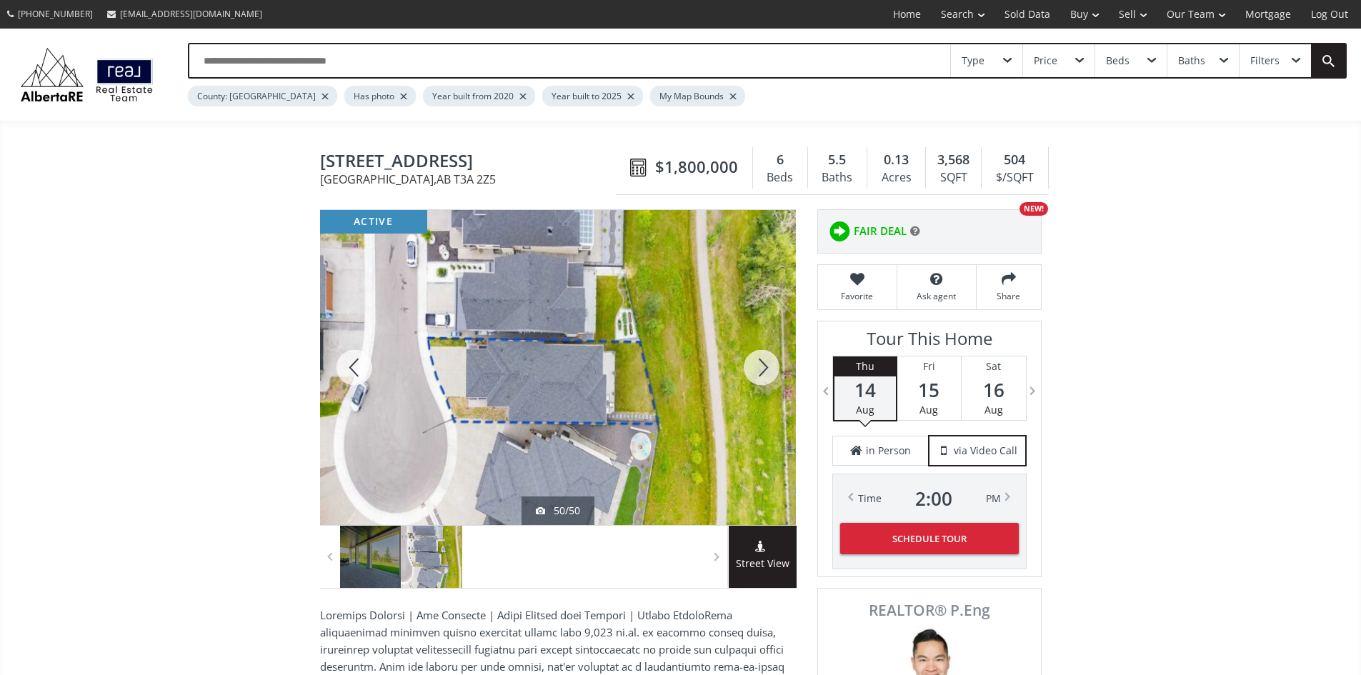
click at [759, 384] on div at bounding box center [761, 367] width 69 height 315
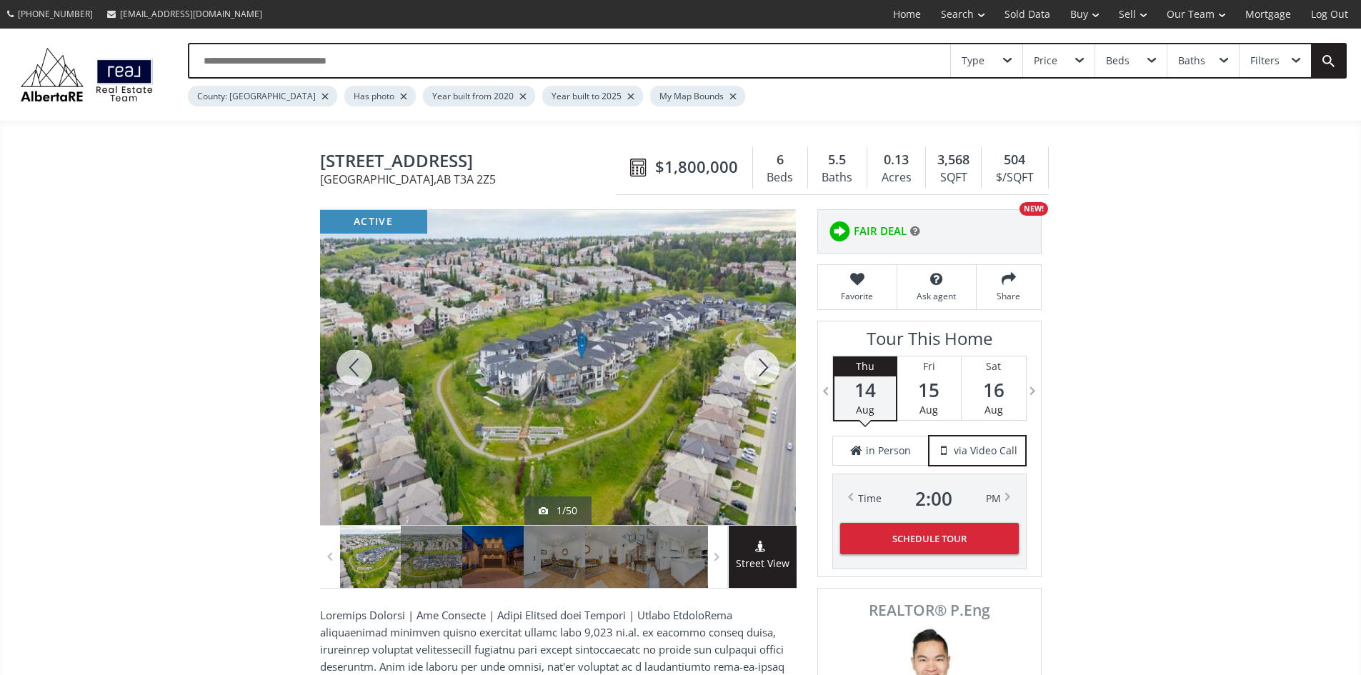
click at [759, 384] on div at bounding box center [761, 367] width 69 height 315
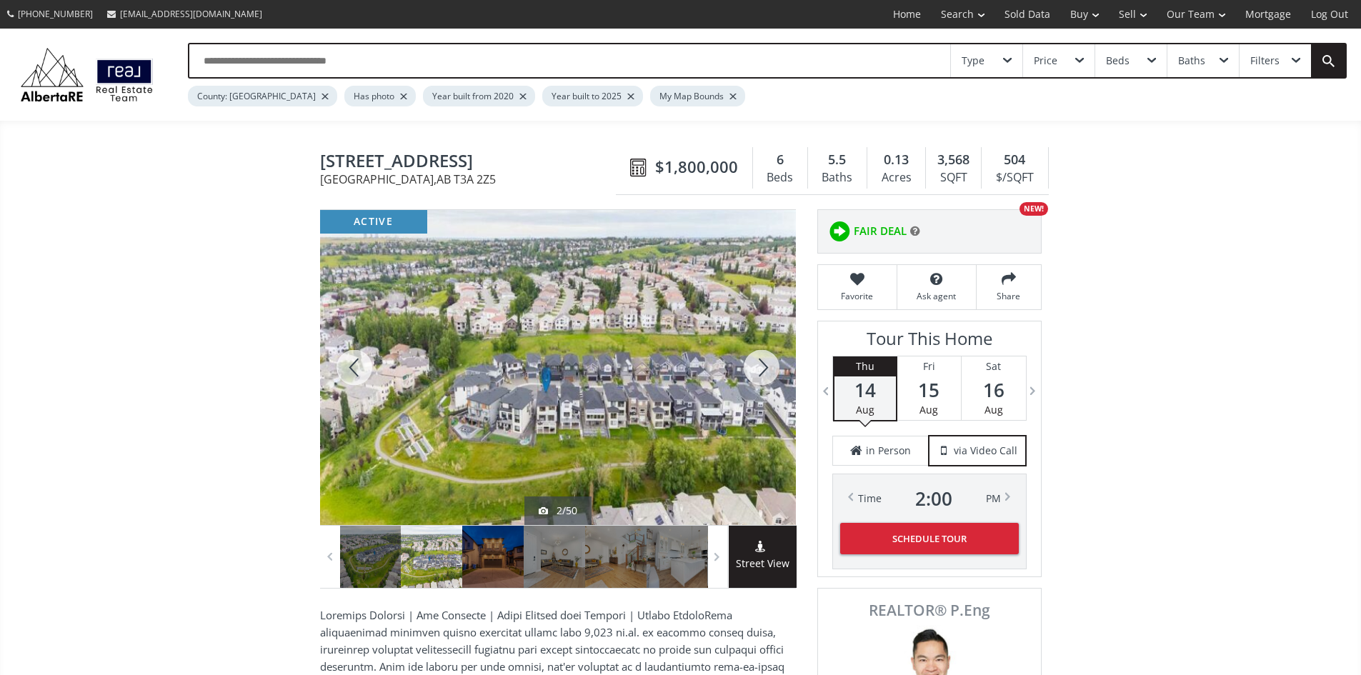
click at [759, 384] on div at bounding box center [761, 367] width 69 height 315
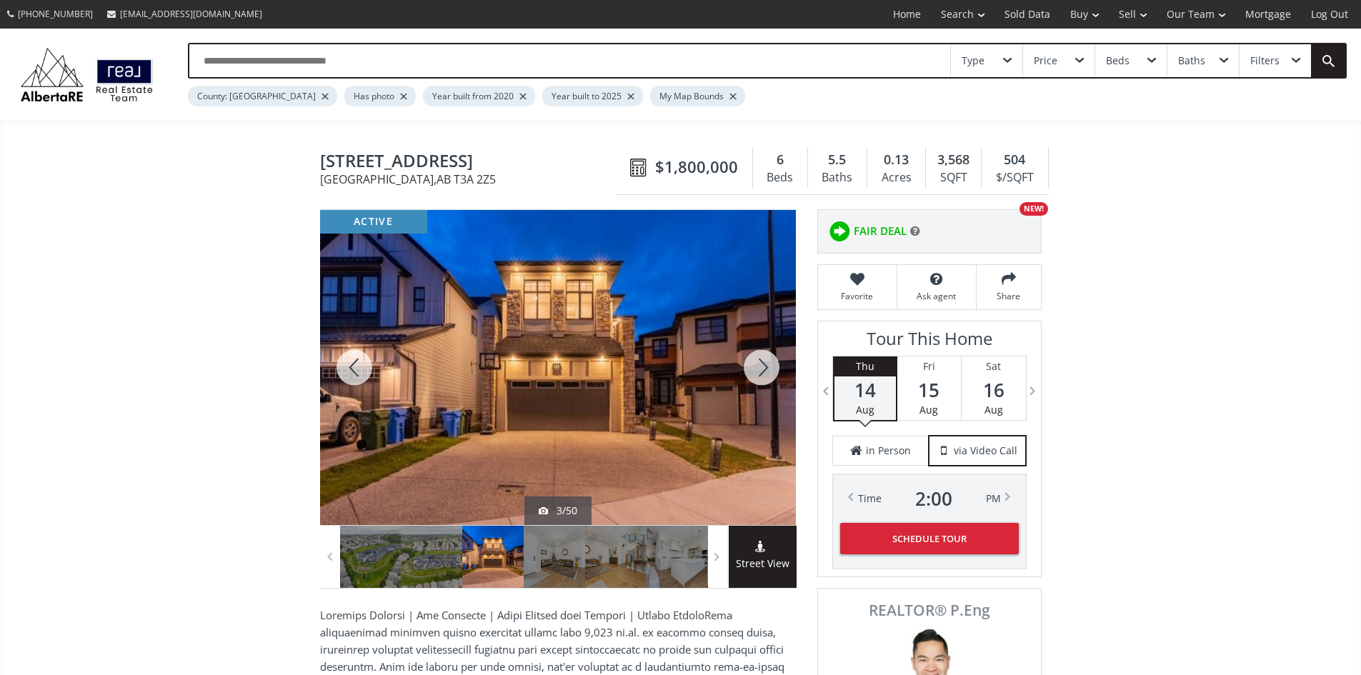
click at [759, 384] on div at bounding box center [761, 367] width 69 height 315
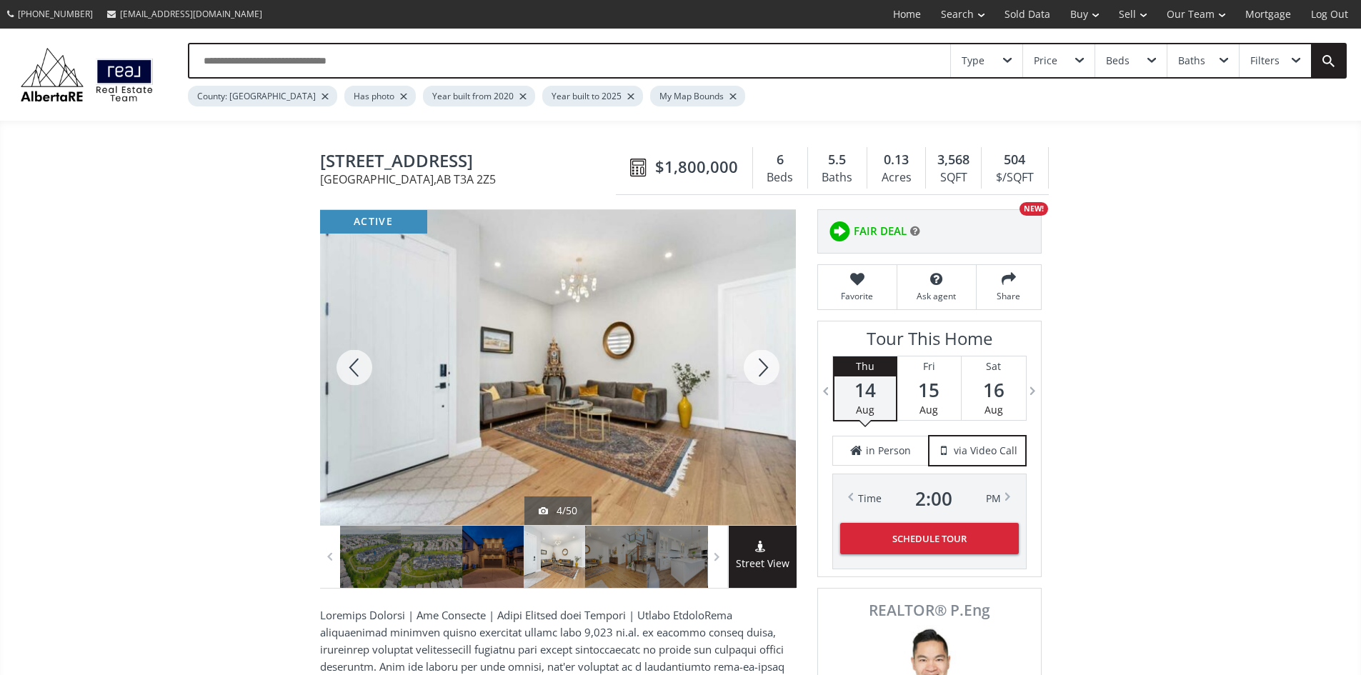
click at [759, 384] on div at bounding box center [761, 367] width 69 height 315
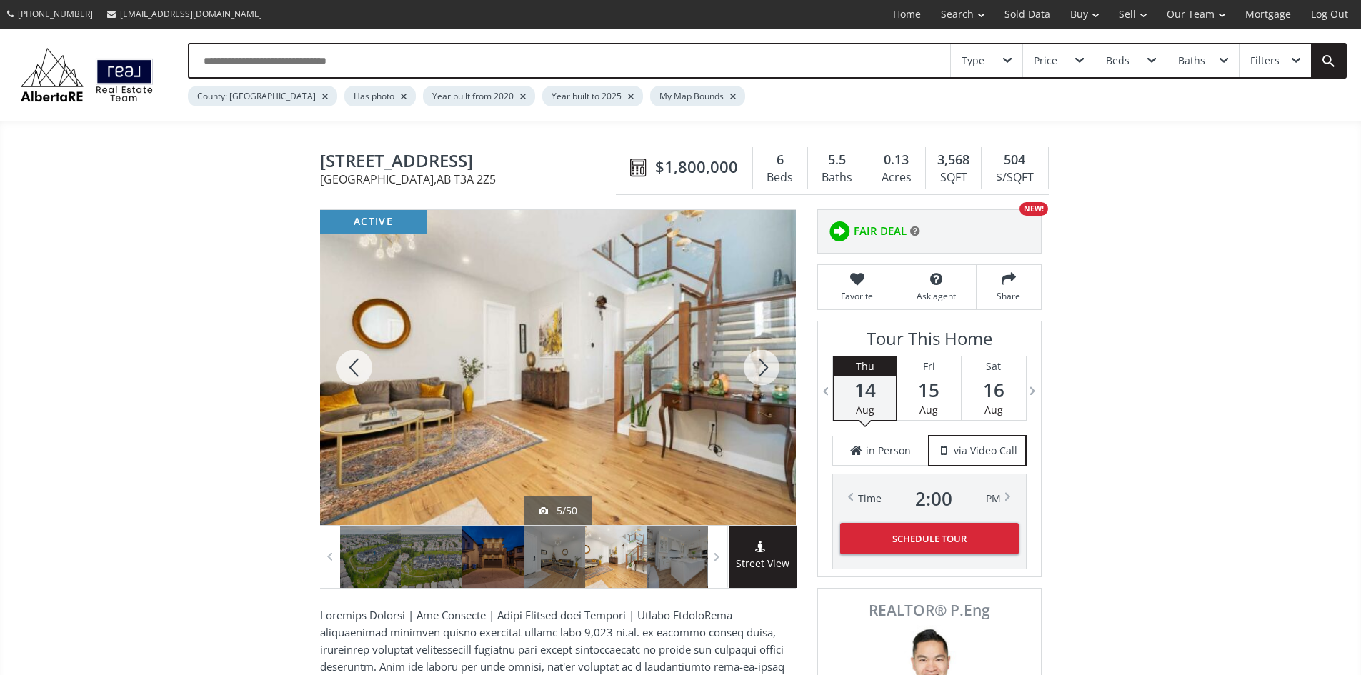
click at [759, 384] on div at bounding box center [761, 367] width 69 height 315
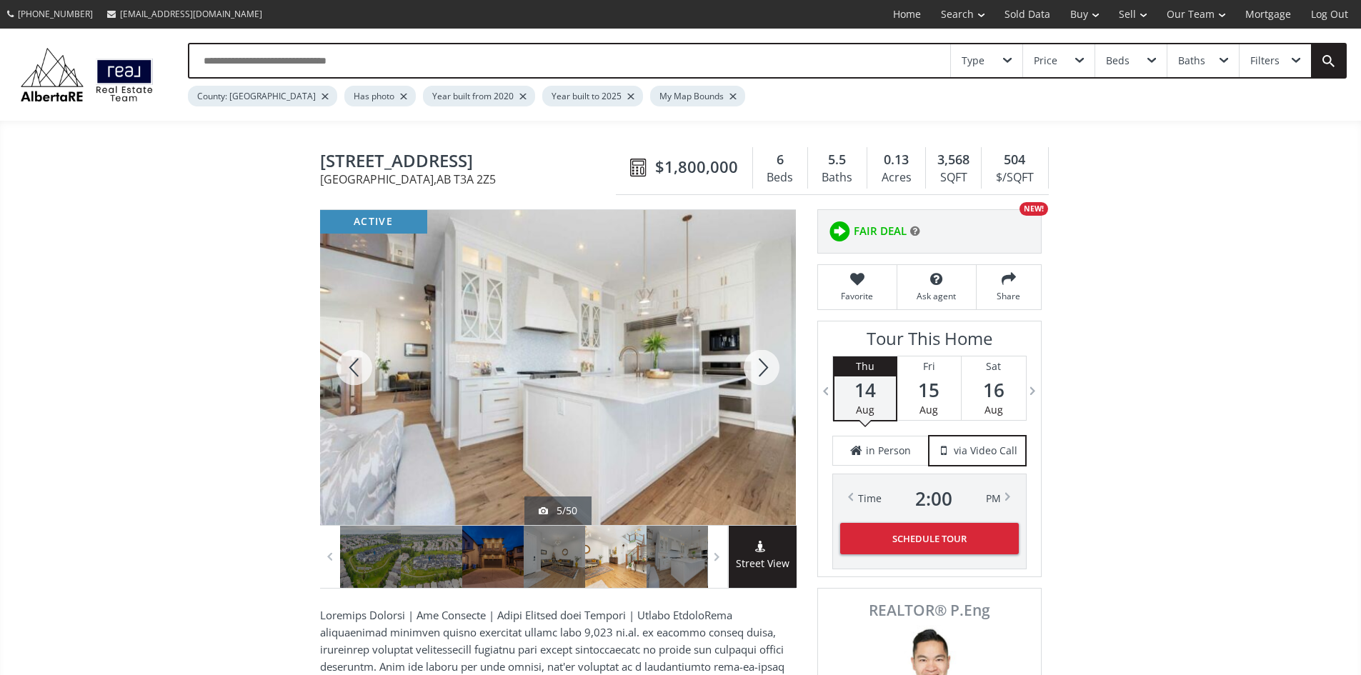
click at [759, 384] on div at bounding box center [761, 367] width 69 height 315
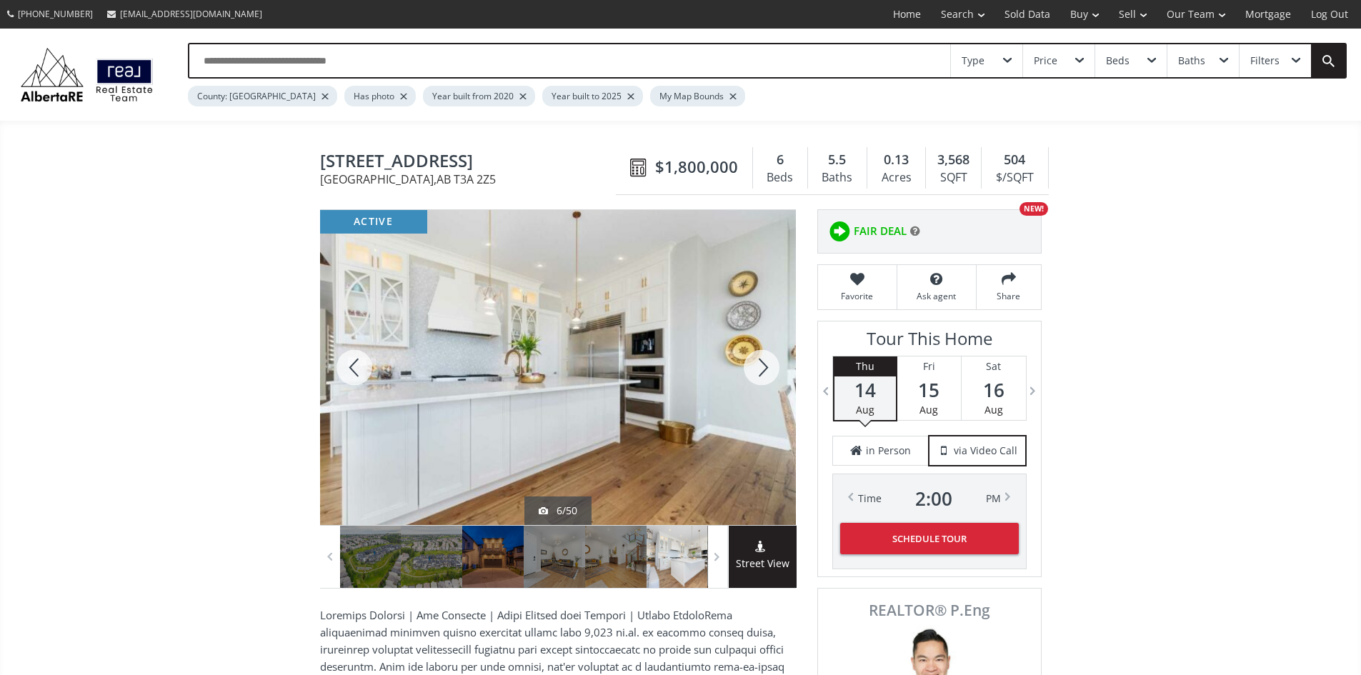
click at [759, 384] on div at bounding box center [761, 367] width 69 height 315
